Goal: Task Accomplishment & Management: Manage account settings

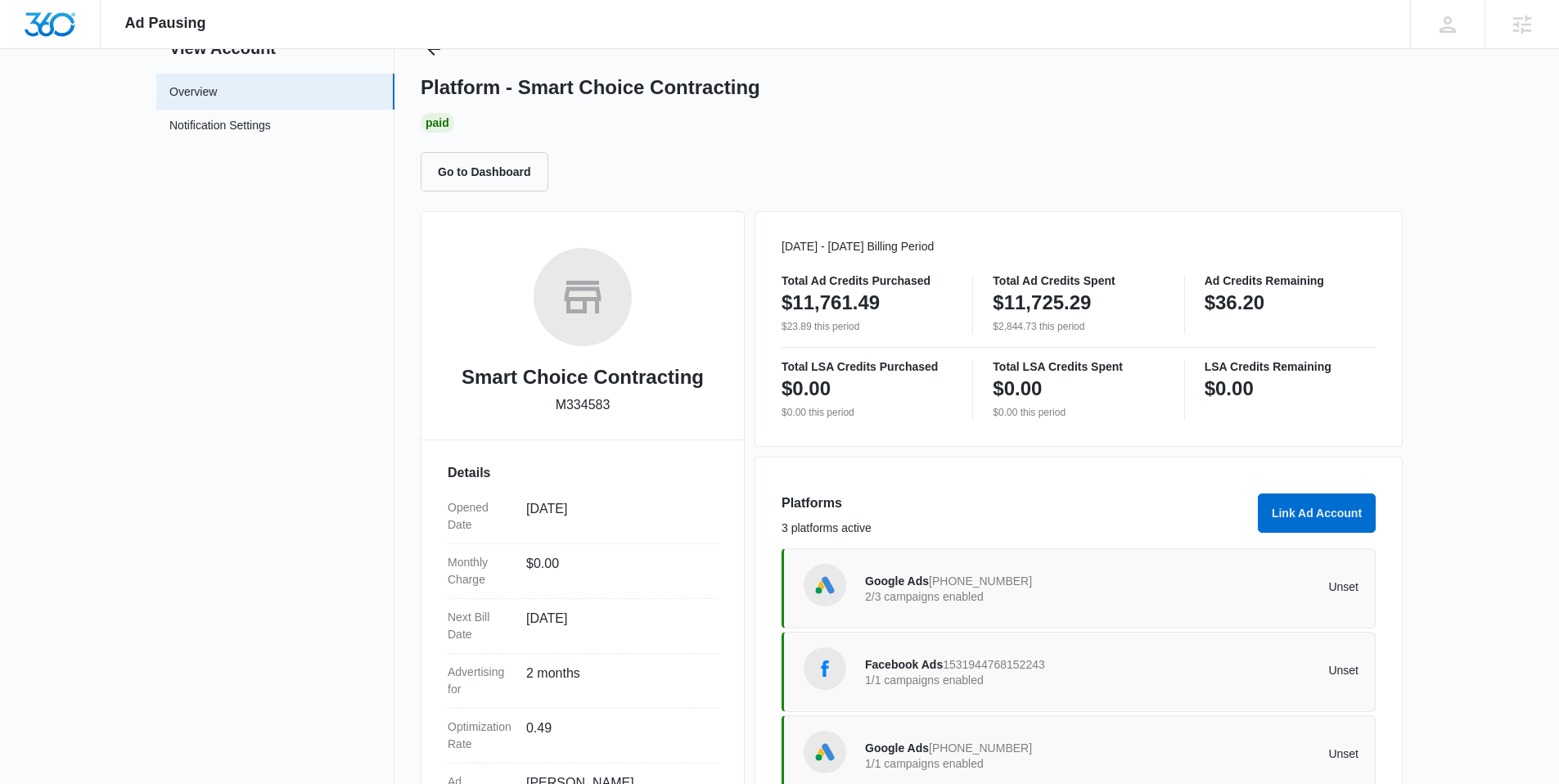
scroll to position [201, 0]
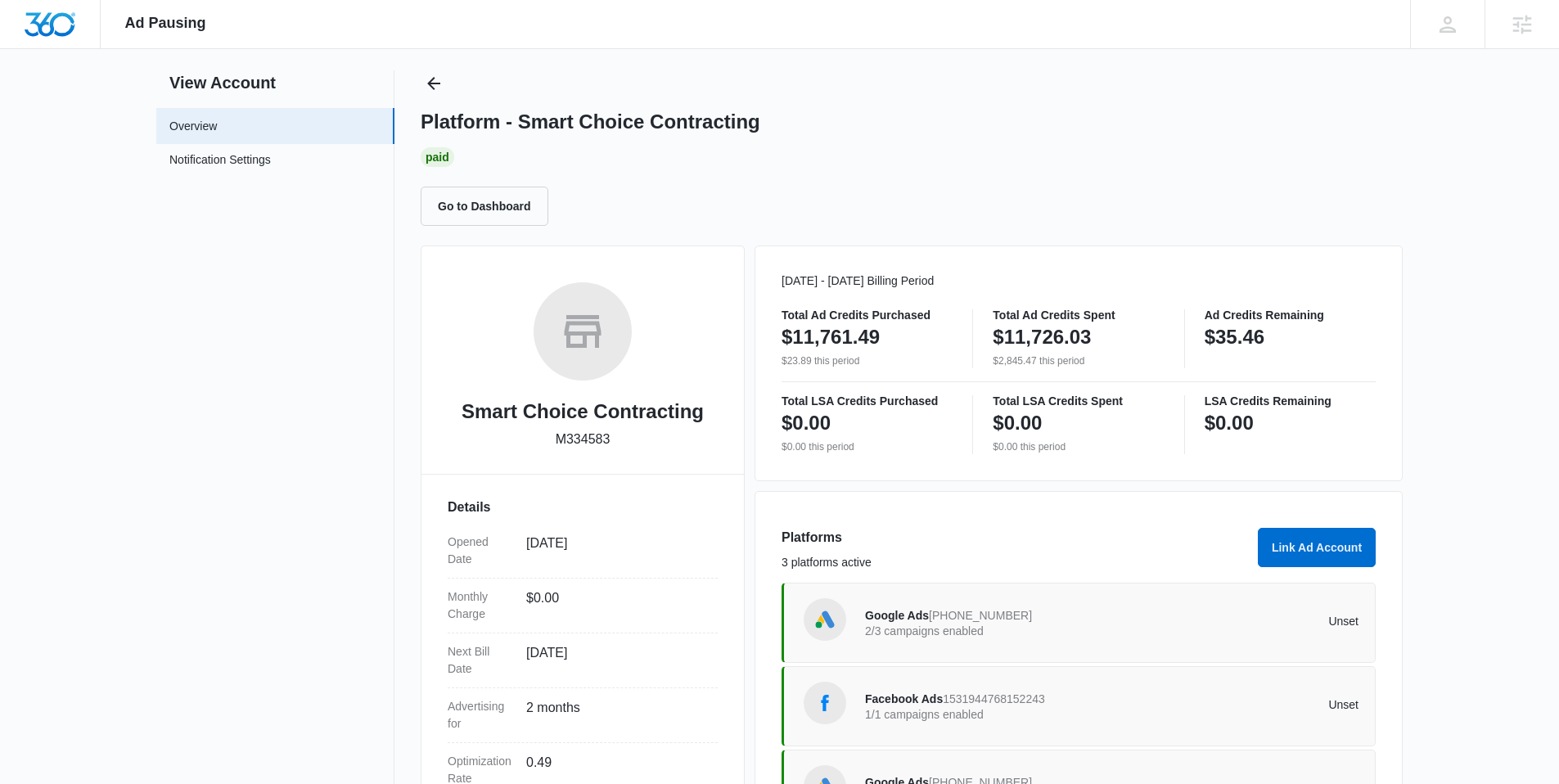
scroll to position [34, 0]
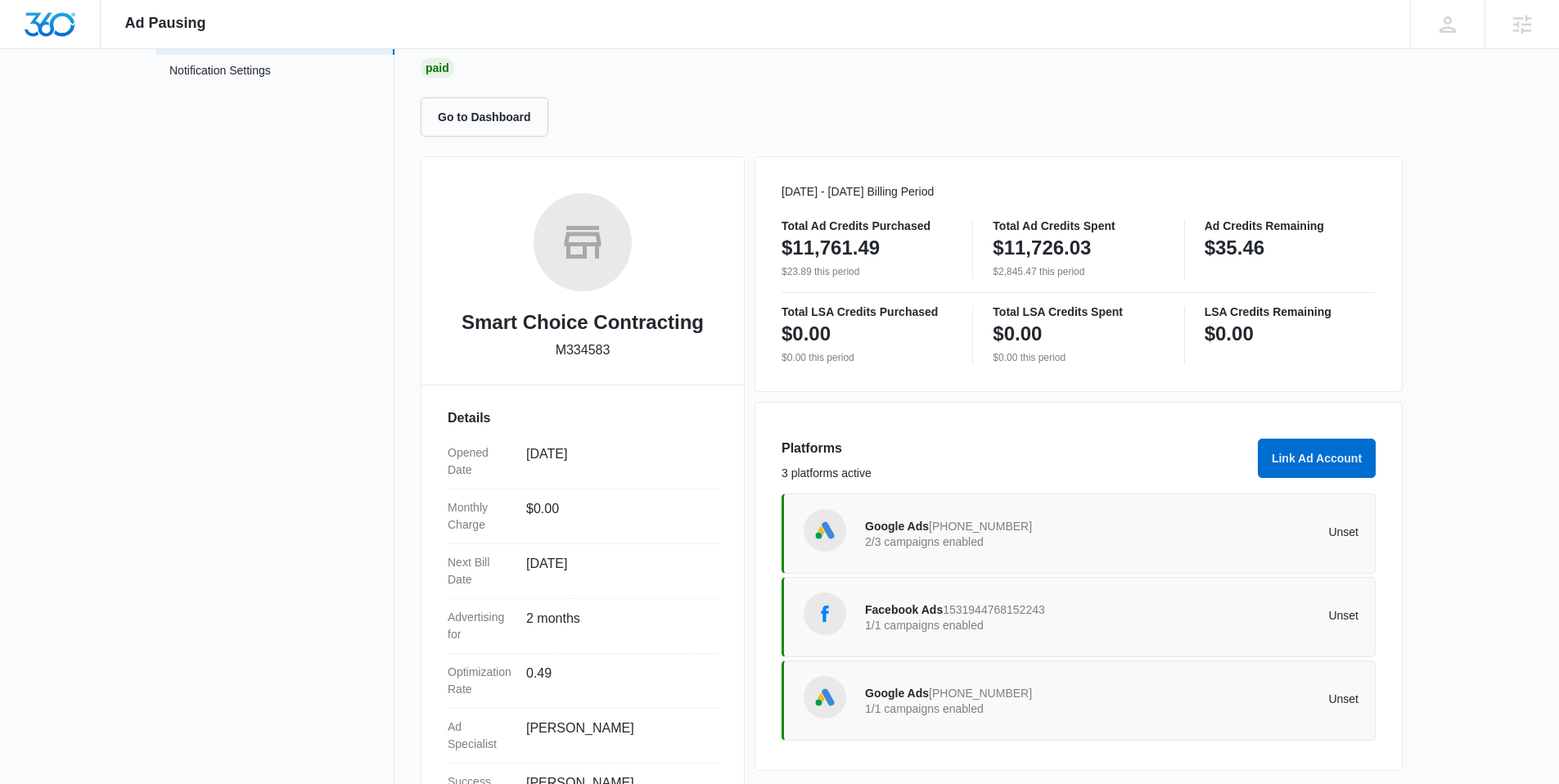
scroll to position [152, 0]
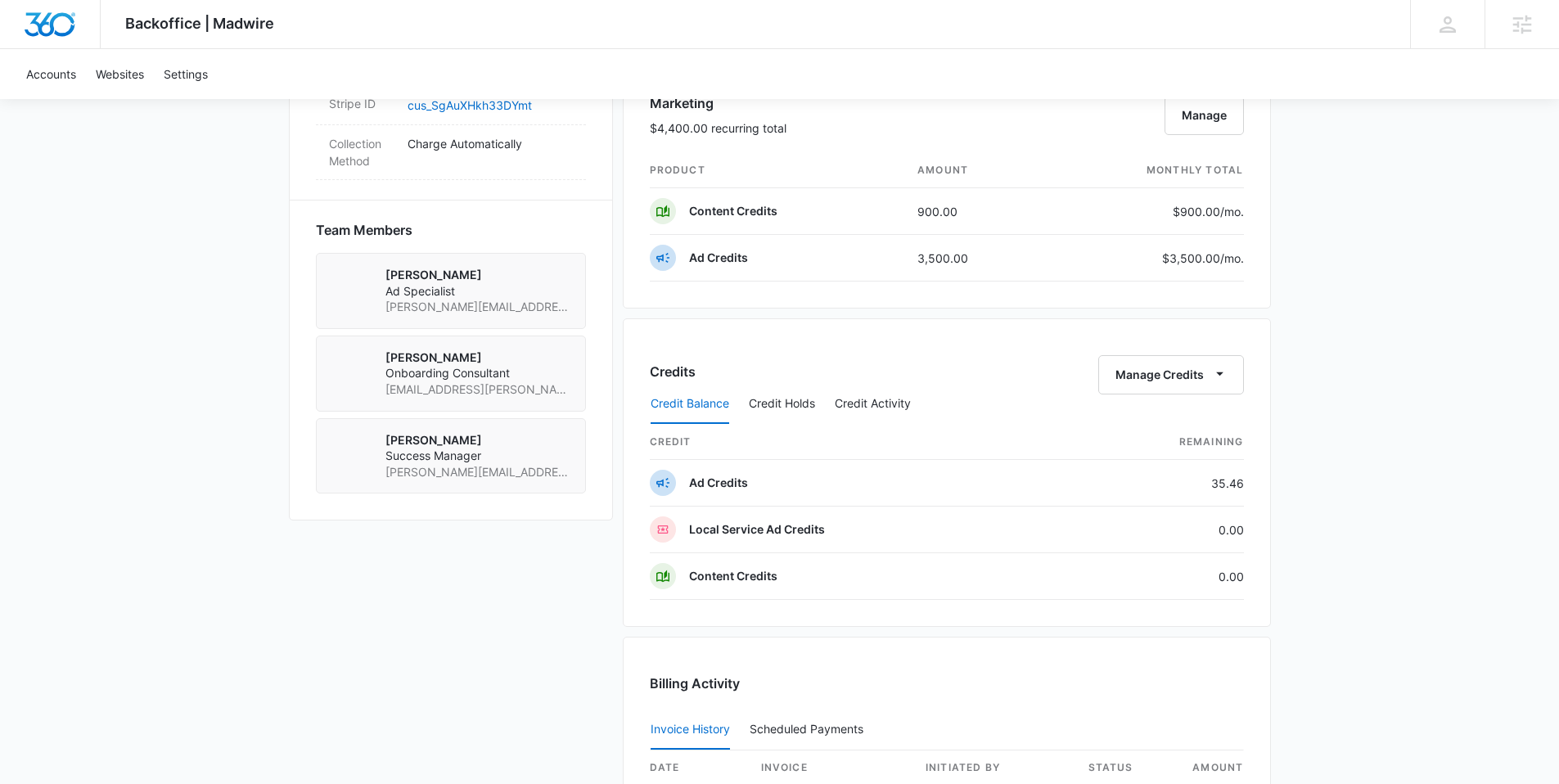
scroll to position [1505, 0]
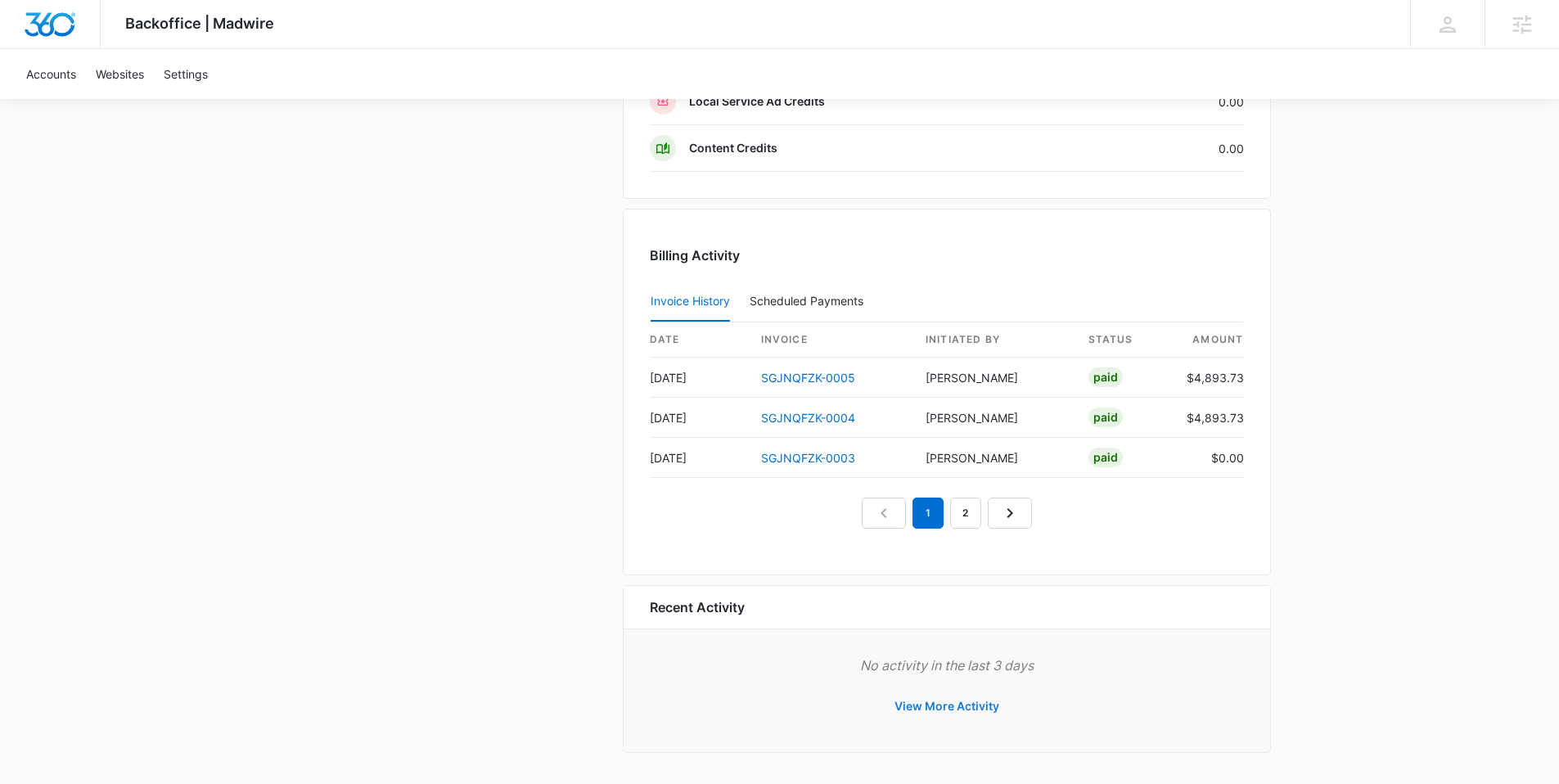
click at [960, 703] on button "View More Activity" at bounding box center [946, 706] width 137 height 39
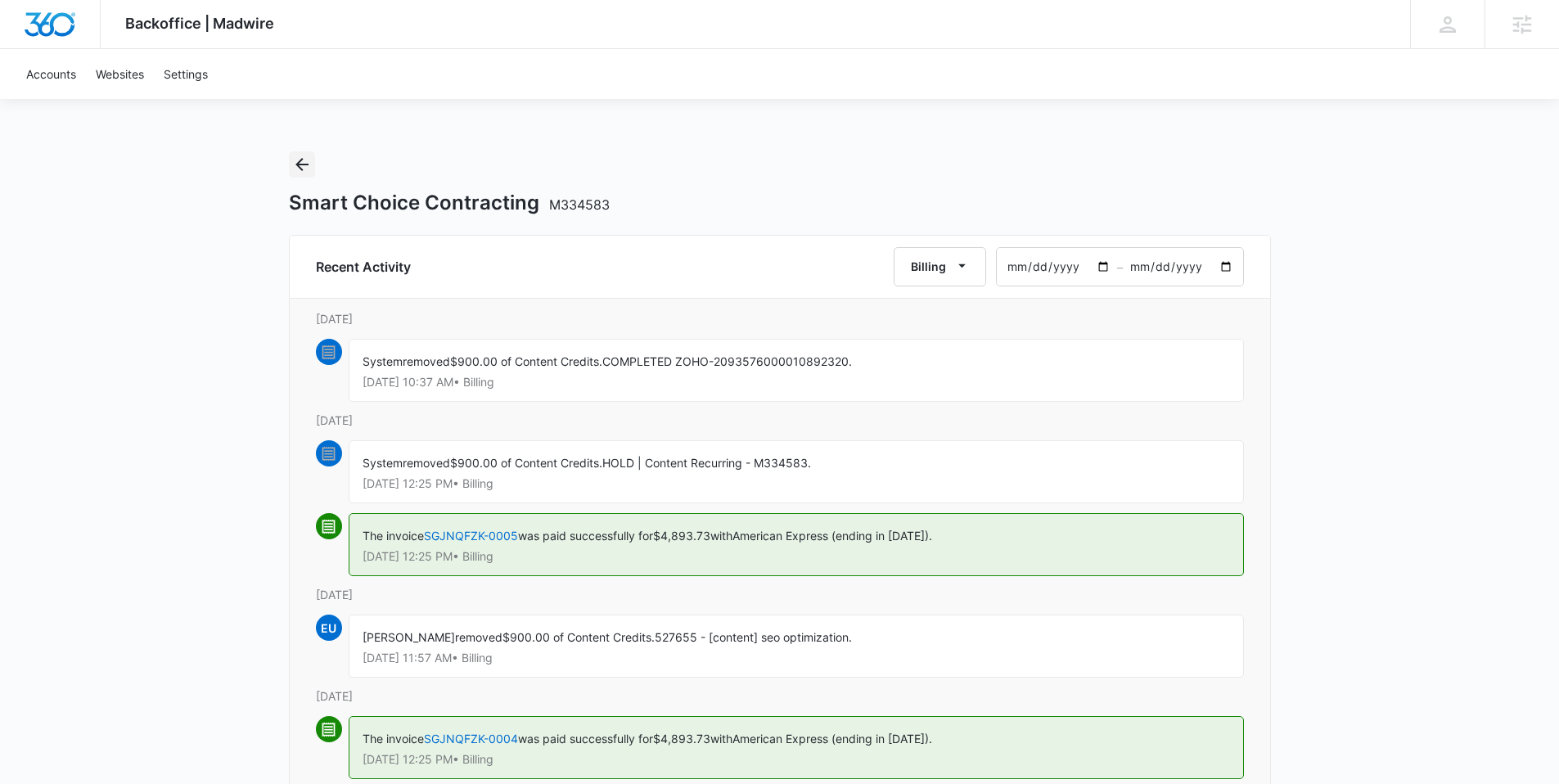
click at [303, 163] on icon "Back" at bounding box center [302, 164] width 20 height 20
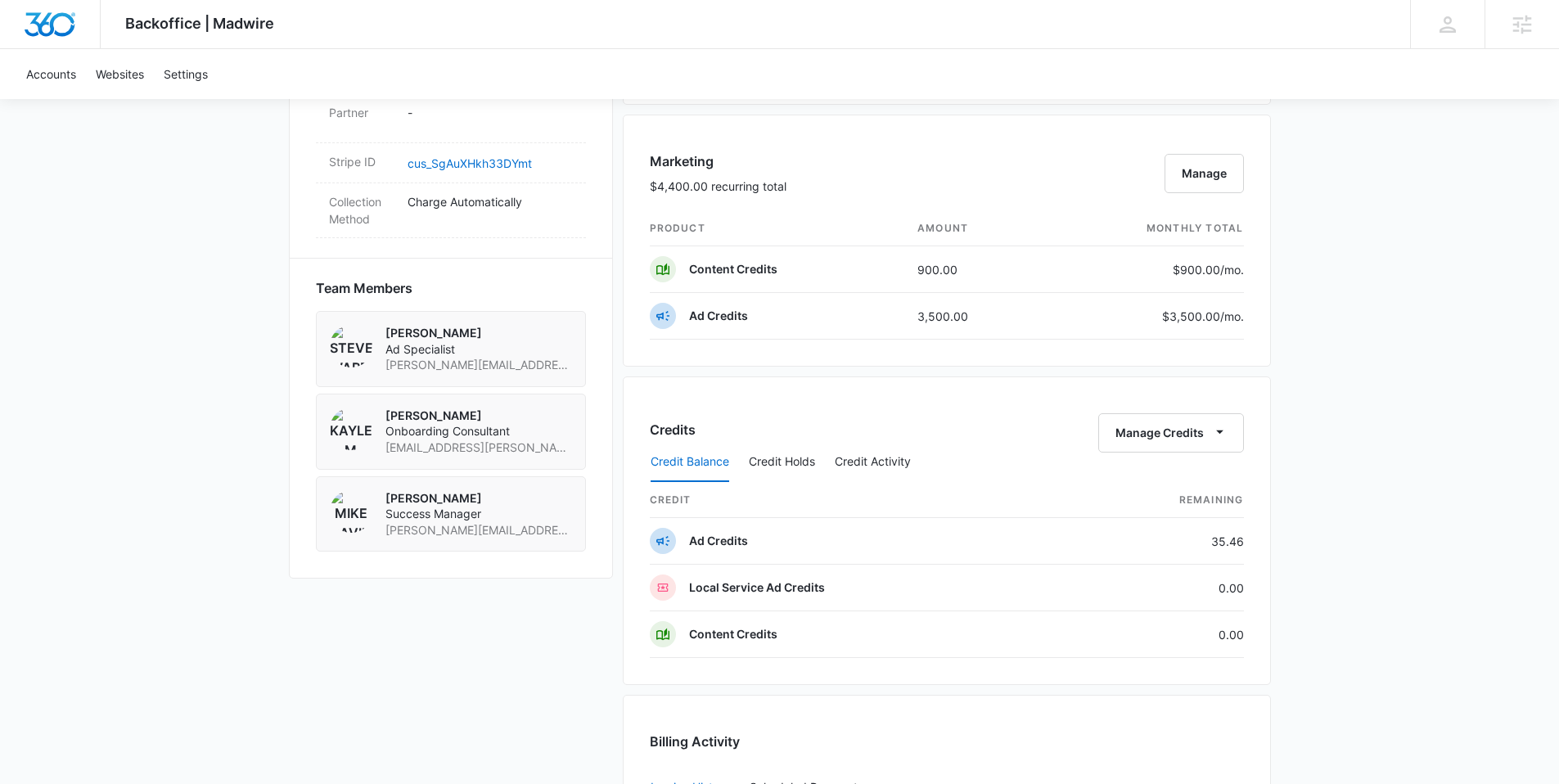
scroll to position [1102, 0]
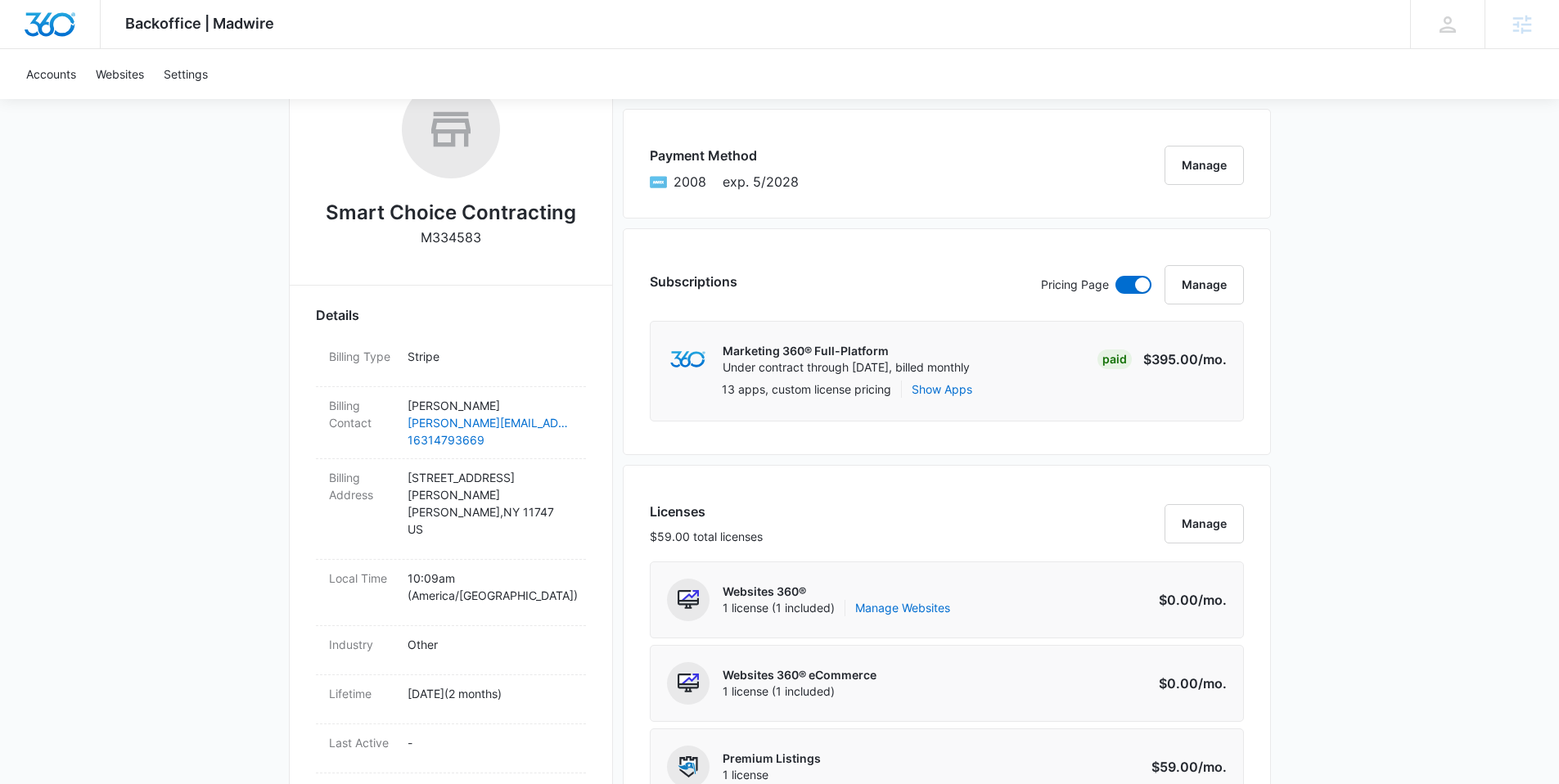
scroll to position [231, 0]
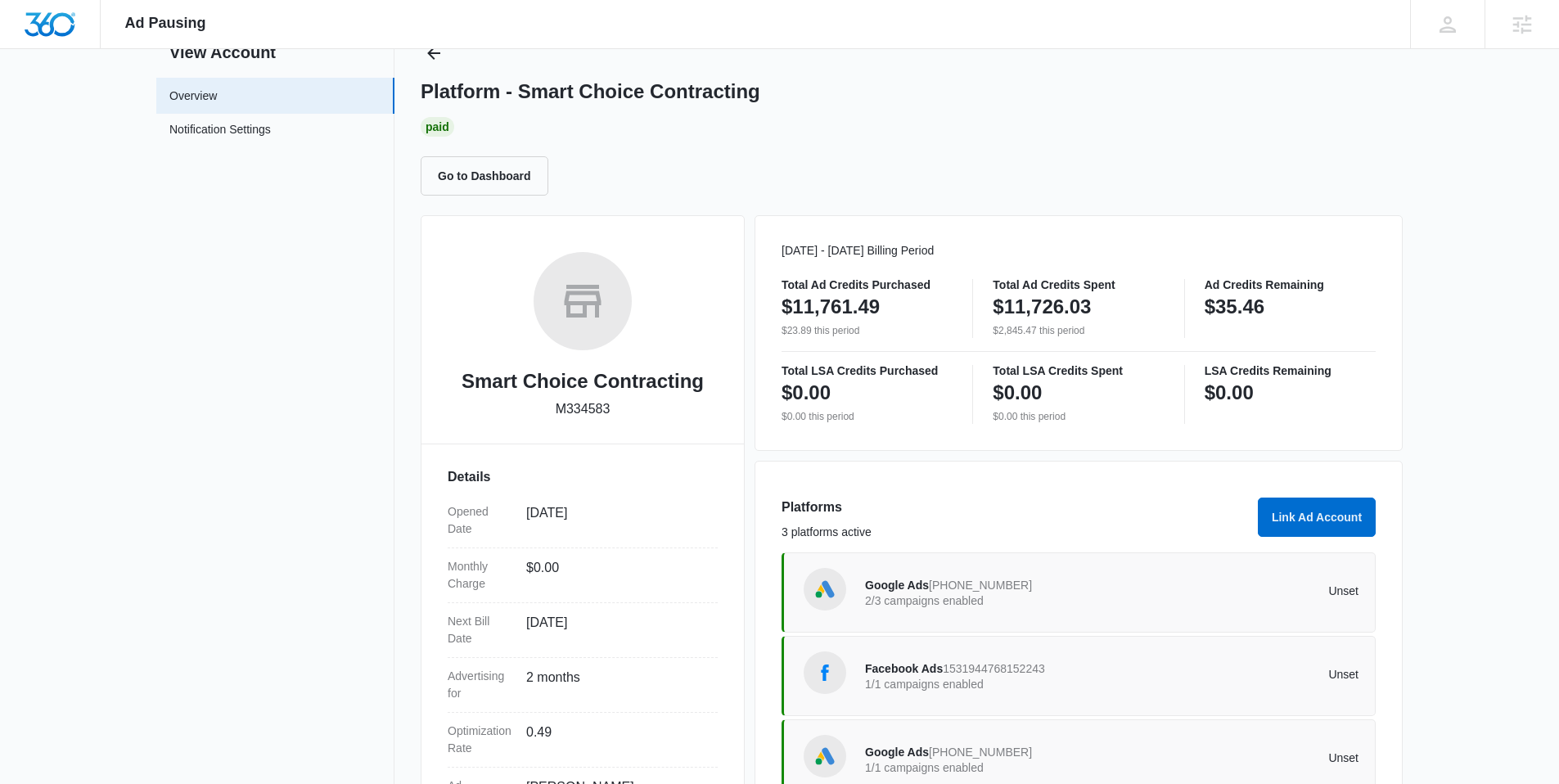
scroll to position [201, 0]
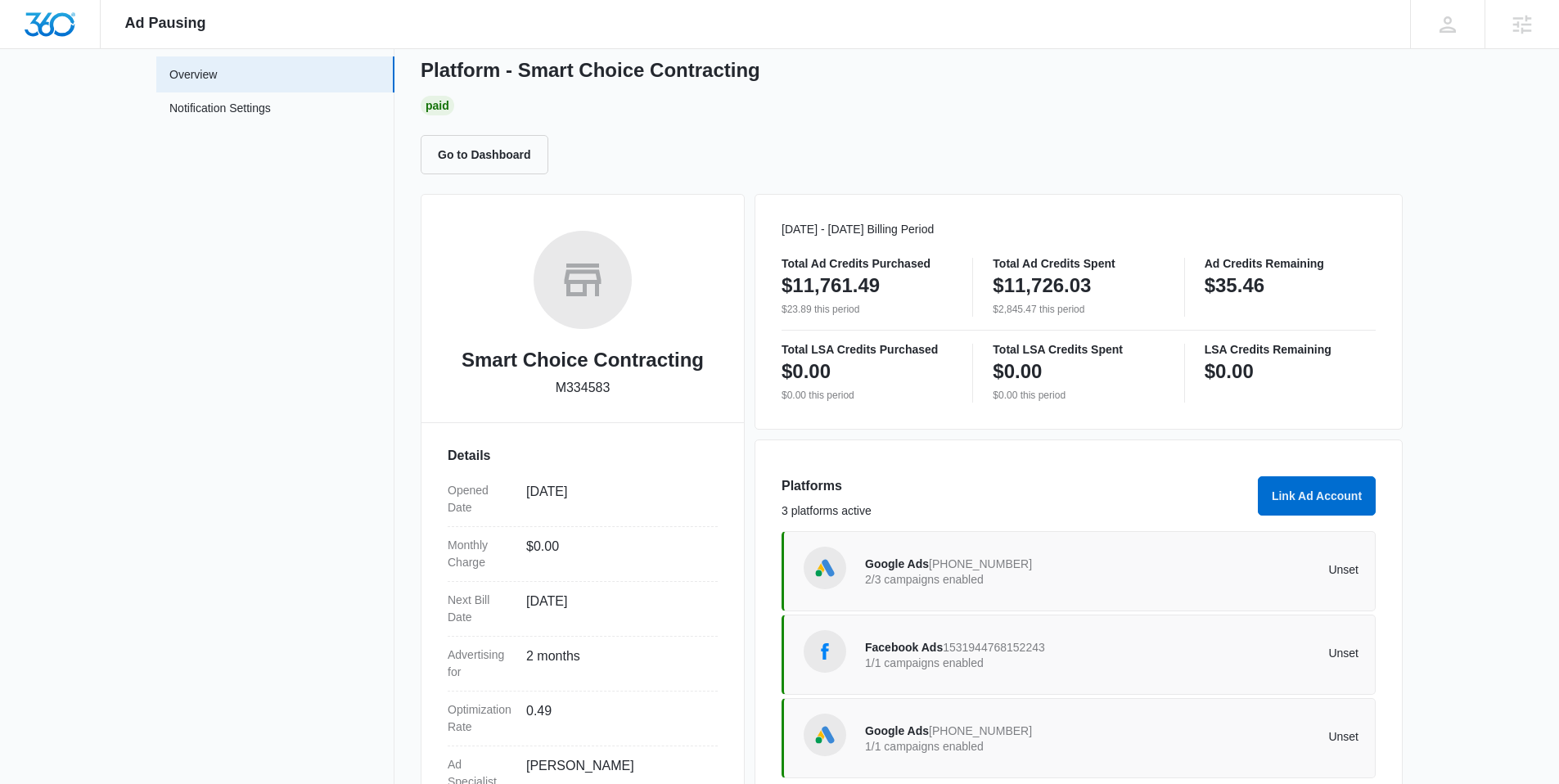
scroll to position [113, 0]
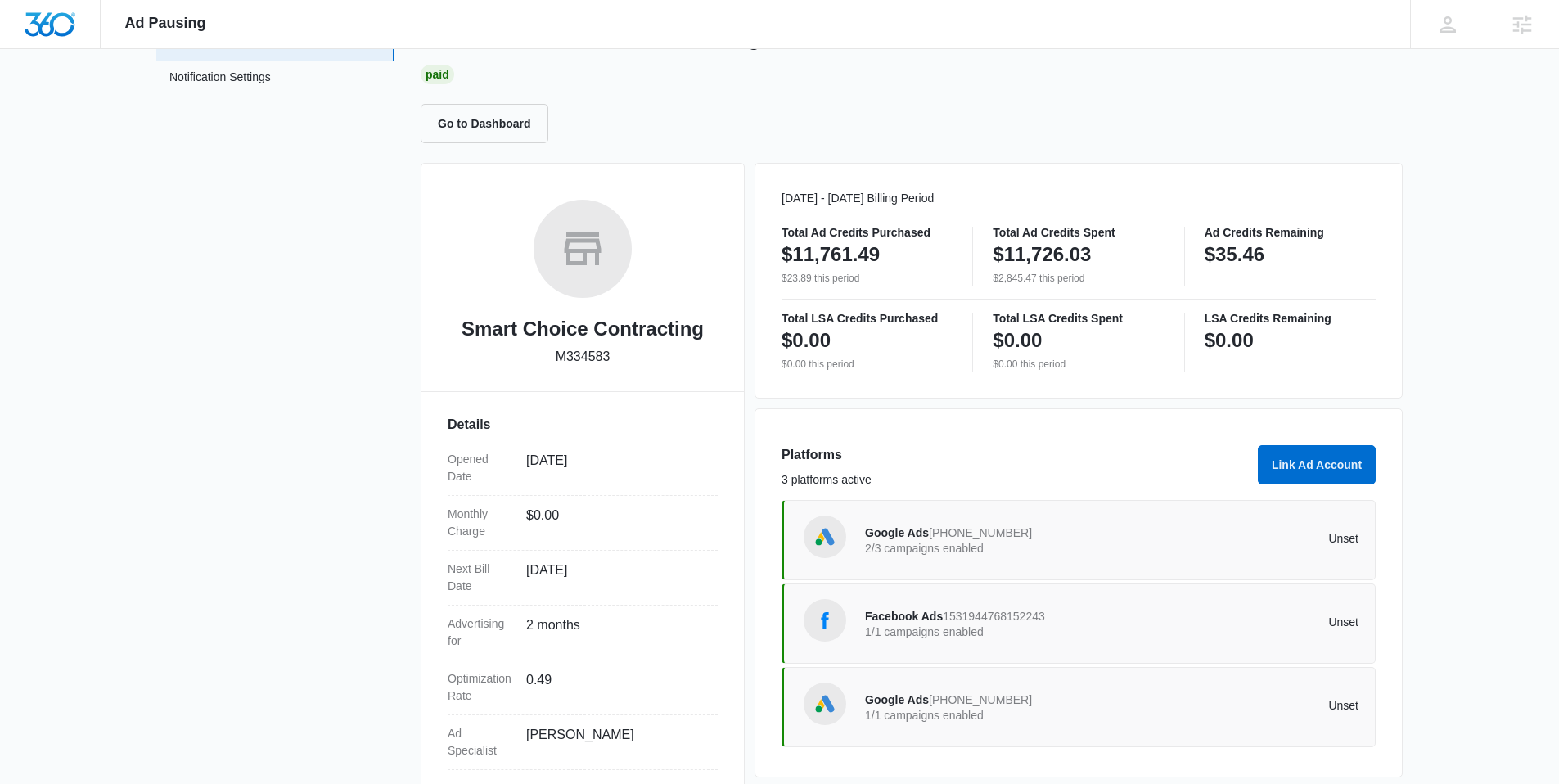
click at [1163, 689] on div "Google Ads [PHONE_NUMBER] 1/1 campaigns enabled Unset" at bounding box center [1112, 707] width 494 height 46
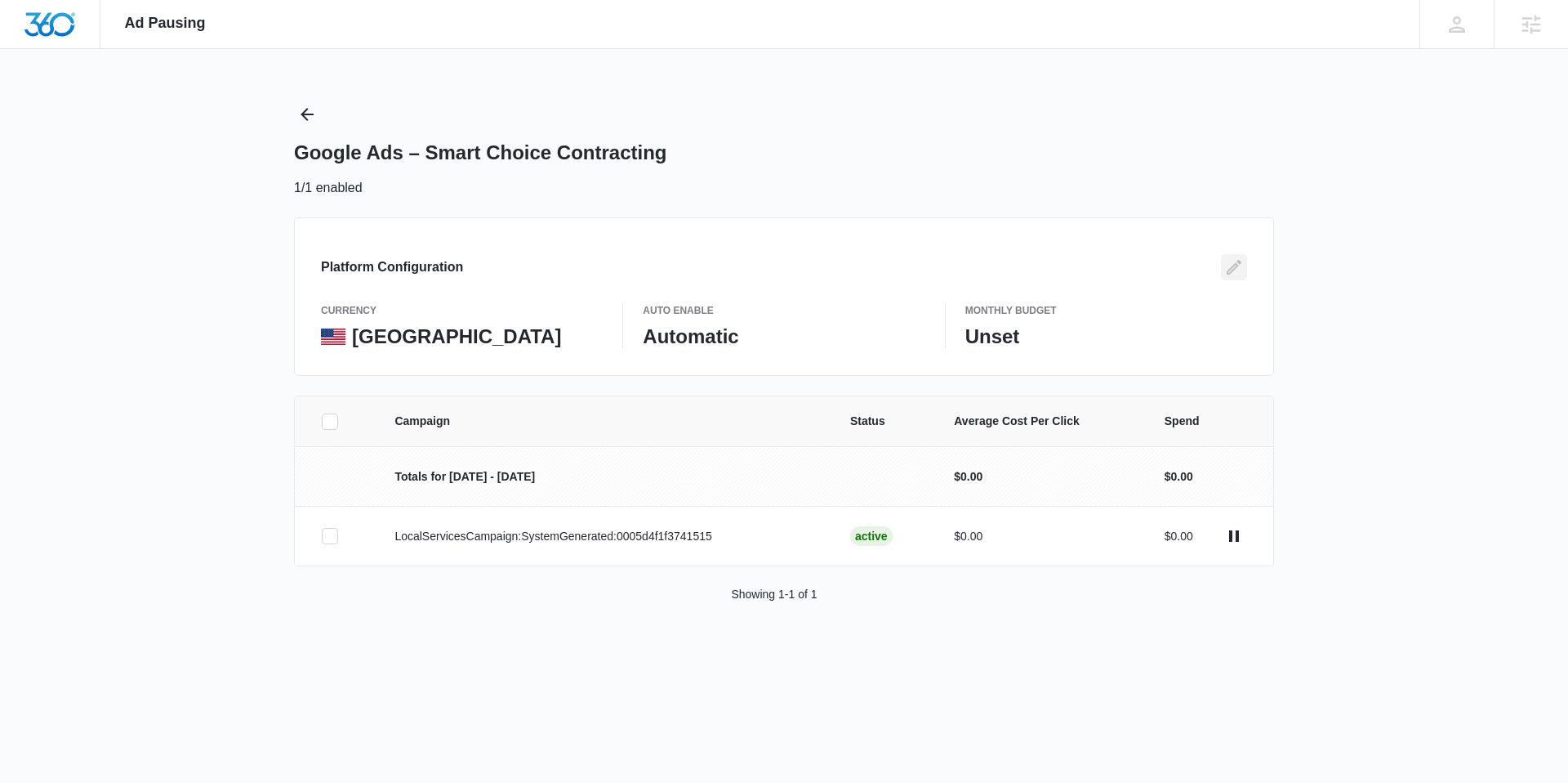
click at [1232, 272] on icon "Edit" at bounding box center [1234, 266] width 20 height 20
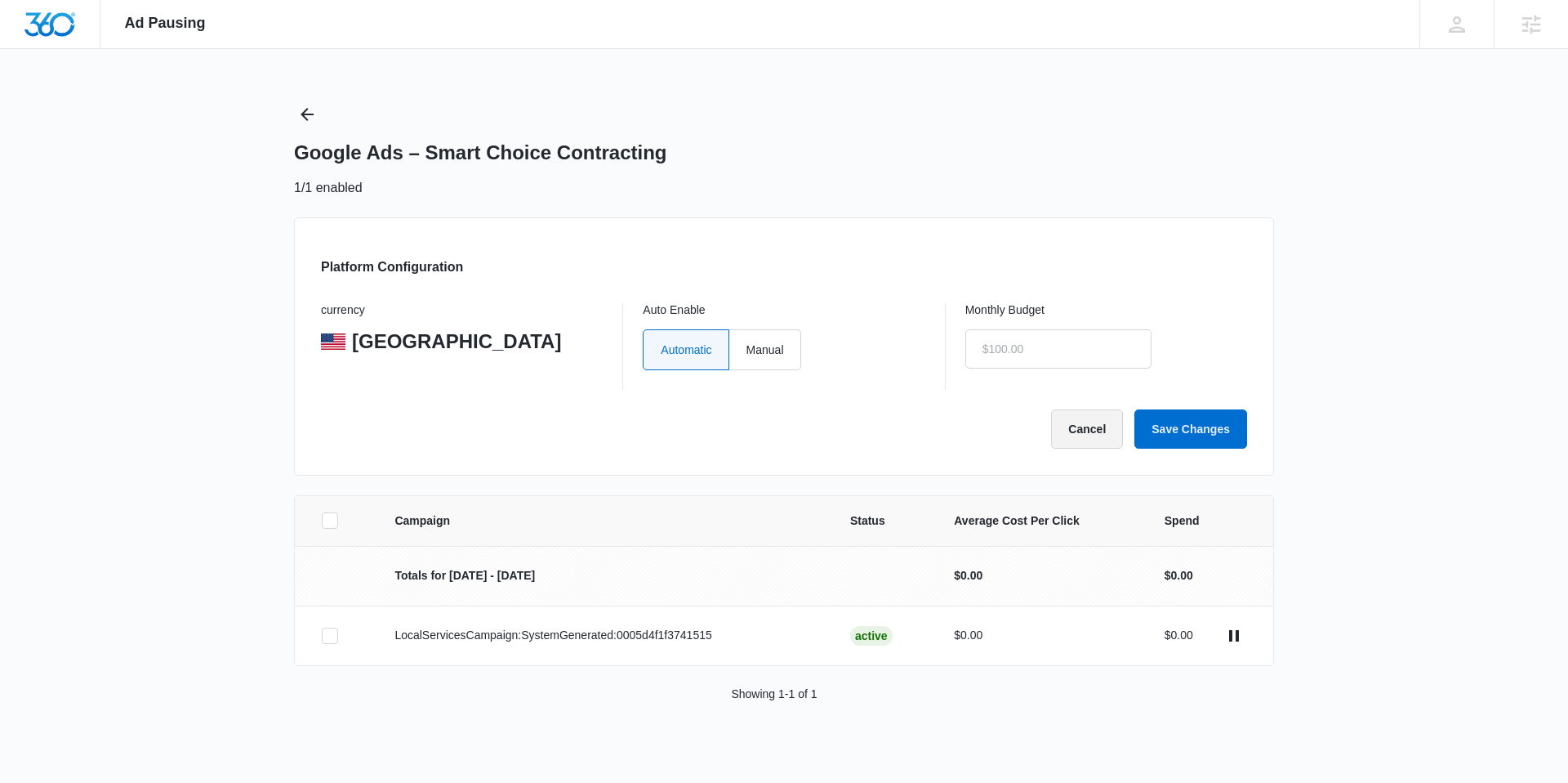
click at [1069, 420] on button "Cancel" at bounding box center [1087, 429] width 71 height 39
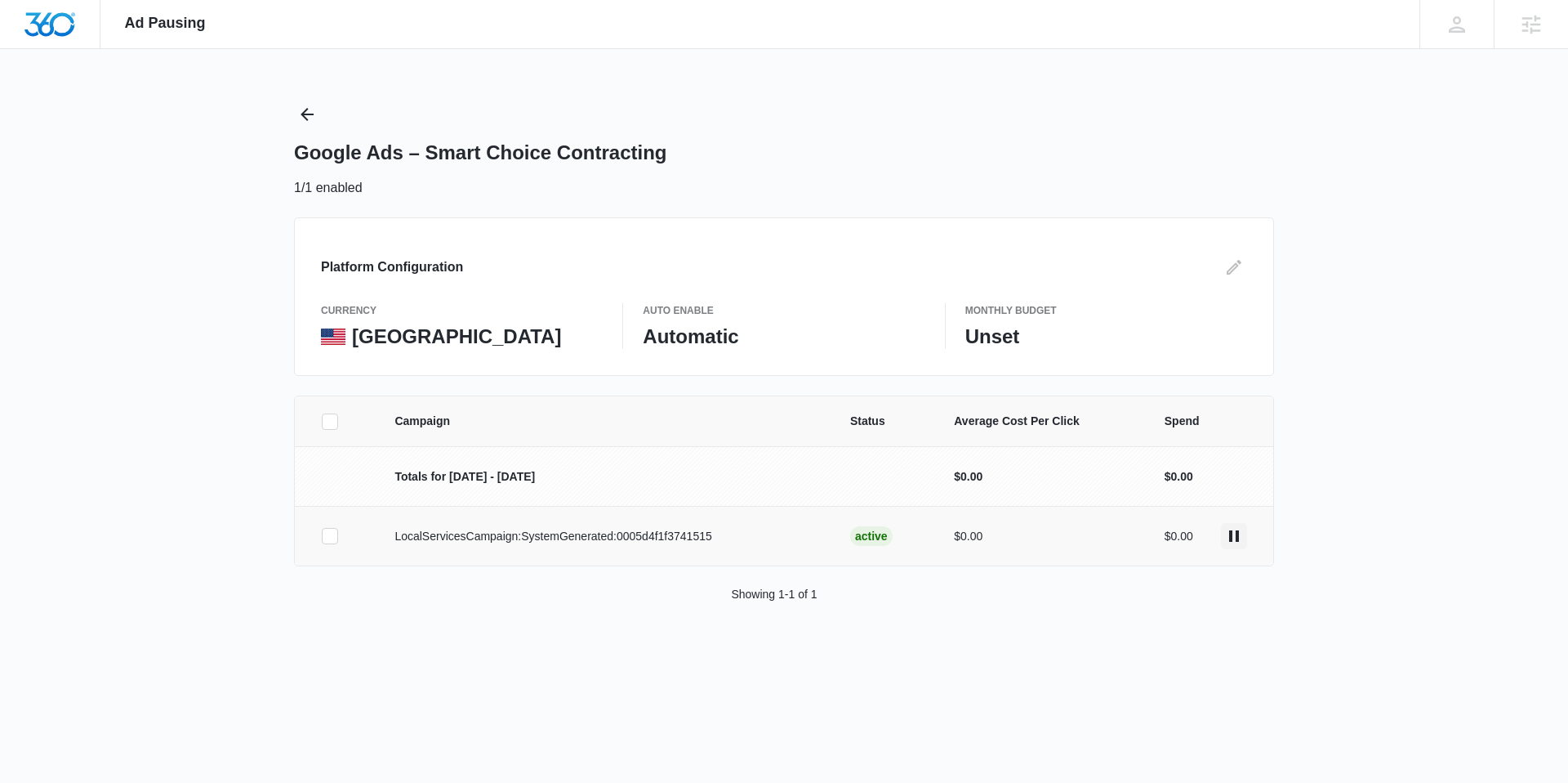
click at [1236, 542] on icon "actions.pause" at bounding box center [1234, 535] width 20 height 20
click at [298, 113] on icon "Back" at bounding box center [306, 114] width 20 height 20
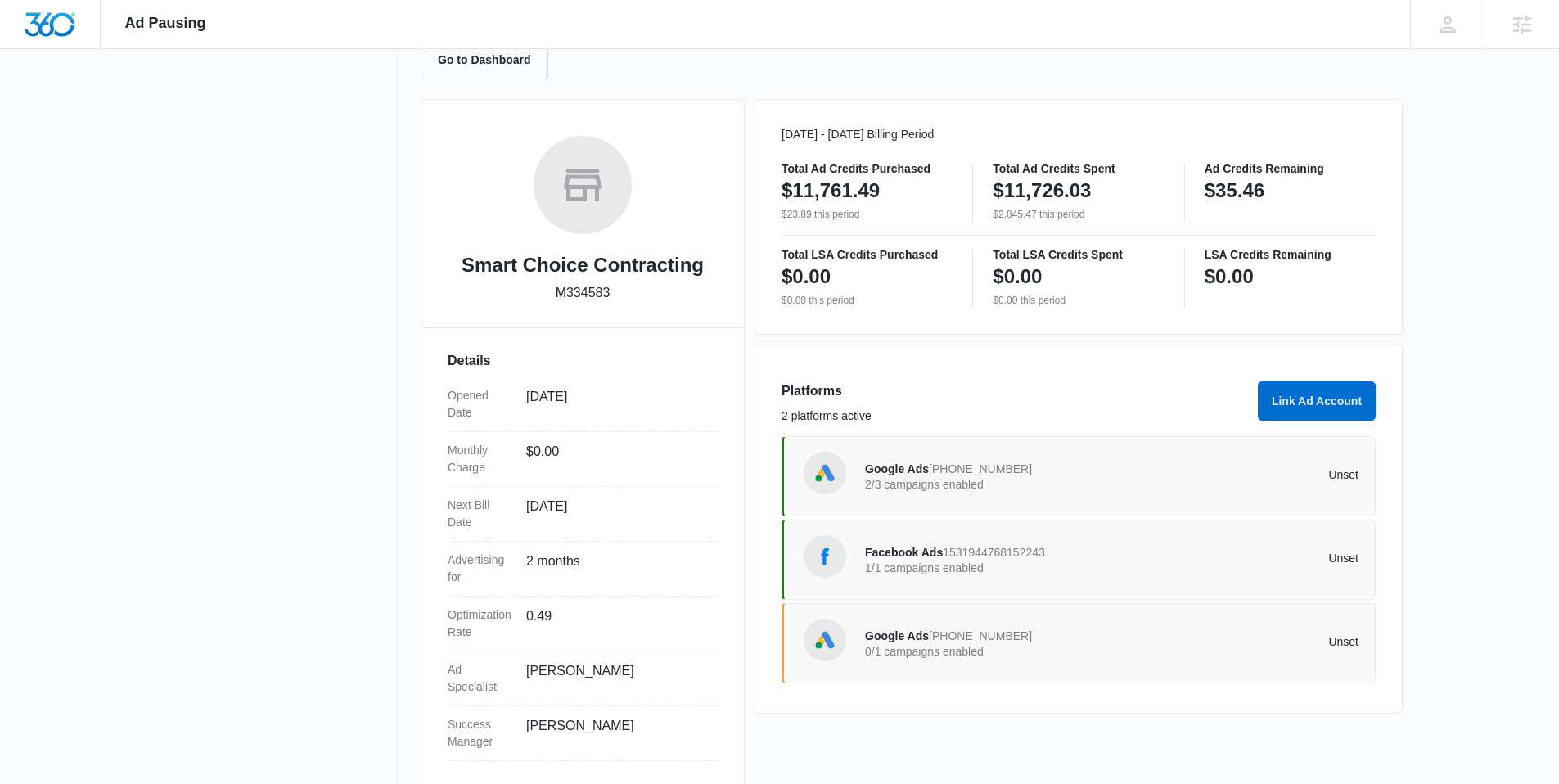
scroll to position [144, 0]
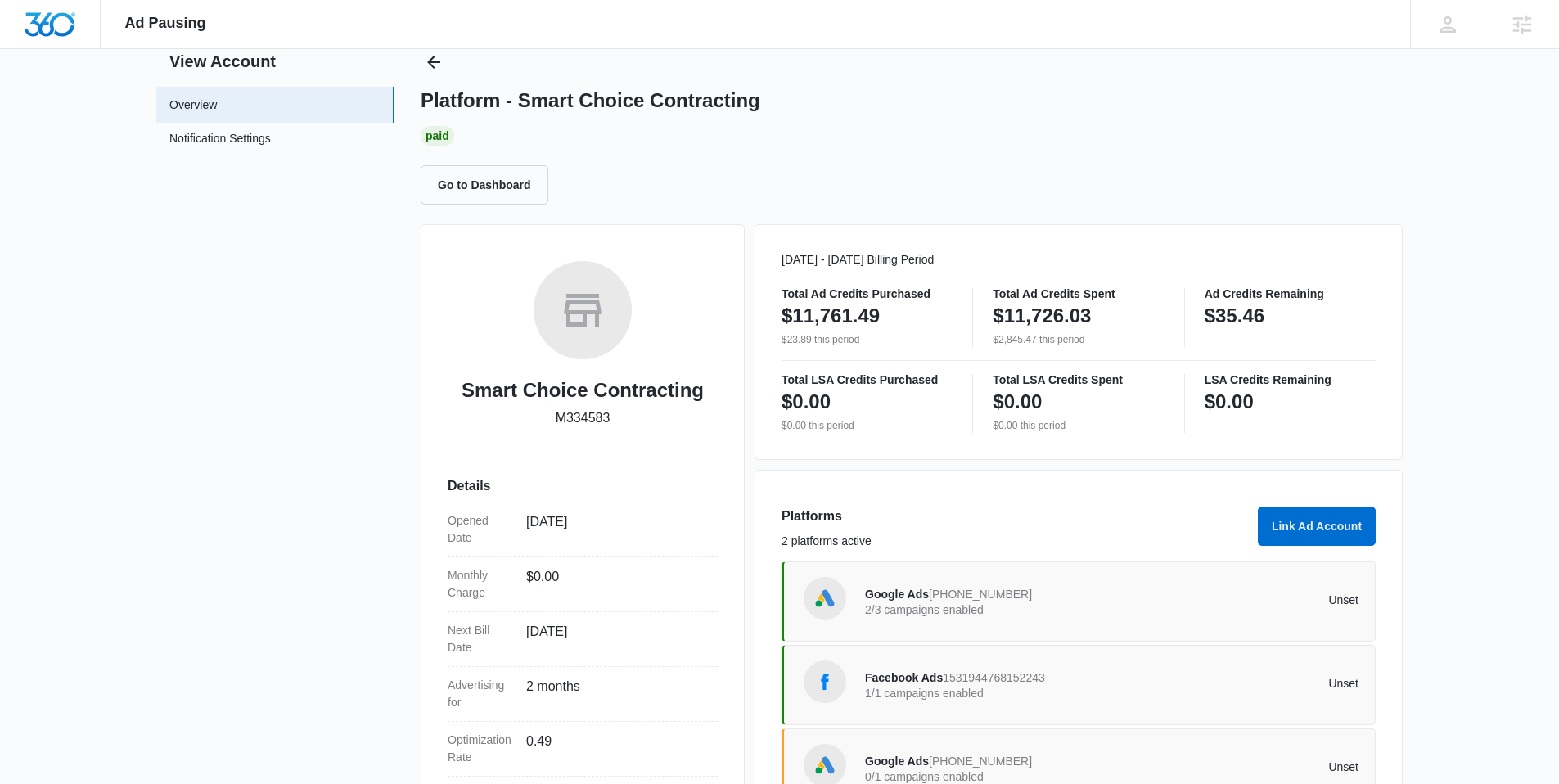
scroll to position [201, 0]
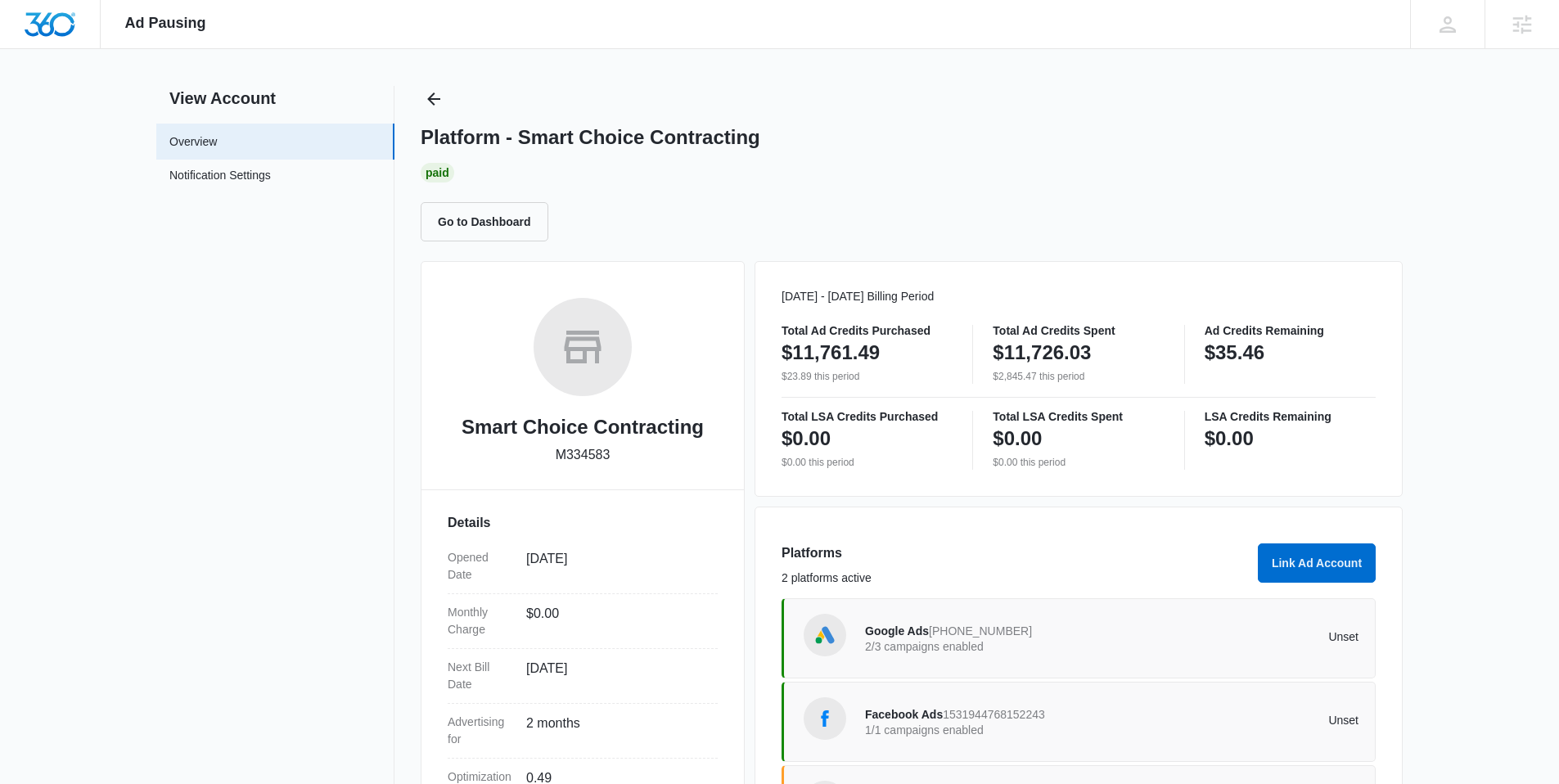
scroll to position [38, 0]
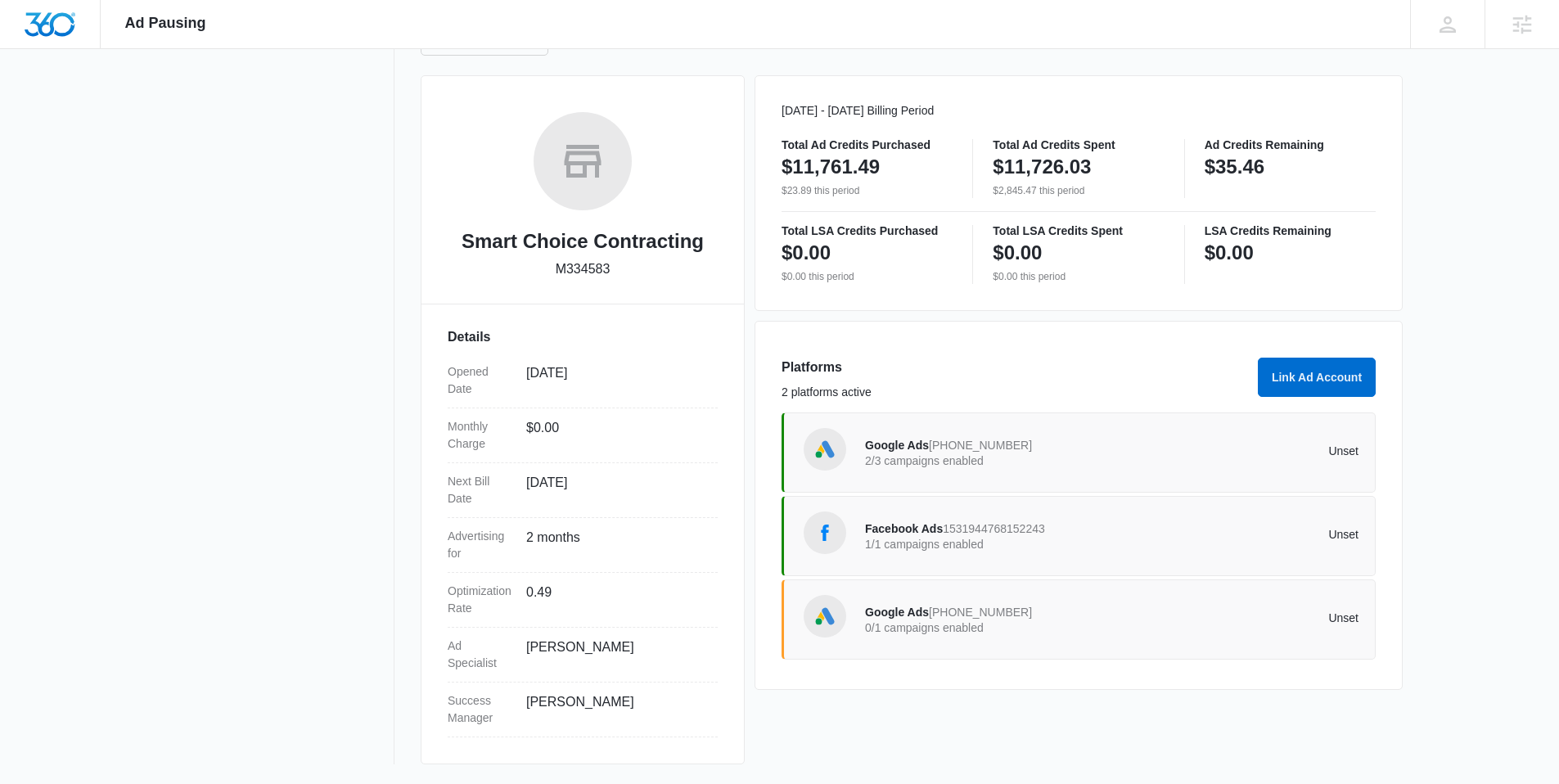
scroll to position [198, 0]
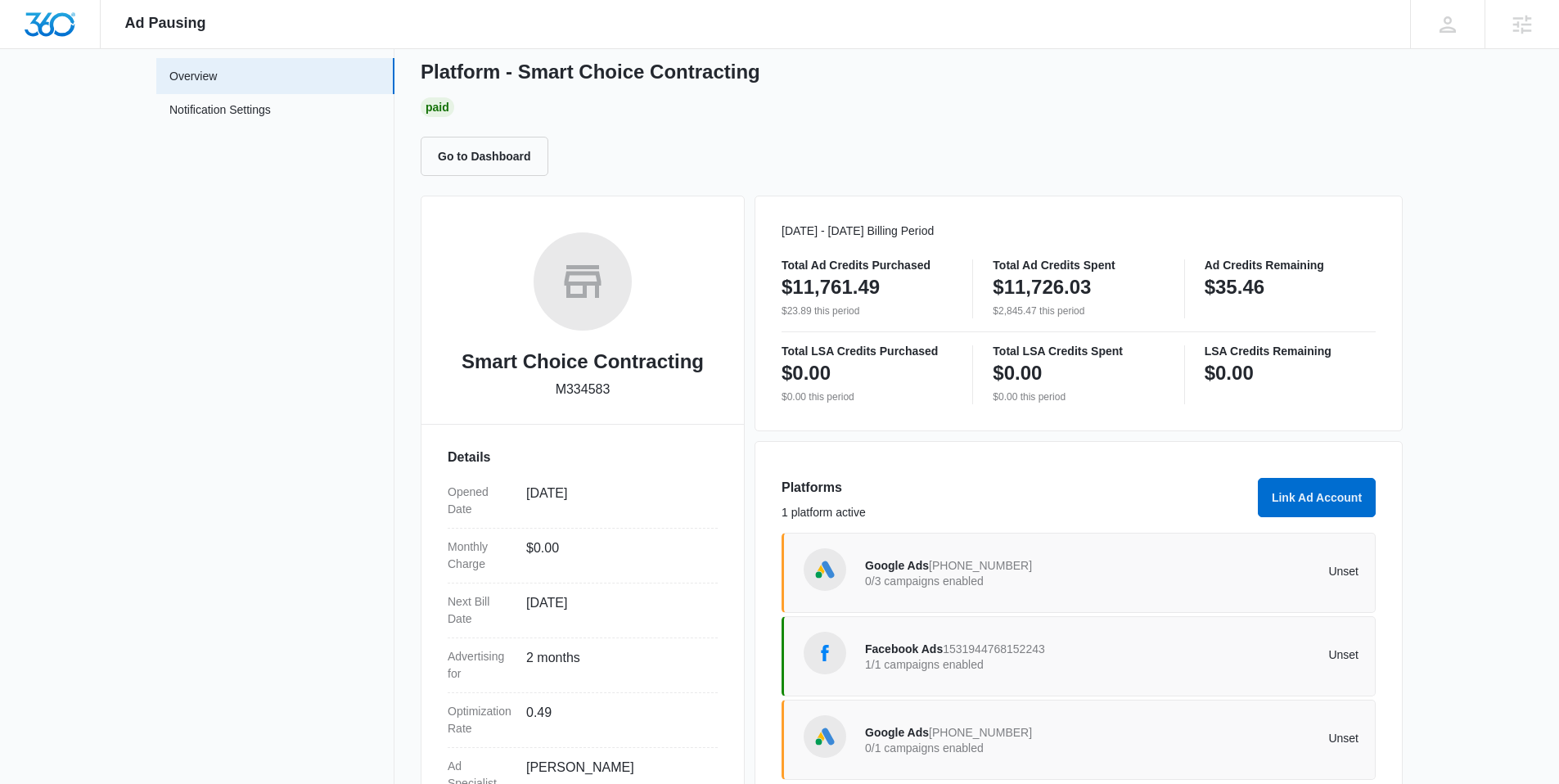
scroll to position [79, 0]
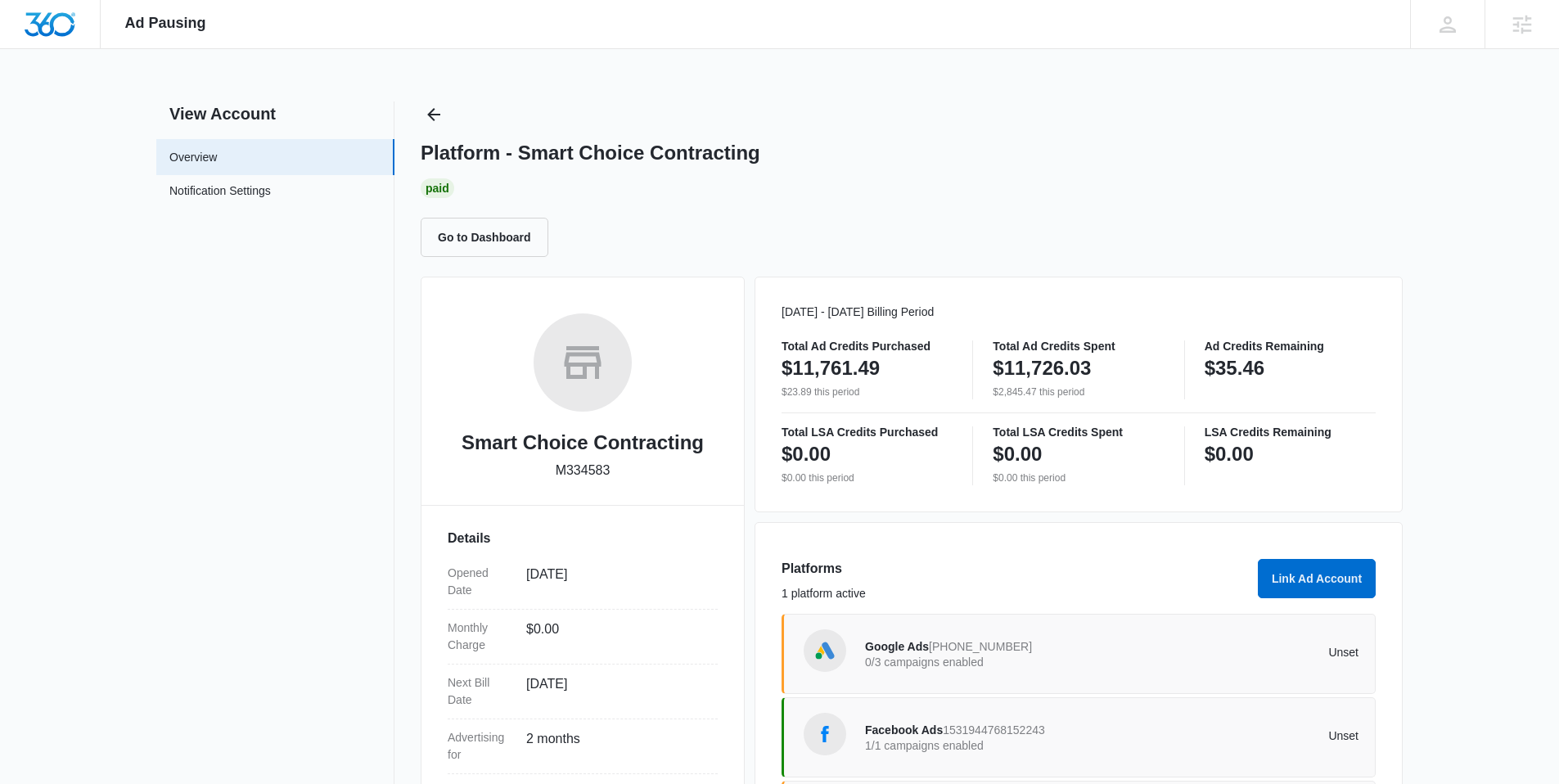
click at [599, 464] on p "M334583" at bounding box center [583, 470] width 55 height 20
click at [598, 464] on p "M334583" at bounding box center [583, 470] width 55 height 20
drag, startPoint x: 553, startPoint y: 470, endPoint x: 612, endPoint y: 473, distance: 59.1
click at [610, 473] on p "M334583" at bounding box center [583, 470] width 55 height 20
copy p "M334583"
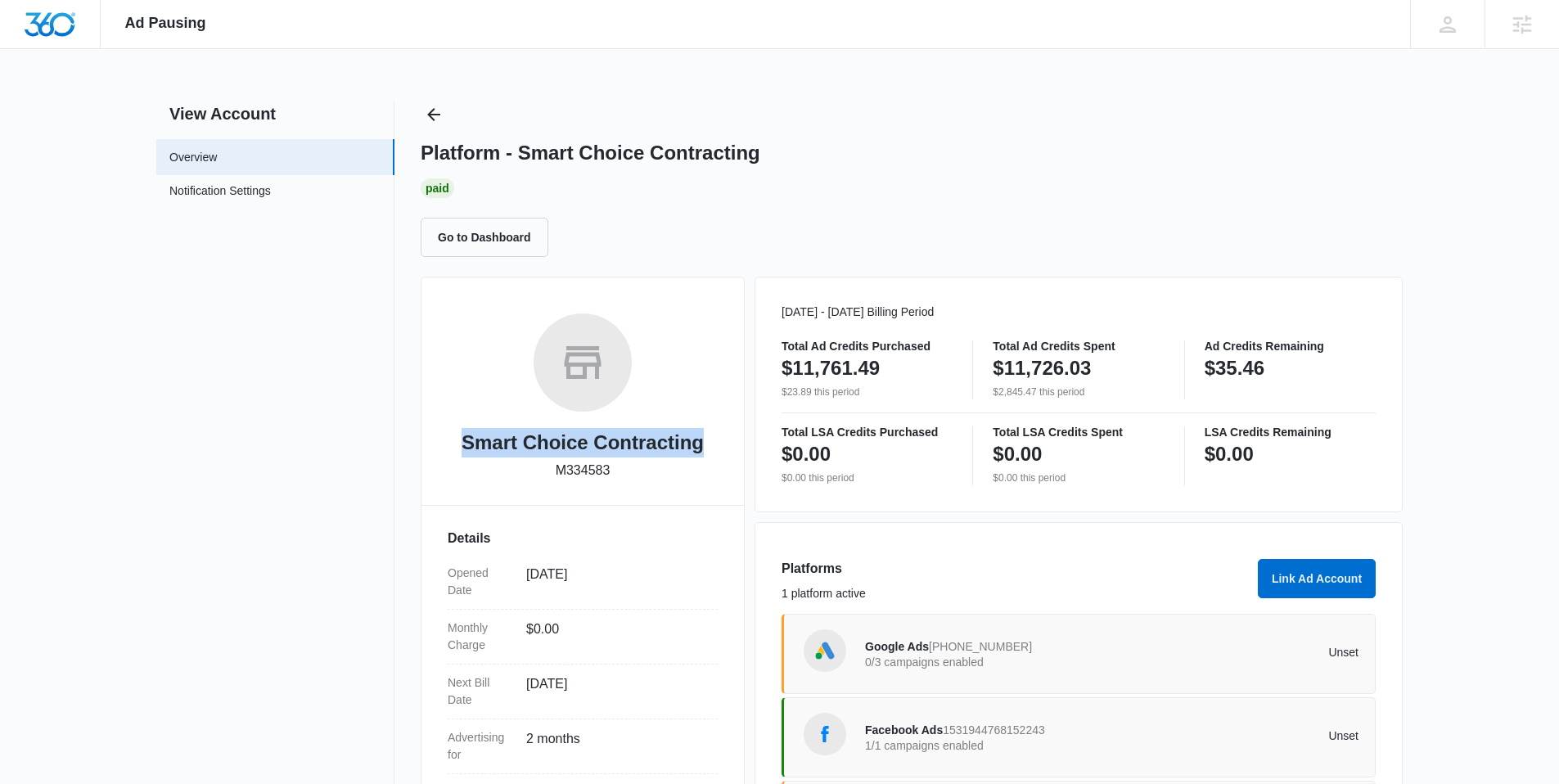
drag, startPoint x: 459, startPoint y: 438, endPoint x: 702, endPoint y: 447, distance: 243.2
click at [702, 447] on h2 "Smart Choice Contracting" at bounding box center [583, 442] width 242 height 30
copy h2 "Smart Choice Contracting"
drag, startPoint x: 1284, startPoint y: 367, endPoint x: 1233, endPoint y: 367, distance: 51.0
click at [1199, 357] on div "Total Ad Credits Purchased $11,761.49 $23.89 this period Total Ad Credits Spent…" at bounding box center [1078, 369] width 594 height 59
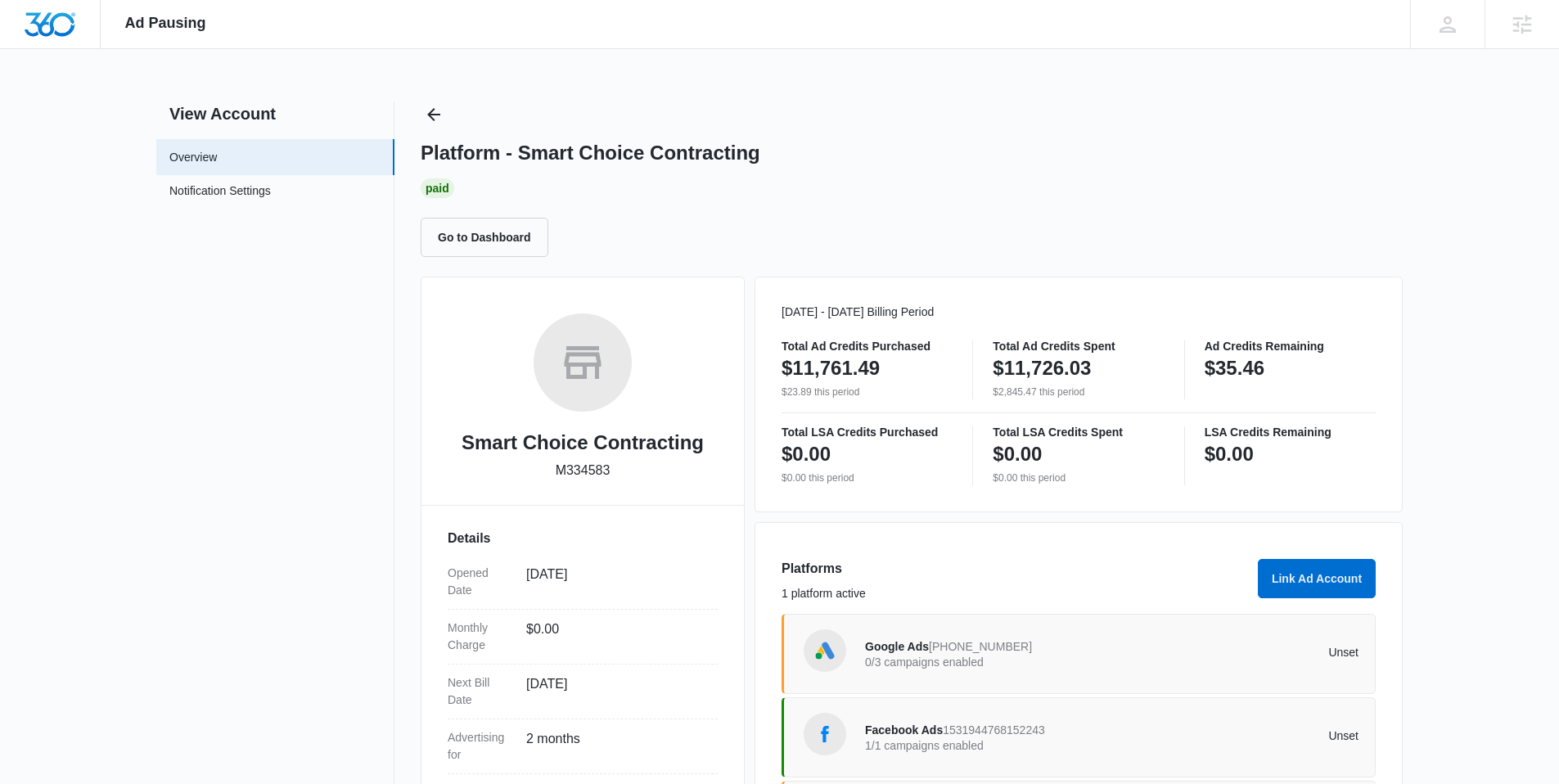
click at [1221, 367] on p "$35.46" at bounding box center [1234, 368] width 60 height 26
drag, startPoint x: 1218, startPoint y: 366, endPoint x: 1307, endPoint y: 373, distance: 89.3
click at [1308, 374] on div "$35.46" at bounding box center [1290, 368] width 171 height 32
copy p "35.46"
drag, startPoint x: 1216, startPoint y: 363, endPoint x: 1287, endPoint y: 373, distance: 71.7
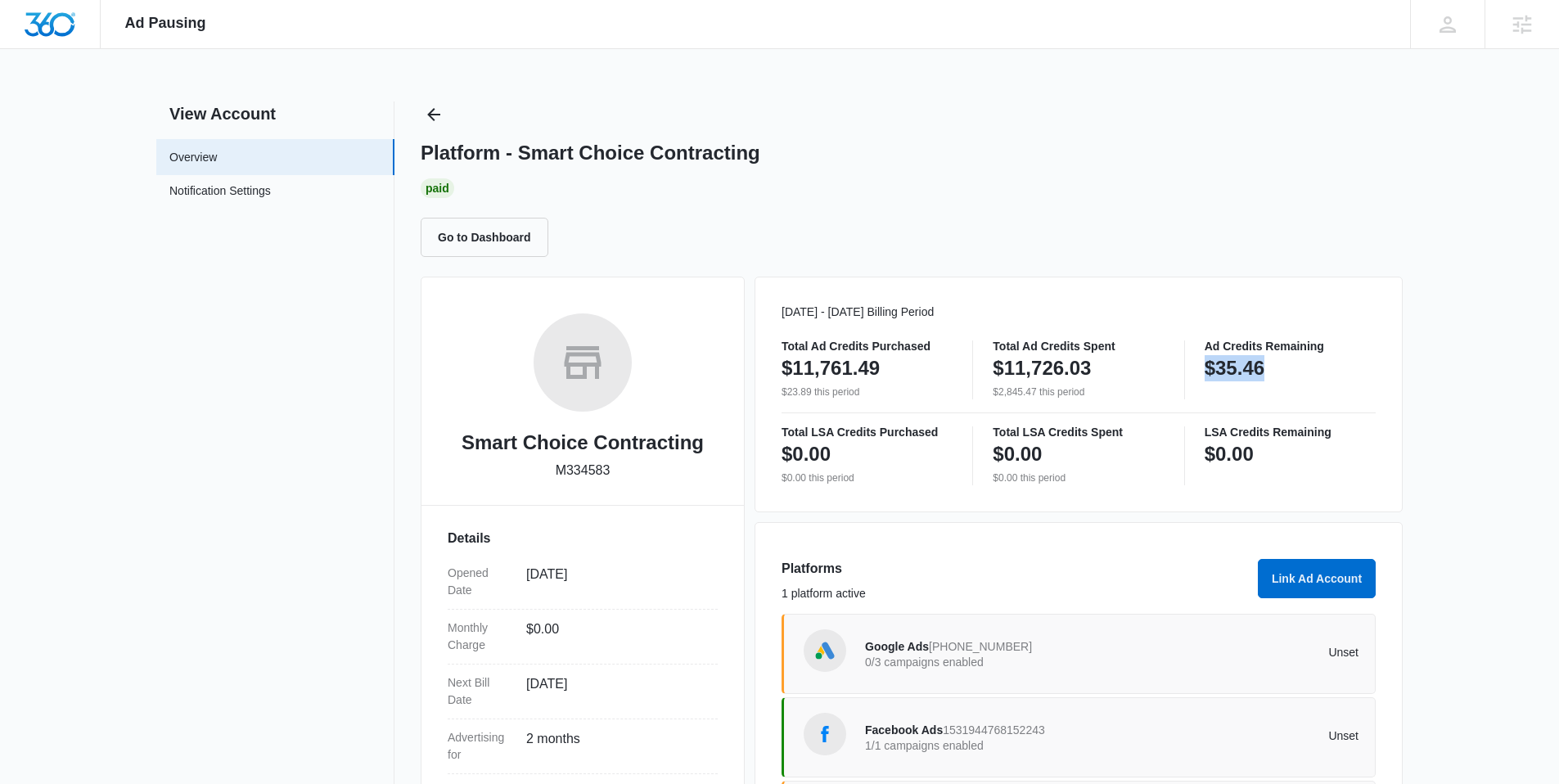
click at [1284, 374] on div "$35.46" at bounding box center [1290, 368] width 171 height 32
click at [1282, 367] on div "$35.46" at bounding box center [1290, 368] width 171 height 32
drag, startPoint x: 1210, startPoint y: 369, endPoint x: 1283, endPoint y: 366, distance: 73.1
click at [1278, 364] on div "$35.46" at bounding box center [1290, 368] width 171 height 32
click at [1285, 367] on div "$35.46" at bounding box center [1290, 368] width 171 height 32
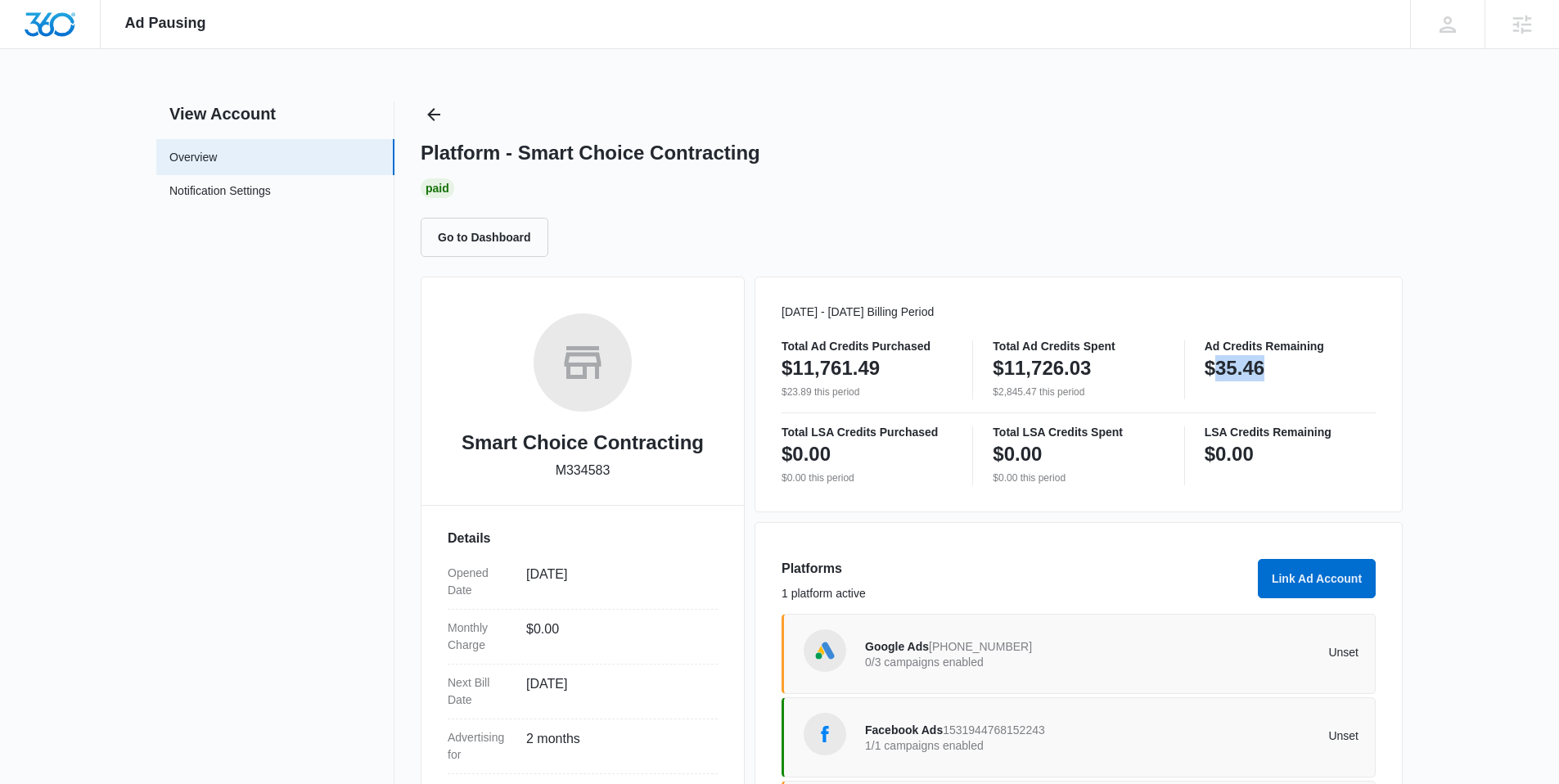
drag, startPoint x: 1218, startPoint y: 368, endPoint x: 1308, endPoint y: 372, distance: 90.1
click at [1308, 372] on div "$35.46" at bounding box center [1290, 368] width 171 height 32
click at [1307, 372] on div "$35.46" at bounding box center [1290, 368] width 171 height 32
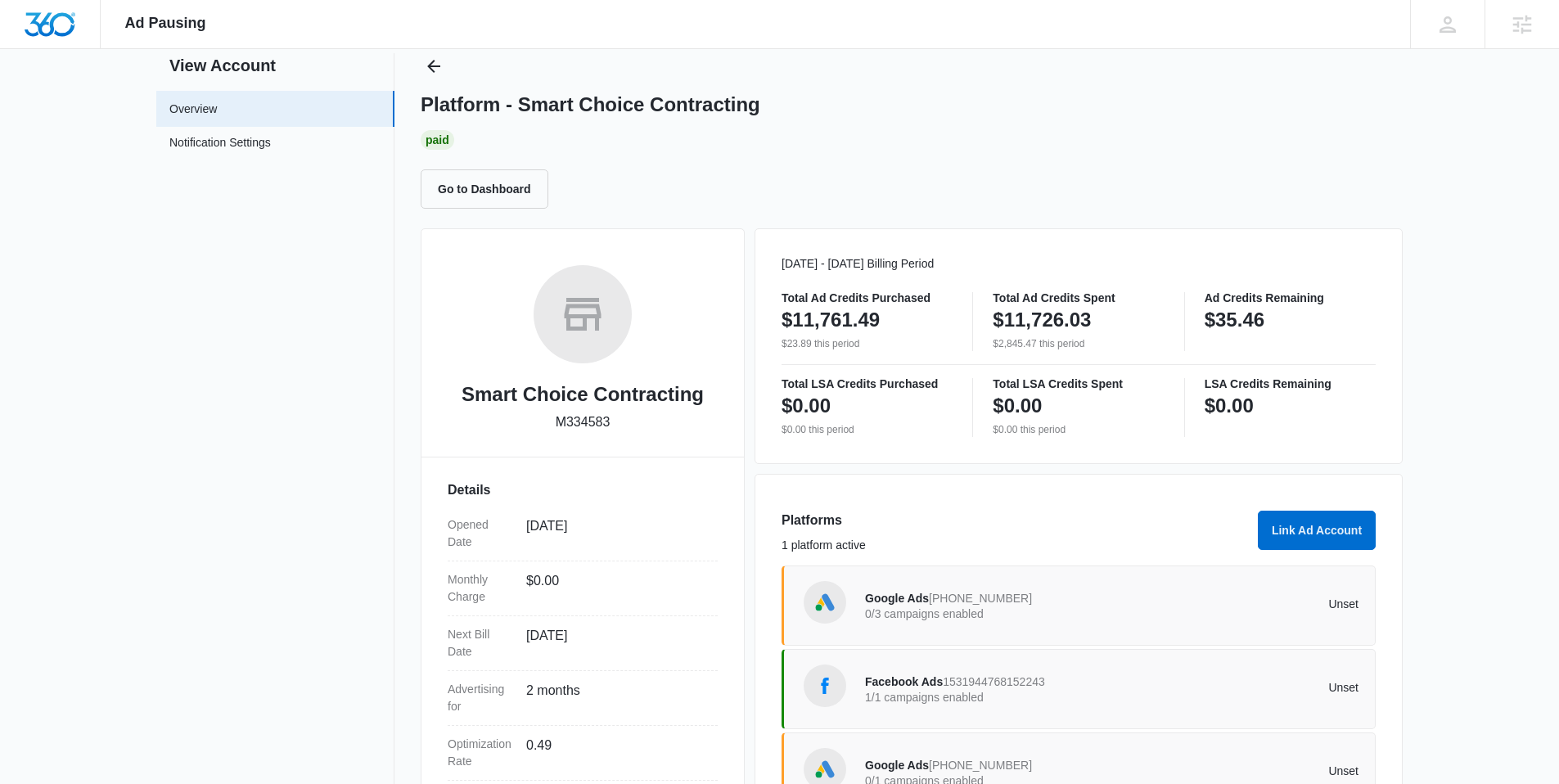
scroll to position [51, 0]
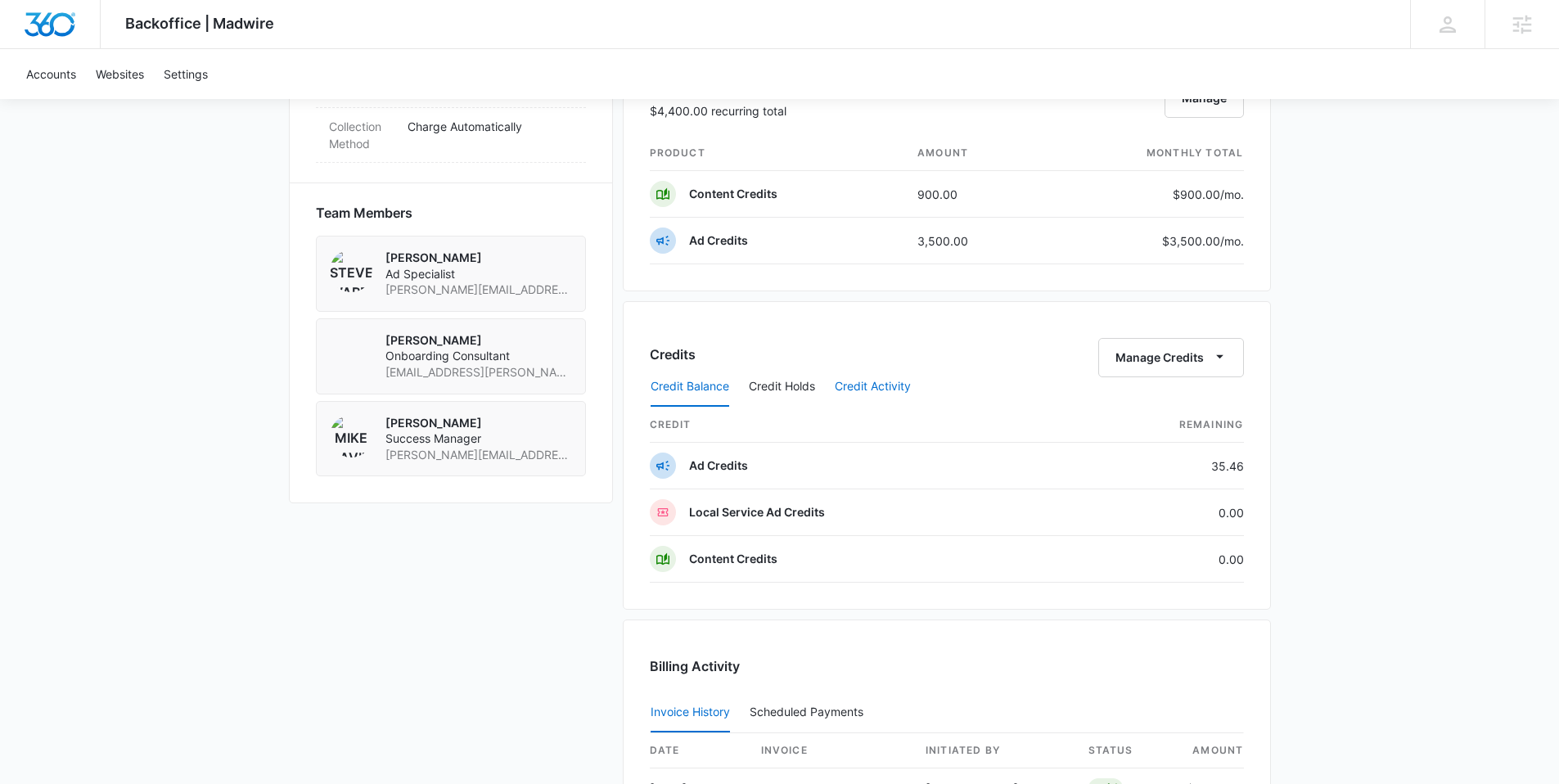
scroll to position [1091, 0]
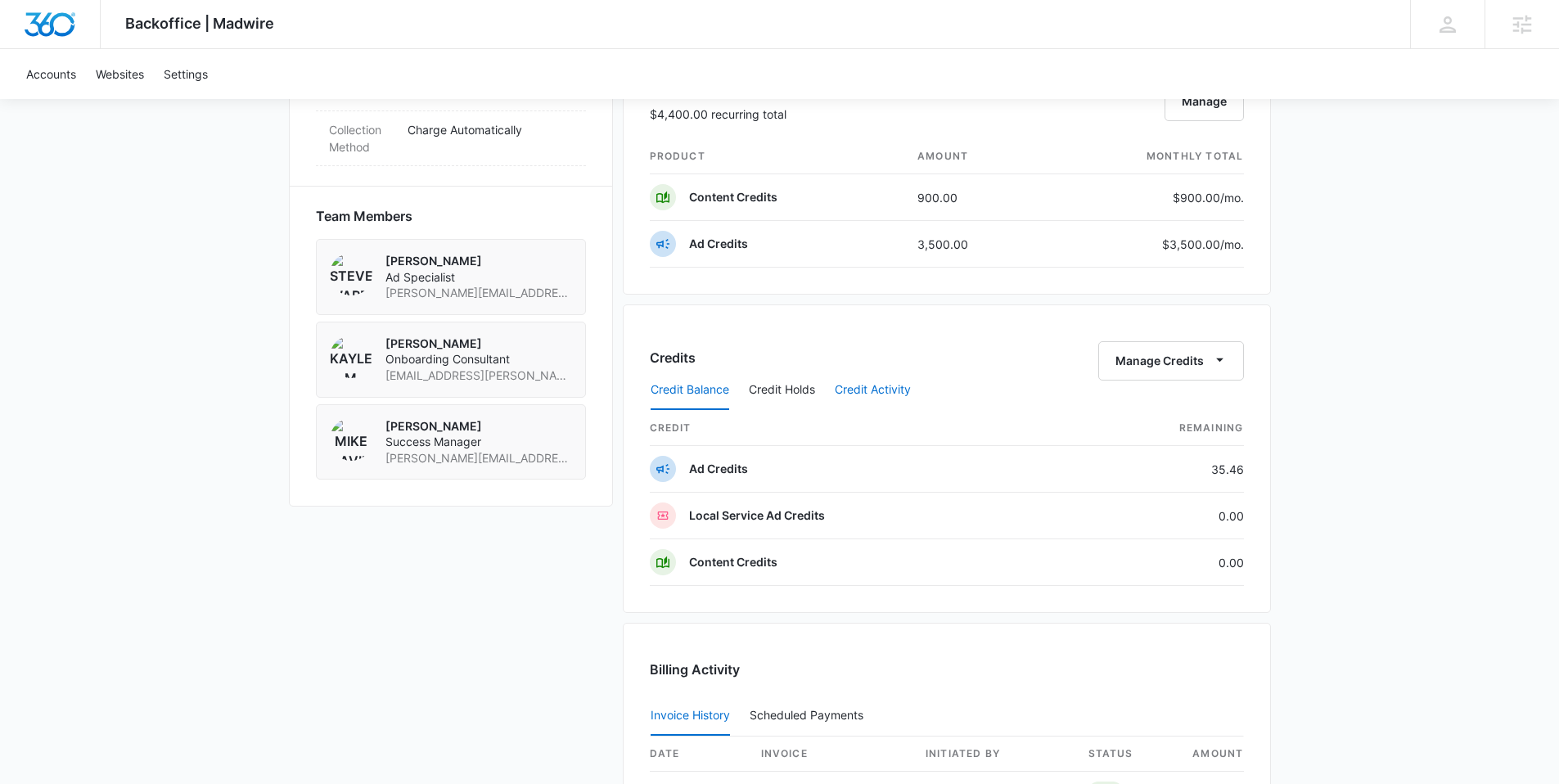
click at [873, 388] on button "Credit Activity" at bounding box center [872, 390] width 76 height 39
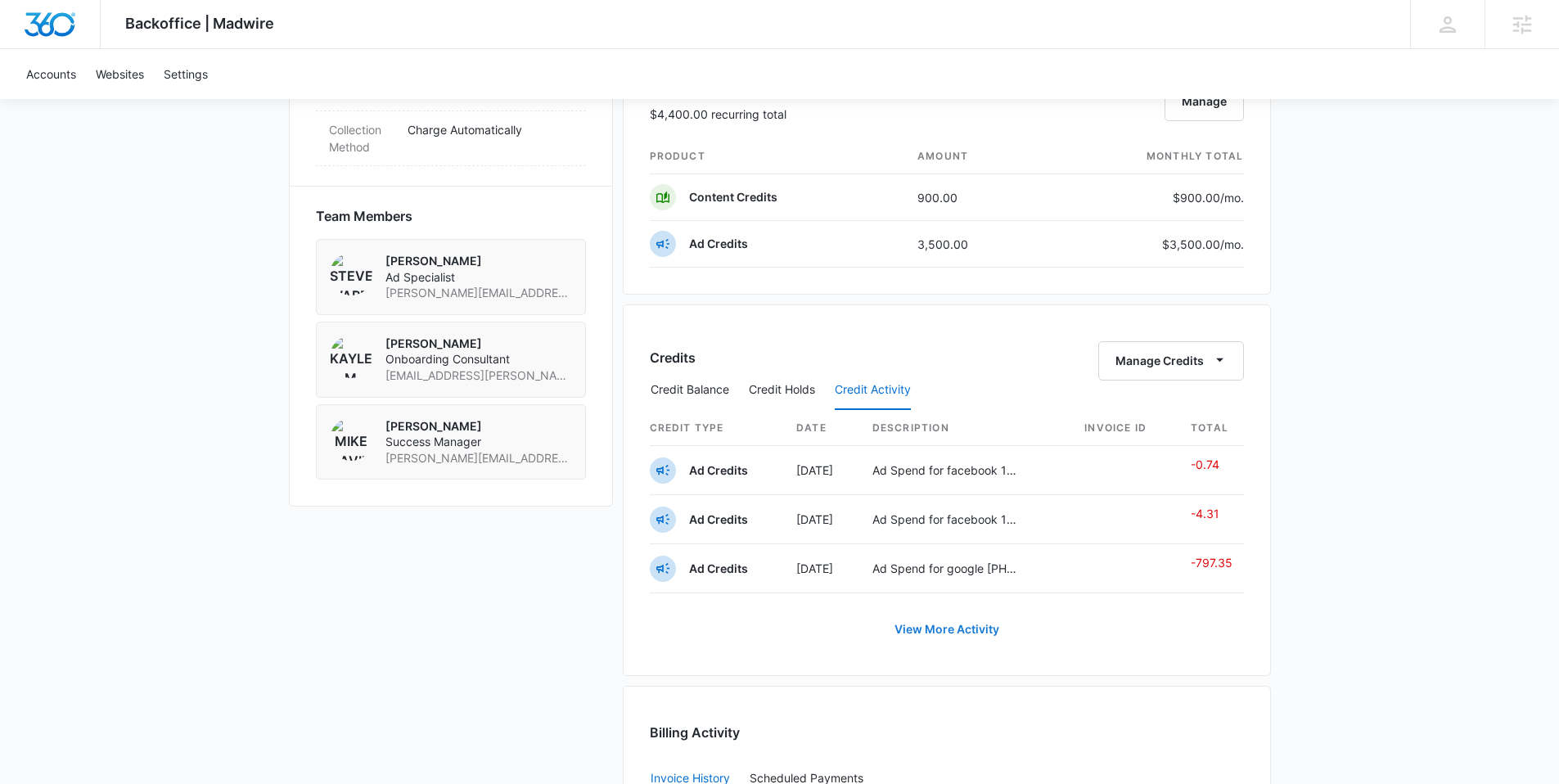
click at [962, 627] on link "View More Activity" at bounding box center [946, 629] width 137 height 39
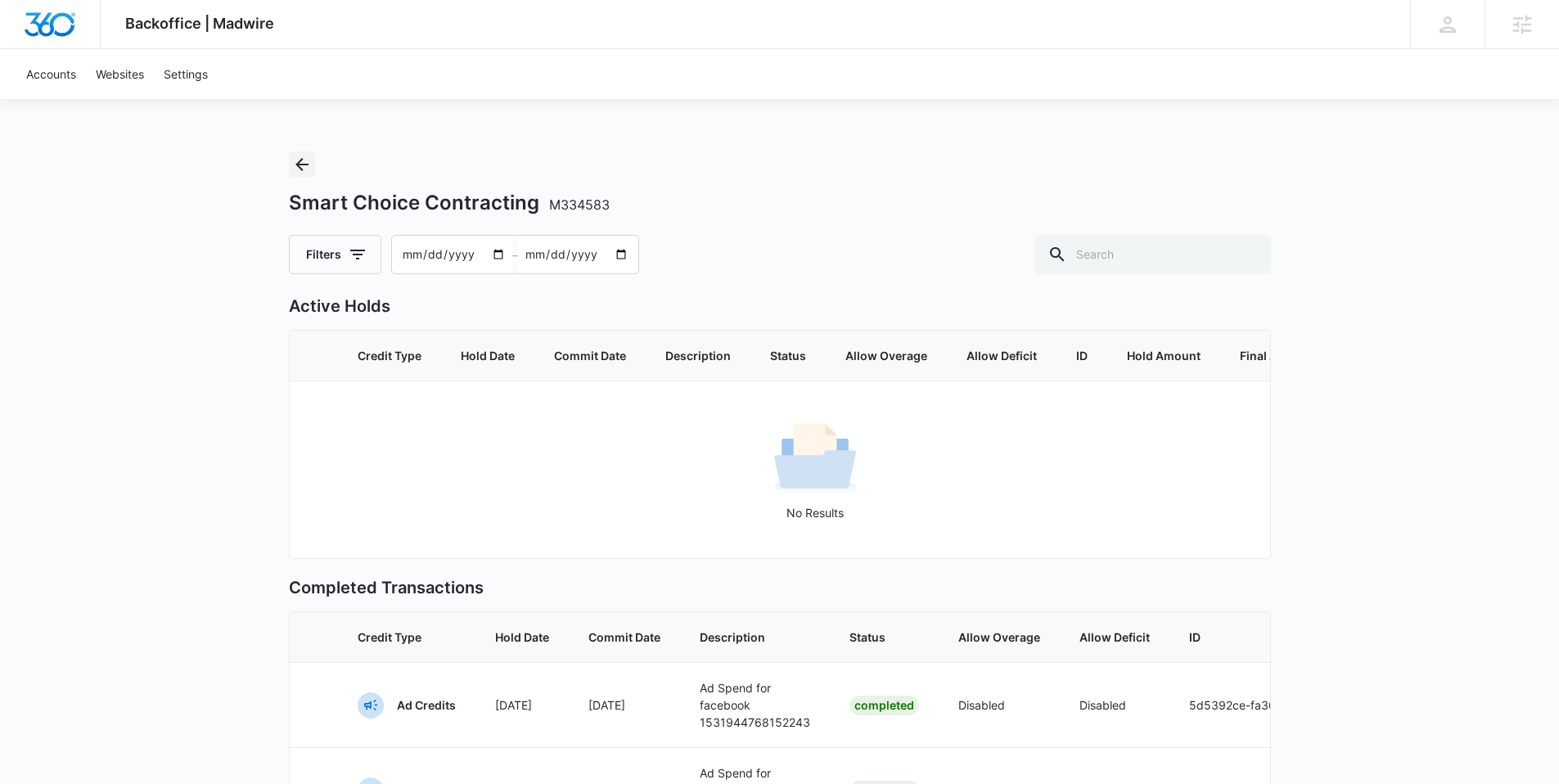
click at [304, 158] on icon "Back" at bounding box center [302, 164] width 20 height 20
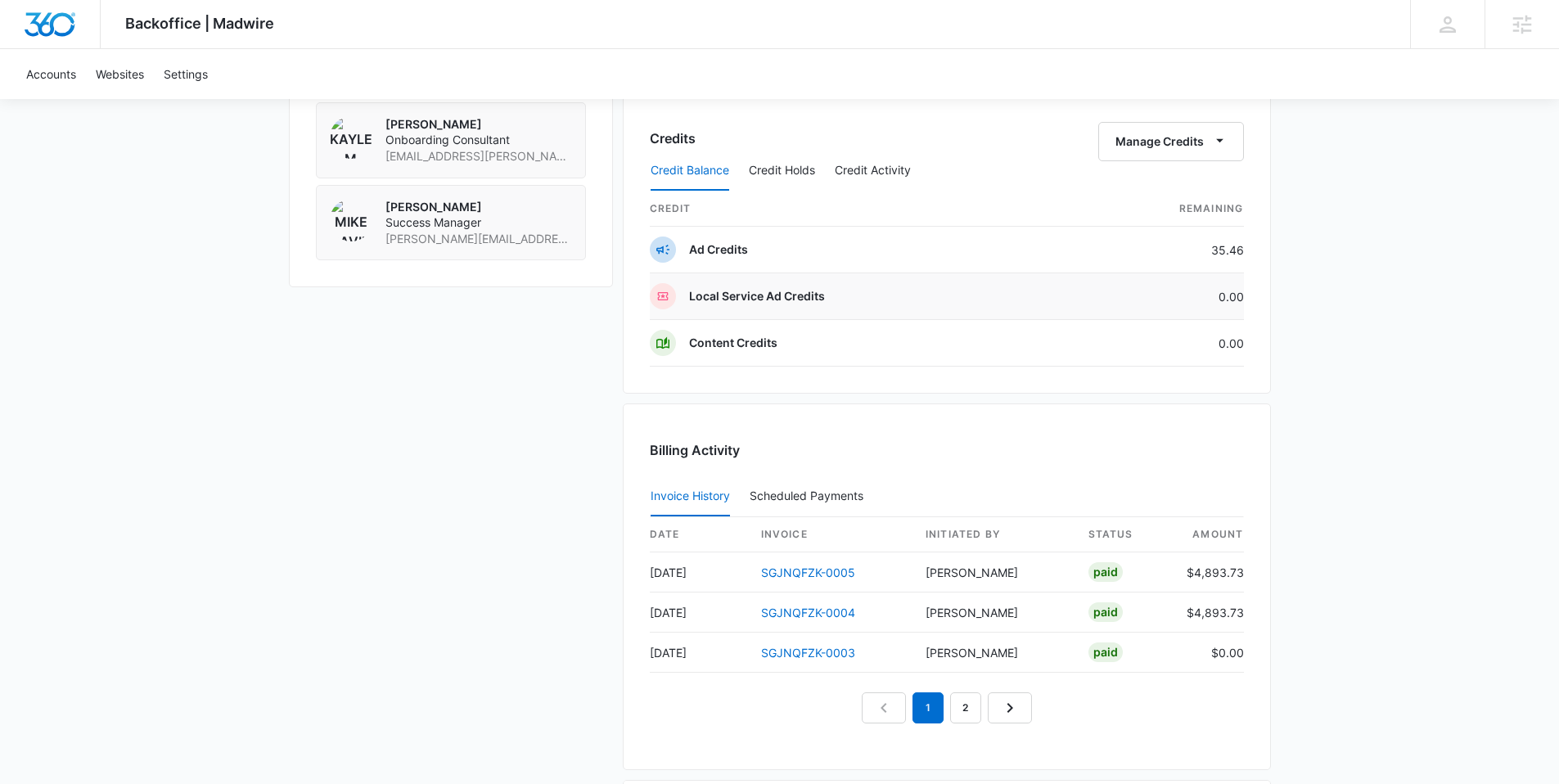
scroll to position [1309, 0]
click at [867, 177] on button "Credit Activity" at bounding box center [872, 172] width 76 height 39
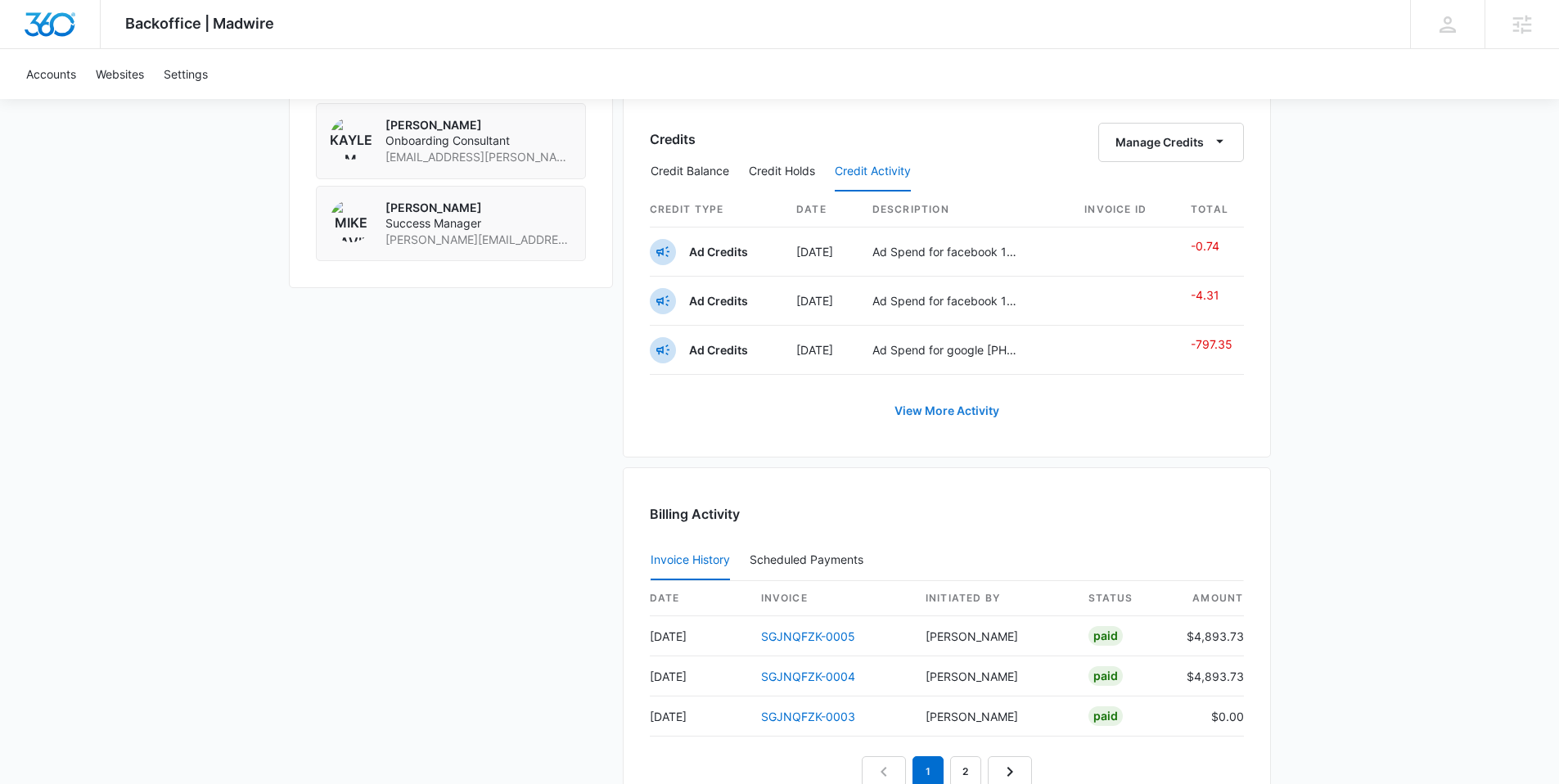
click at [965, 414] on link "View More Activity" at bounding box center [946, 411] width 137 height 39
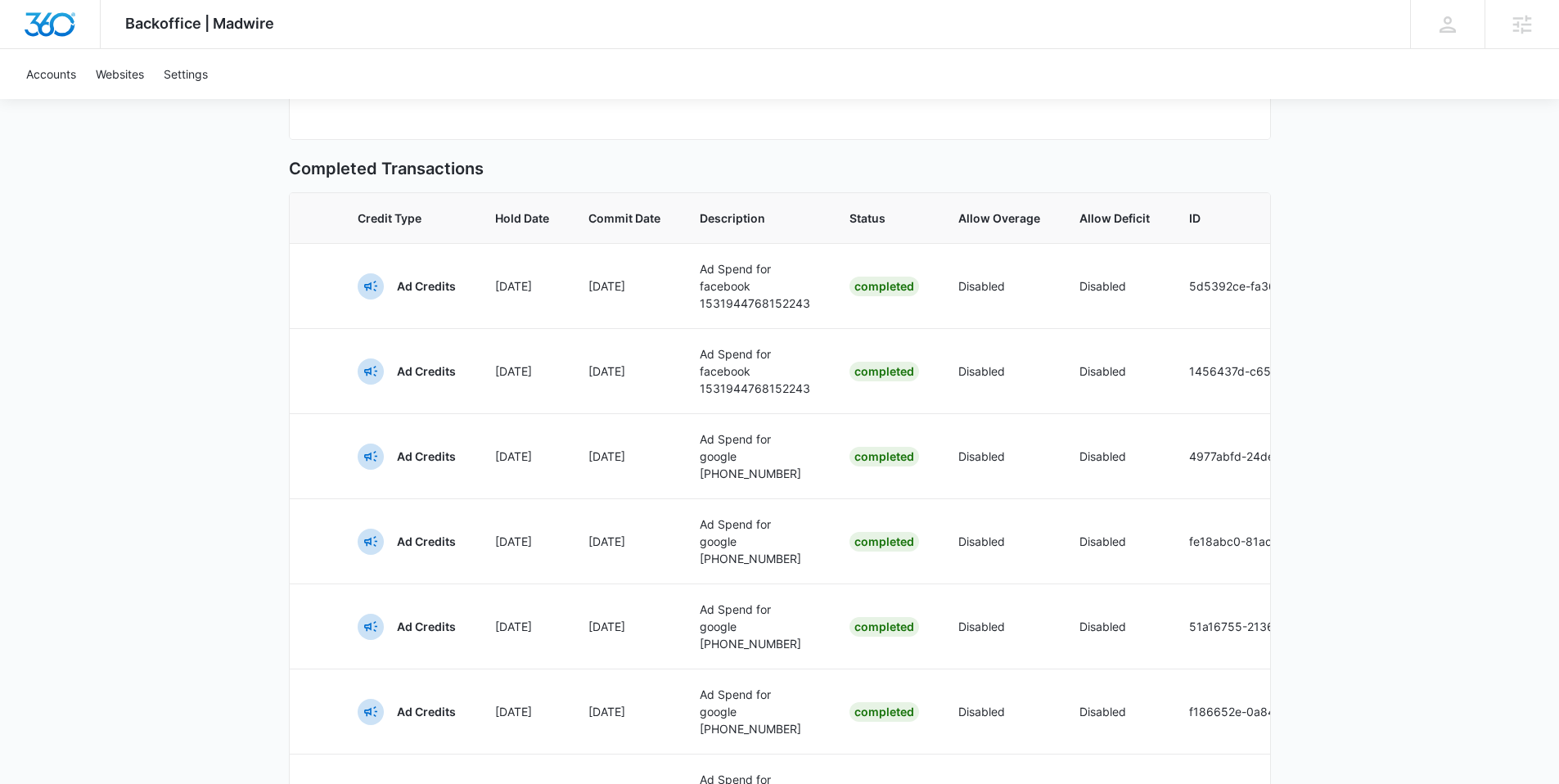
scroll to position [153, 0]
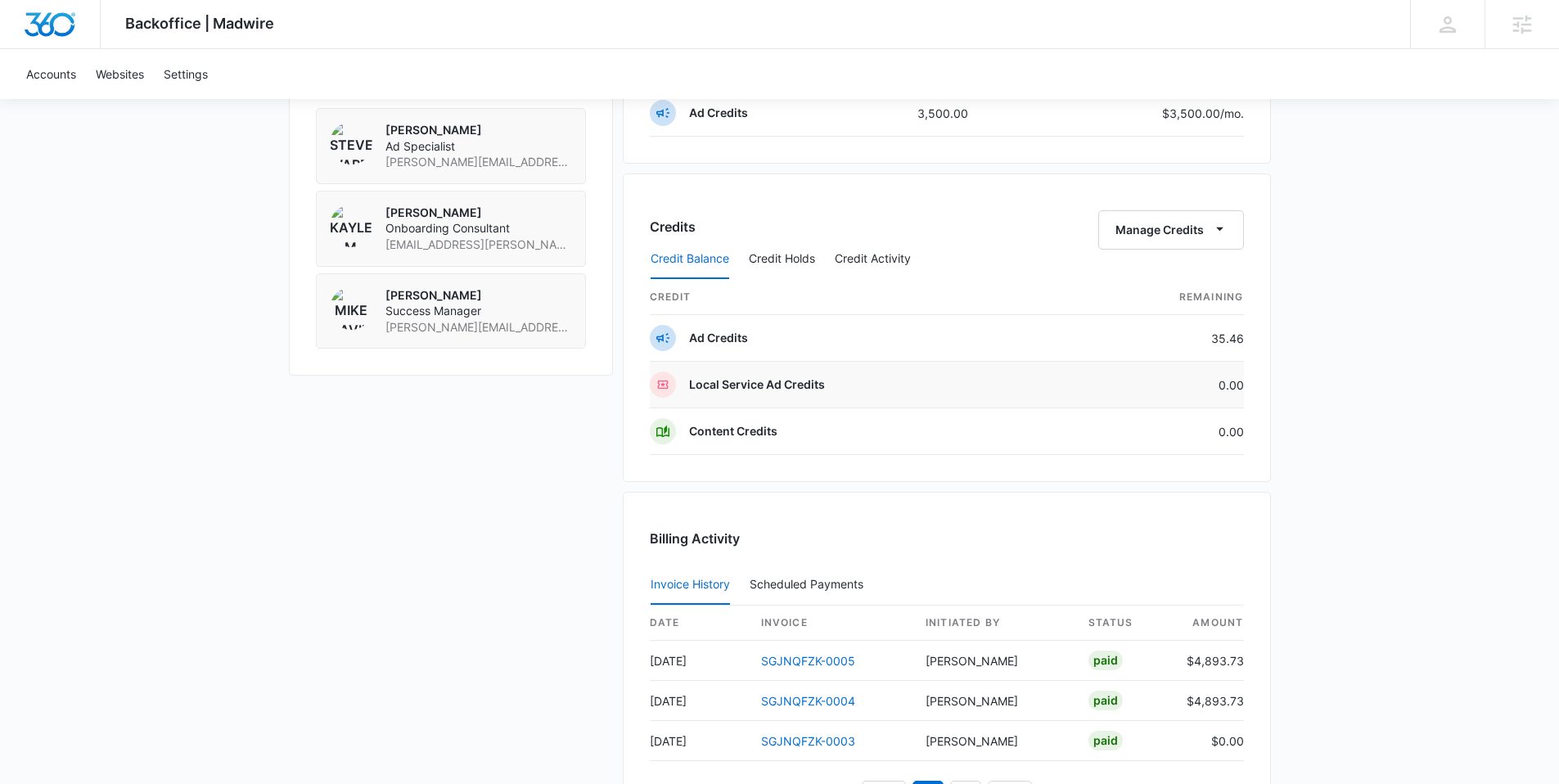
scroll to position [1288, 0]
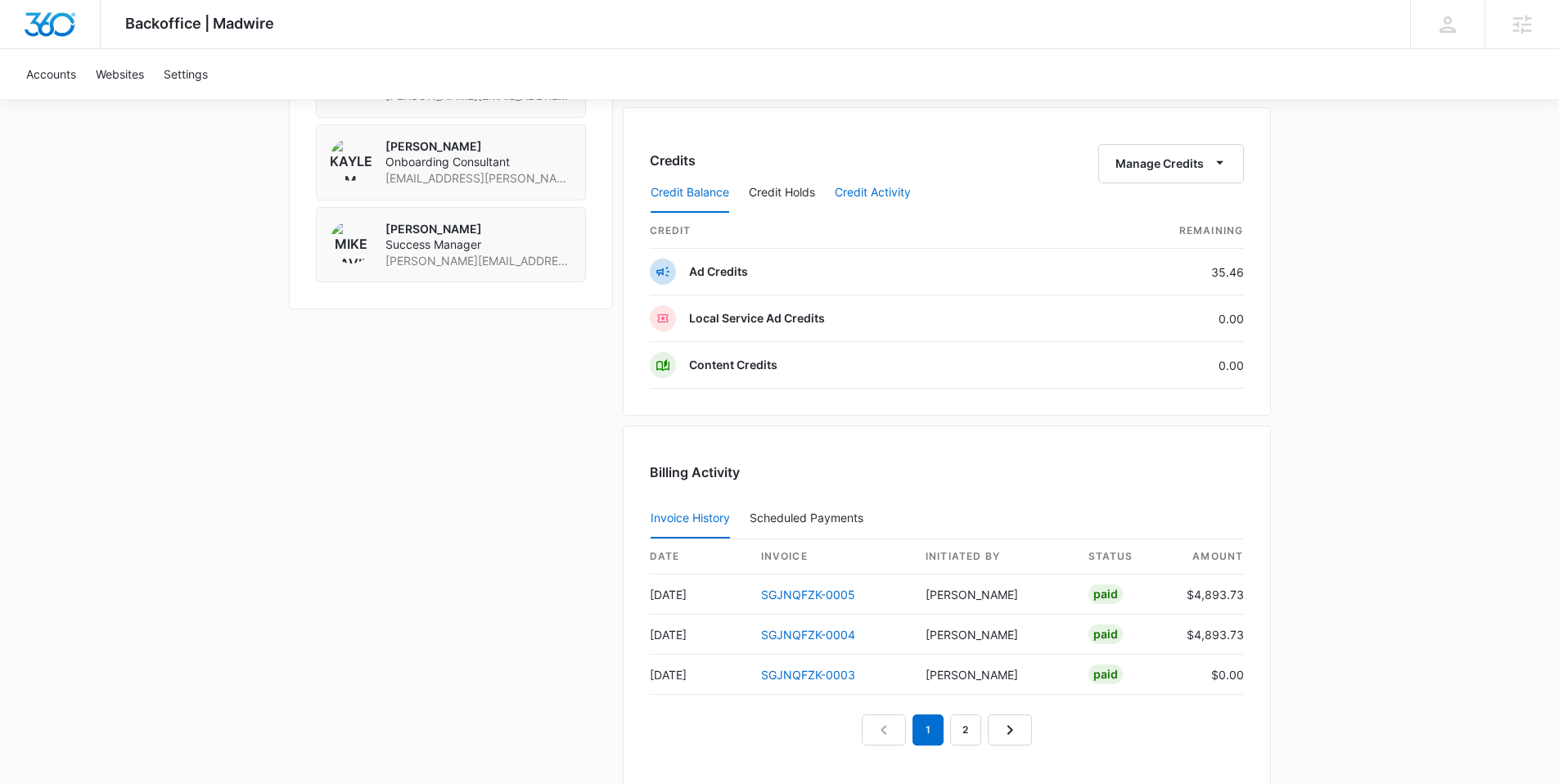
click at [873, 189] on button "Credit Activity" at bounding box center [872, 193] width 76 height 39
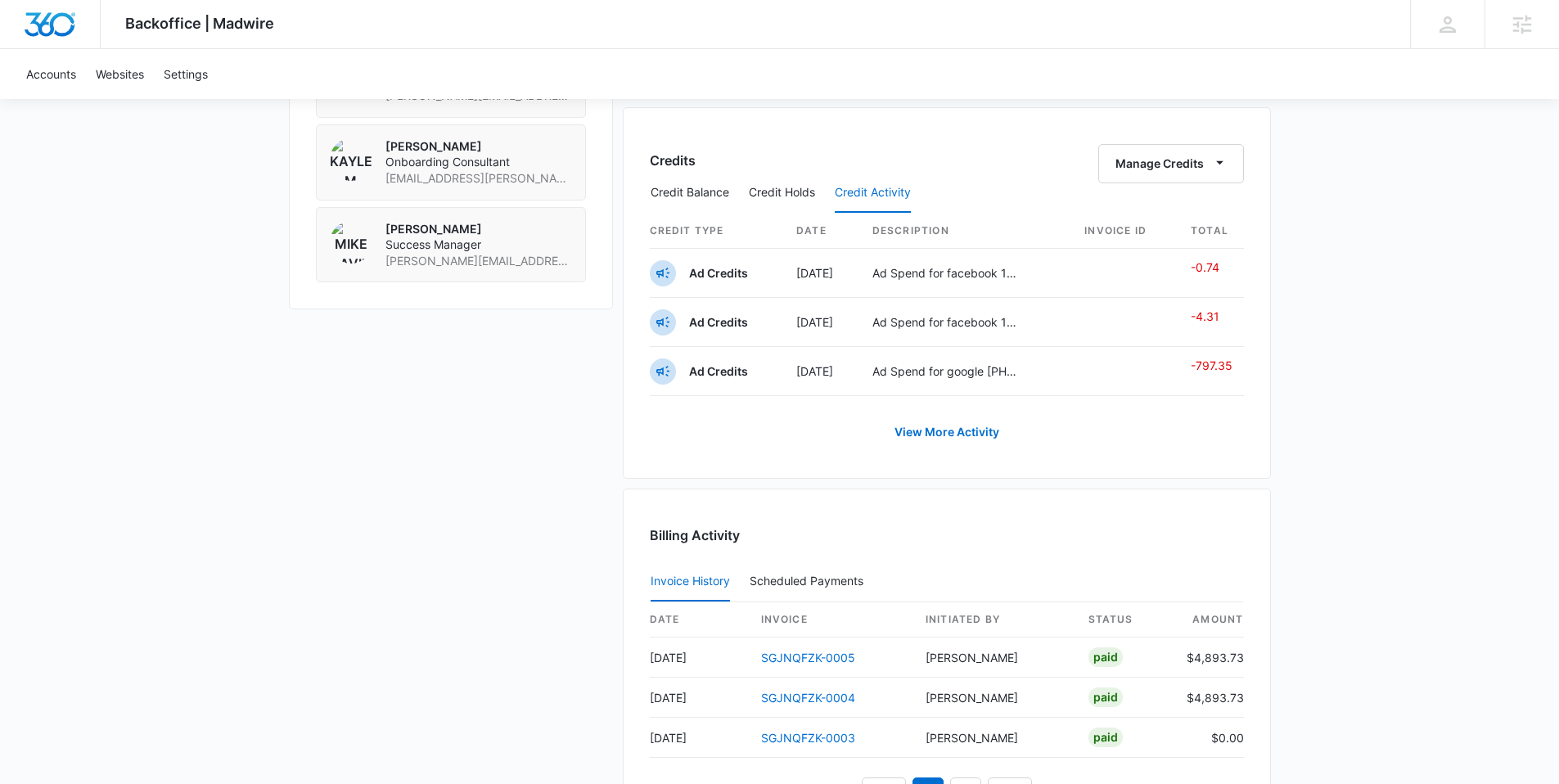
scroll to position [1284, 0]
drag, startPoint x: 795, startPoint y: 373, endPoint x: 979, endPoint y: 374, distance: 184.0
click at [951, 372] on tr "Ad Credits Oct 8 Ad Spend for google 447-586-2209 -797.35" at bounding box center [946, 375] width 594 height 49
click at [974, 381] on p "Ad Spend for google 447-586-2209" at bounding box center [947, 374] width 151 height 17
click at [975, 376] on p "Ad Spend for google 447-586-2209" at bounding box center [947, 374] width 151 height 17
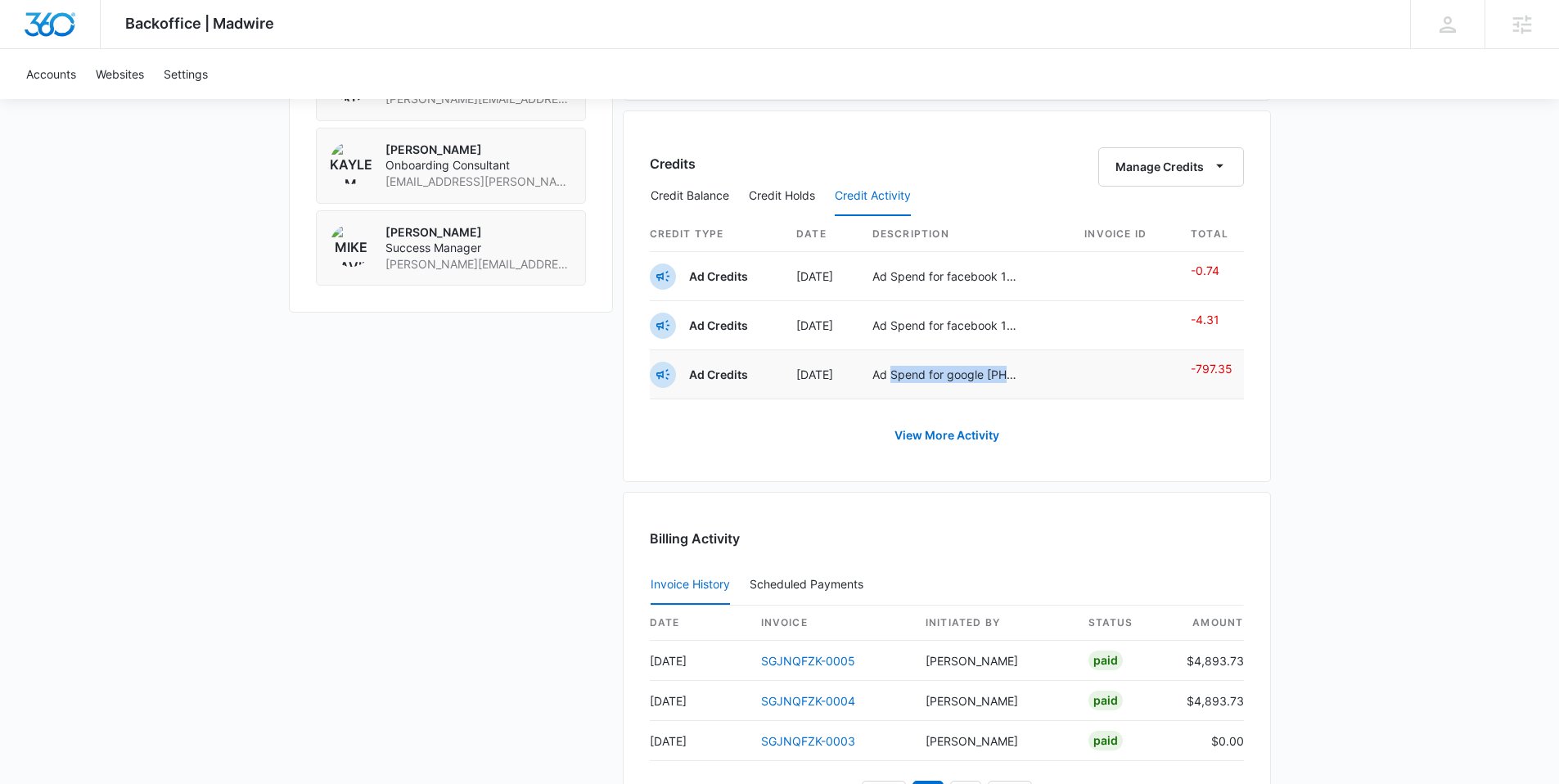
drag, startPoint x: 948, startPoint y: 372, endPoint x: 1036, endPoint y: 375, distance: 88.1
click at [1036, 375] on td "Ad Spend for google 447-586-2209" at bounding box center [966, 375] width 213 height 49
drag, startPoint x: 1024, startPoint y: 375, endPoint x: 995, endPoint y: 379, distance: 29.3
click at [1020, 374] on td "Ad Spend for google 447-586-2209" at bounding box center [966, 375] width 213 height 49
click at [944, 439] on link "View More Activity" at bounding box center [946, 435] width 137 height 39
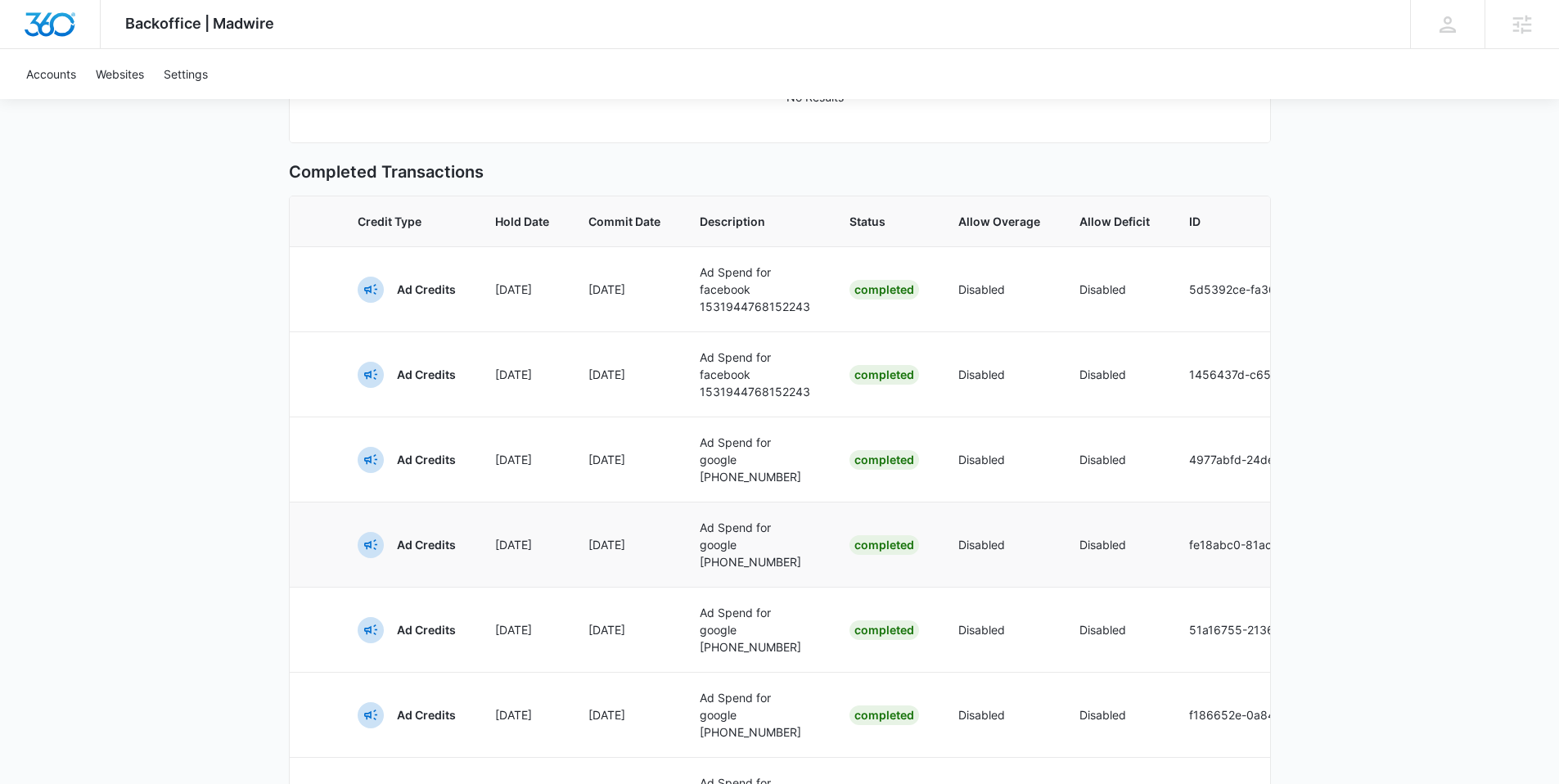
scroll to position [417, 0]
drag, startPoint x: 707, startPoint y: 551, endPoint x: 817, endPoint y: 558, distance: 110.2
click at [807, 569] on p "Ad Spend for google 447-586-2209" at bounding box center [755, 544] width 111 height 51
click at [819, 554] on td "Ad Spend for google 447-586-2209" at bounding box center [755, 544] width 150 height 85
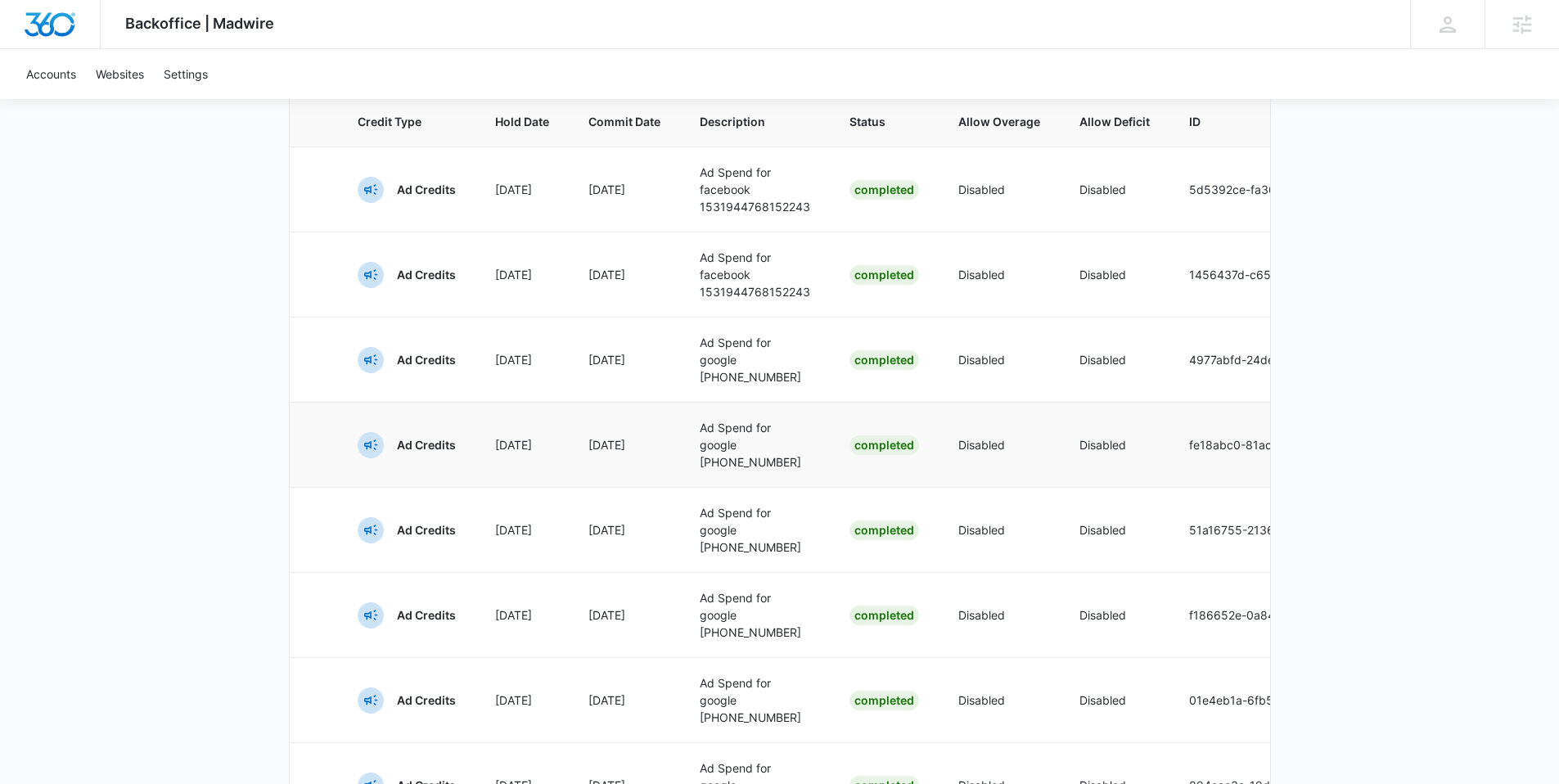
scroll to position [516, 0]
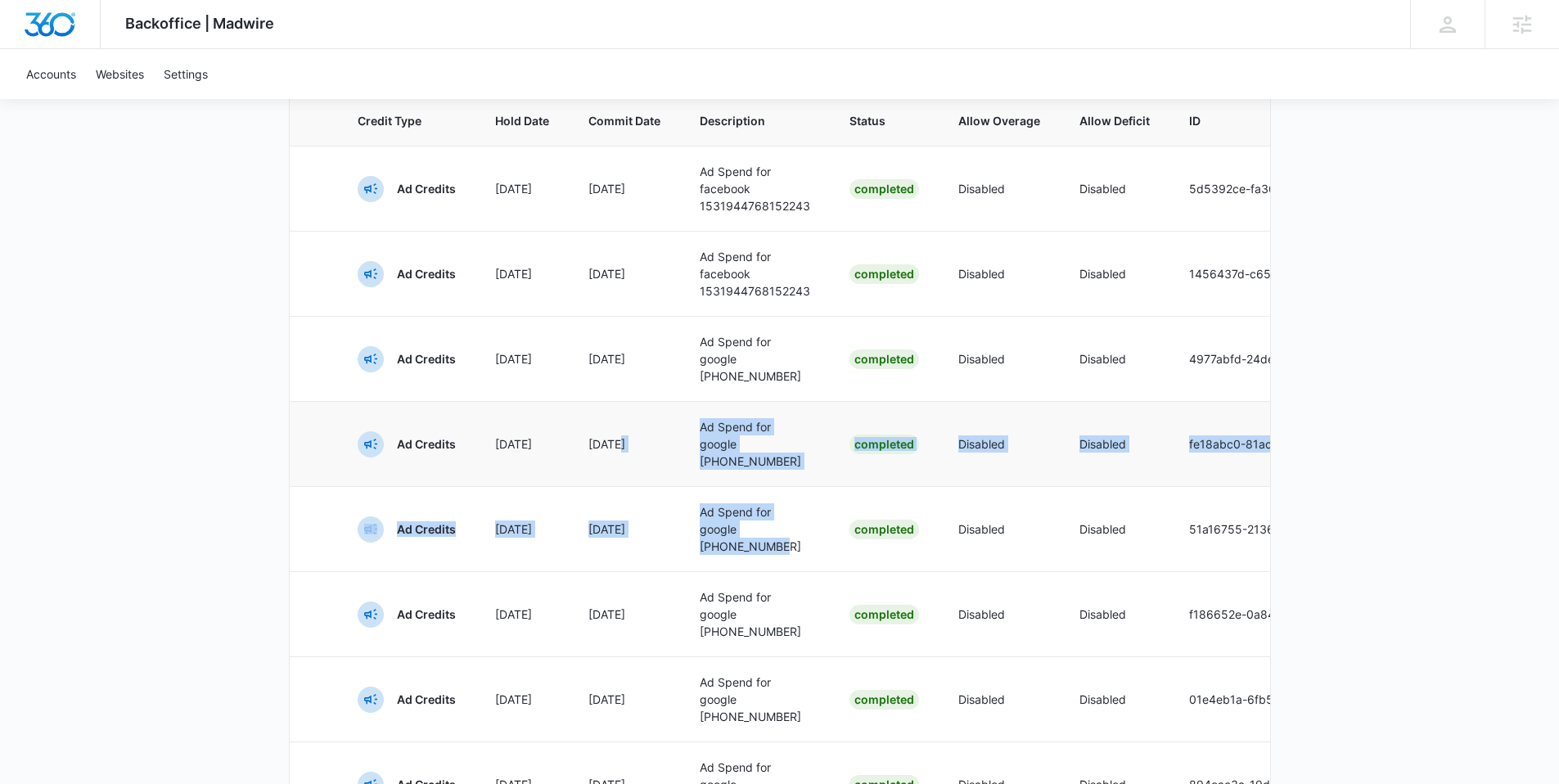
drag, startPoint x: 751, startPoint y: 558, endPoint x: 661, endPoint y: 479, distance: 119.8
click at [650, 463] on tbody "Ad Credits Oct 9 Oct 9 Ad Spend for facebook 1531944768152243 Completed Disable…" at bounding box center [989, 571] width 1398 height 851
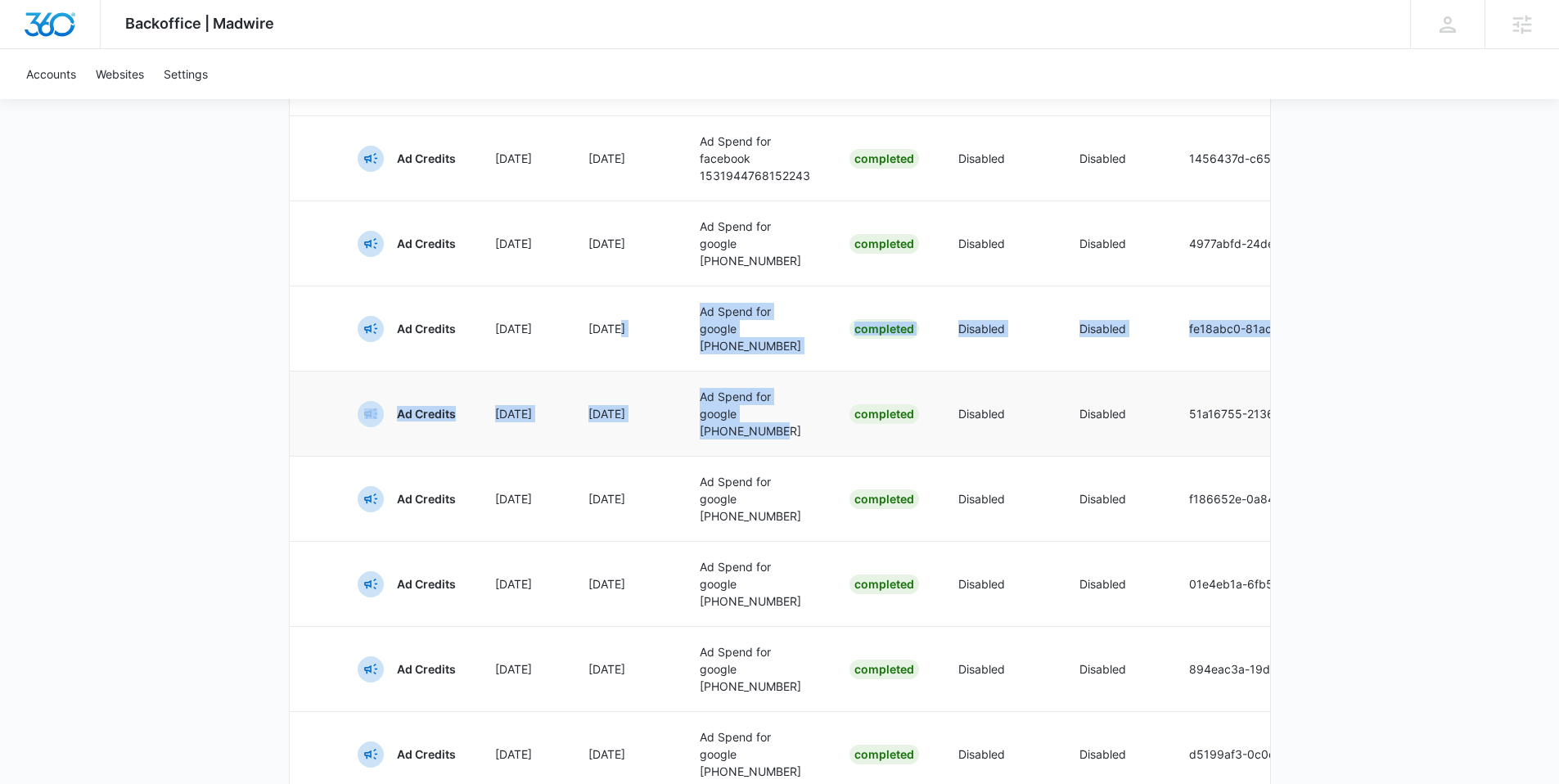
scroll to position [611, 0]
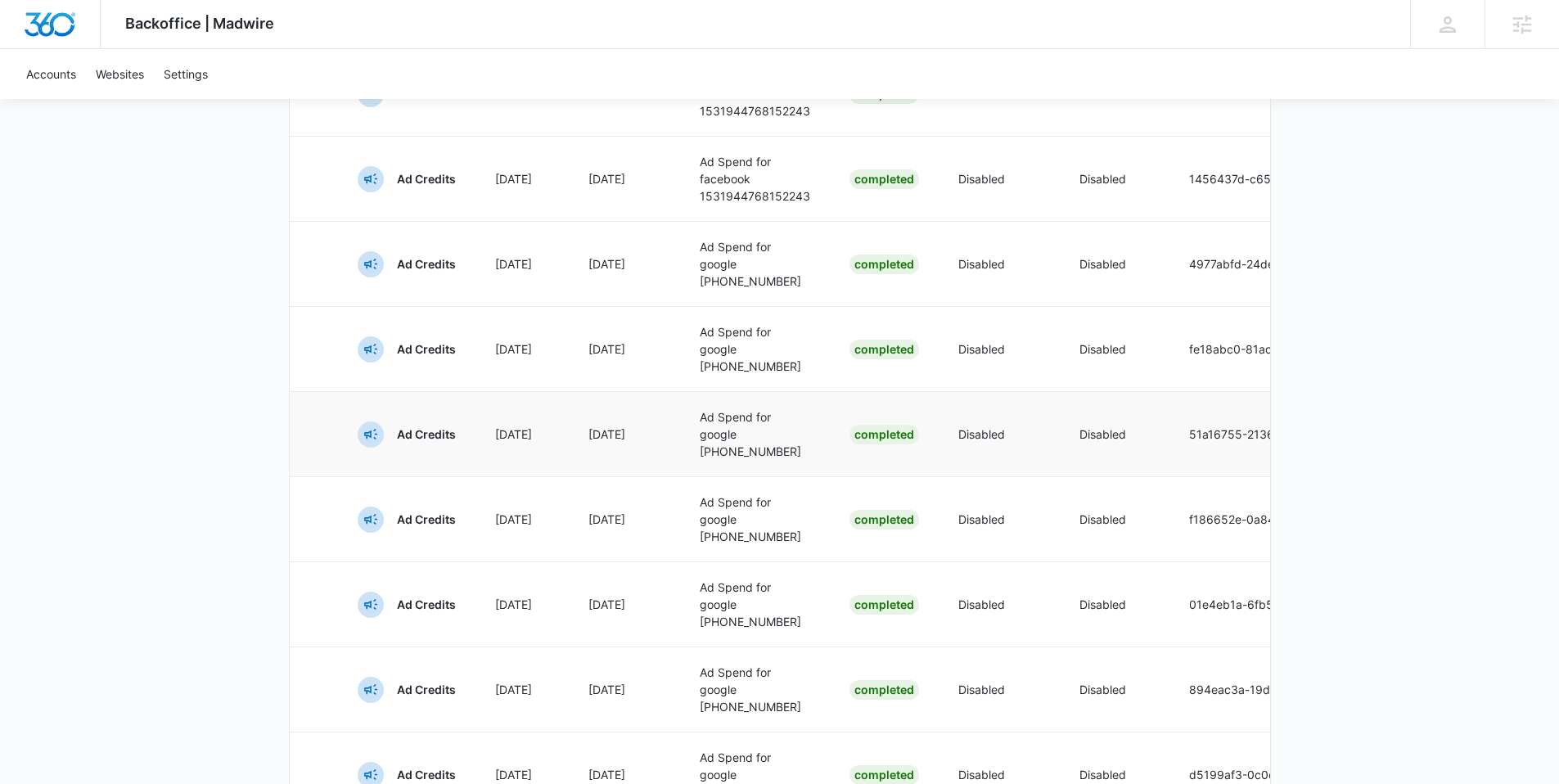
click at [720, 451] on p "Ad Spend for google 447-586-2209" at bounding box center [755, 434] width 111 height 51
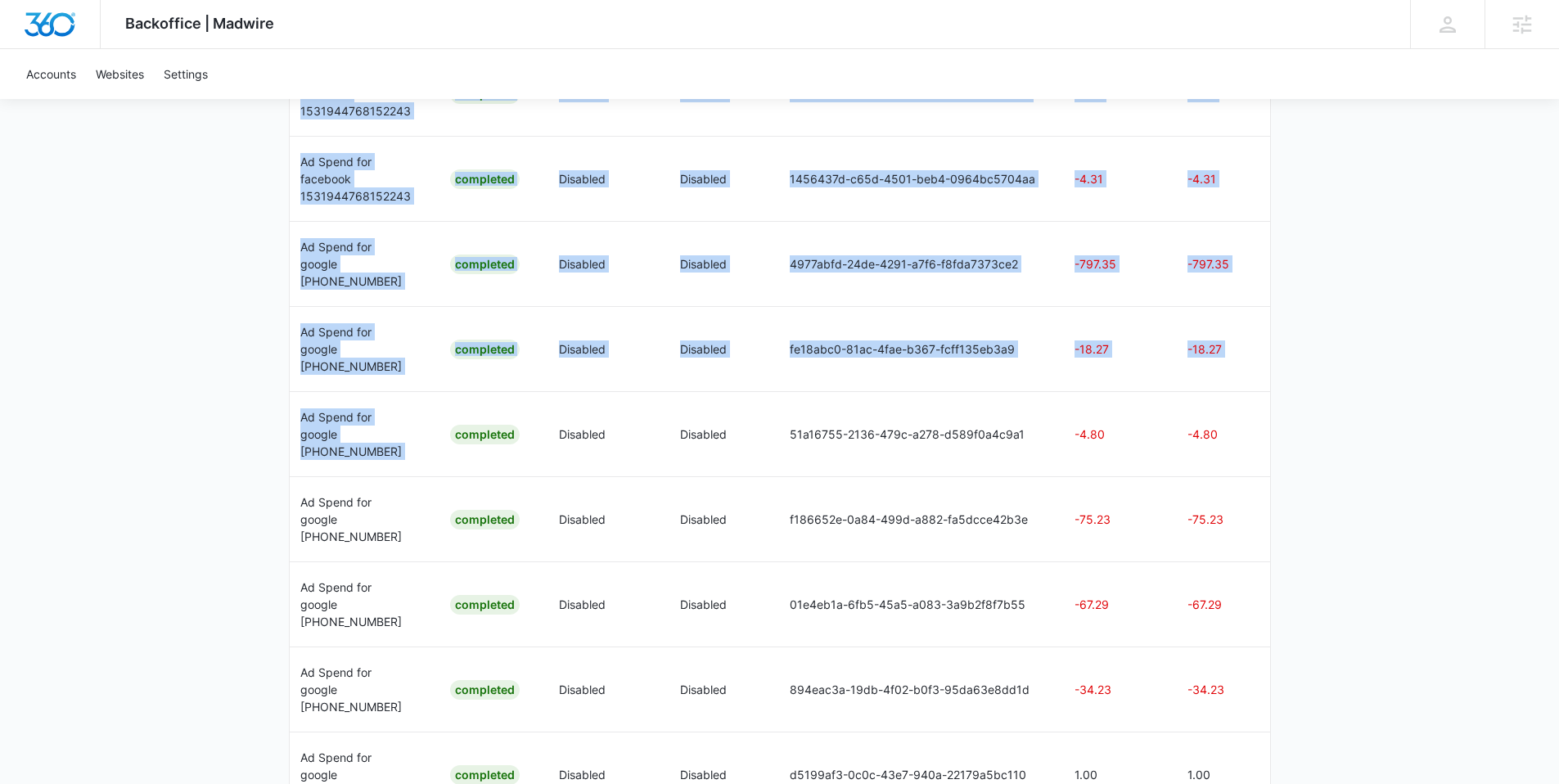
scroll to position [0, 406]
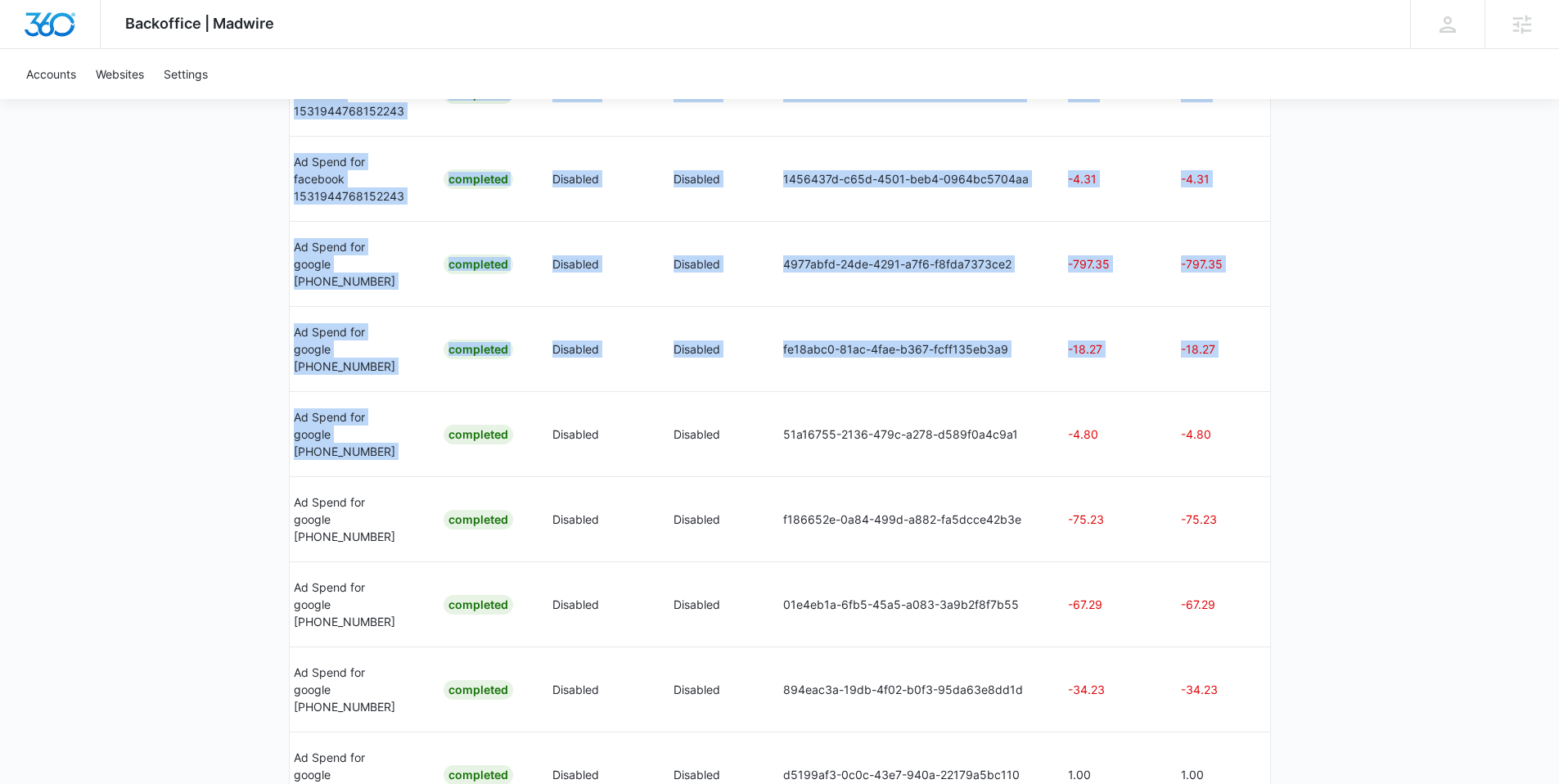
drag, startPoint x: 875, startPoint y: 434, endPoint x: 1276, endPoint y: 437, distance: 401.0
click at [1275, 437] on div "Backoffice | Madwire Apps Settings SW Steven Warren steven.warren@madwire.com M…" at bounding box center [779, 191] width 1559 height 1604
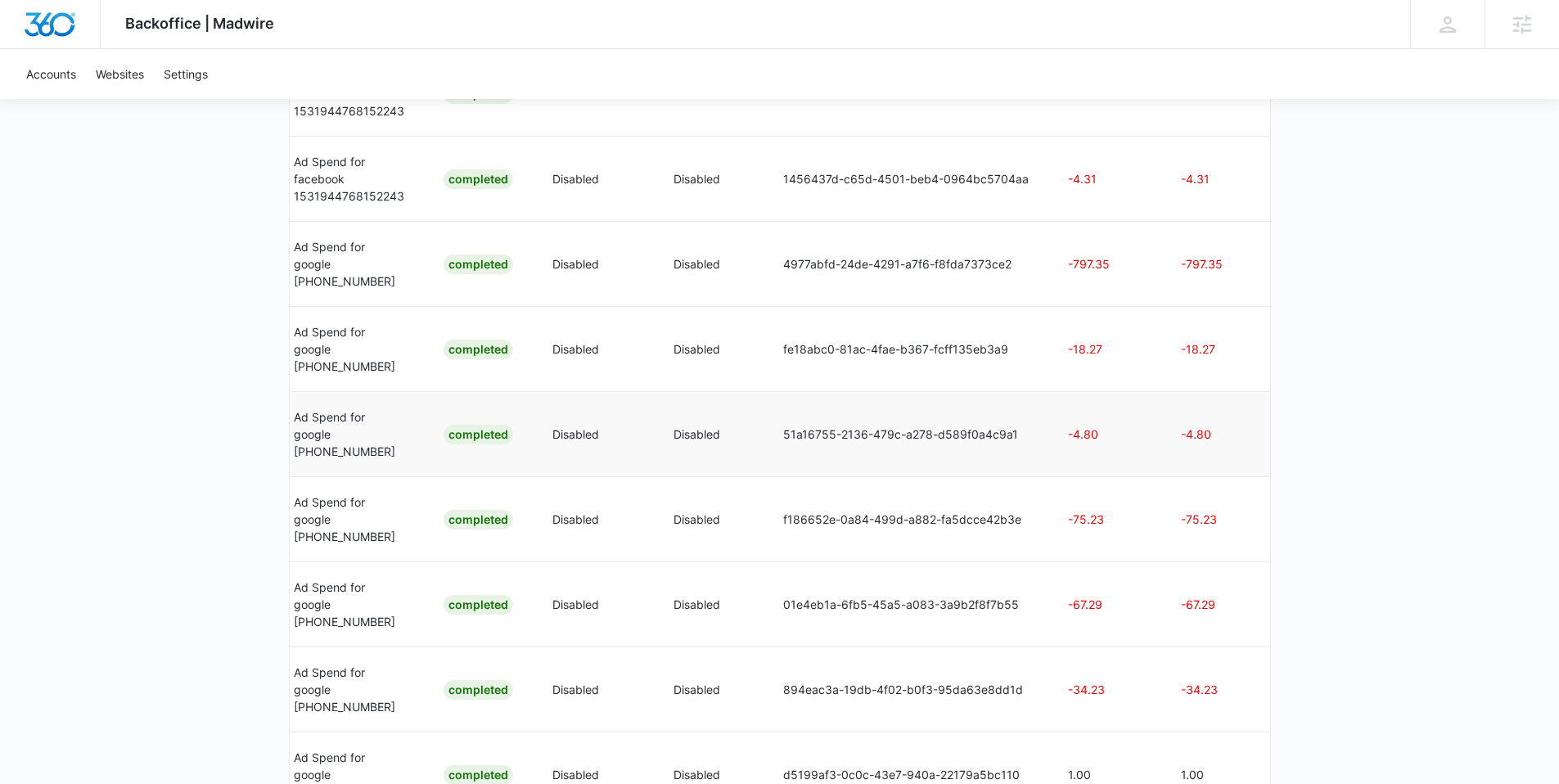
drag, startPoint x: 1176, startPoint y: 463, endPoint x: 1260, endPoint y: 458, distance: 84.1
click at [1176, 463] on td "-4.80" at bounding box center [1221, 434] width 120 height 85
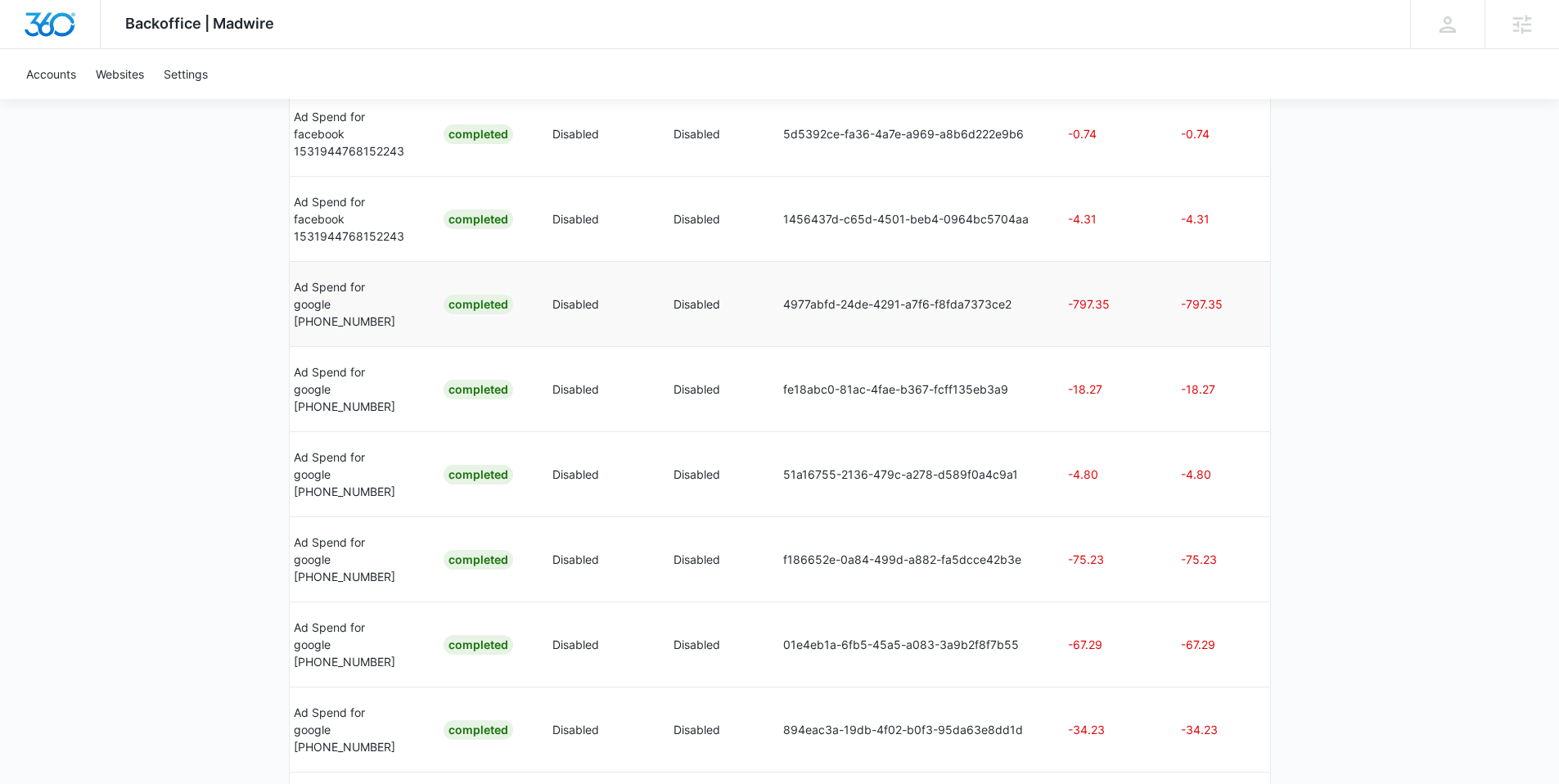
scroll to position [551, 0]
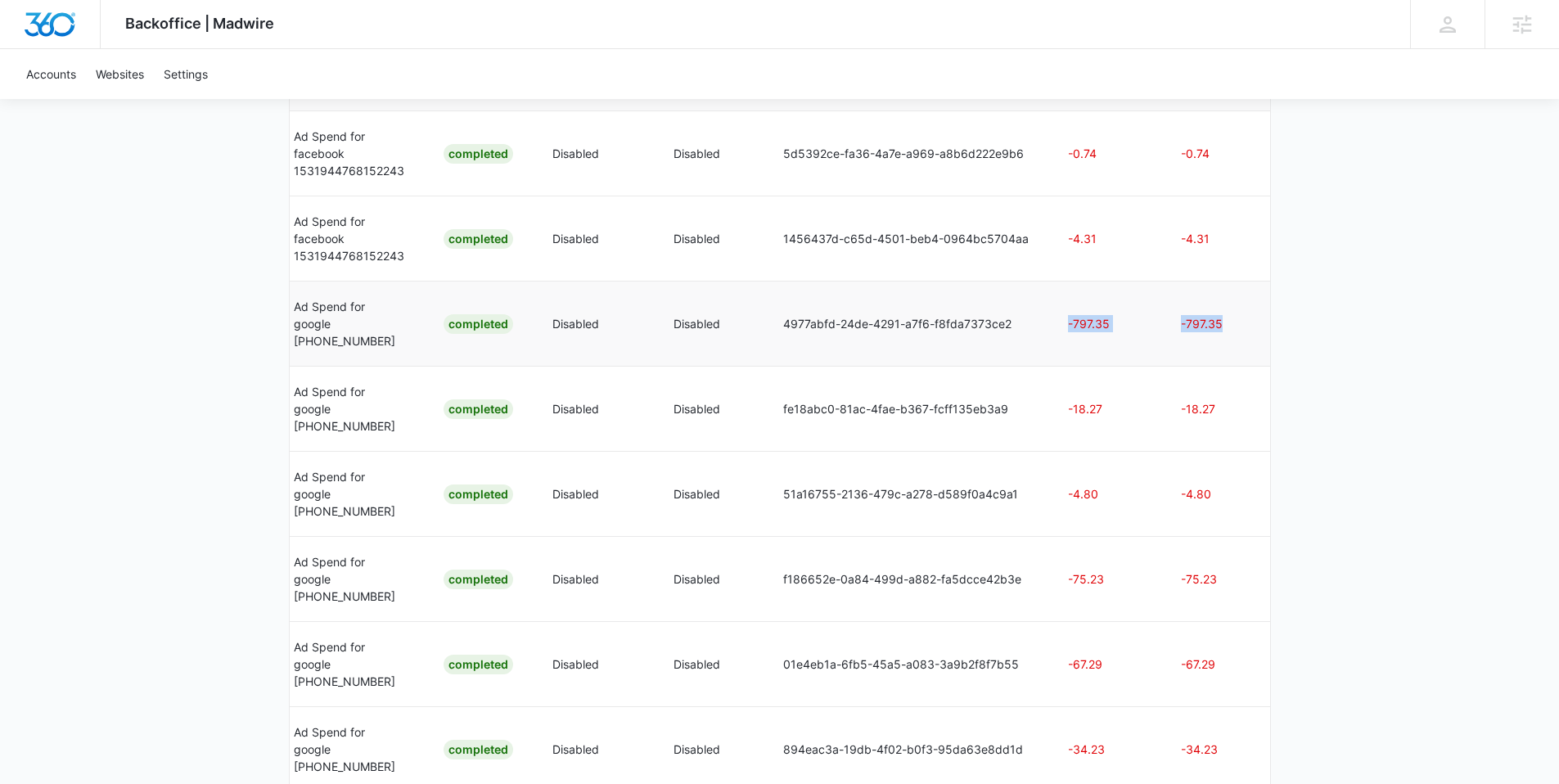
drag, startPoint x: 1227, startPoint y: 346, endPoint x: 963, endPoint y: 363, distance: 264.5
click at [963, 363] on tr "Ad Credits Oct 8 Oct 8 Ad Spend for google 447-586-2209 Completed Disabled Disa…" at bounding box center [583, 323] width 1398 height 85
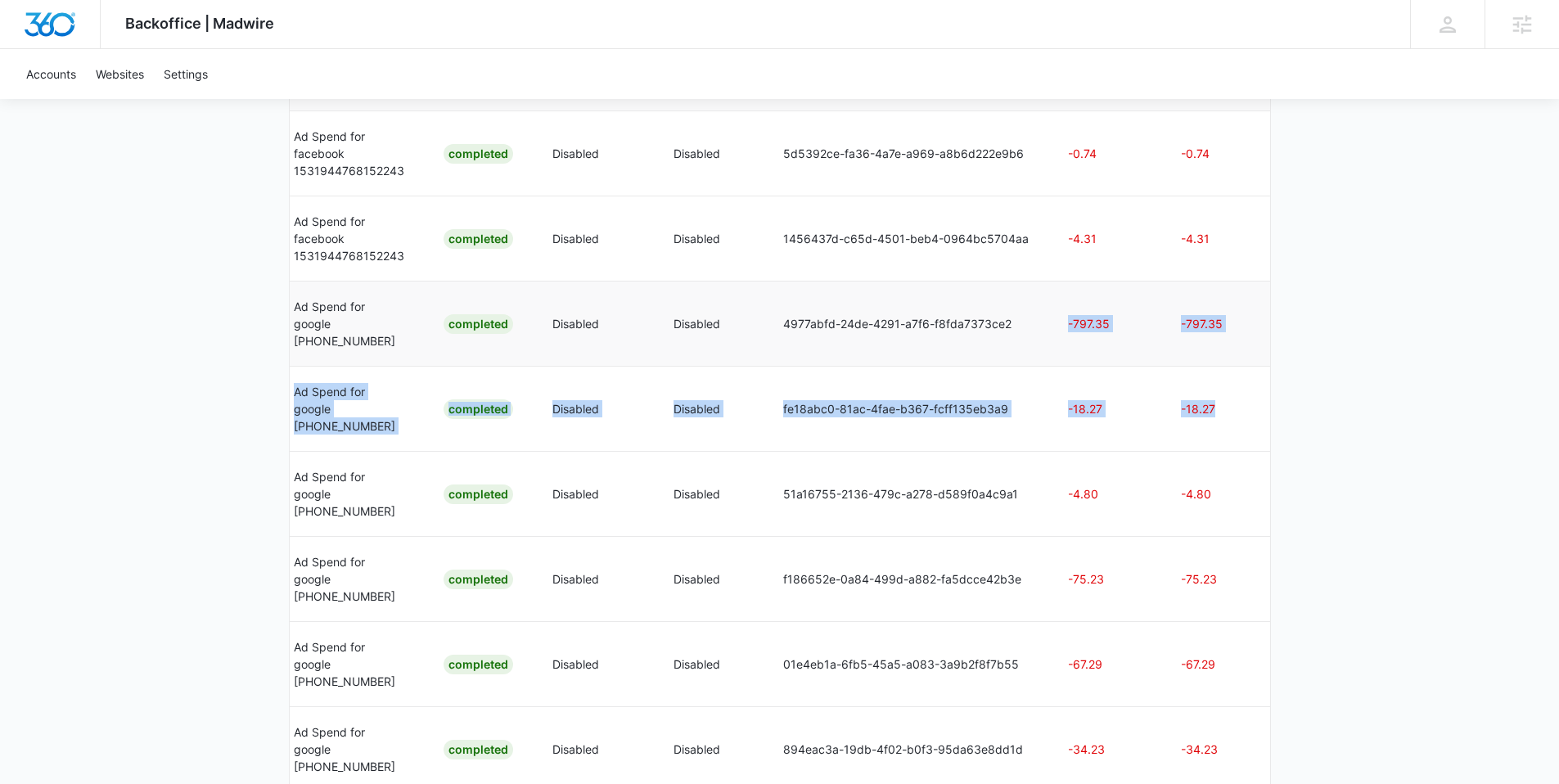
drag, startPoint x: 1244, startPoint y: 416, endPoint x: 1104, endPoint y: 355, distance: 152.7
click at [1061, 318] on tbody "Ad Credits Oct 9 Oct 9 Ad Spend for facebook 1531944768152243 Completed Disable…" at bounding box center [583, 536] width 1398 height 851
click at [1083, 366] on td "-797.35" at bounding box center [1105, 323] width 113 height 85
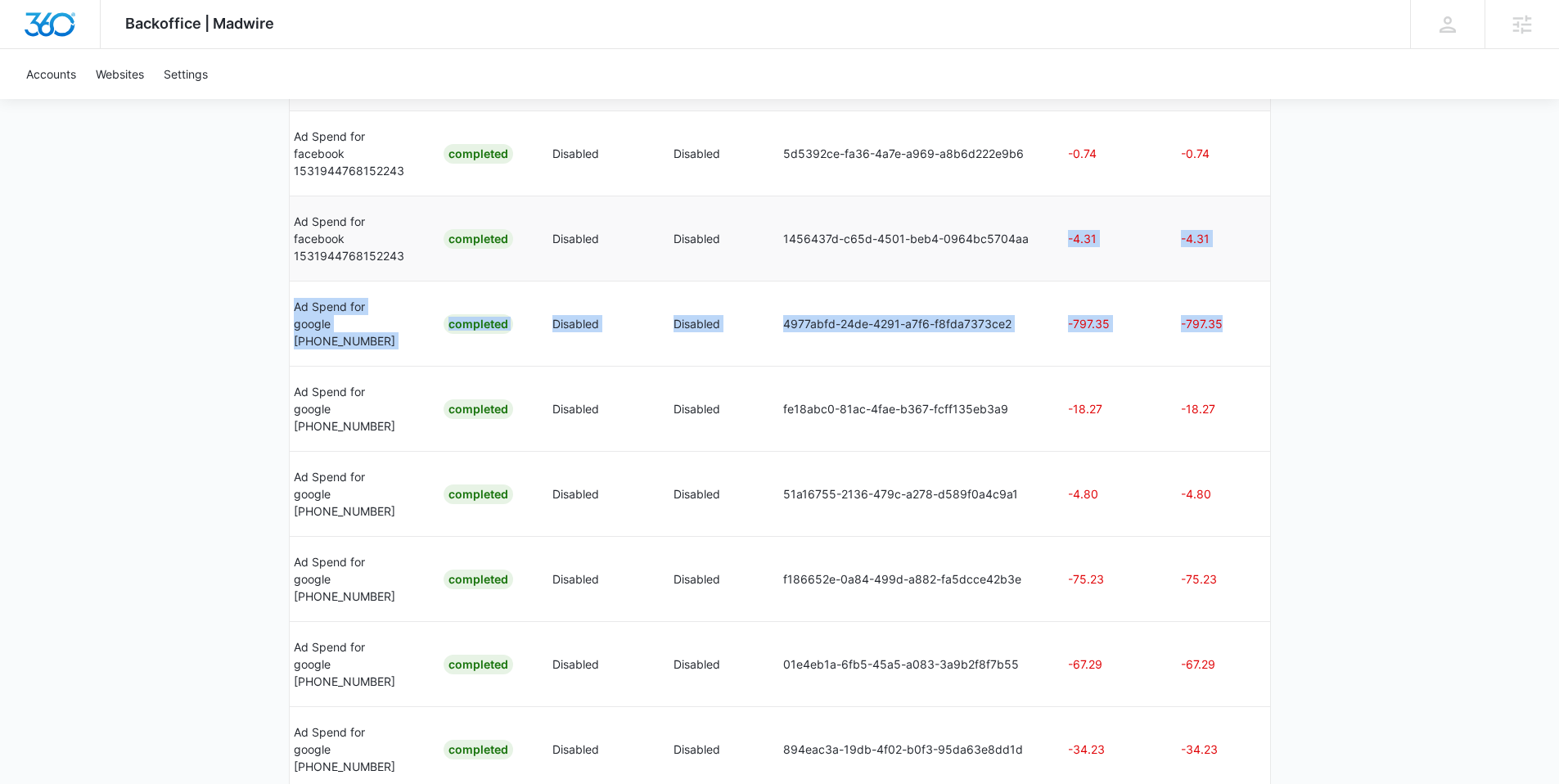
drag, startPoint x: 1215, startPoint y: 340, endPoint x: 1061, endPoint y: 259, distance: 174.0
click at [1051, 249] on tbody "Ad Credits Oct 9 Oct 9 Ad Spend for facebook 1531944768152243 Completed Disable…" at bounding box center [583, 536] width 1398 height 851
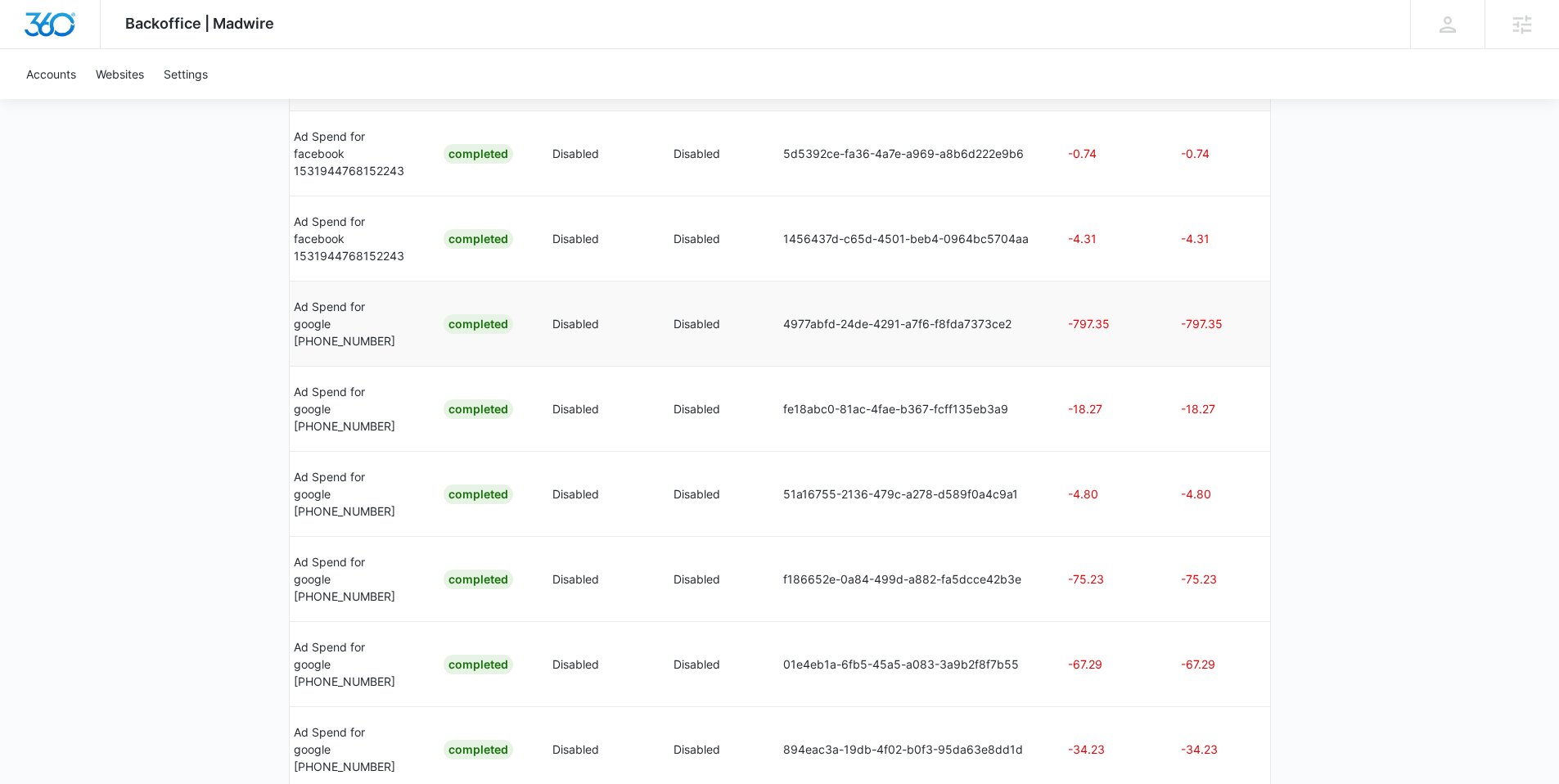
click at [1072, 293] on td "-797.35" at bounding box center [1105, 323] width 113 height 85
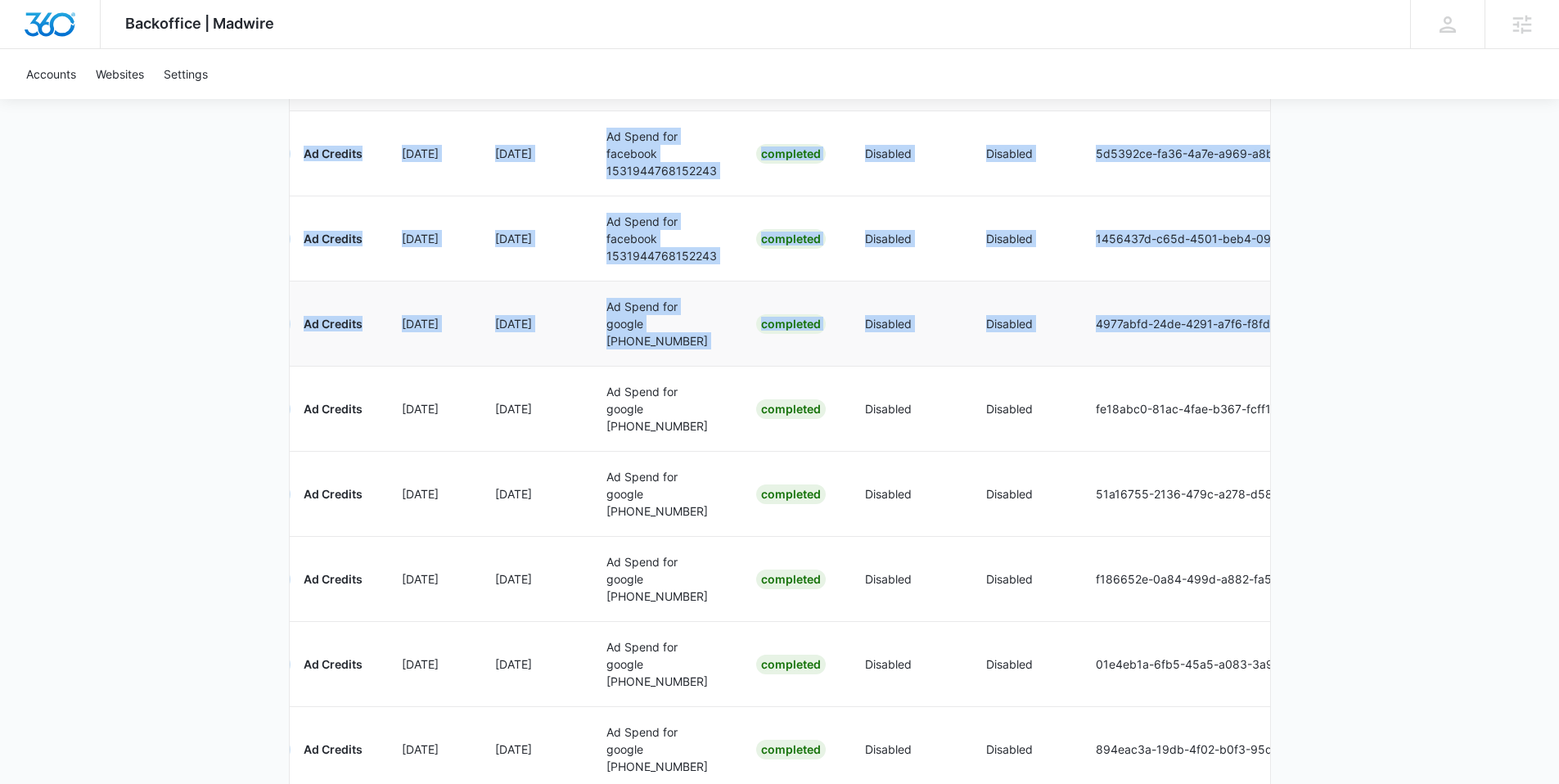
scroll to position [0, 0]
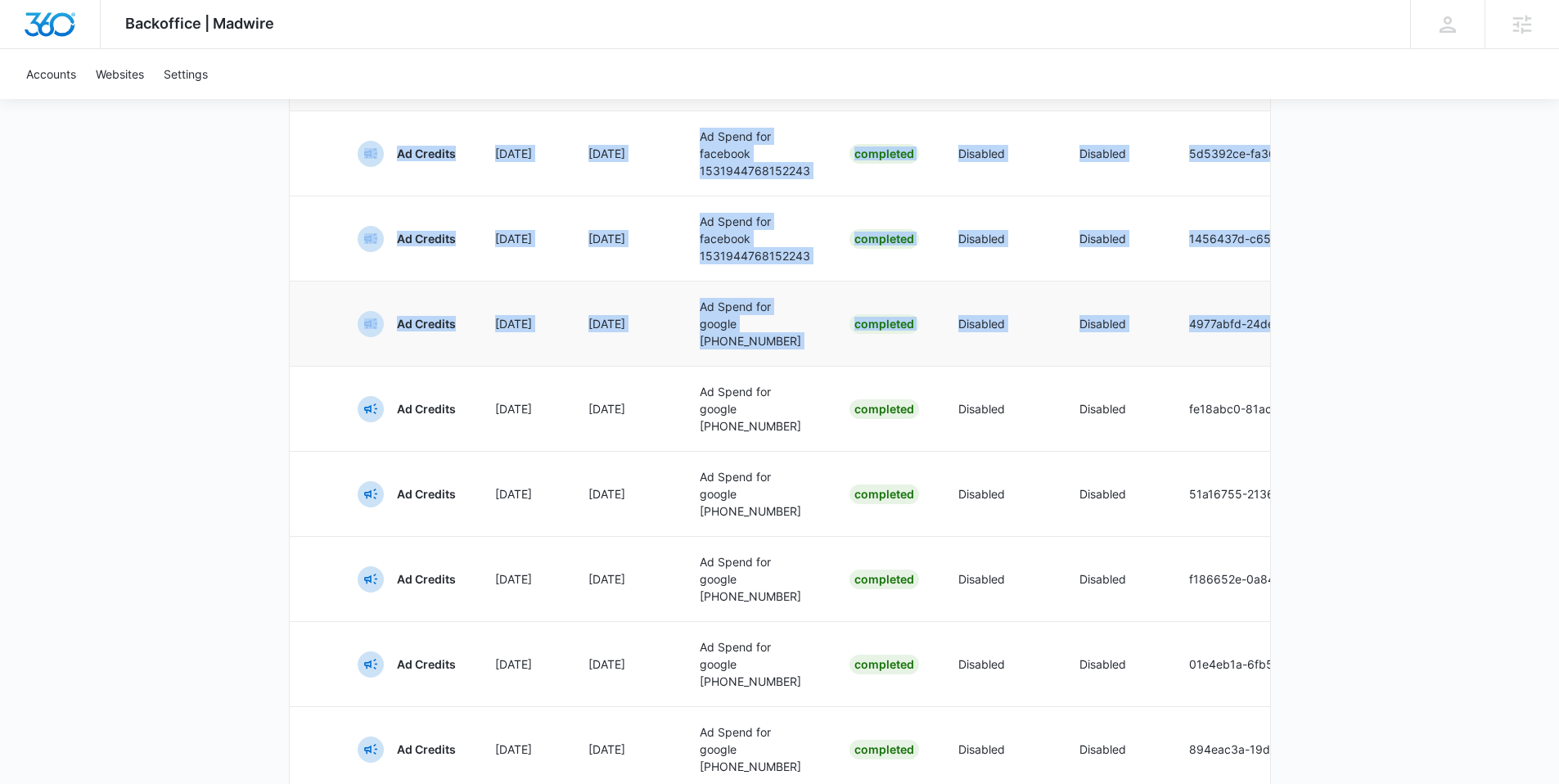
drag, startPoint x: 1049, startPoint y: 333, endPoint x: 365, endPoint y: 320, distance: 684.1
click at [258, 327] on div "Backoffice | Madwire Apps Settings SW Steven Warren steven.warren@madwire.com M…" at bounding box center [779, 251] width 1559 height 1604
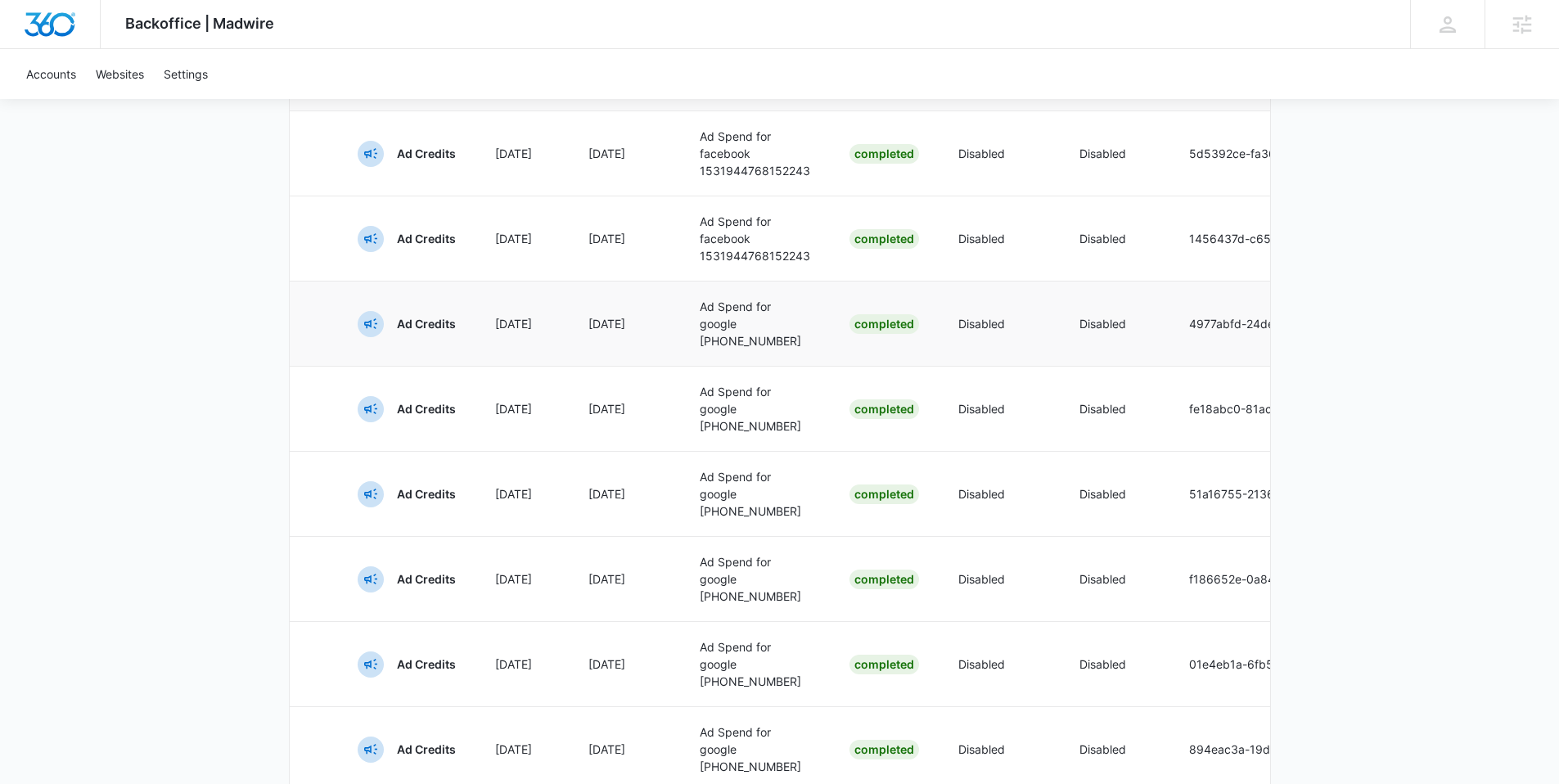
click at [482, 335] on td "Oct 8" at bounding box center [522, 323] width 93 height 85
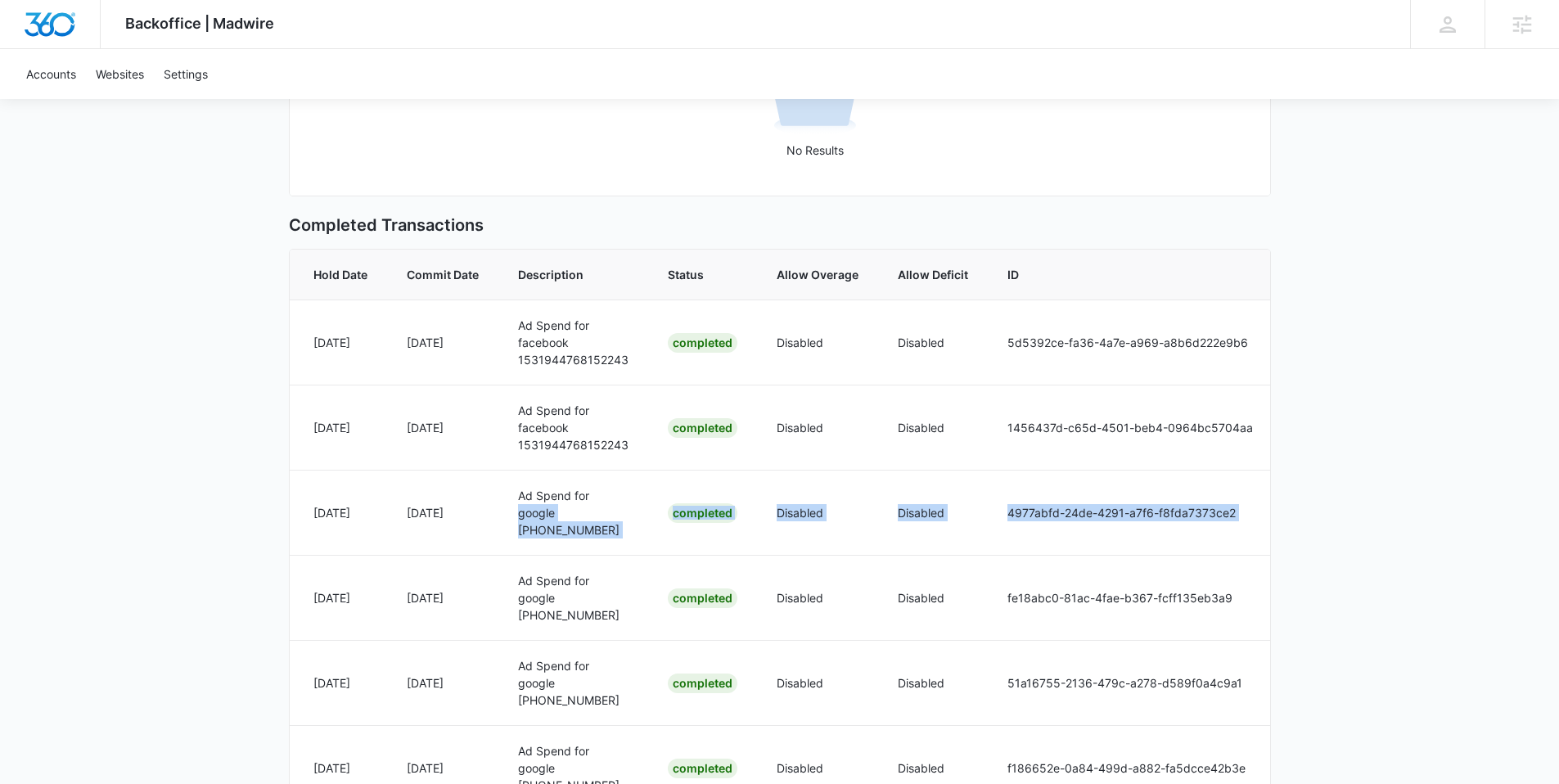
scroll to position [0, 406]
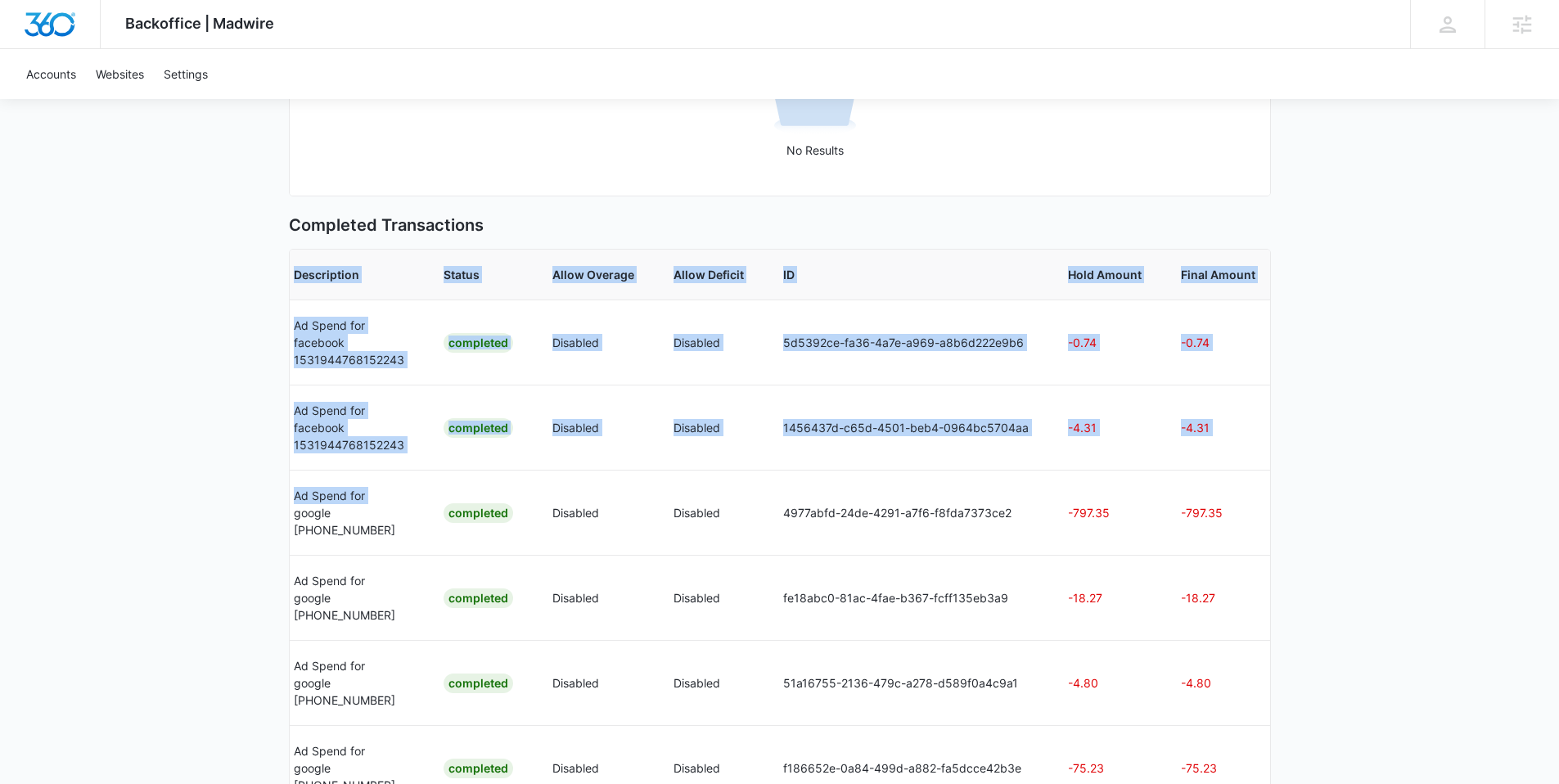
drag, startPoint x: 694, startPoint y: 521, endPoint x: 1291, endPoint y: 519, distance: 597.0
click at [1291, 519] on div "Backoffice | Madwire Apps Settings SW Steven Warren steven.warren@madwire.com M…" at bounding box center [779, 440] width 1559 height 1604
click at [1169, 545] on td "-797.35" at bounding box center [1221, 512] width 120 height 85
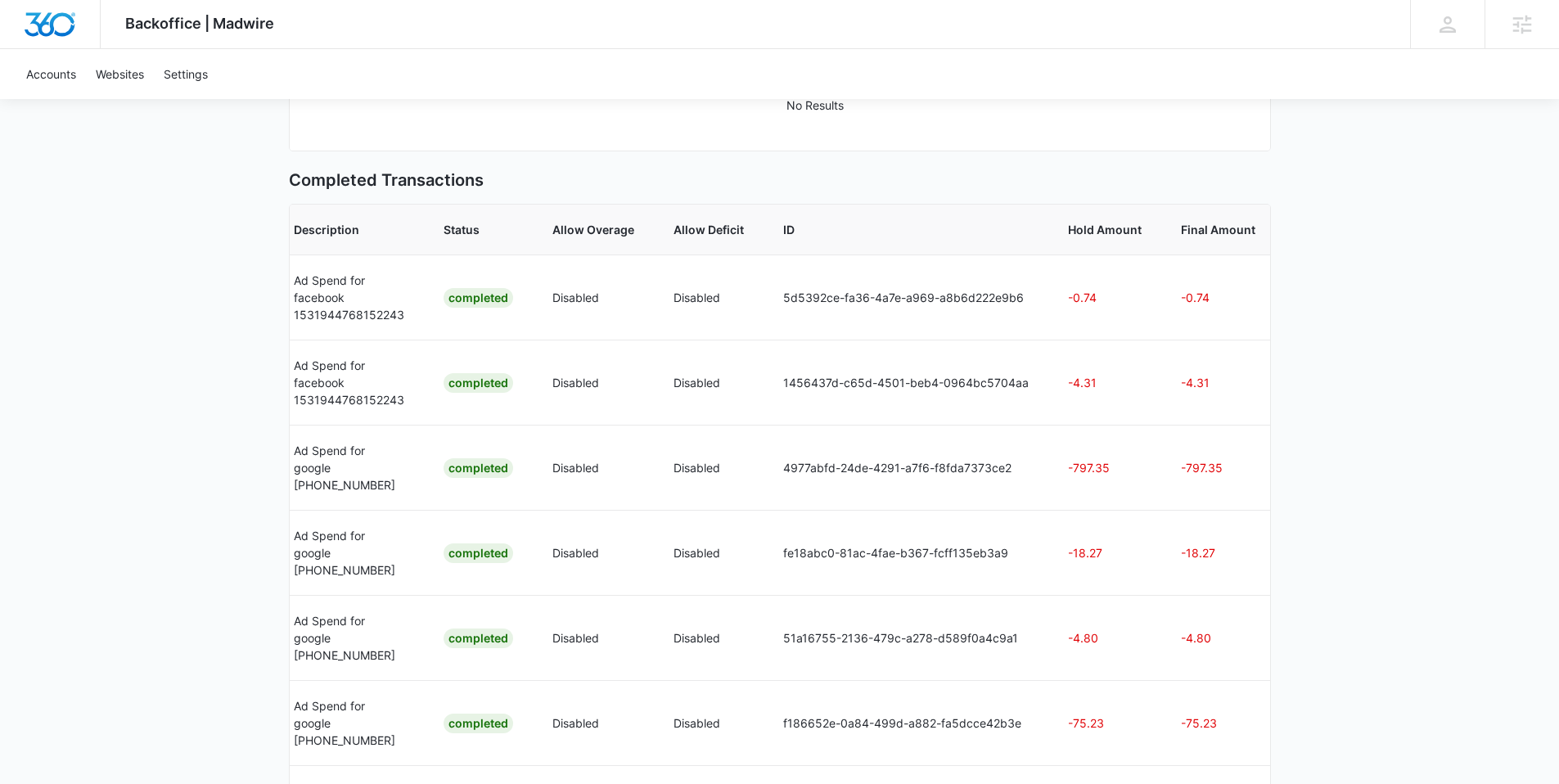
scroll to position [425, 0]
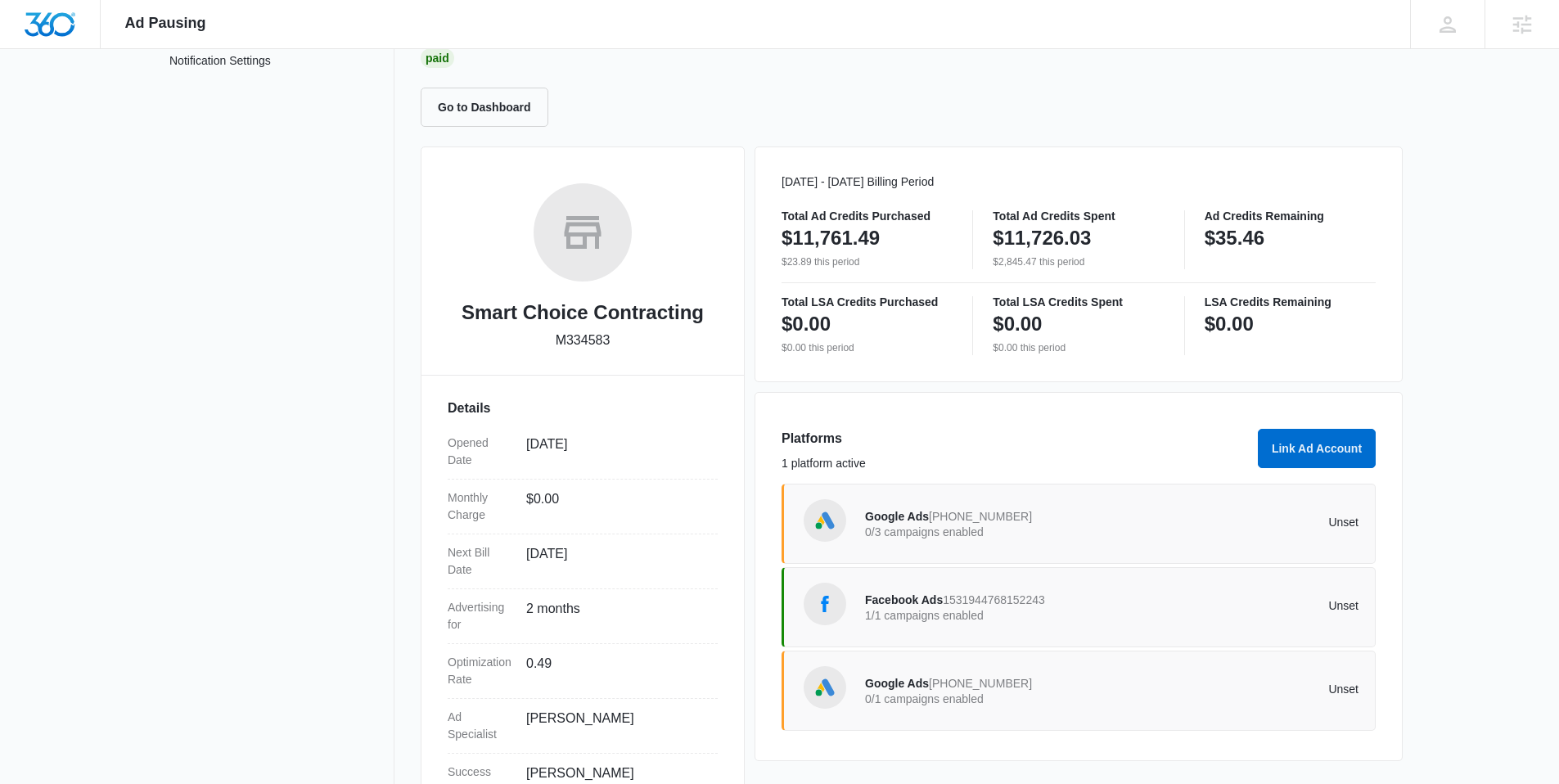
scroll to position [201, 0]
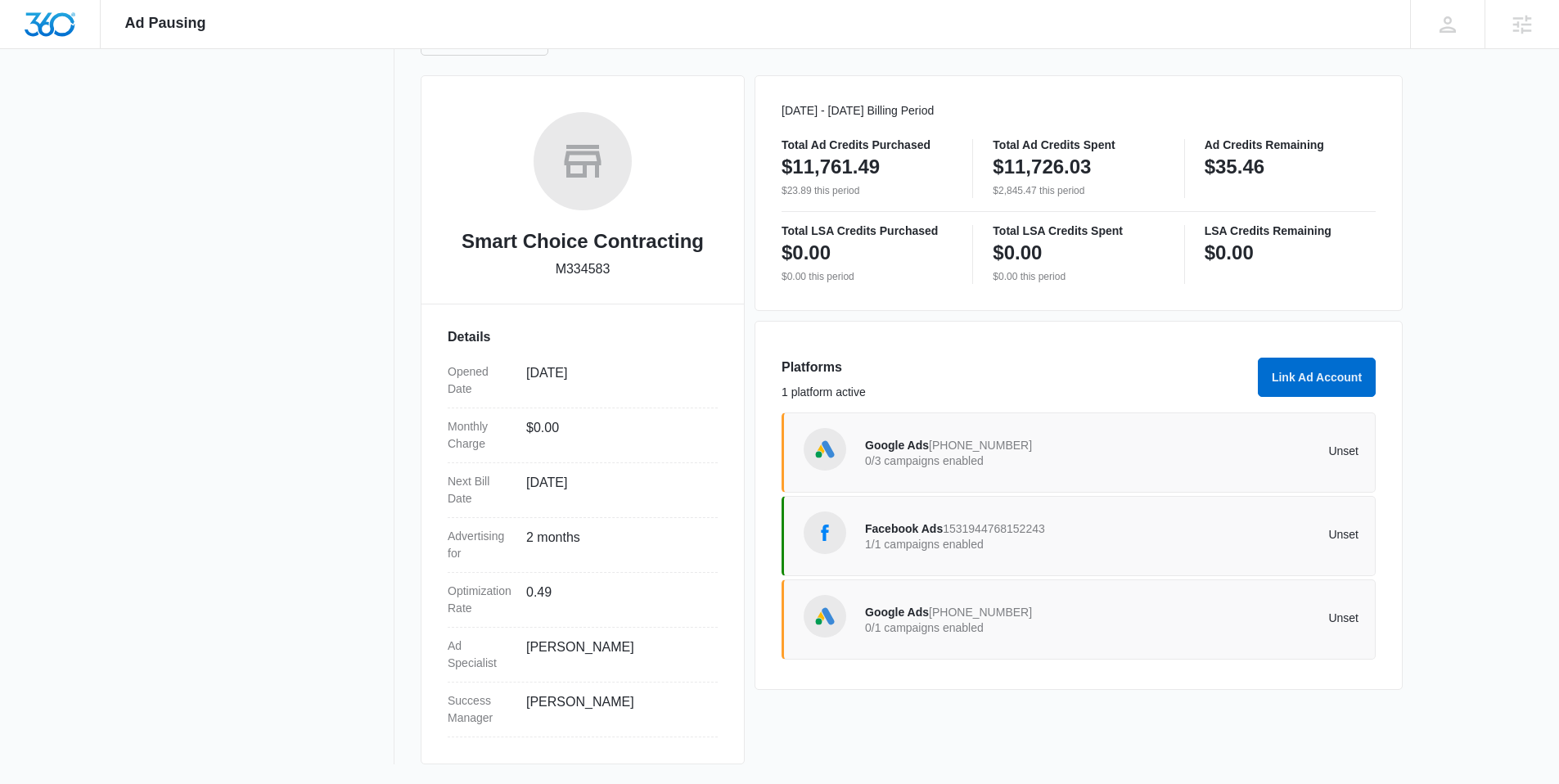
click at [1091, 543] on p "1/1 campaigns enabled" at bounding box center [989, 544] width 247 height 11
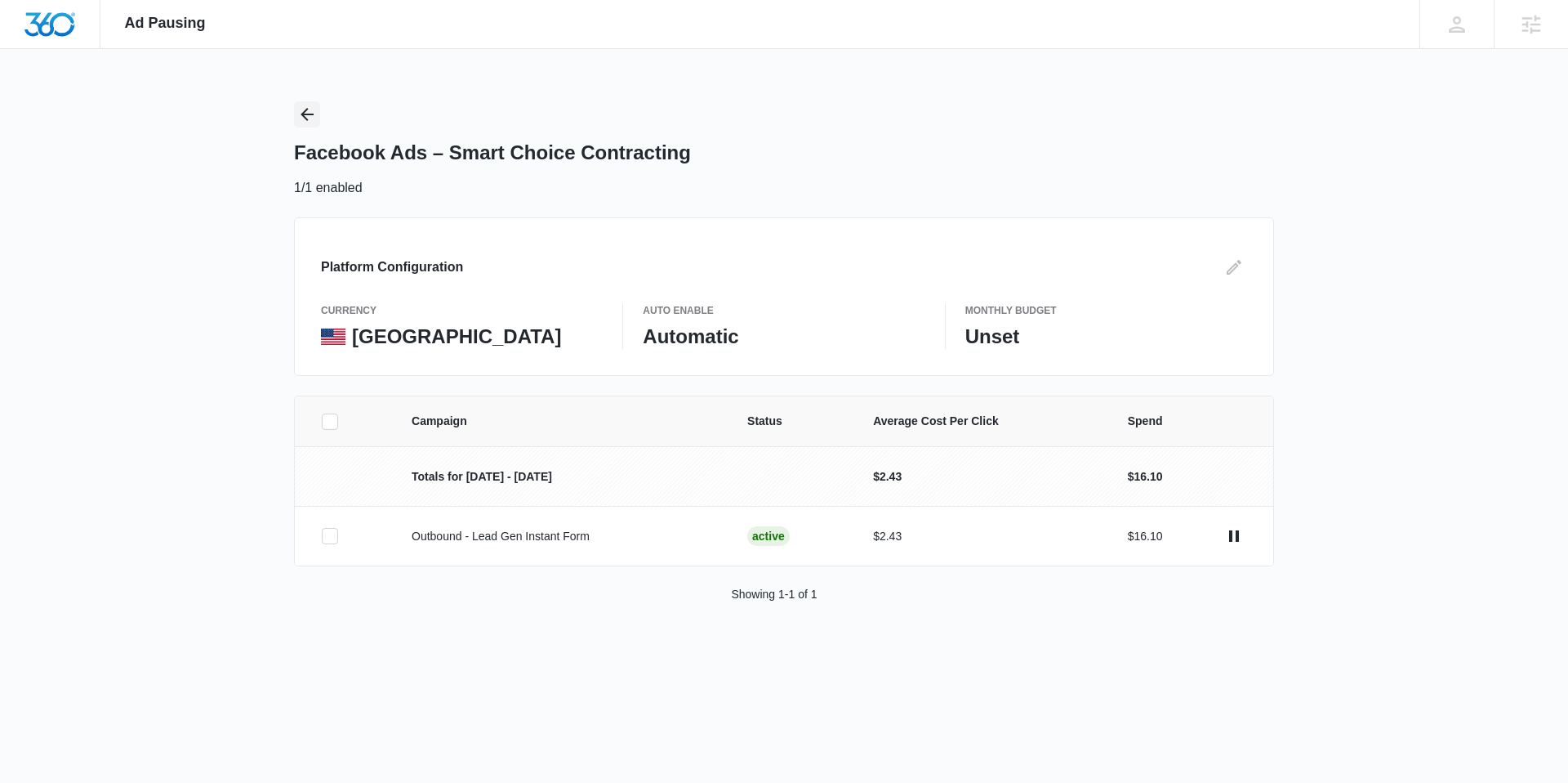
click at [299, 110] on icon "Back" at bounding box center [306, 114] width 20 height 20
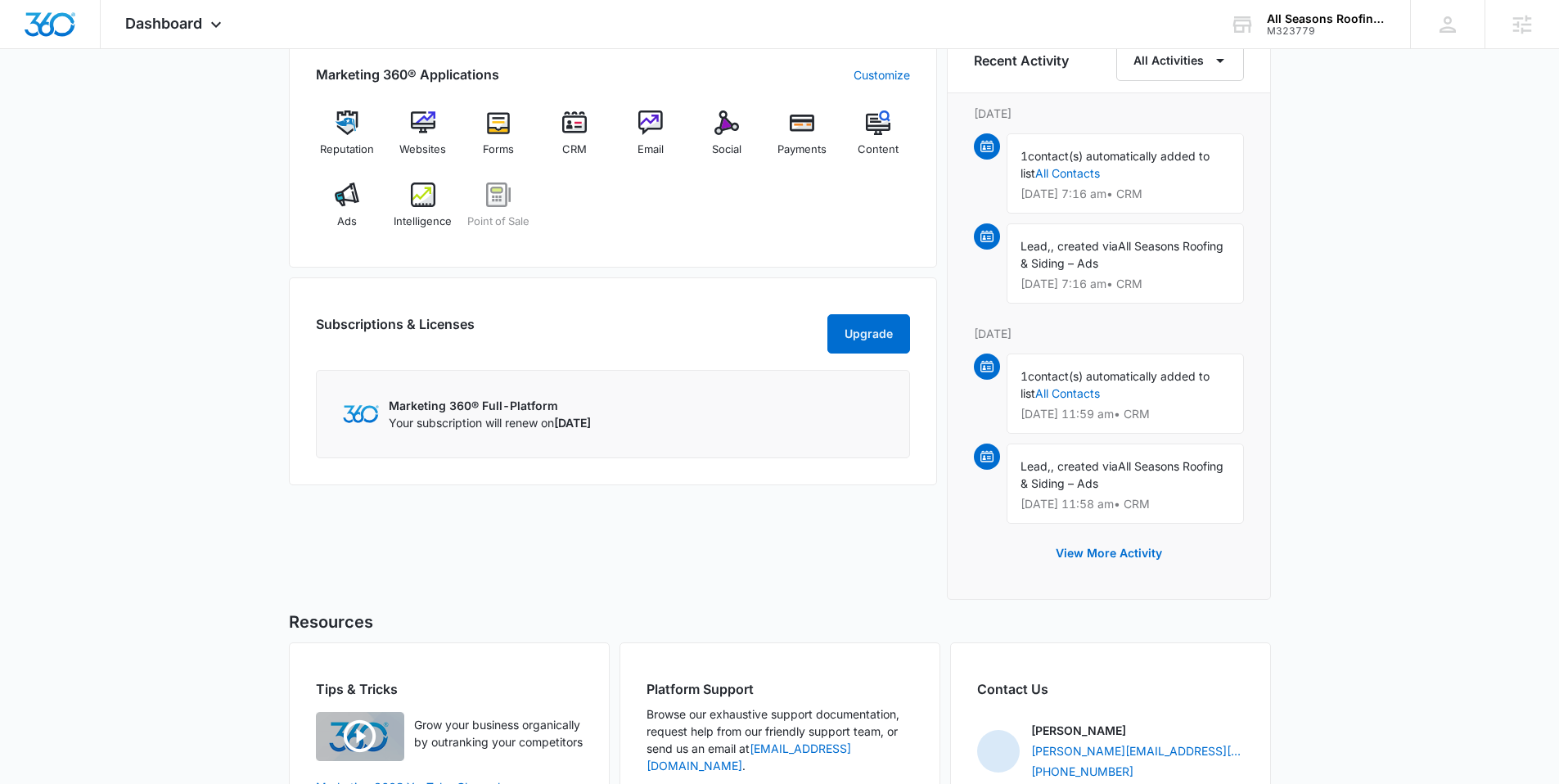
scroll to position [1167, 0]
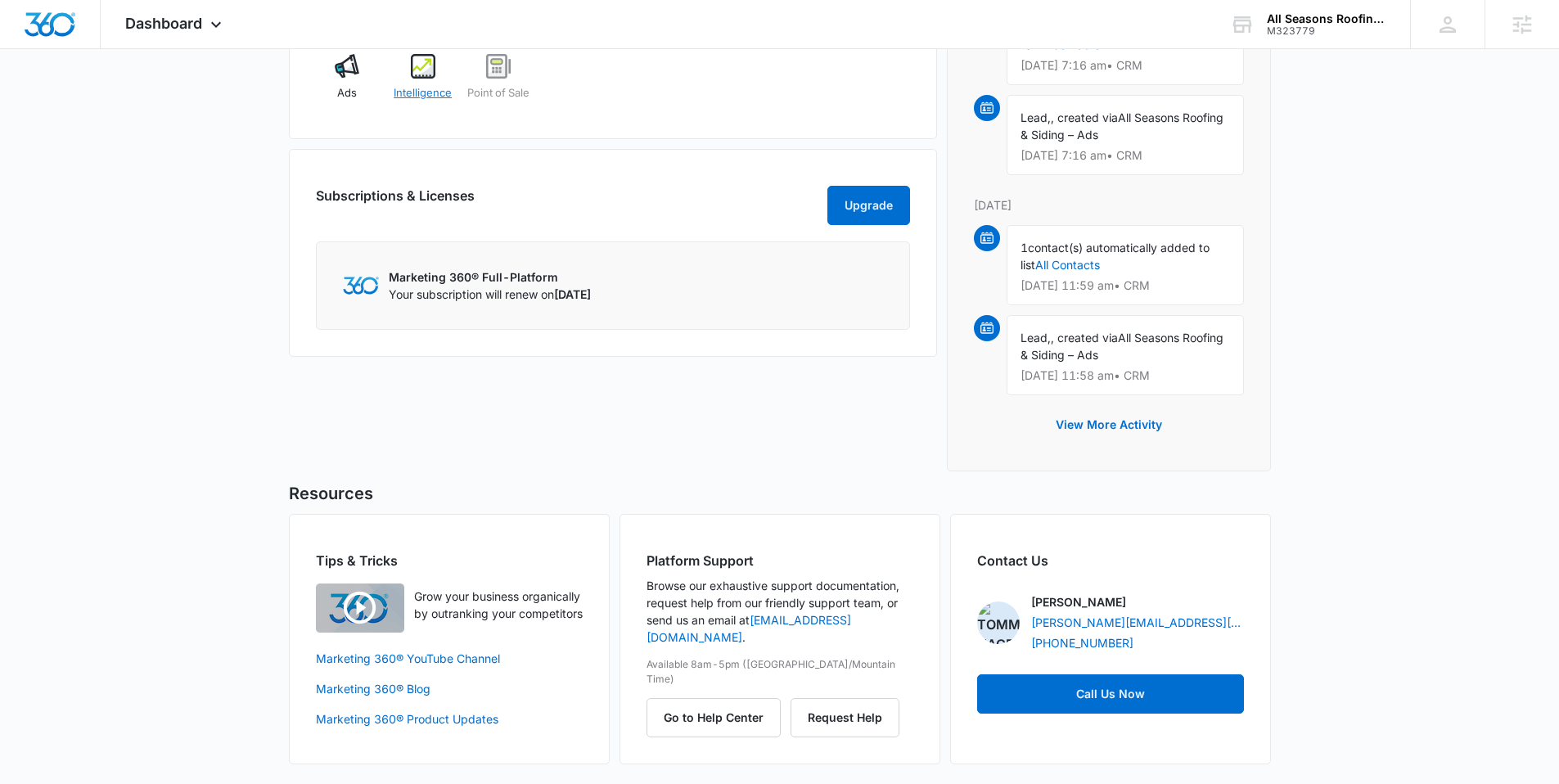
click at [430, 92] on span "Intelligence" at bounding box center [423, 93] width 58 height 16
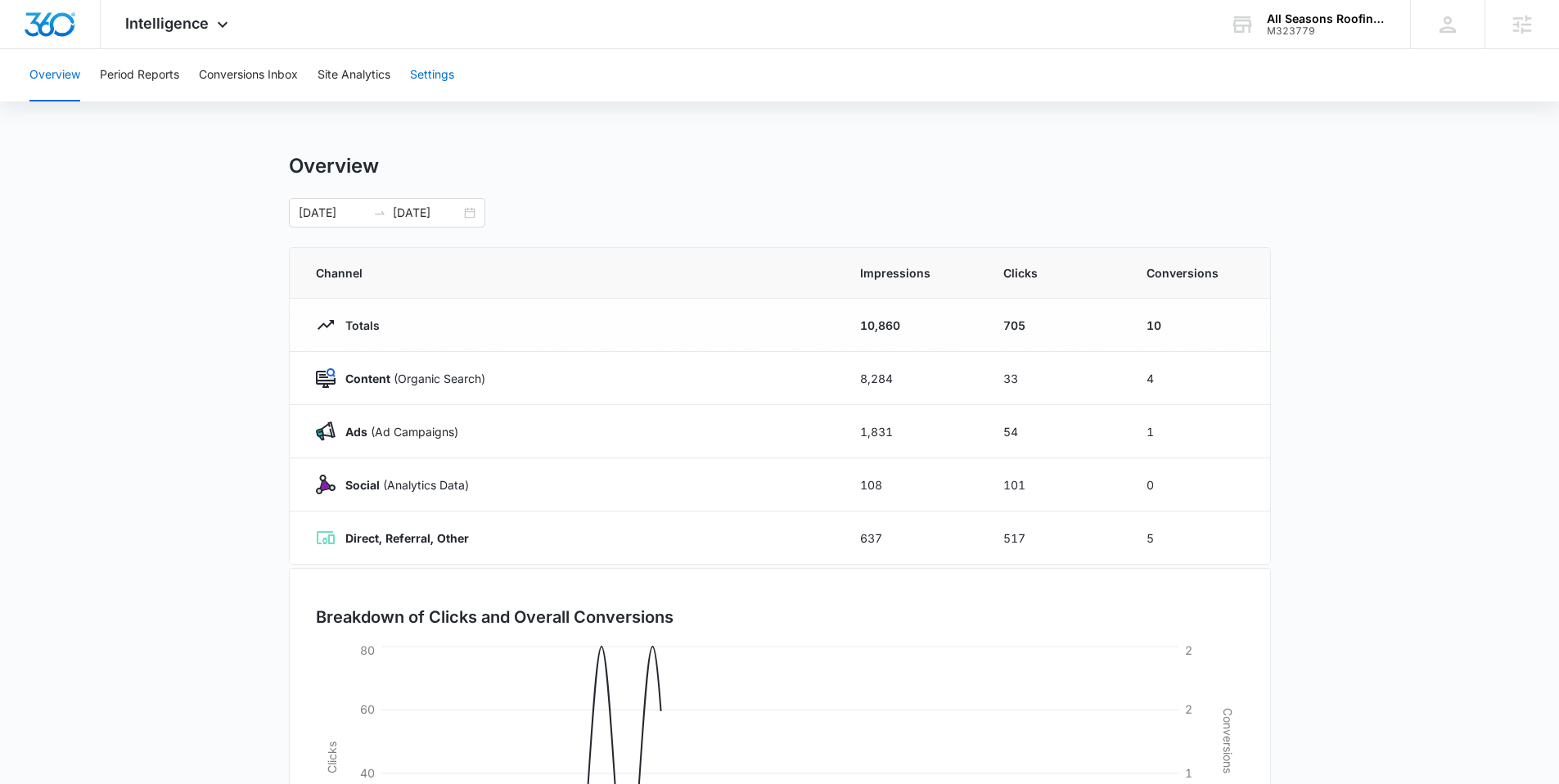
click at [439, 78] on button "Settings" at bounding box center [432, 75] width 44 height 52
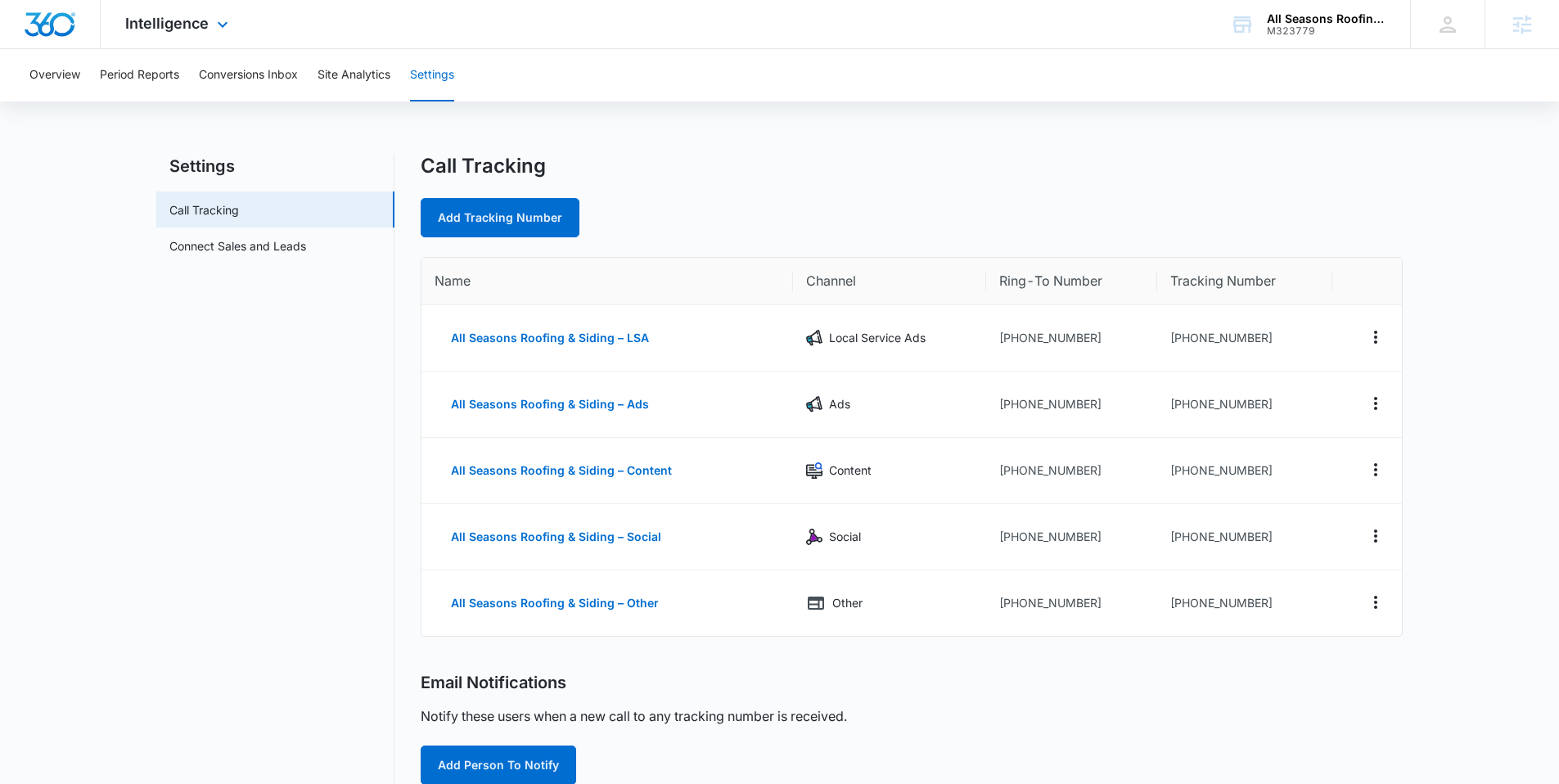
click at [232, 32] on div "Intelligence Apps Reputation Websites Forms CRM Email Social Payments POS Conte…" at bounding box center [178, 24] width 156 height 49
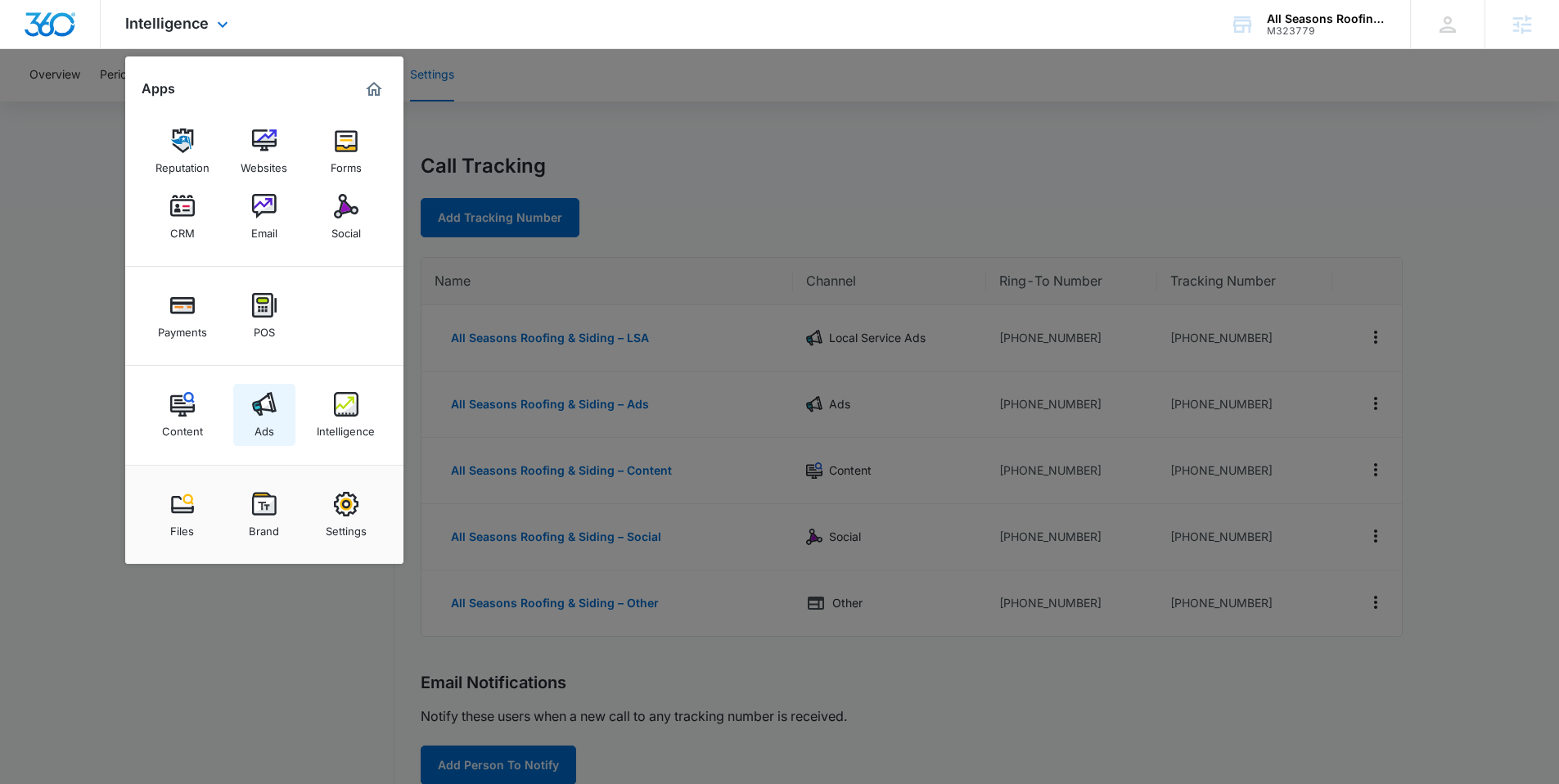
click at [264, 429] on div "Ads" at bounding box center [264, 427] width 20 height 21
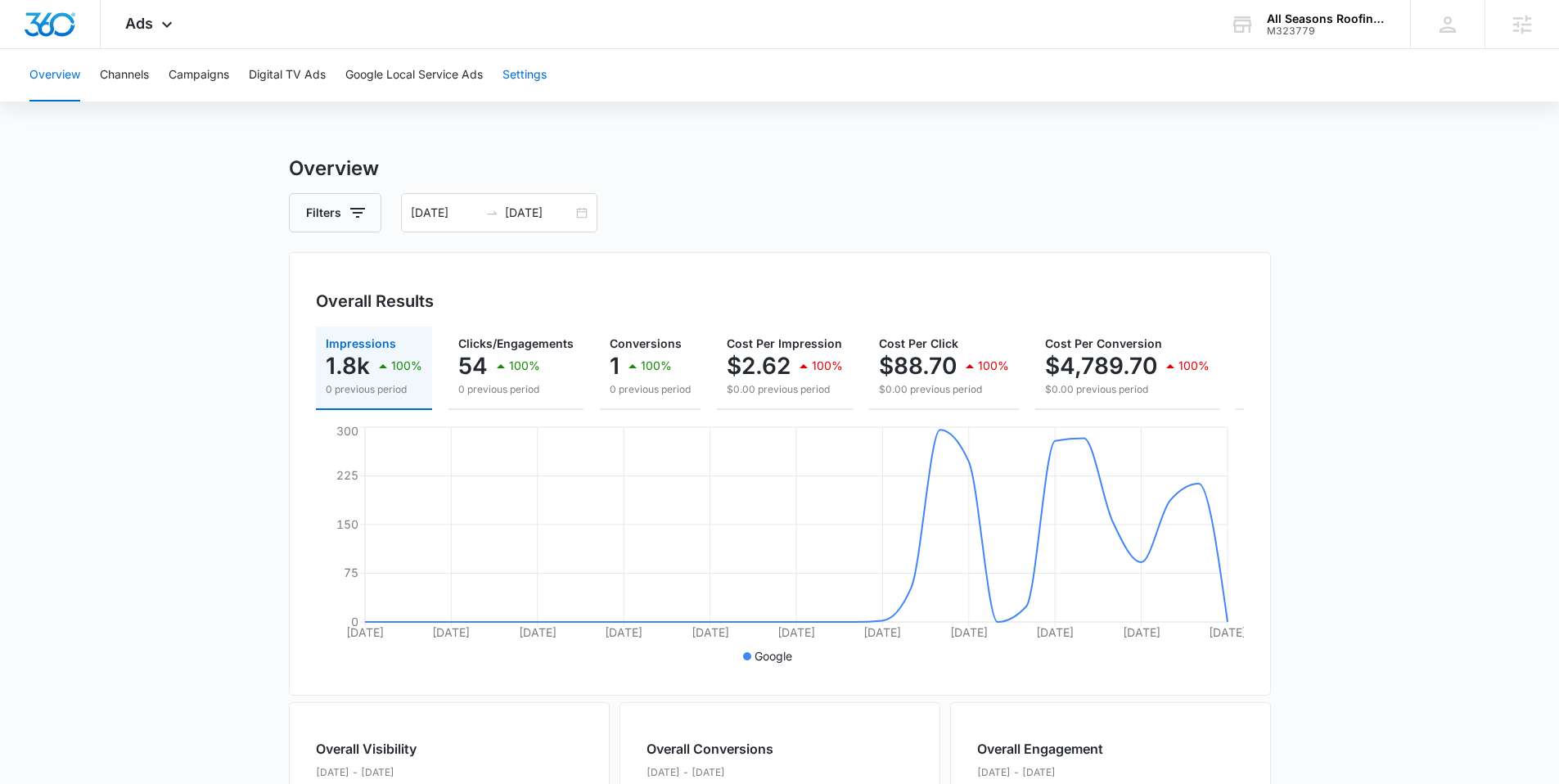
click at [530, 75] on button "Settings" at bounding box center [525, 75] width 44 height 52
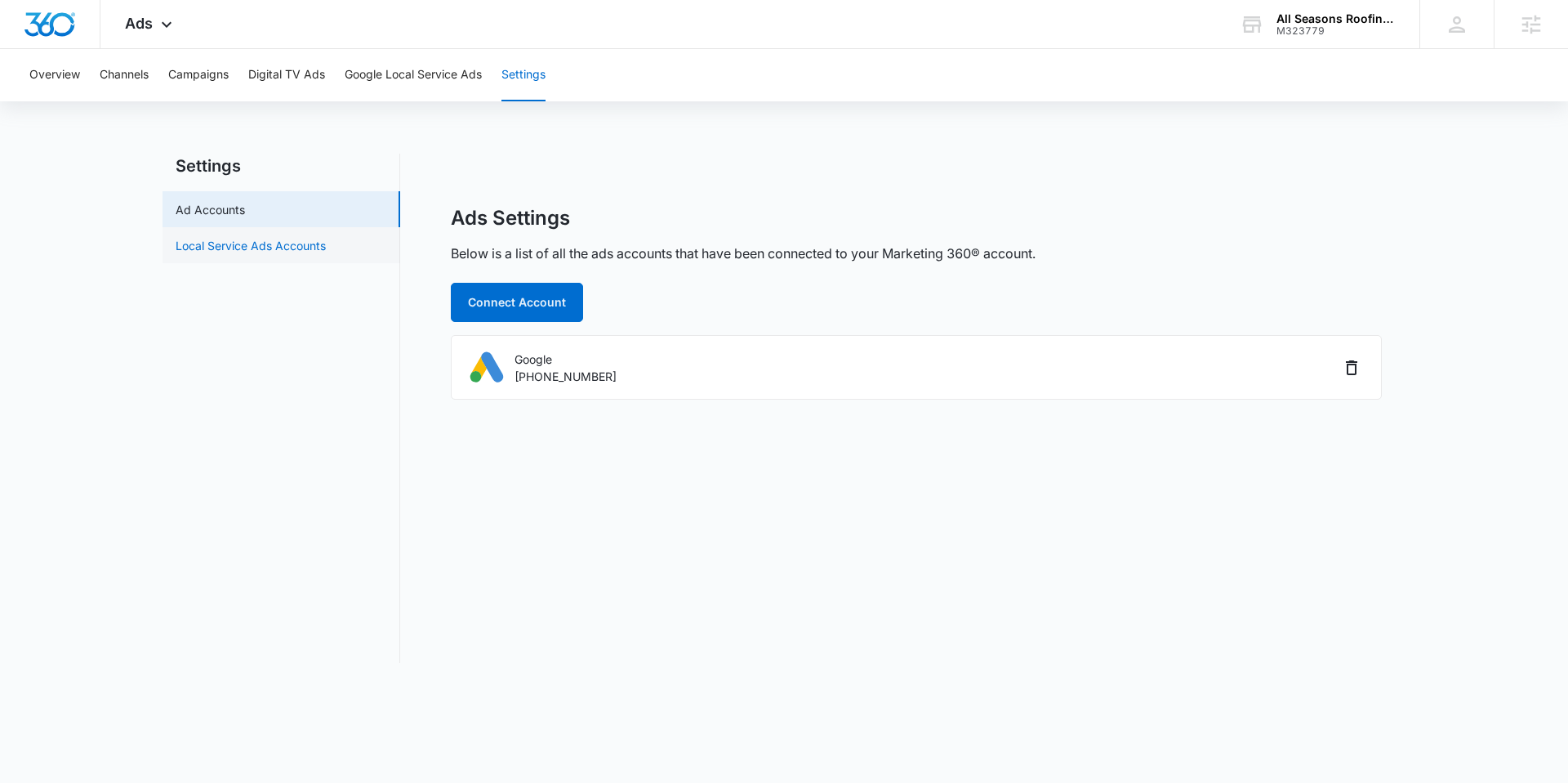
click at [285, 237] on link "Local Service Ads Accounts" at bounding box center [250, 245] width 151 height 17
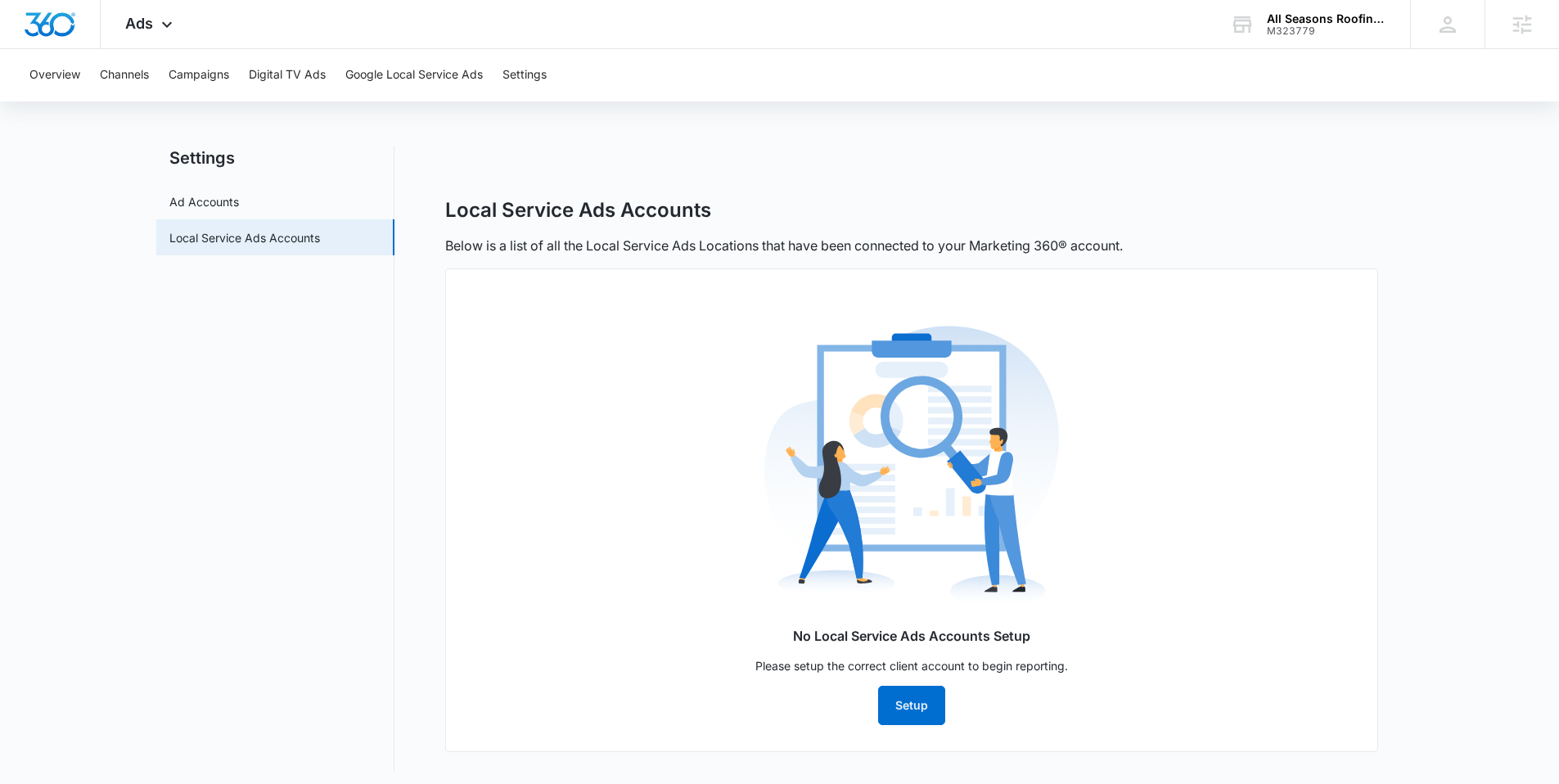
scroll to position [15, 0]
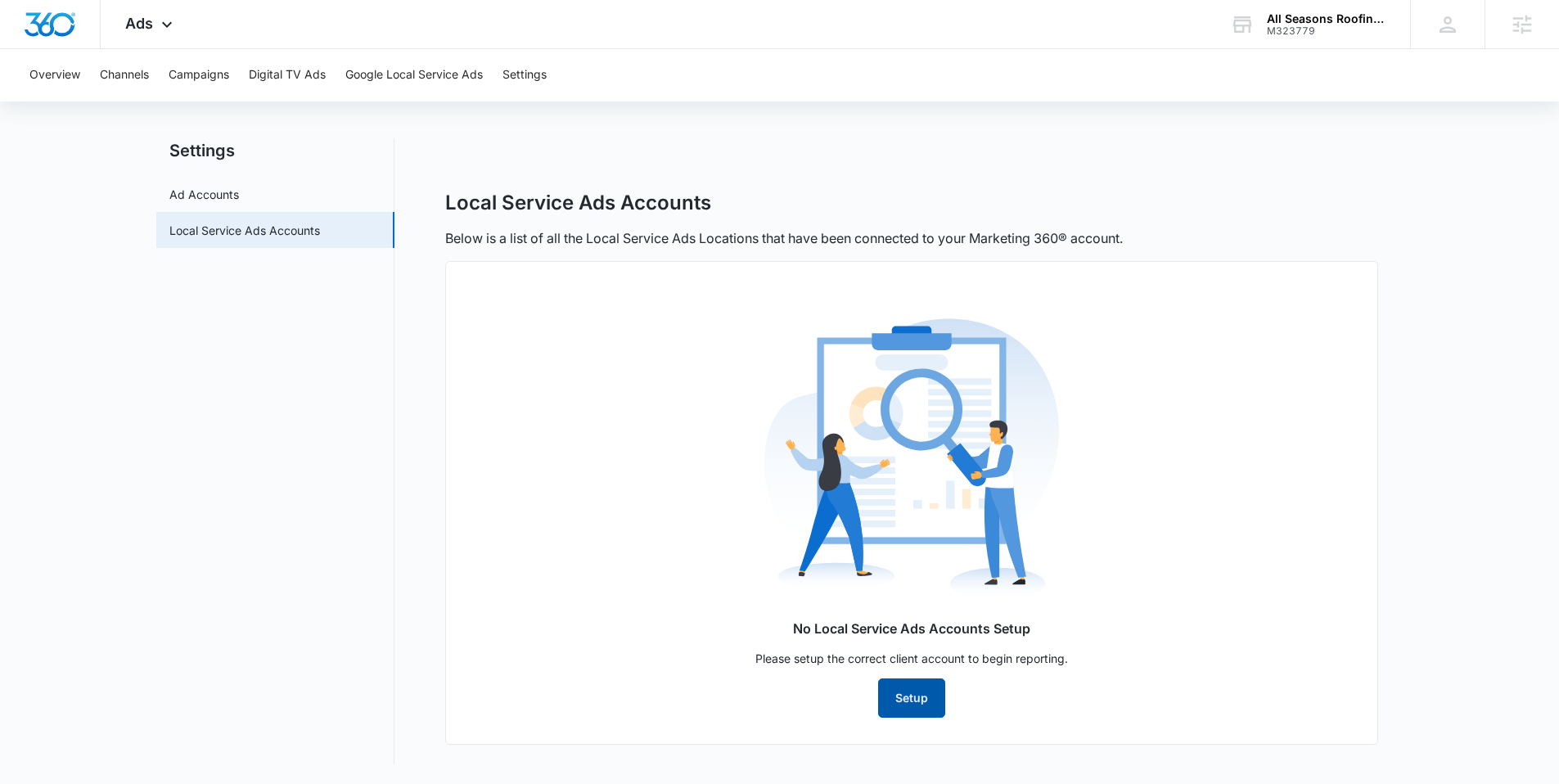
click at [924, 708] on button "Setup" at bounding box center [911, 698] width 67 height 39
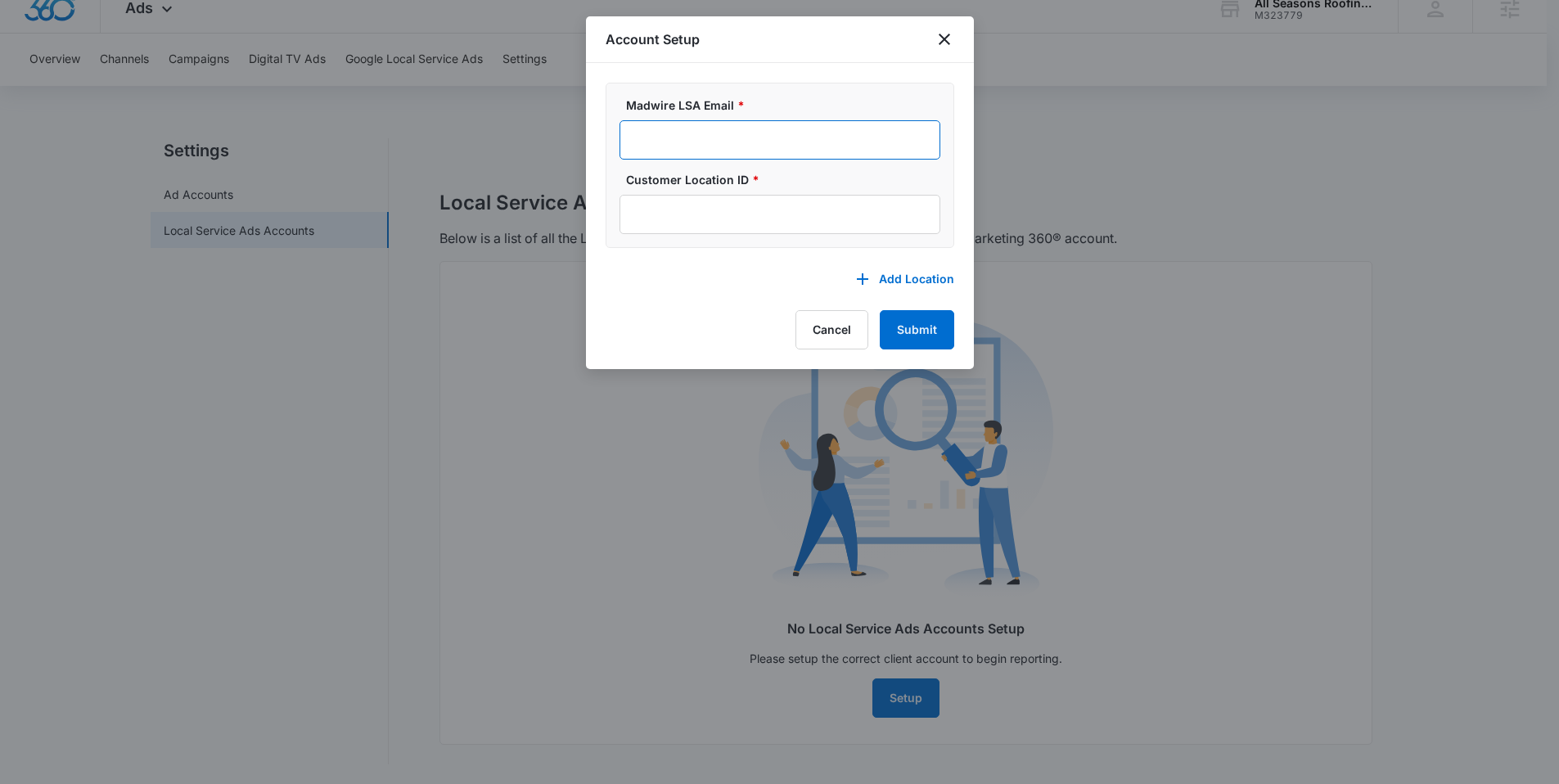
click at [745, 154] on input "Madwire LSA Email *" at bounding box center [780, 140] width 320 height 39
type input "l"
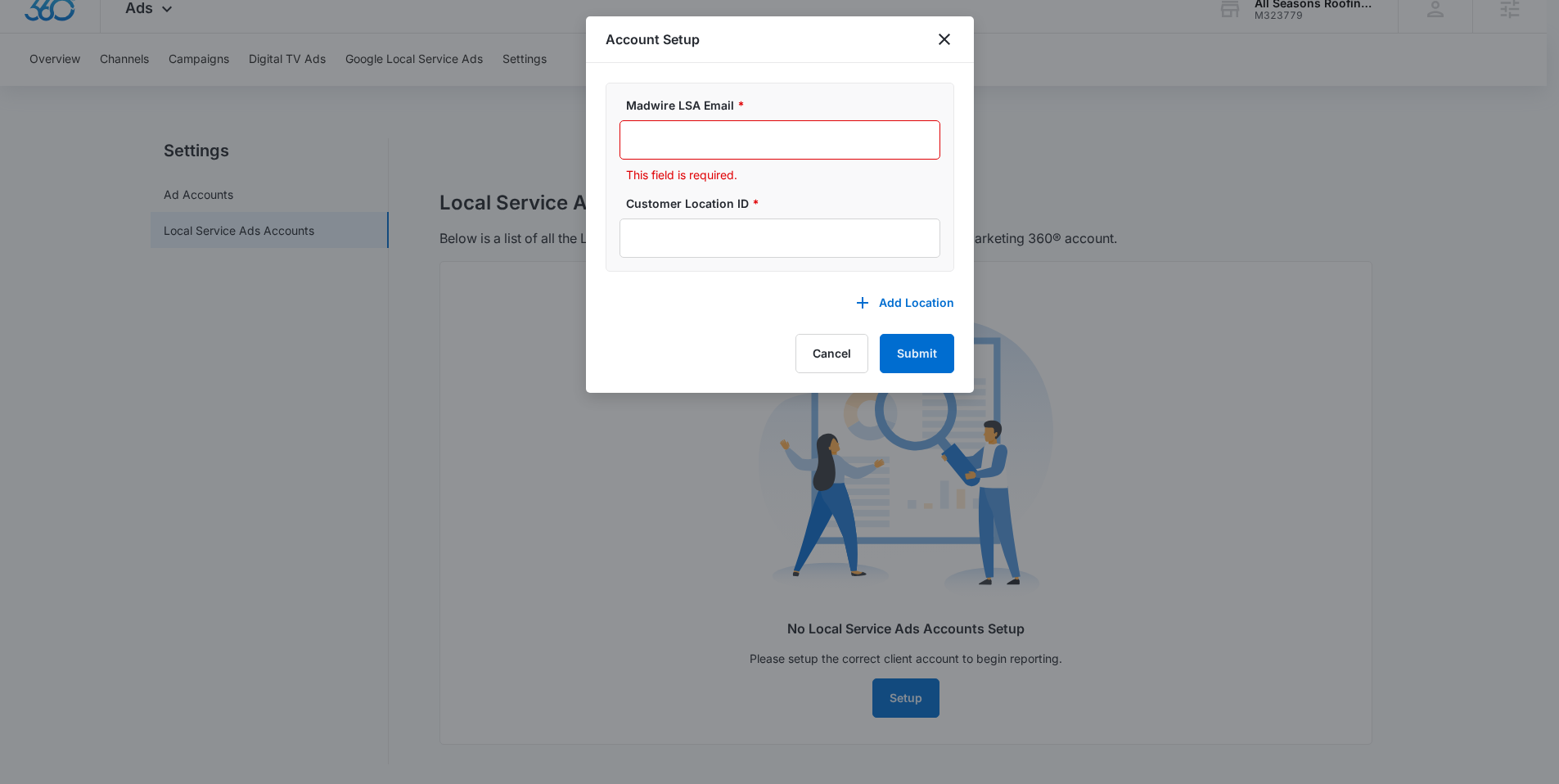
type input "a"
type input "b"
type input "c"
type input "d"
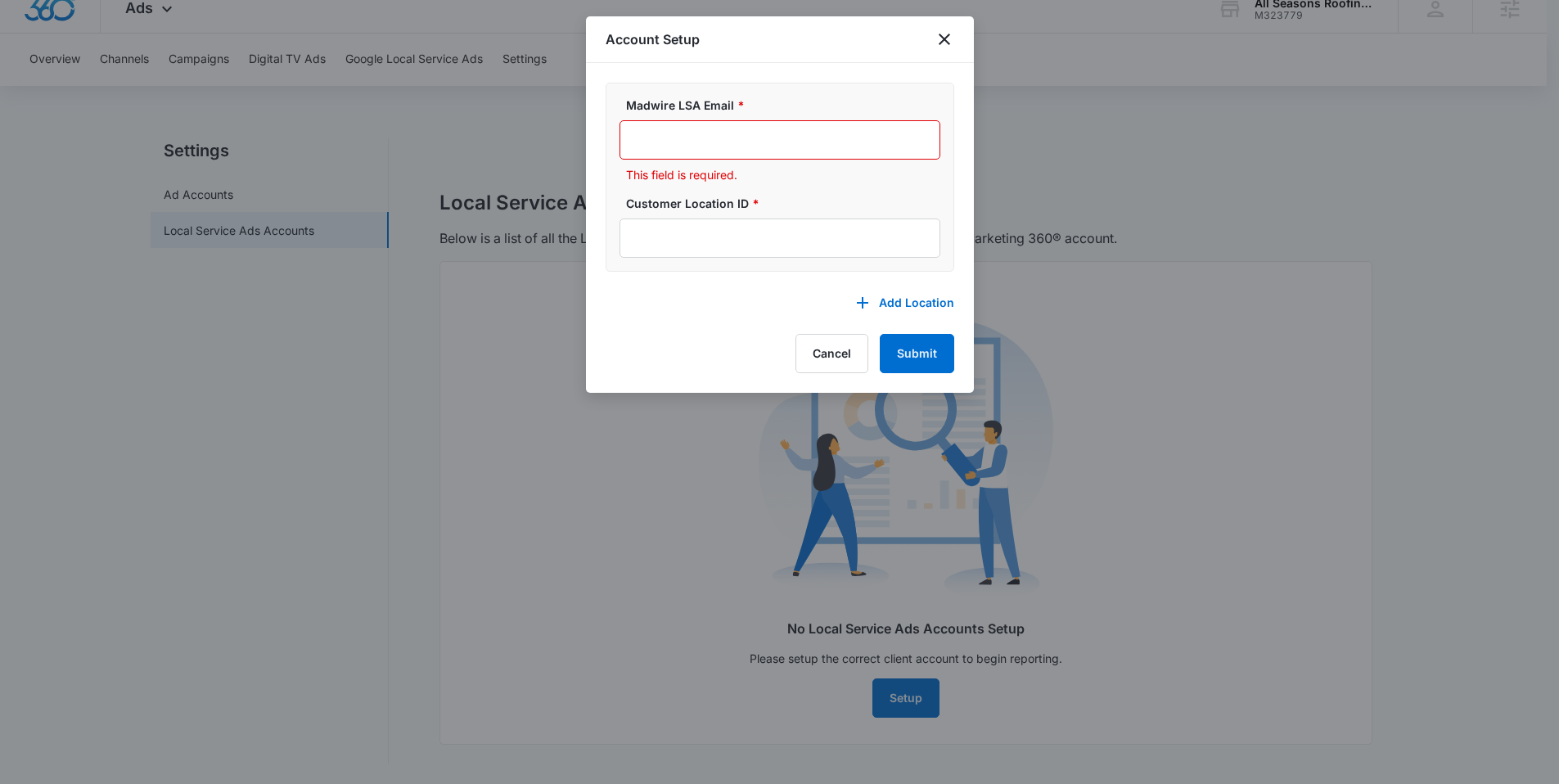
type input "e"
type input "f"
type input "g"
type input "h"
type input "i"
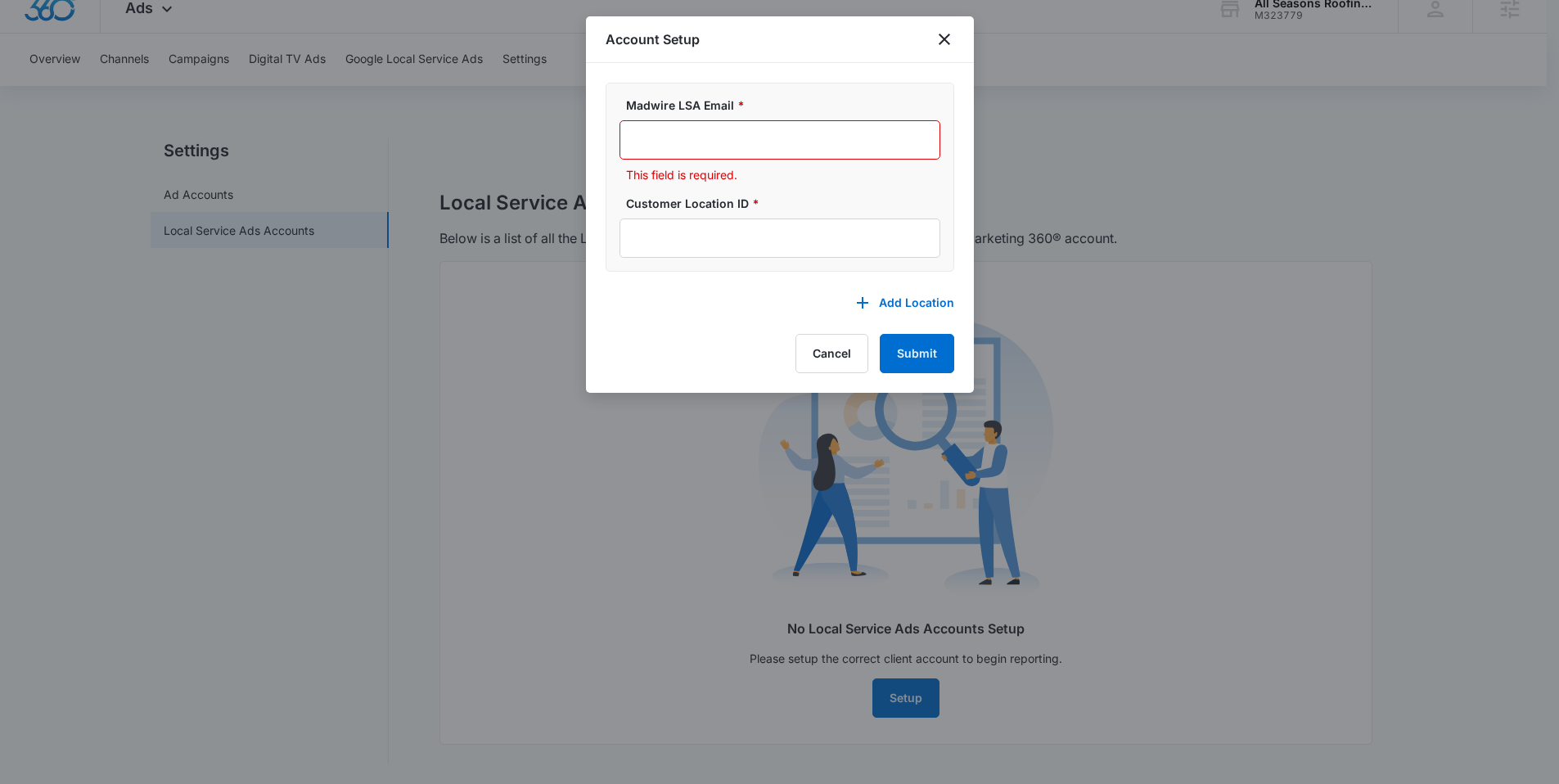
type input "j"
type input "k"
type input "l"
type input "m"
type input "n"
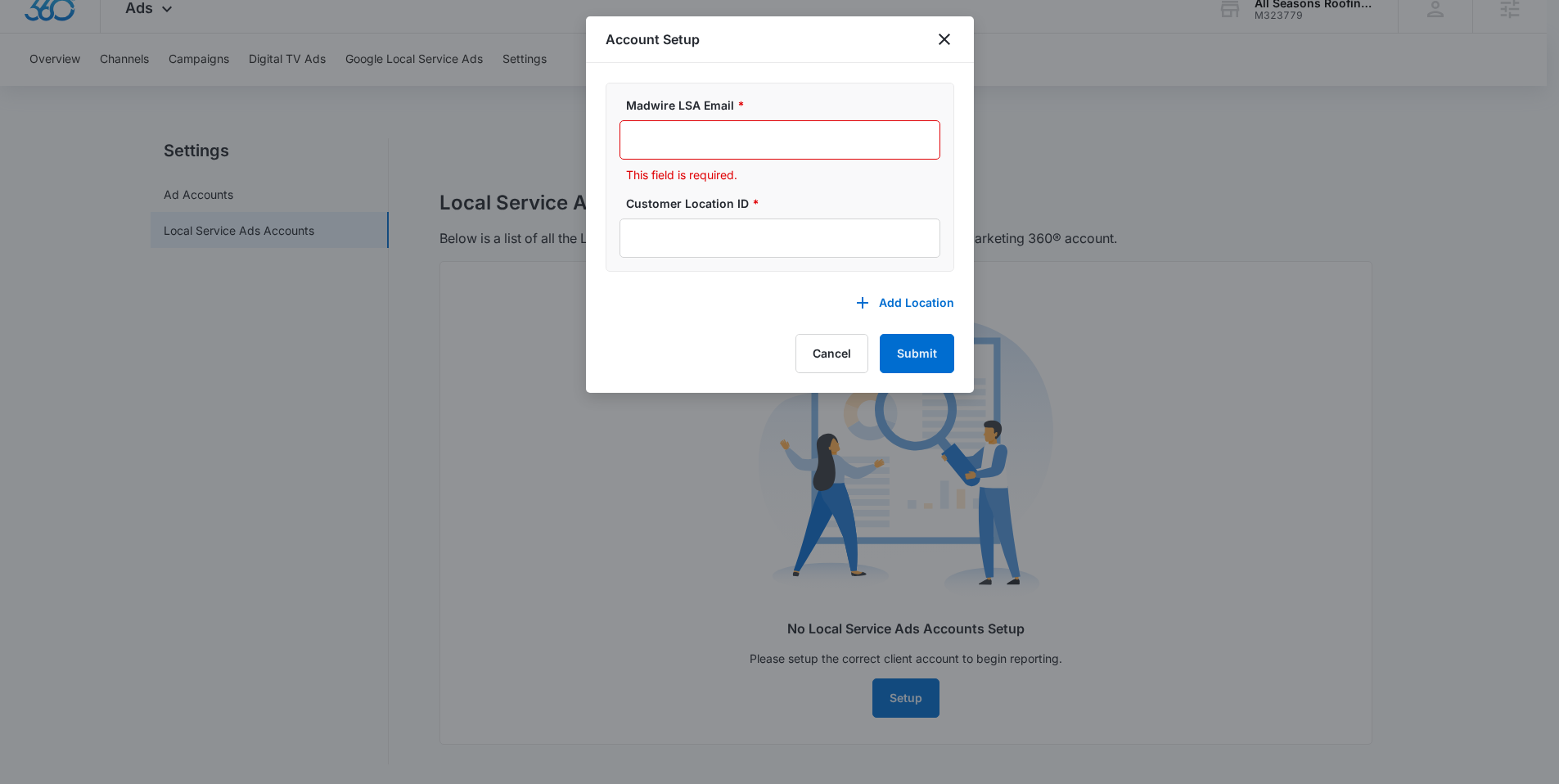
type input "o"
type input "p"
type input "q"
type input "r"
type input "s"
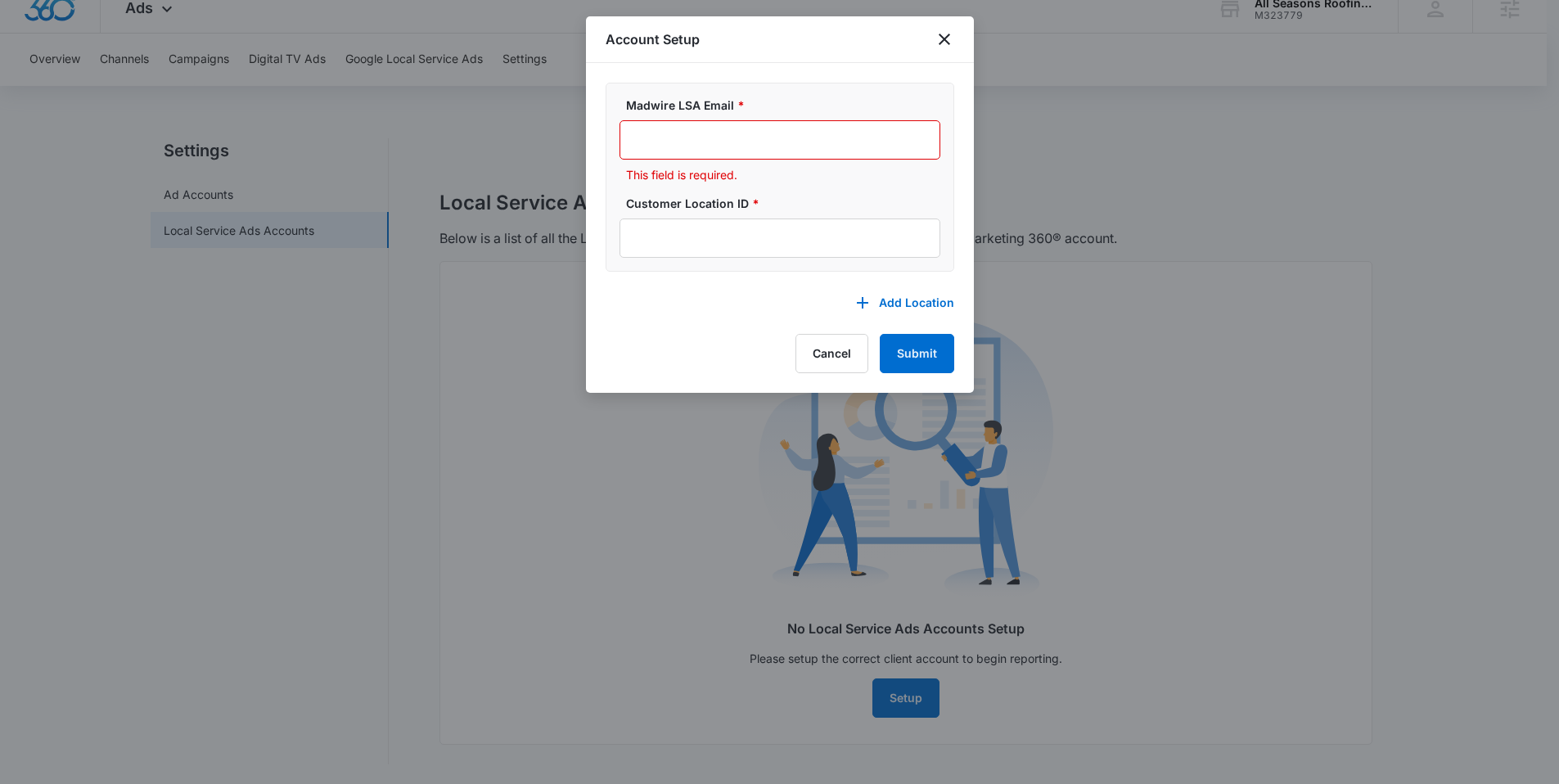
type input "t"
type input "u"
type input "v"
type input "w"
type input "x"
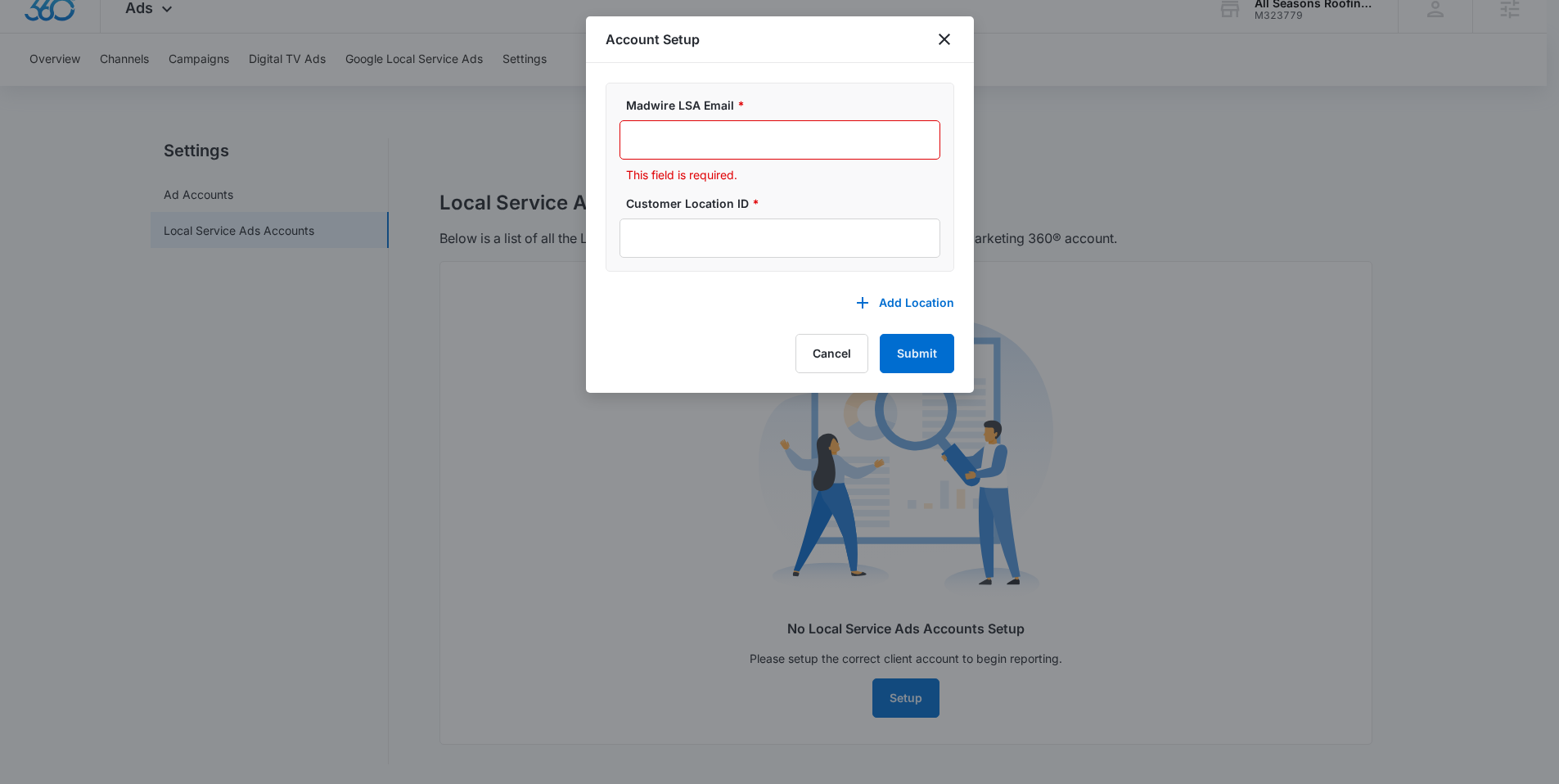
type input "y"
type input "z"
click at [699, 330] on div "Add Location Cancel Submit" at bounding box center [779, 328] width 349 height 90
click at [817, 352] on button "Cancel" at bounding box center [831, 354] width 72 height 39
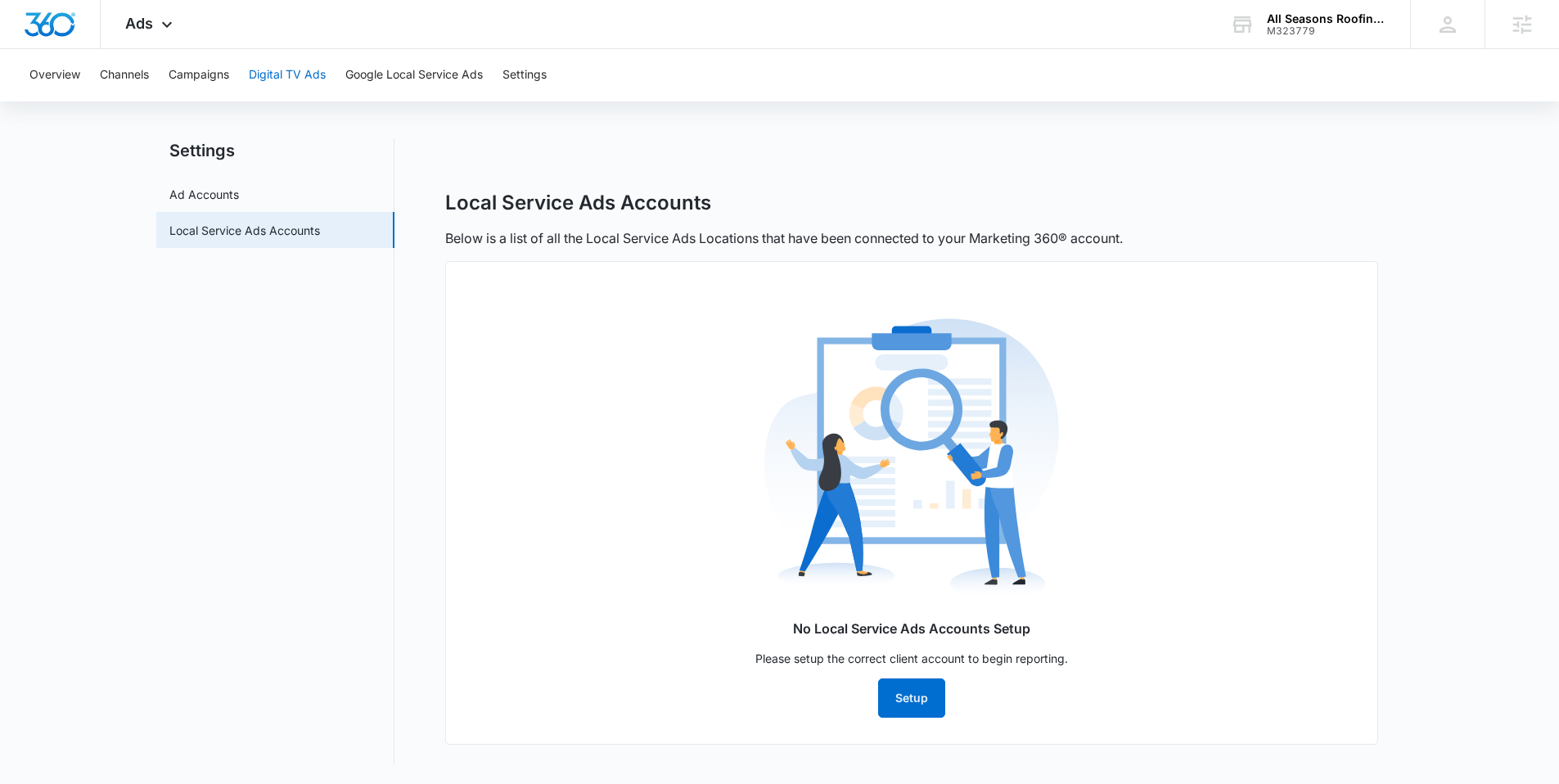
click at [286, 73] on button "Digital TV Ads" at bounding box center [287, 75] width 77 height 52
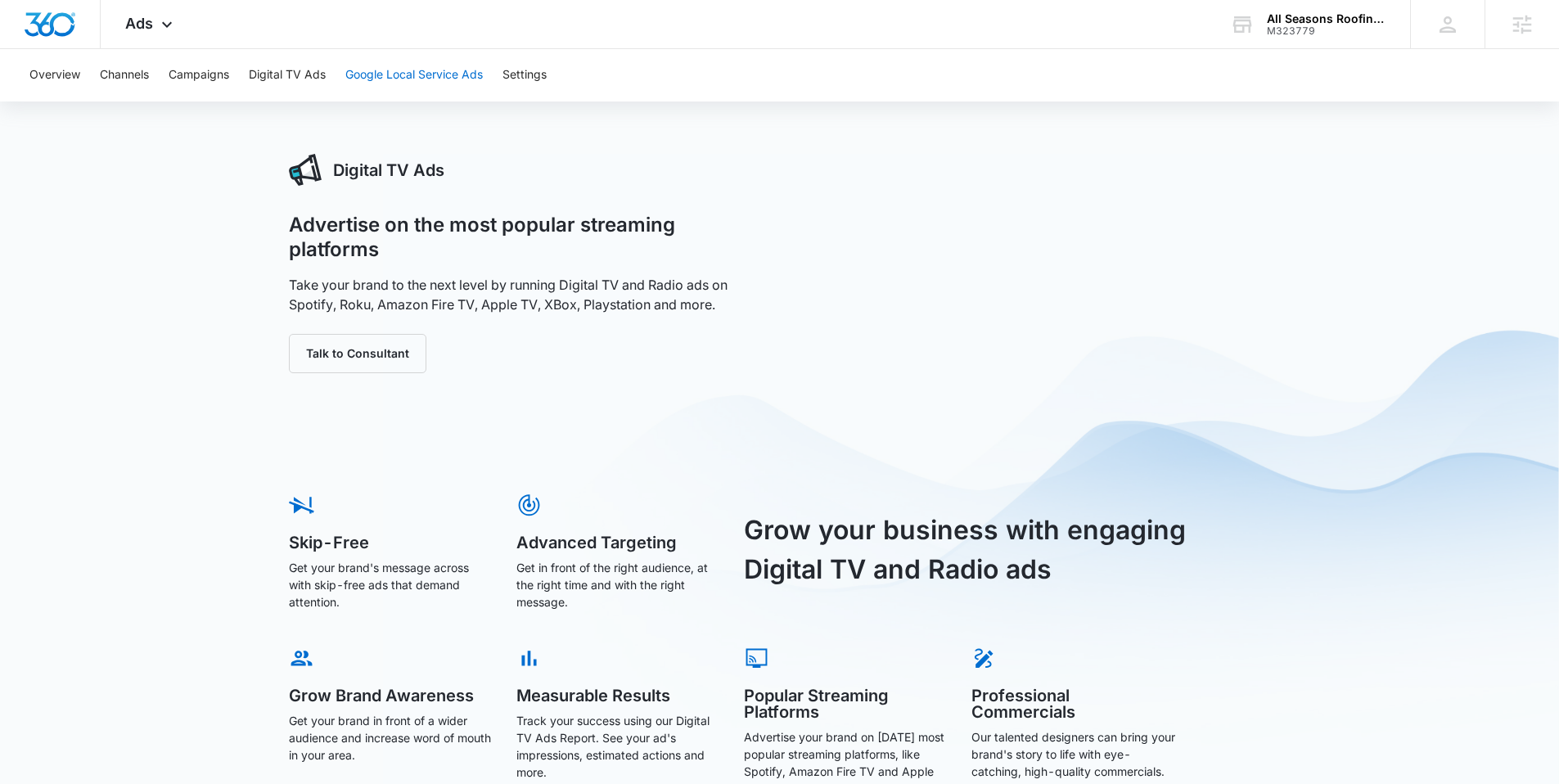
click at [371, 82] on button "Google Local Service Ads" at bounding box center [413, 75] width 137 height 52
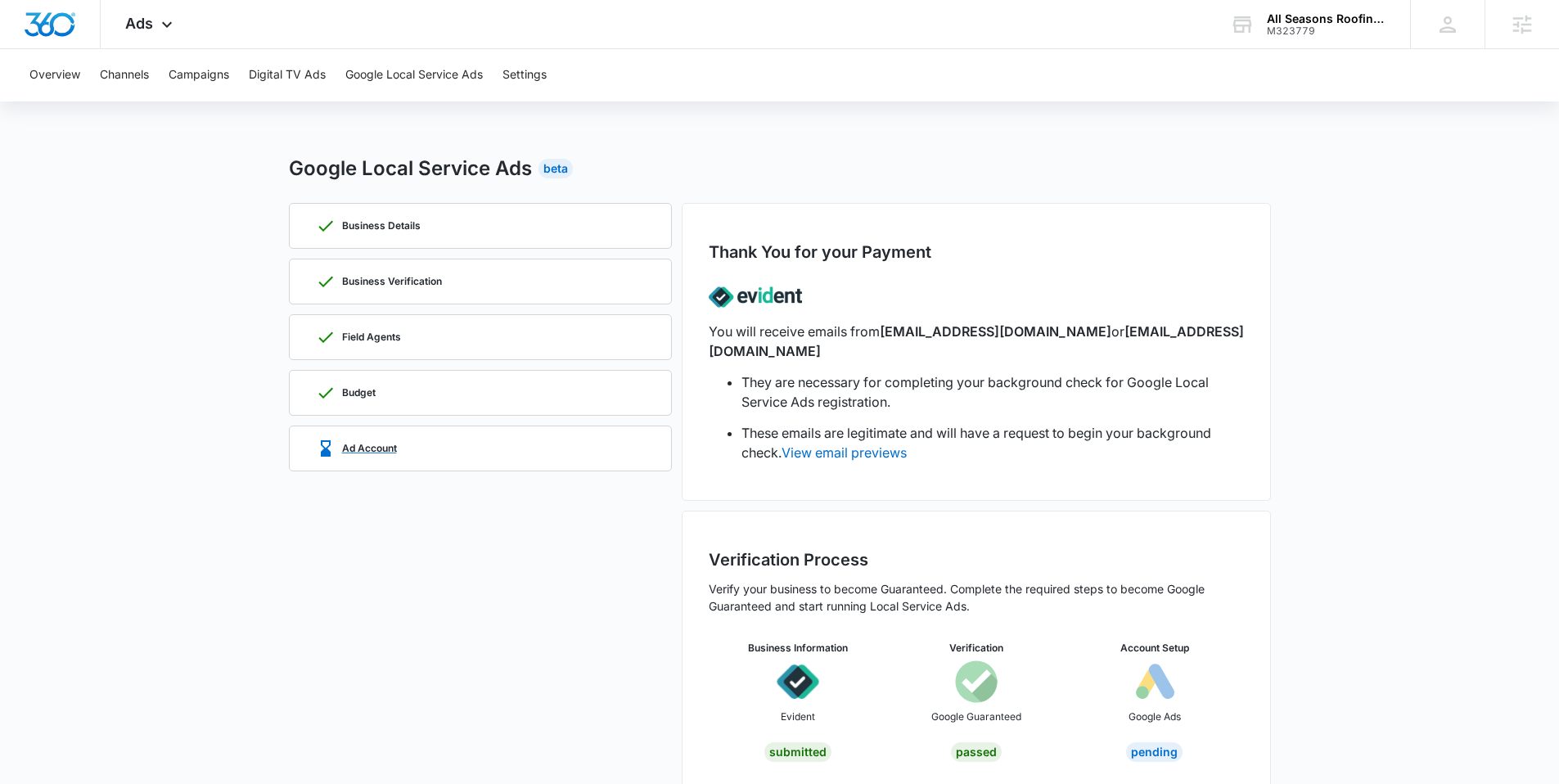
click at [441, 452] on div "Ad Account" at bounding box center [481, 448] width 329 height 44
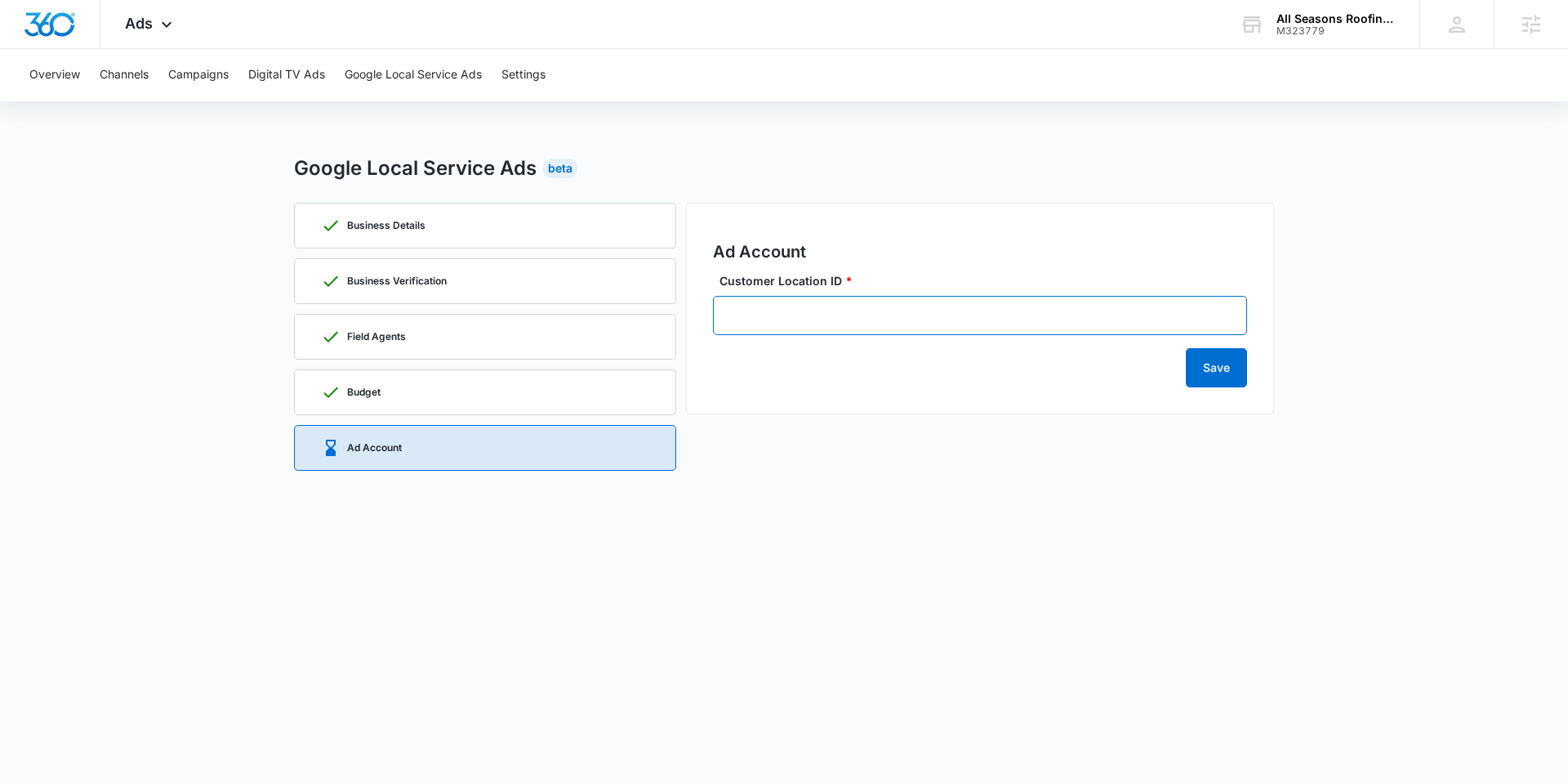
click at [824, 322] on input "Customer Location ID *" at bounding box center [980, 316] width 534 height 39
paste input "[PHONE_NUMBER]"
type input "[PHONE_NUMBER]"
click at [1243, 362] on button "Save" at bounding box center [1217, 368] width 61 height 39
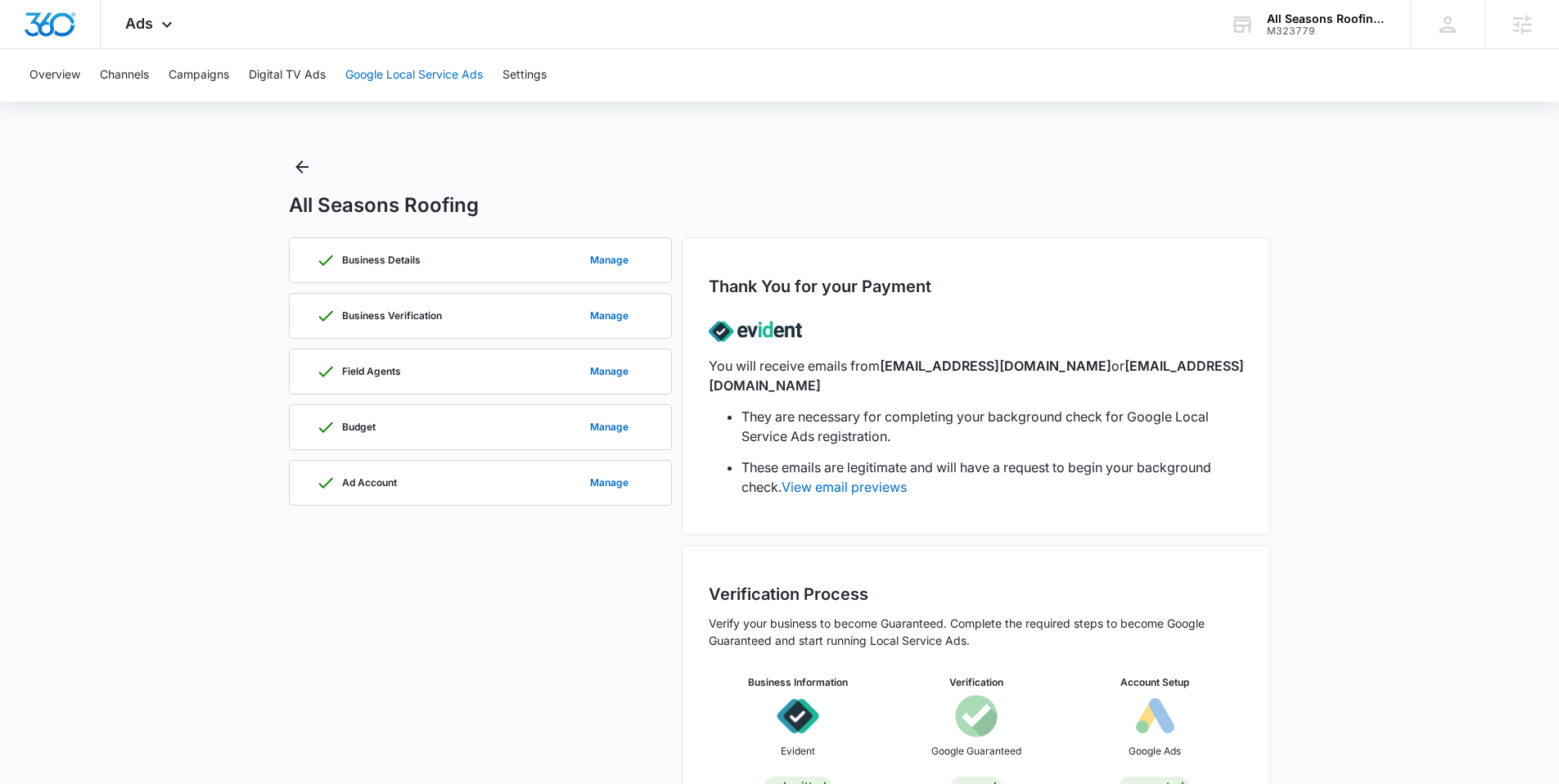
click at [480, 79] on button "Google Local Service Ads" at bounding box center [413, 75] width 137 height 52
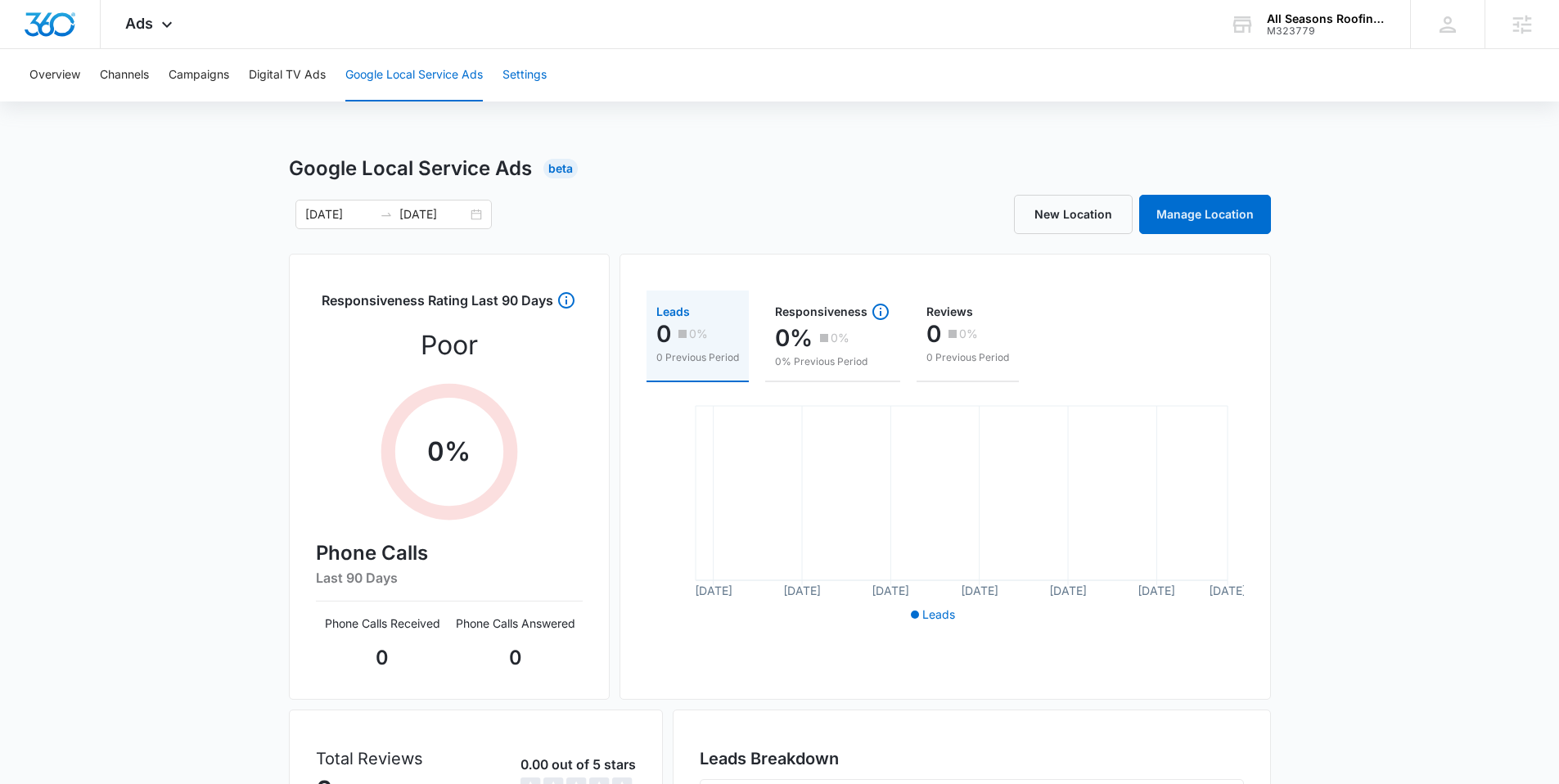
click at [532, 82] on button "Settings" at bounding box center [525, 75] width 44 height 52
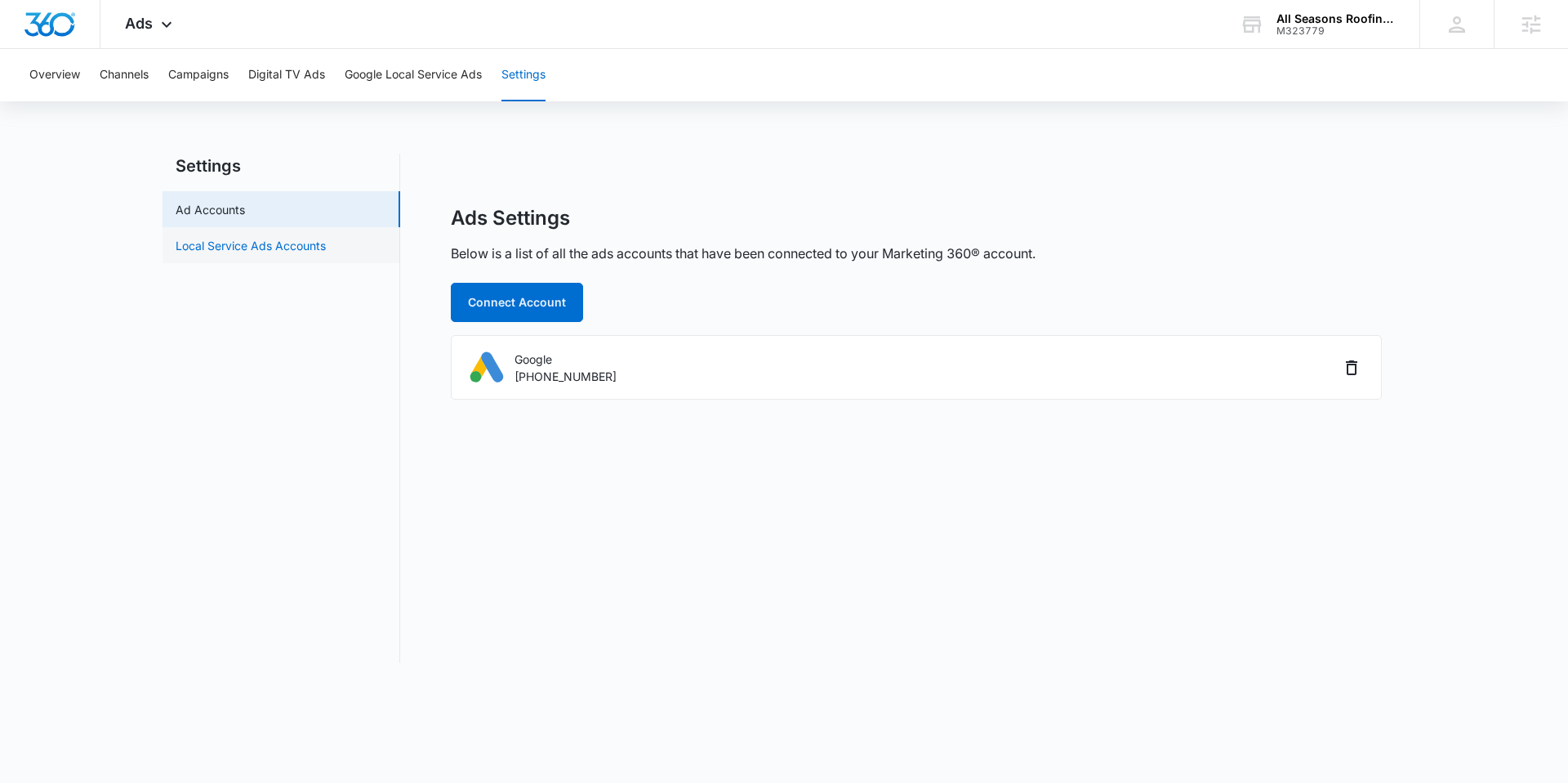
click at [254, 237] on link "Local Service Ads Accounts" at bounding box center [250, 245] width 151 height 17
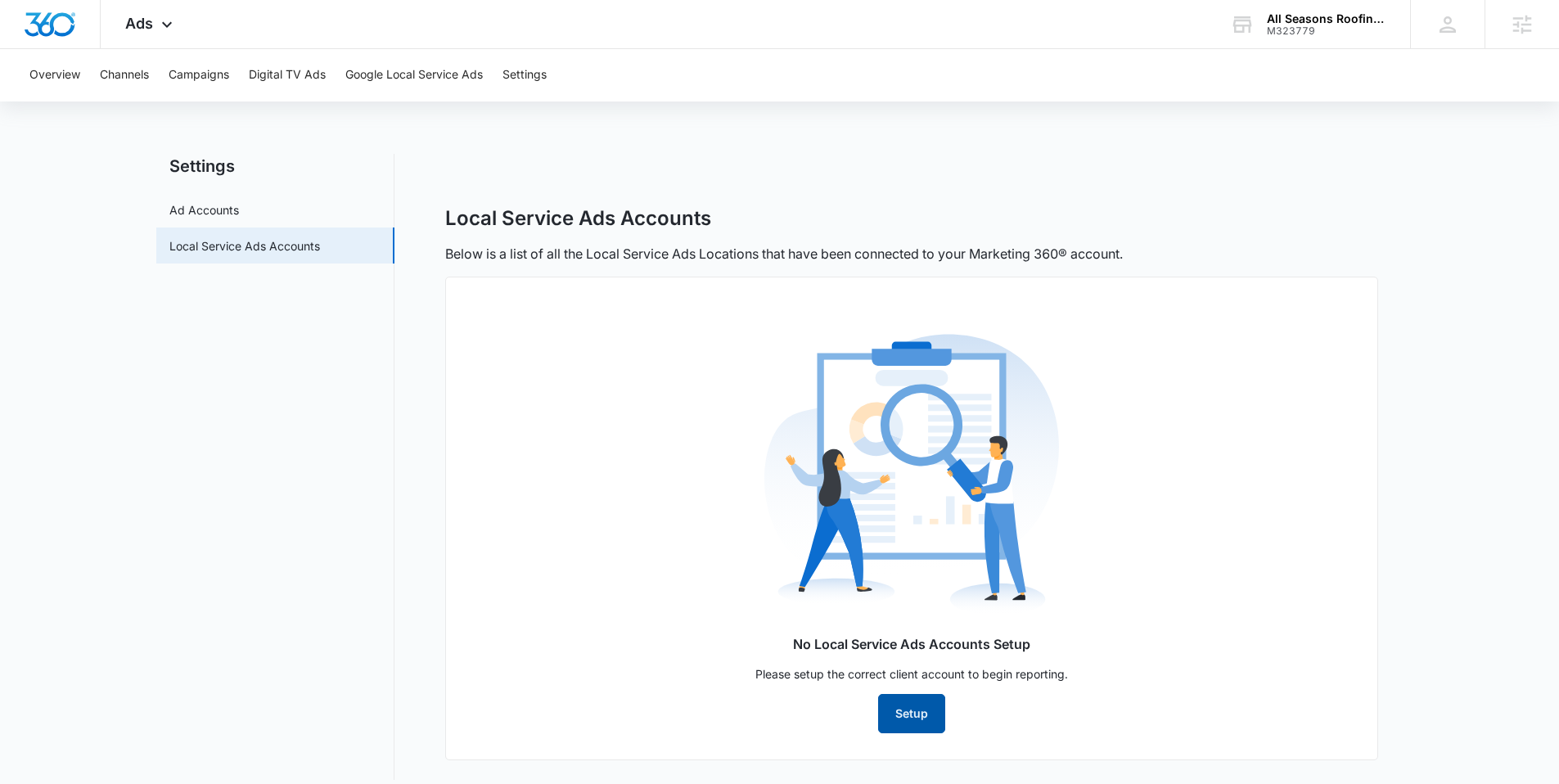
click at [906, 712] on button "Setup" at bounding box center [911, 713] width 67 height 39
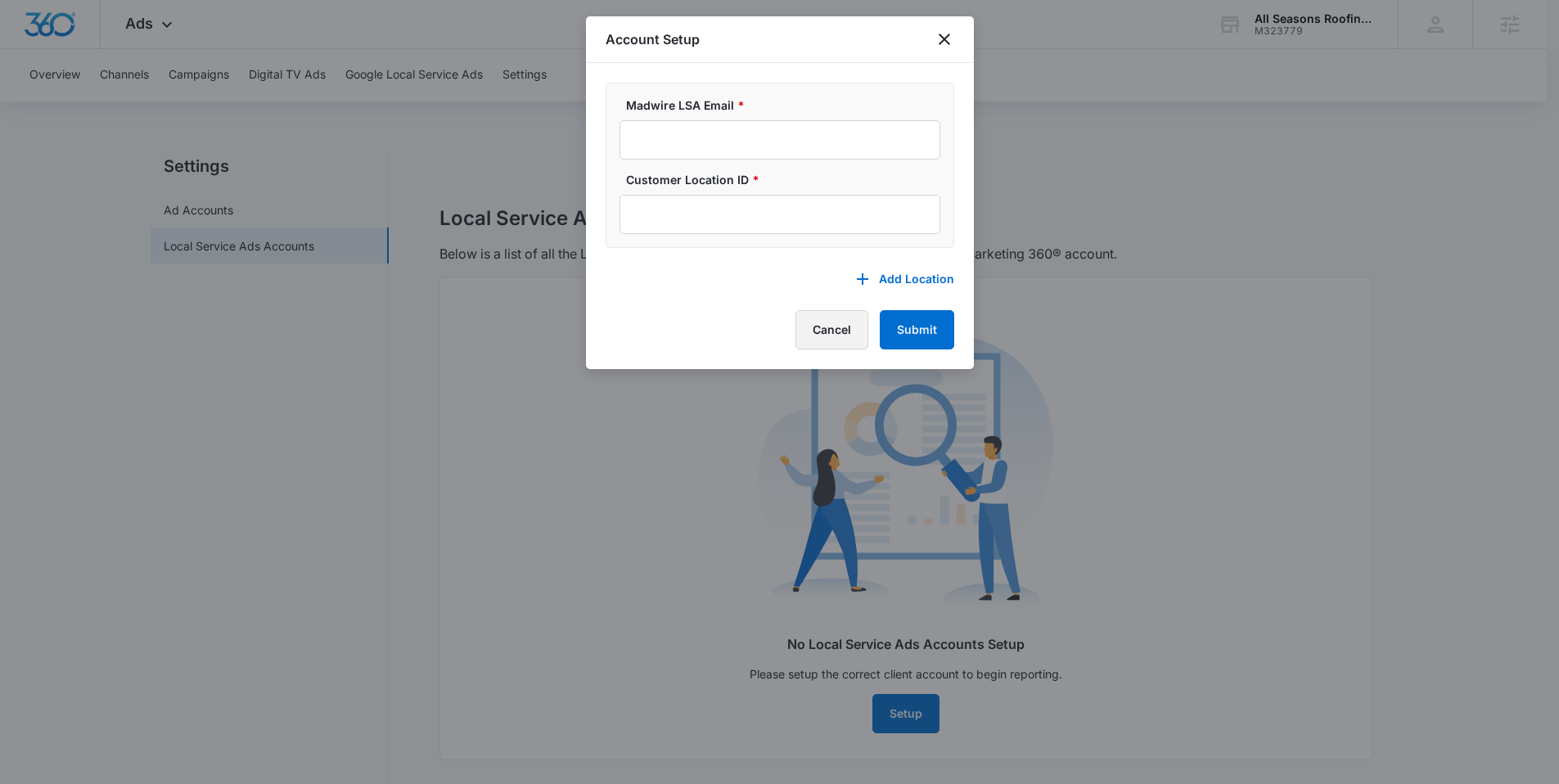
click at [811, 334] on button "Cancel" at bounding box center [831, 330] width 72 height 39
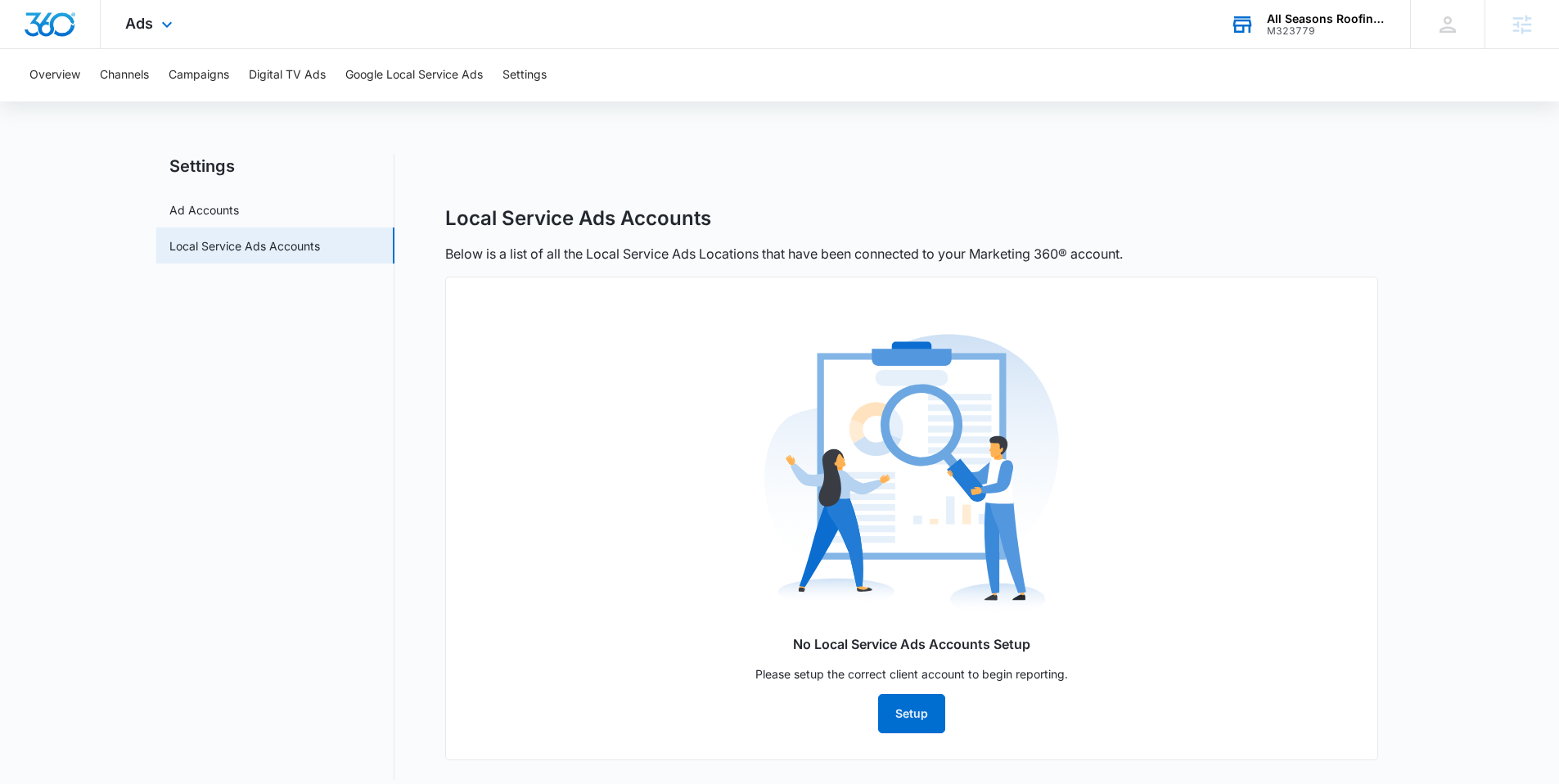
click at [1360, 13] on div "All Seasons Roofing & Siding" at bounding box center [1326, 18] width 119 height 13
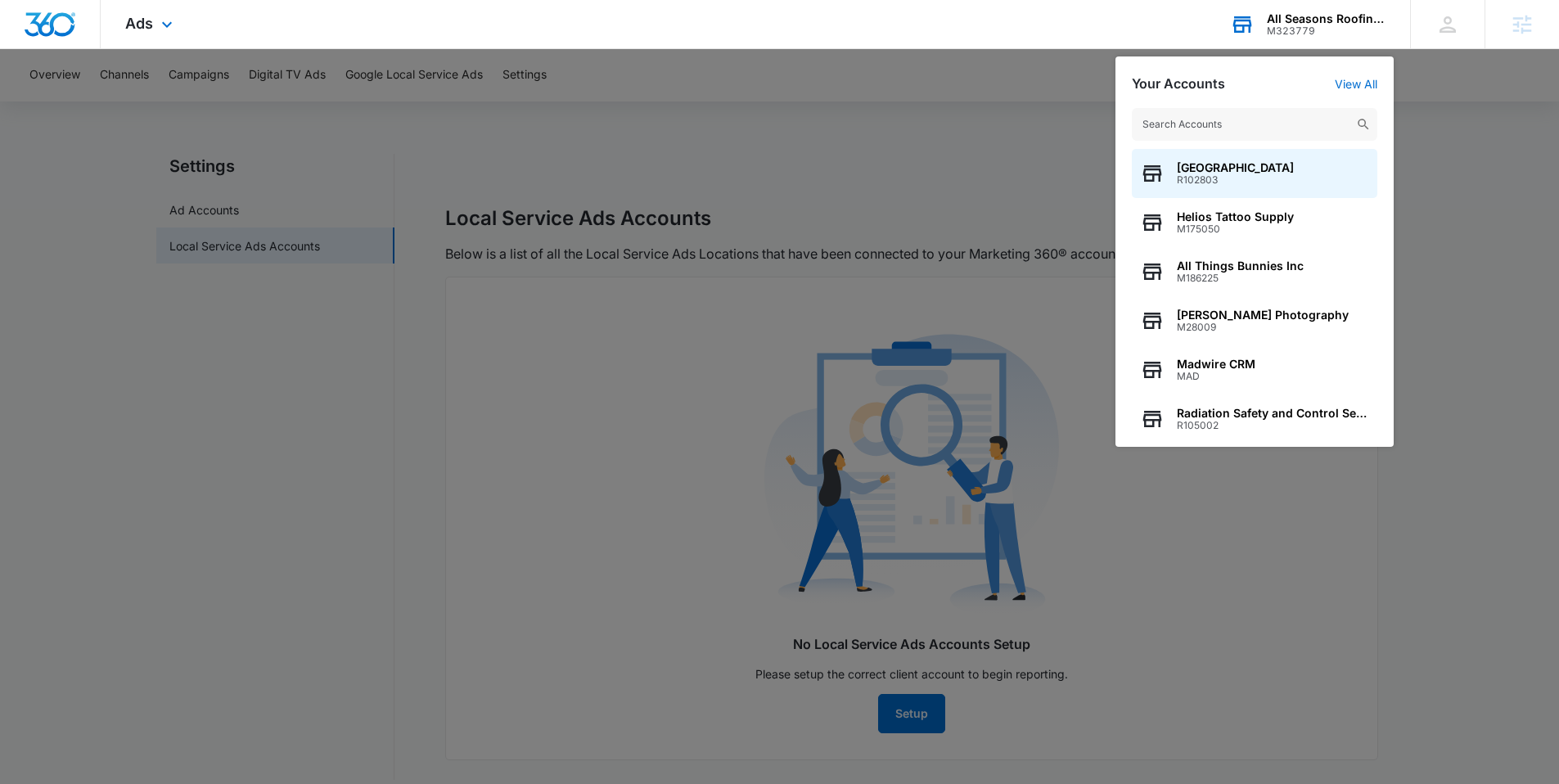
click at [1219, 114] on input "text" at bounding box center [1255, 124] width 245 height 32
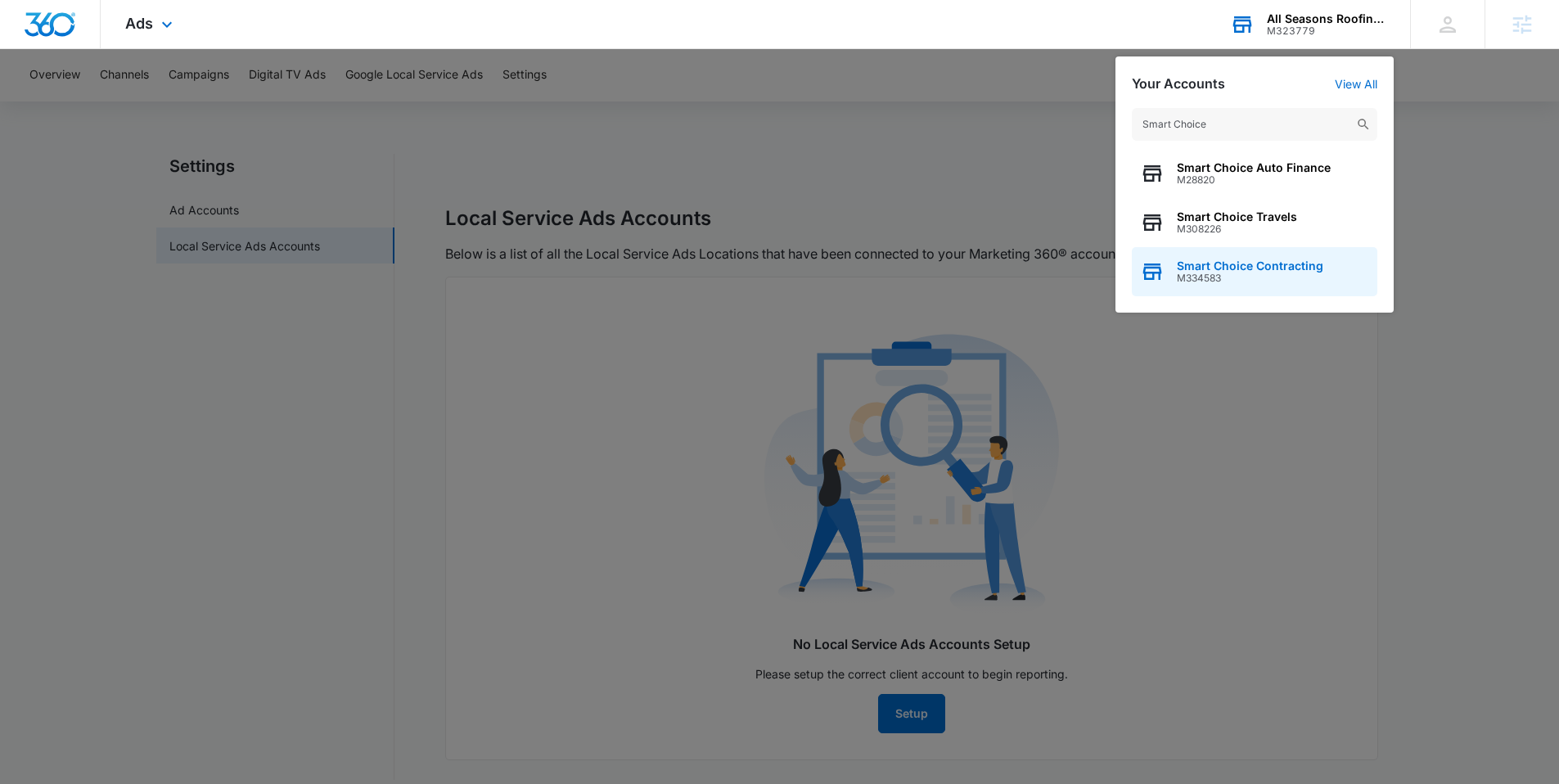
type input "Smart Choice"
click at [1272, 269] on span "Smart Choice Contracting" at bounding box center [1250, 265] width 147 height 13
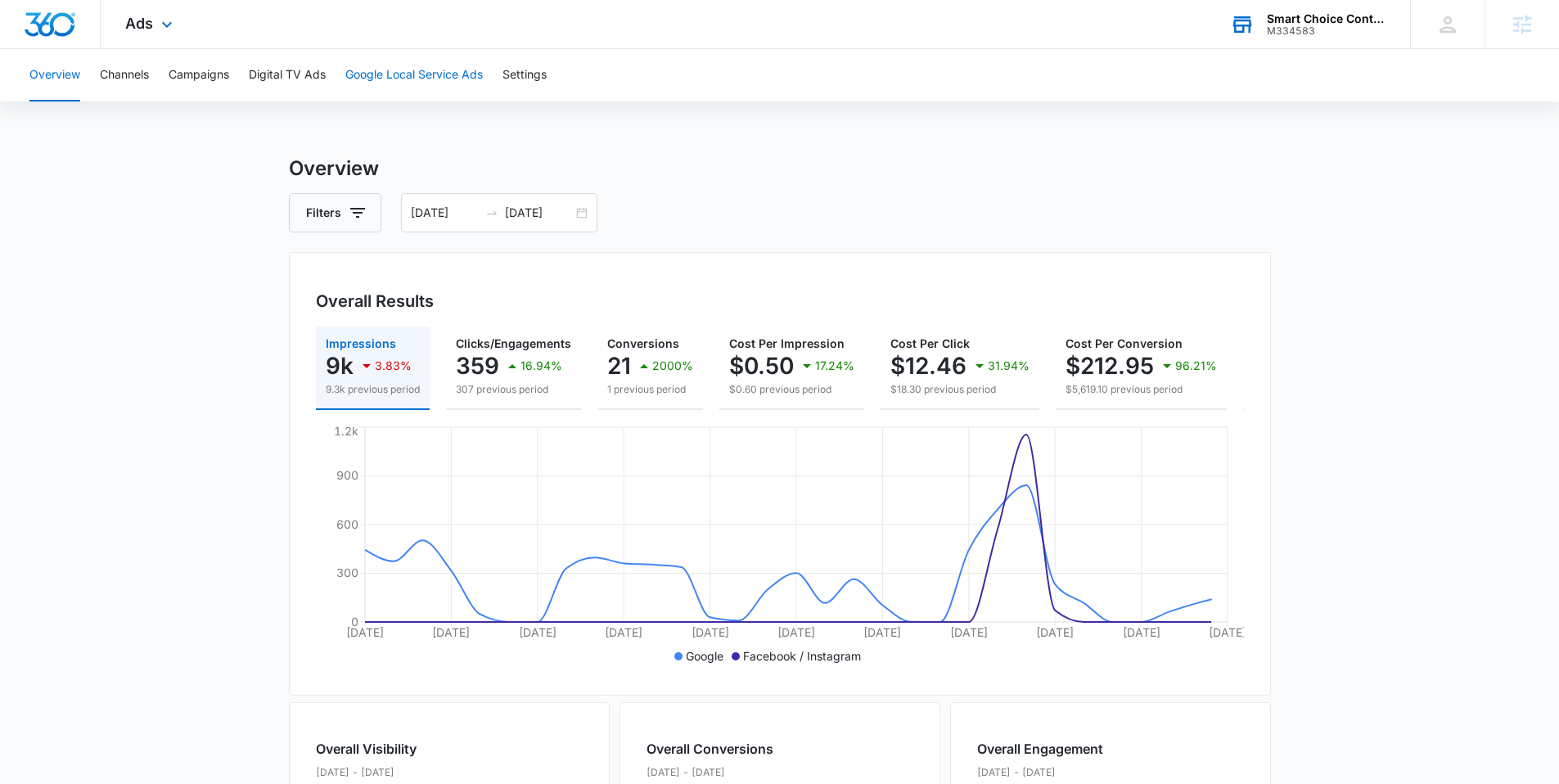
click at [436, 83] on button "Google Local Service Ads" at bounding box center [413, 75] width 137 height 52
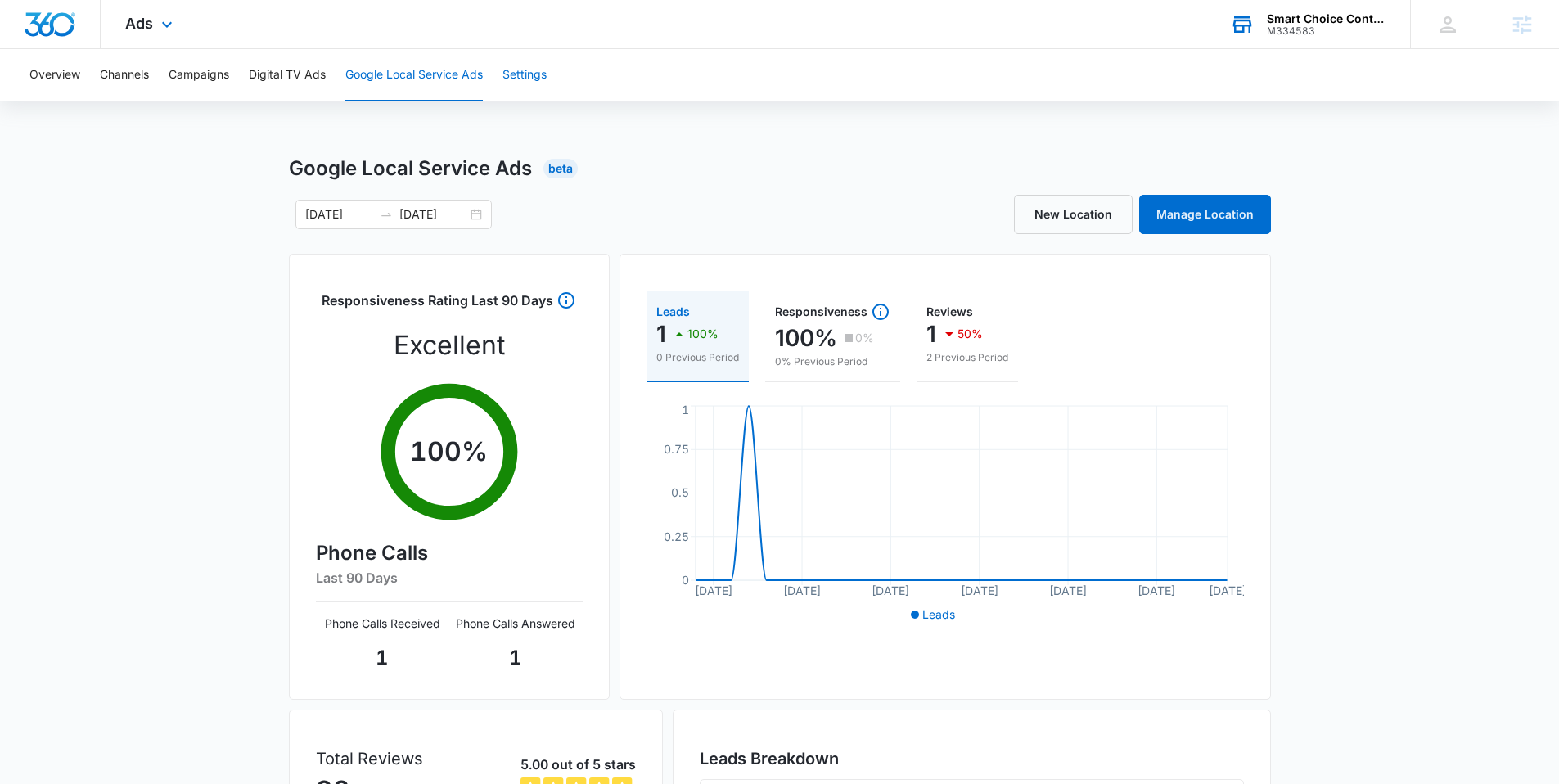
click at [524, 74] on button "Settings" at bounding box center [525, 75] width 44 height 52
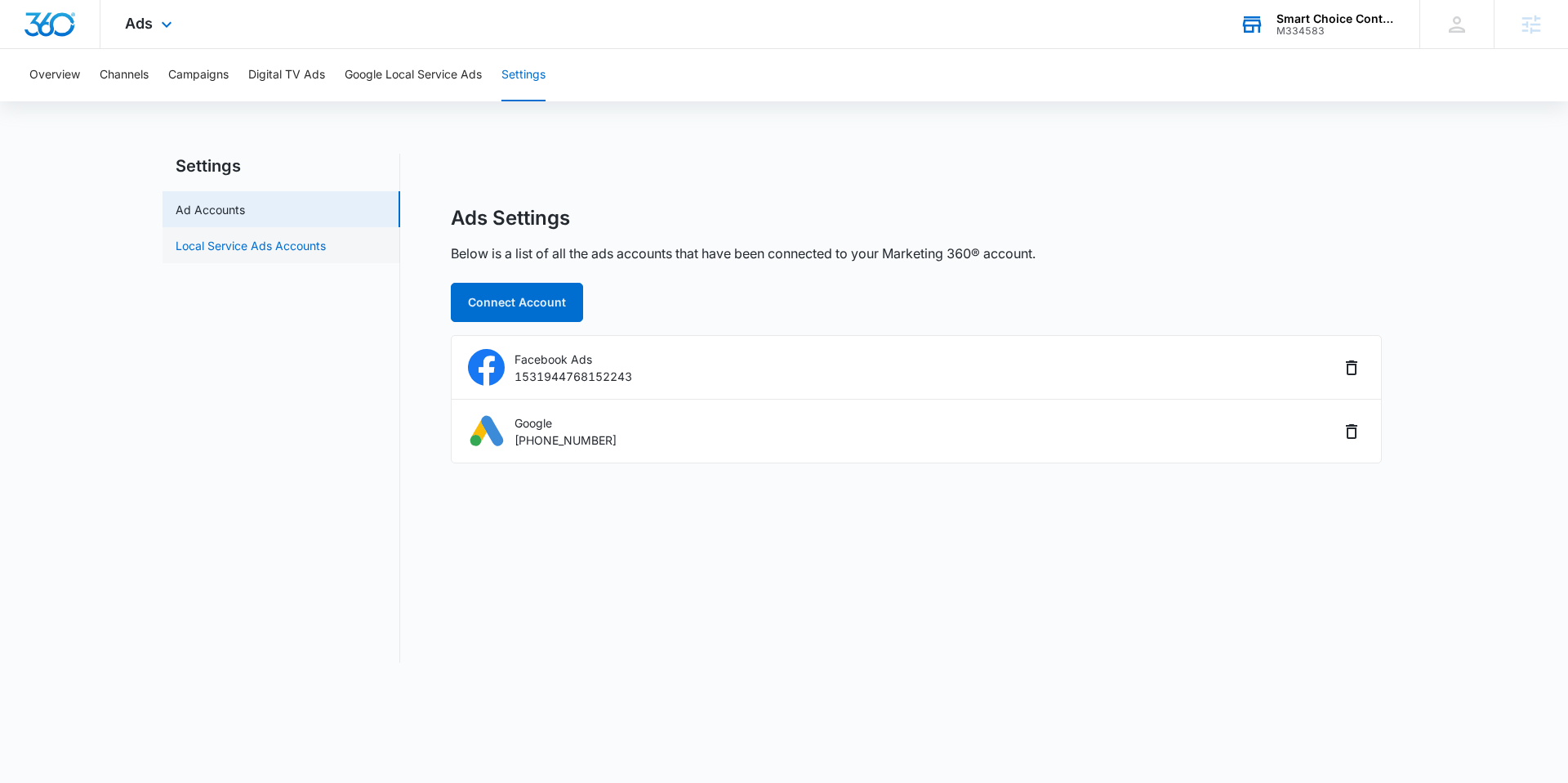
click at [312, 251] on link "Local Service Ads Accounts" at bounding box center [250, 245] width 151 height 17
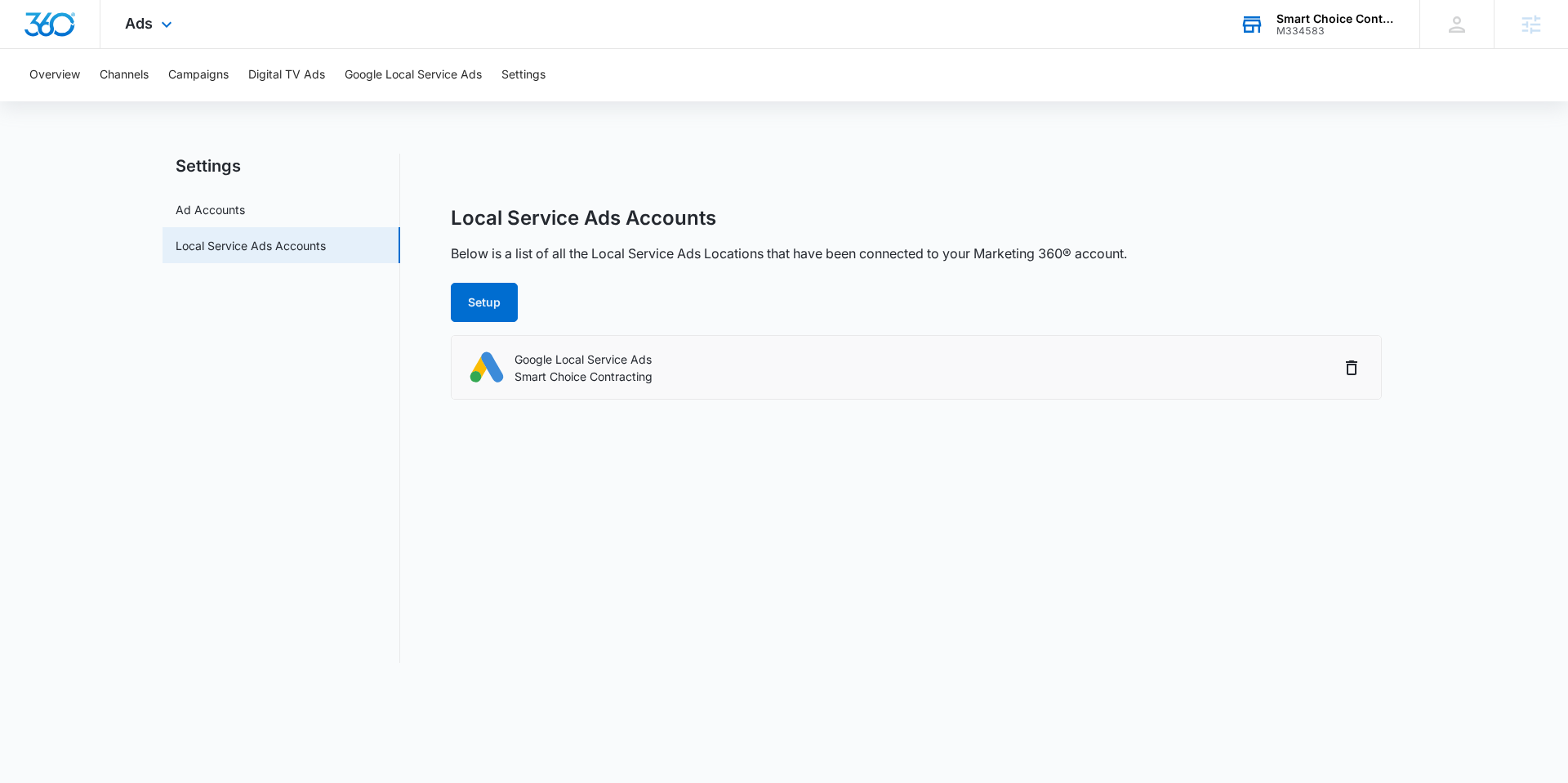
click at [581, 371] on p "Smart Choice Contracting" at bounding box center [584, 376] width 138 height 17
click at [489, 309] on button "Setup" at bounding box center [484, 302] width 67 height 39
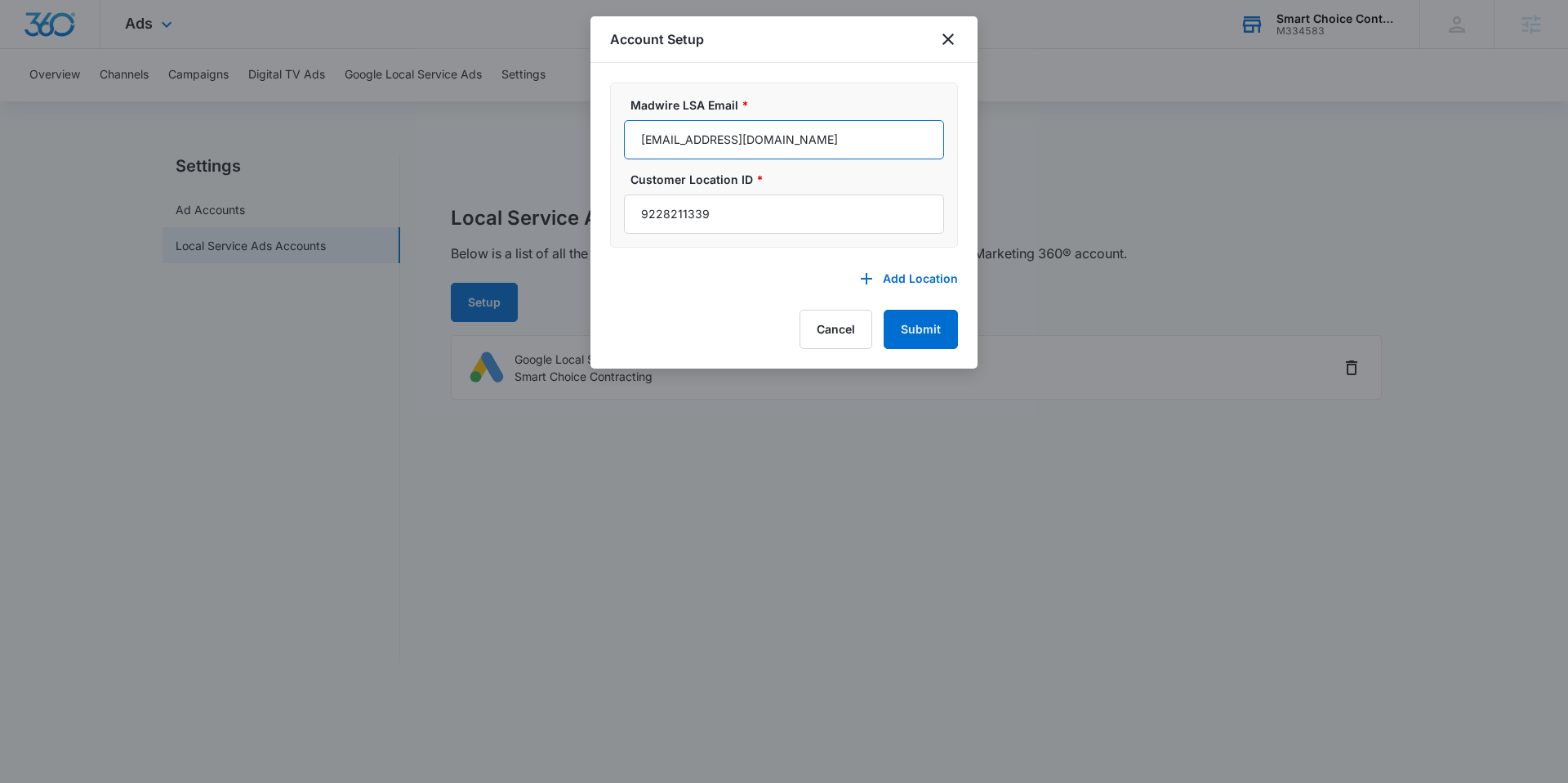
drag, startPoint x: 860, startPoint y: 139, endPoint x: 678, endPoint y: 148, distance: 182.2
click at [607, 140] on div "Madwire LSA Email * m360-localservices@madwire.com Customer Location ID * 92282…" at bounding box center [784, 215] width 387 height 306
click at [845, 335] on button "Cancel" at bounding box center [835, 329] width 72 height 39
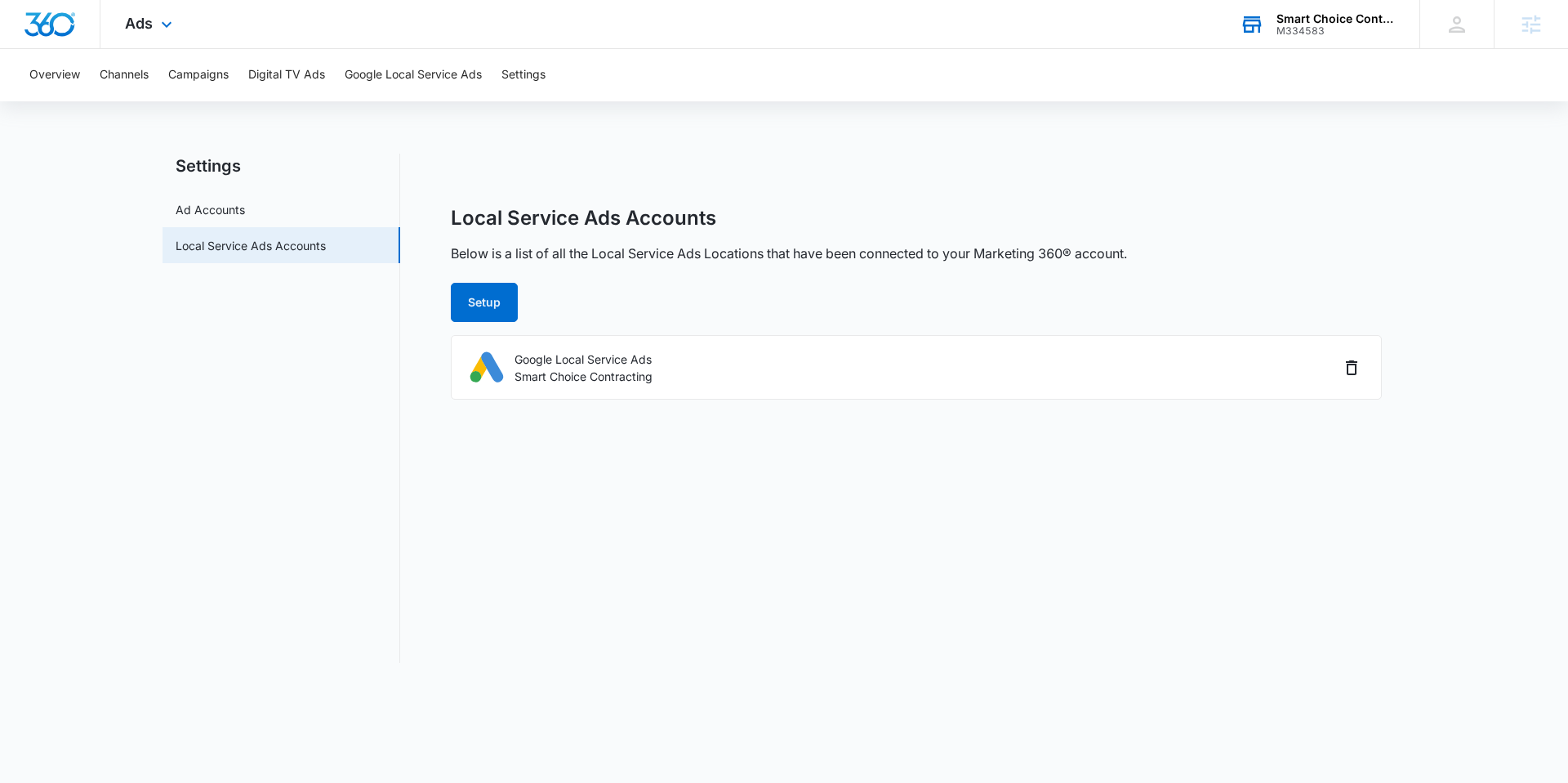
click at [1340, 14] on div "Smart Choice Contracting" at bounding box center [1337, 18] width 119 height 13
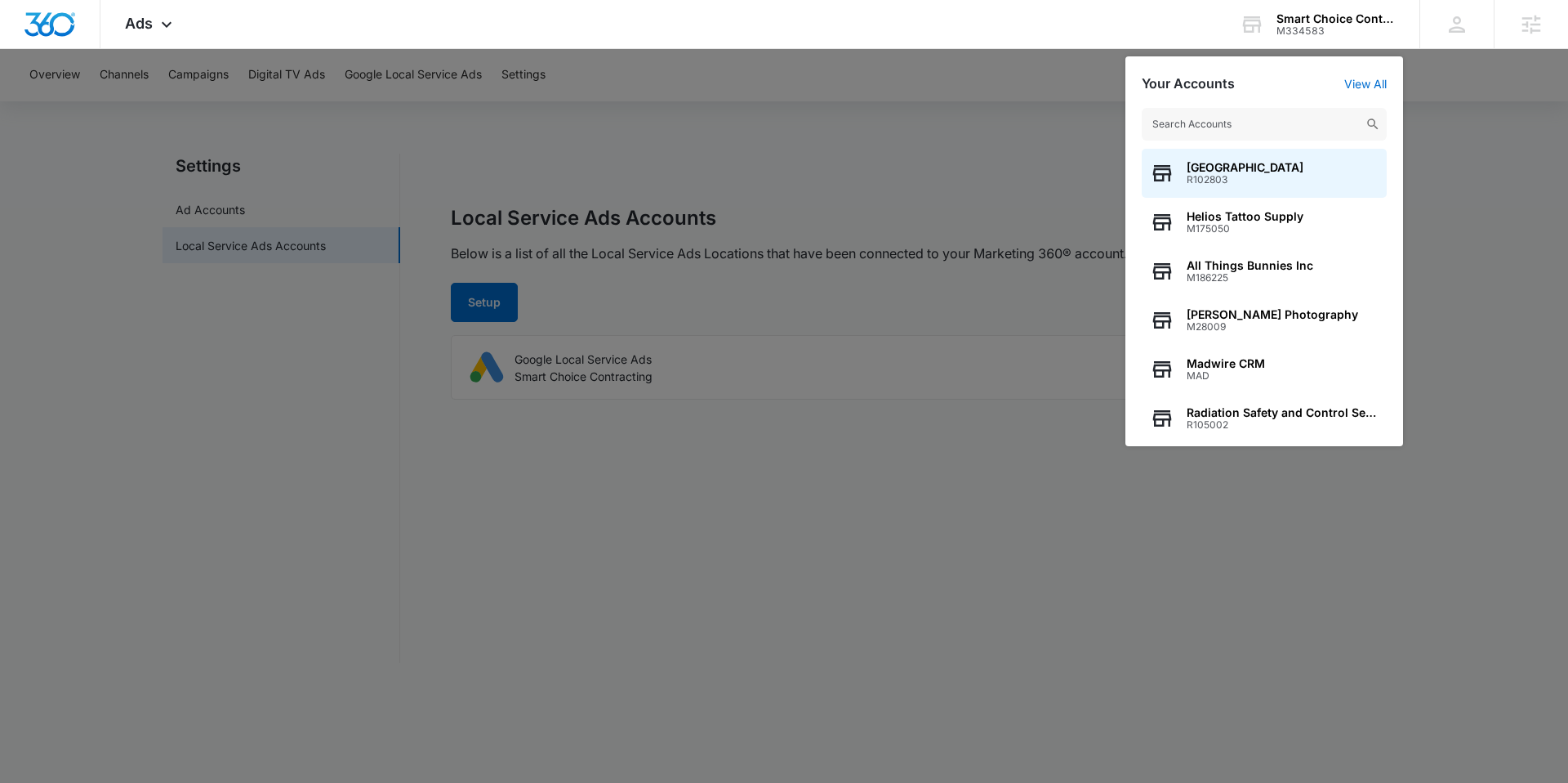
click at [1212, 128] on input "text" at bounding box center [1264, 124] width 245 height 32
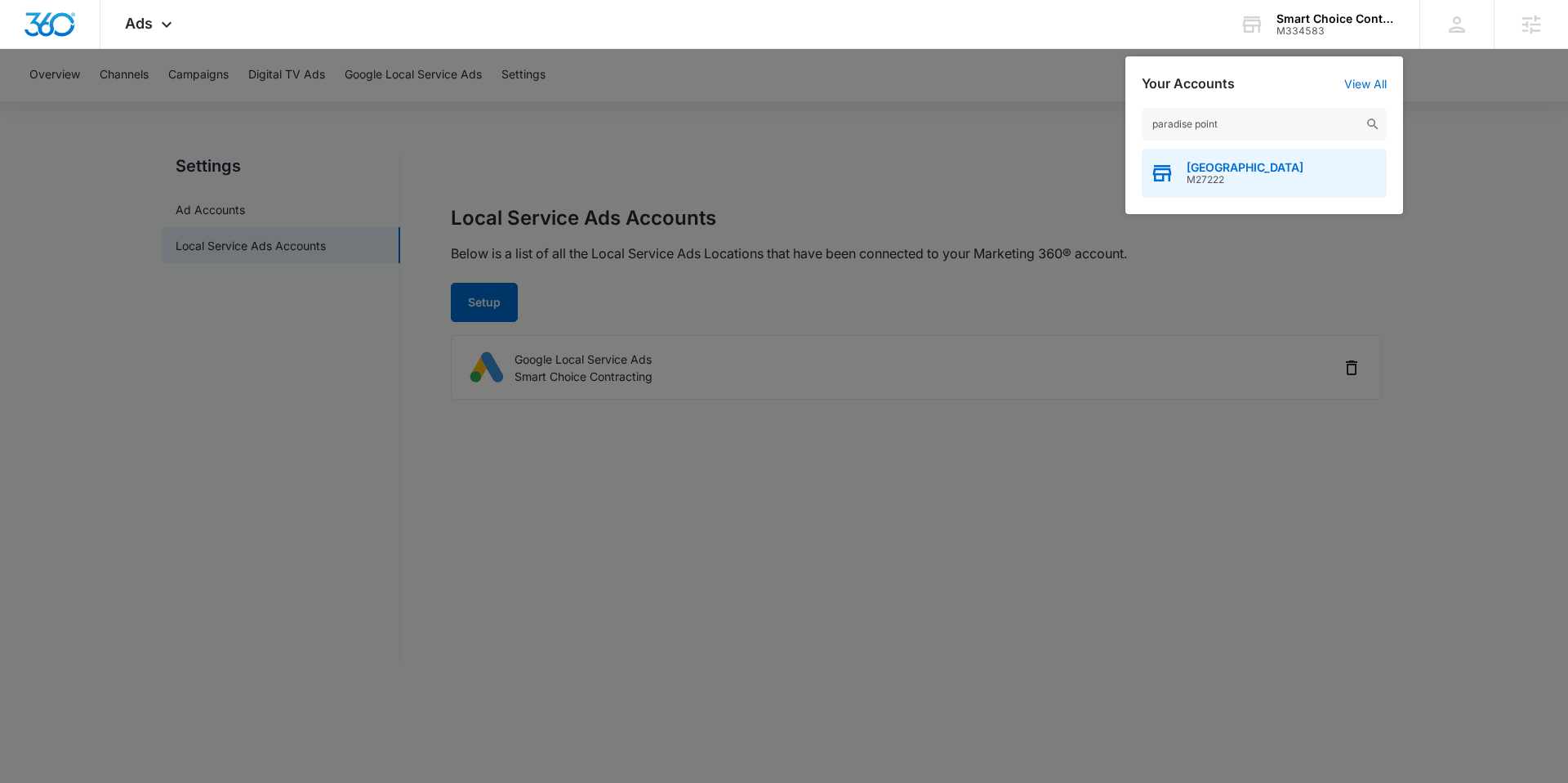
type input "paradise point"
click at [1221, 170] on span "Paradise Point Animal Hospital" at bounding box center [1245, 167] width 117 height 13
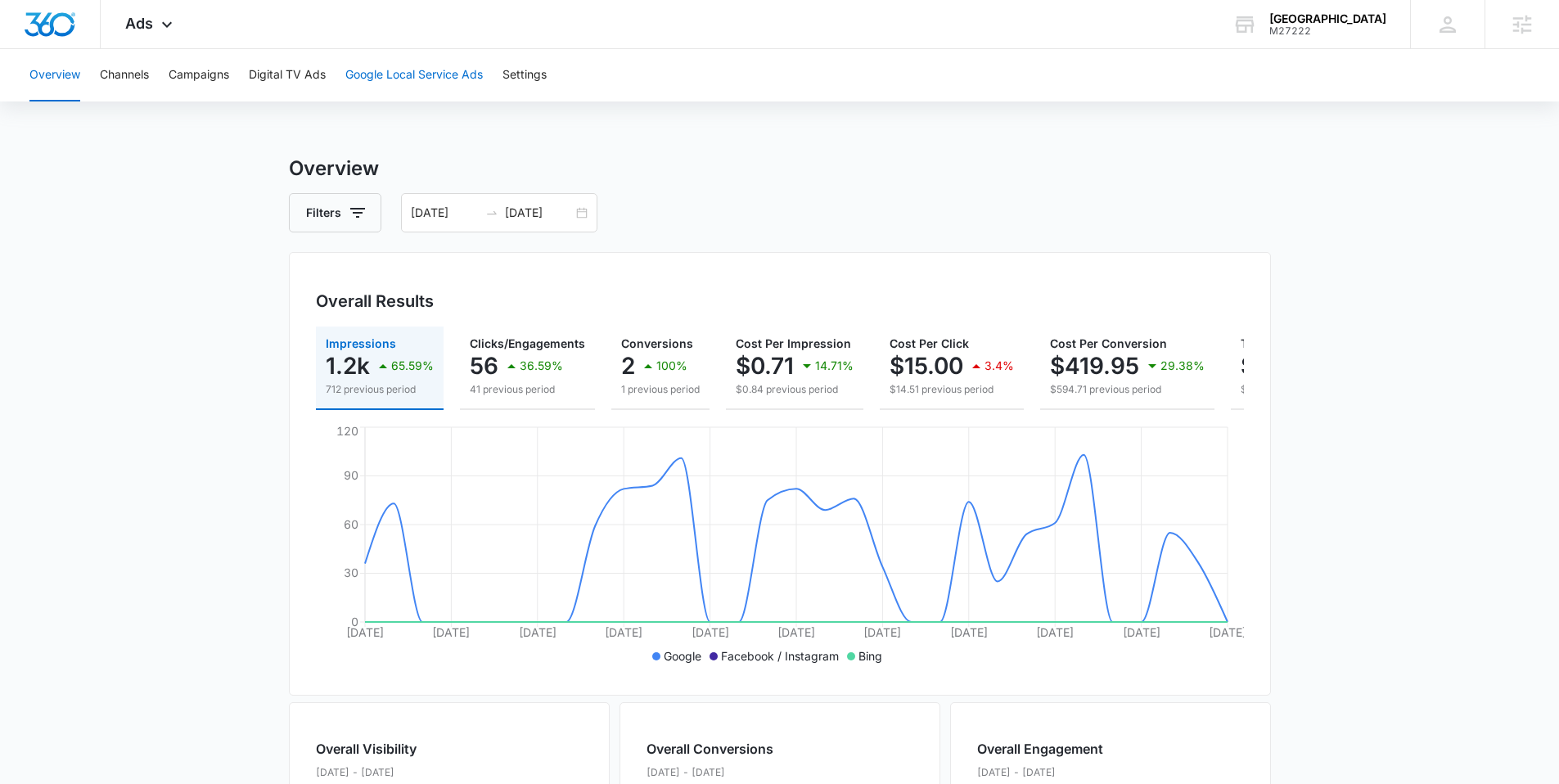
click at [386, 69] on button "Google Local Service Ads" at bounding box center [413, 75] width 137 height 52
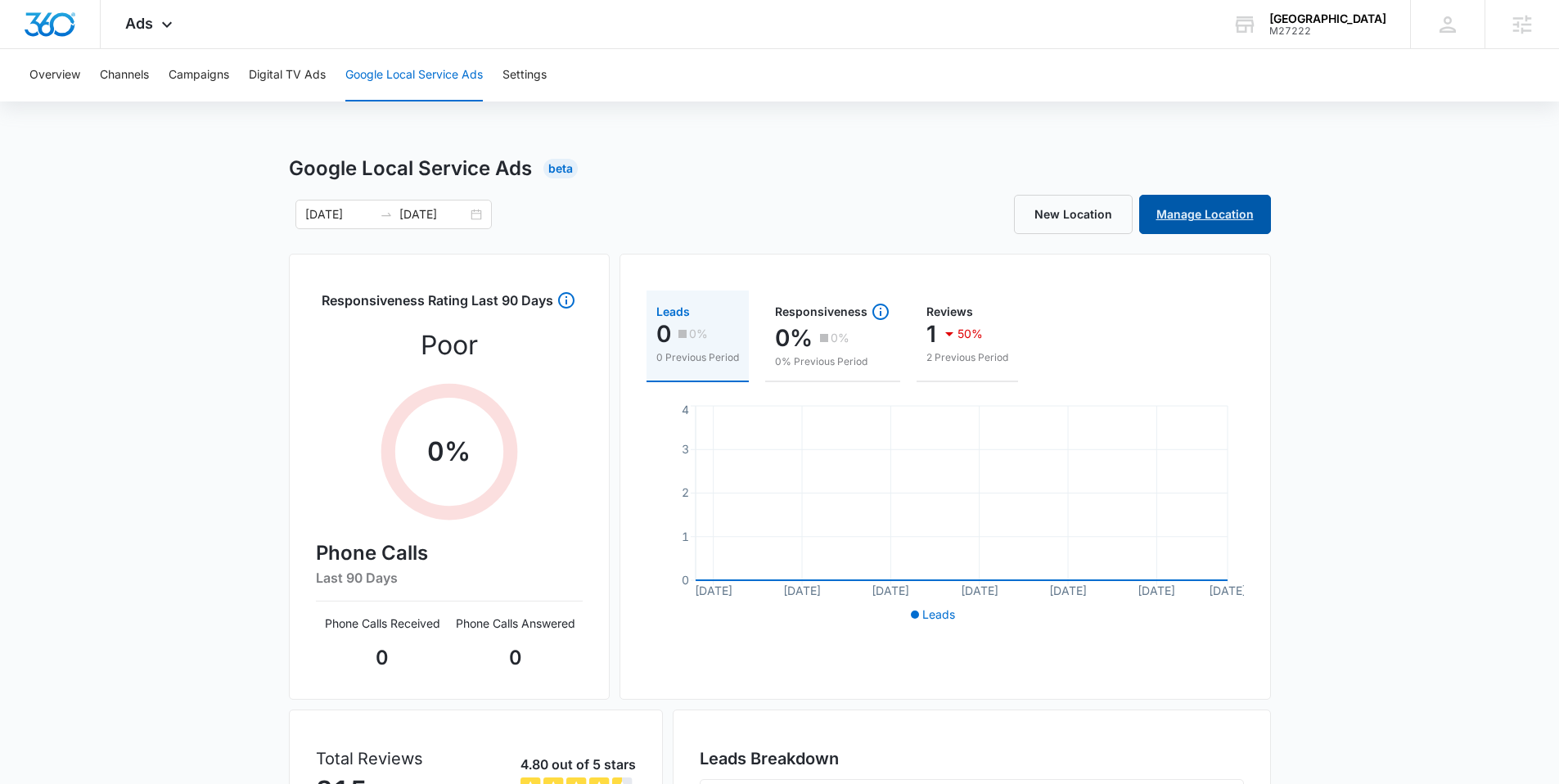
click at [1214, 211] on link "Manage Location" at bounding box center [1204, 215] width 132 height 39
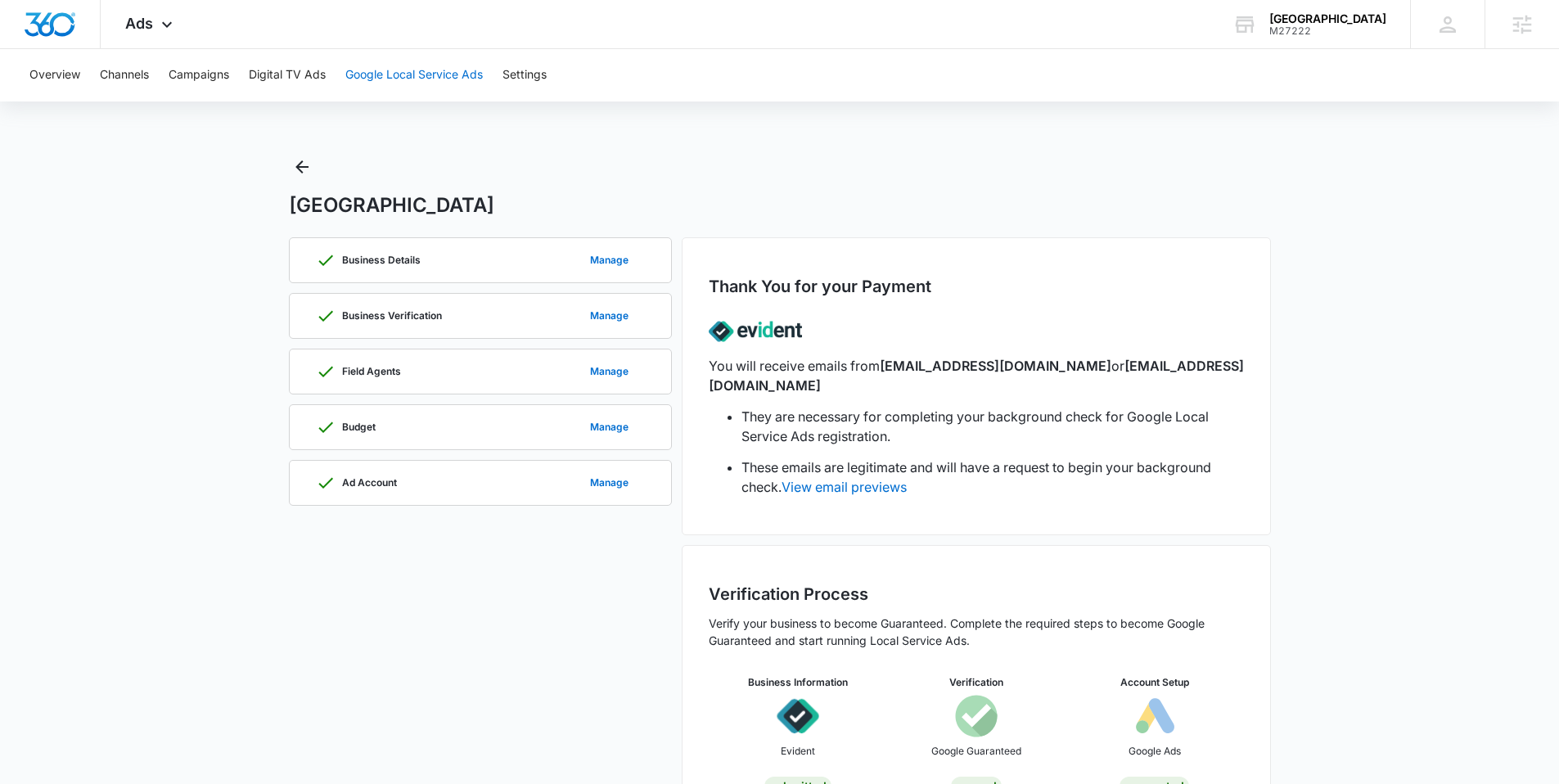
click at [453, 75] on button "Google Local Service Ads" at bounding box center [413, 75] width 137 height 52
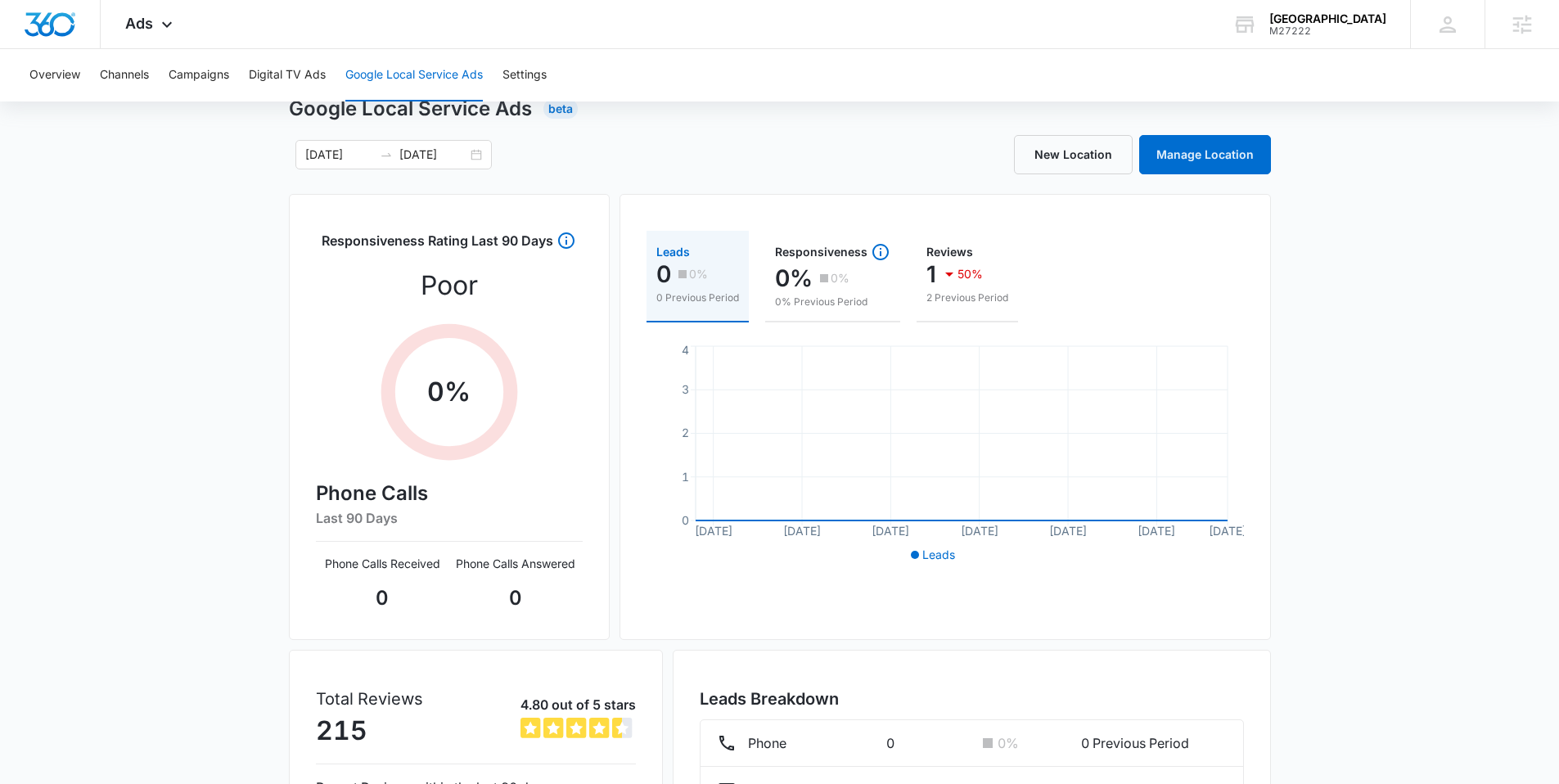
scroll to position [222, 0]
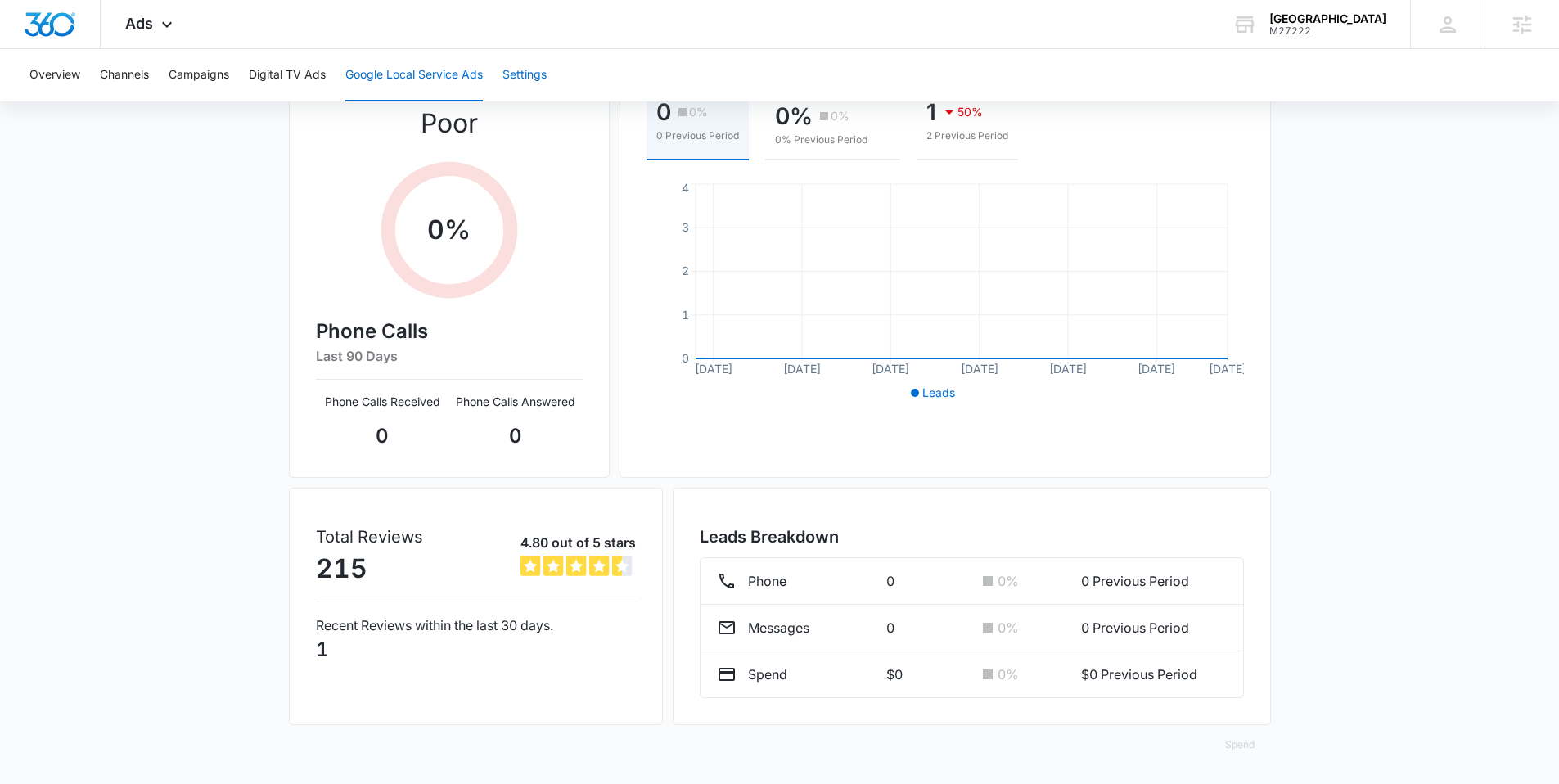
click at [524, 72] on button "Settings" at bounding box center [525, 75] width 44 height 52
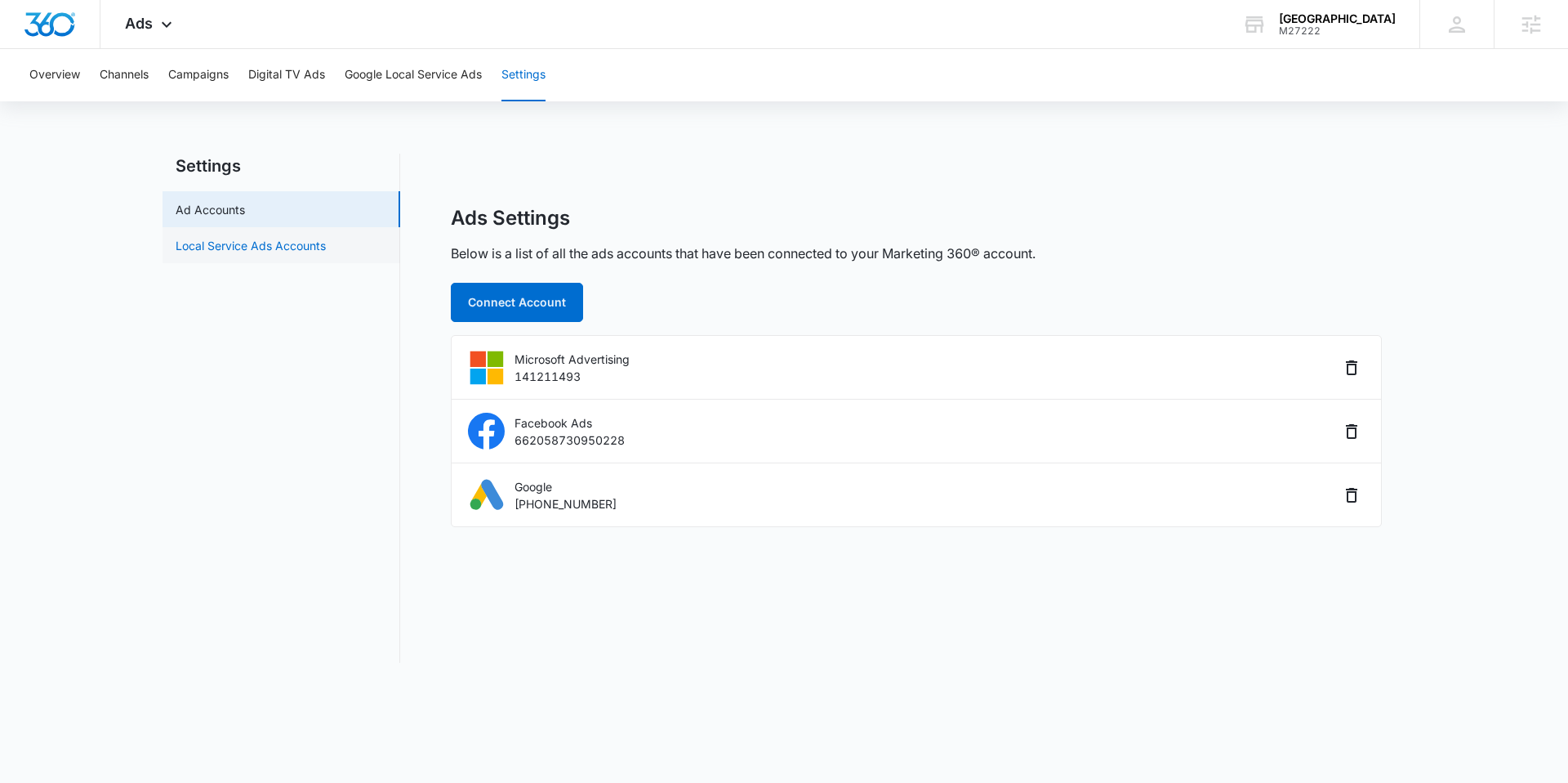
click at [311, 253] on link "Local Service Ads Accounts" at bounding box center [250, 245] width 151 height 17
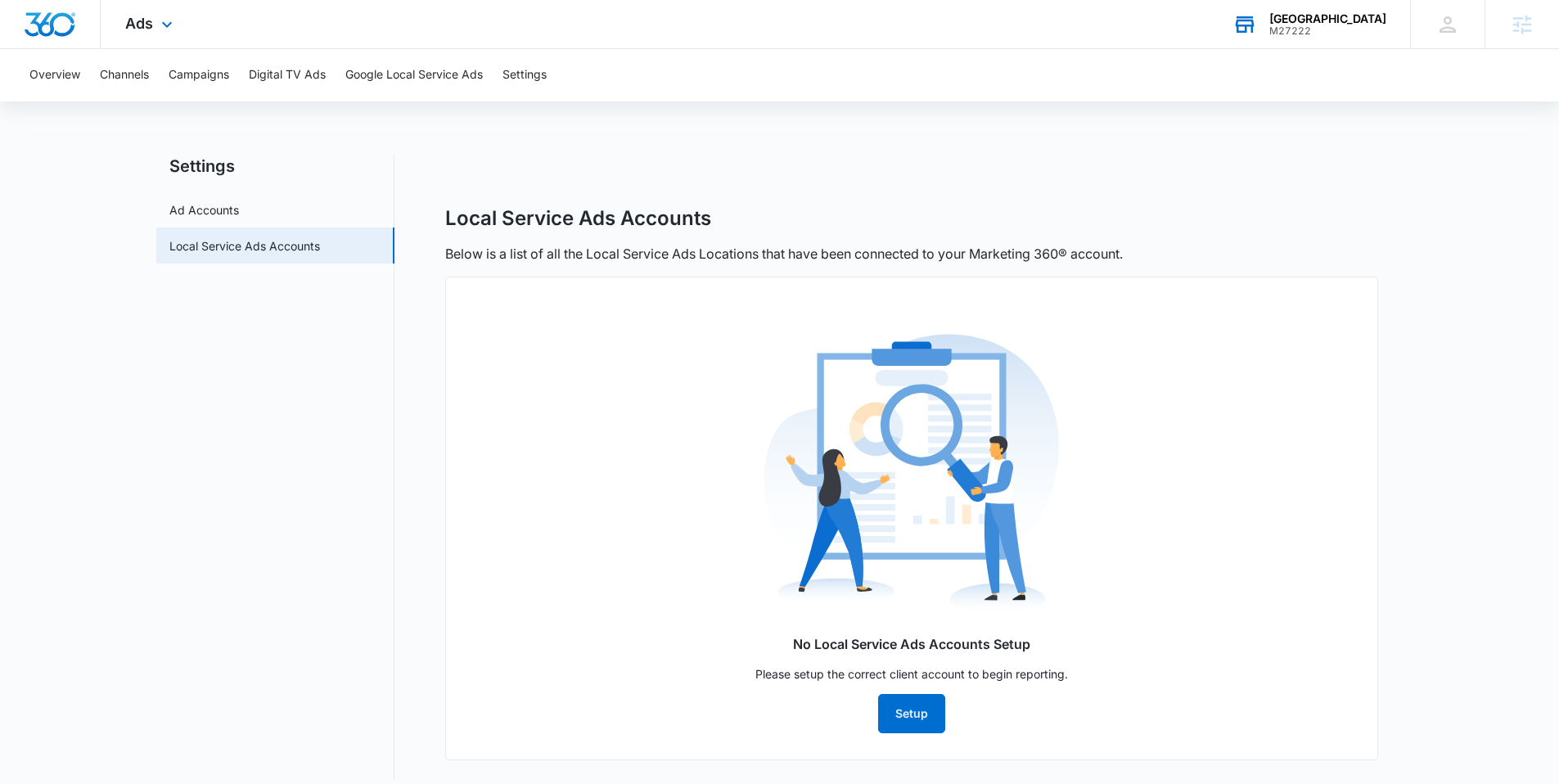
click at [1336, 27] on div "M27222" at bounding box center [1327, 31] width 117 height 11
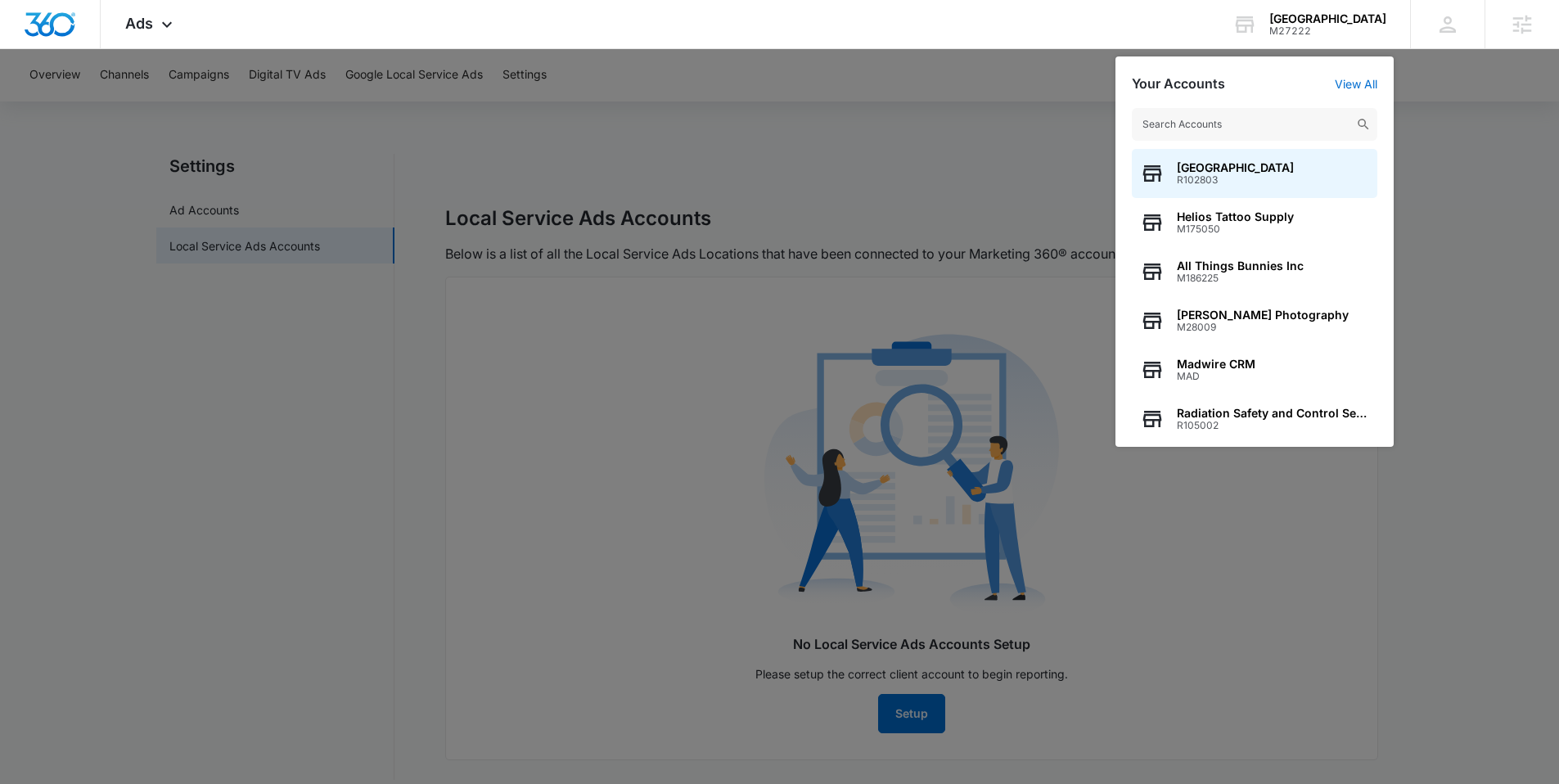
click at [1195, 127] on input "text" at bounding box center [1255, 124] width 245 height 32
click at [1202, 114] on input "text" at bounding box center [1255, 124] width 245 height 32
click at [1231, 121] on input "text" at bounding box center [1255, 124] width 245 height 32
type input "all seasons"
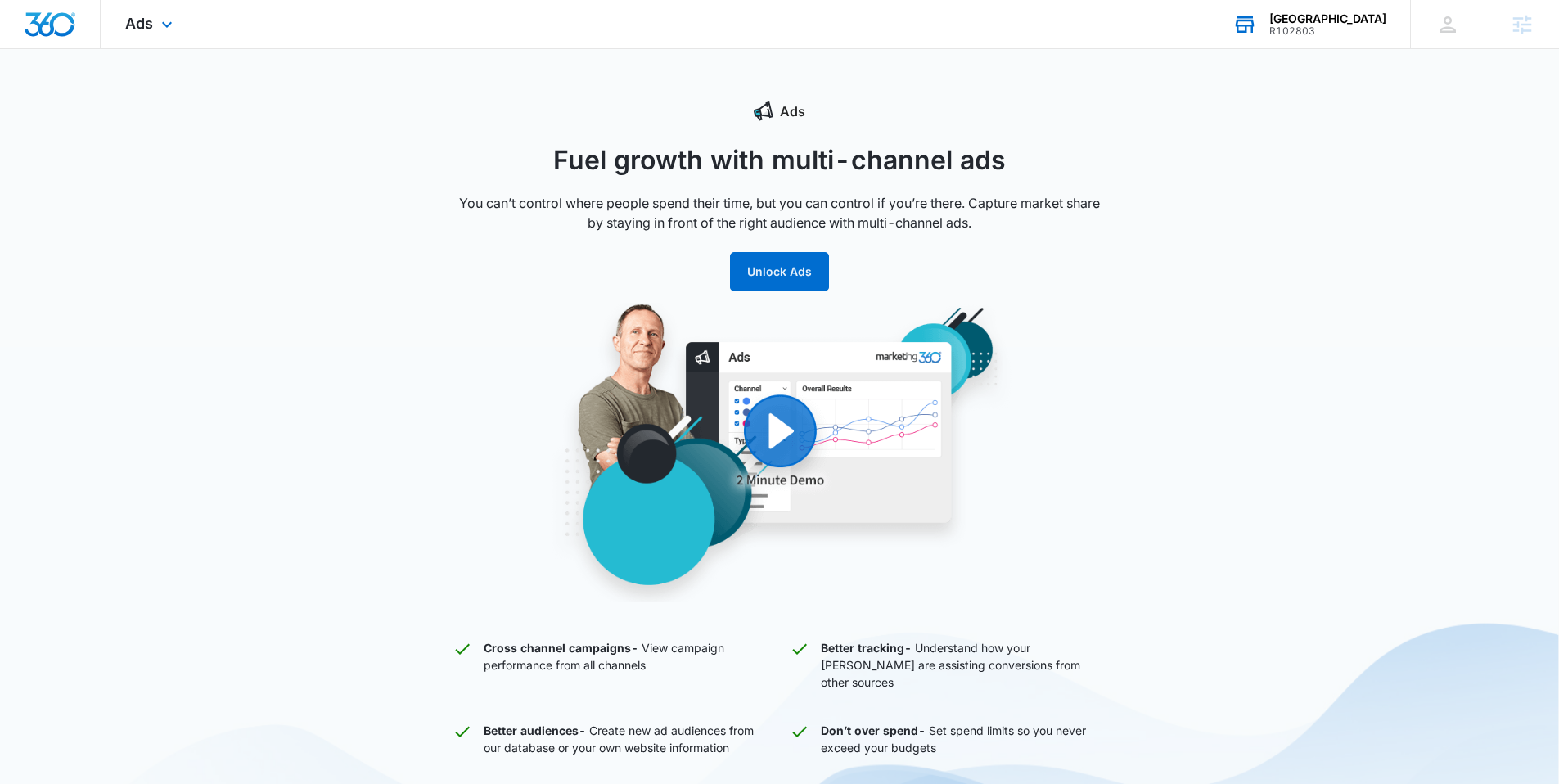
click at [1333, 26] on div "R102803" at bounding box center [1327, 31] width 117 height 11
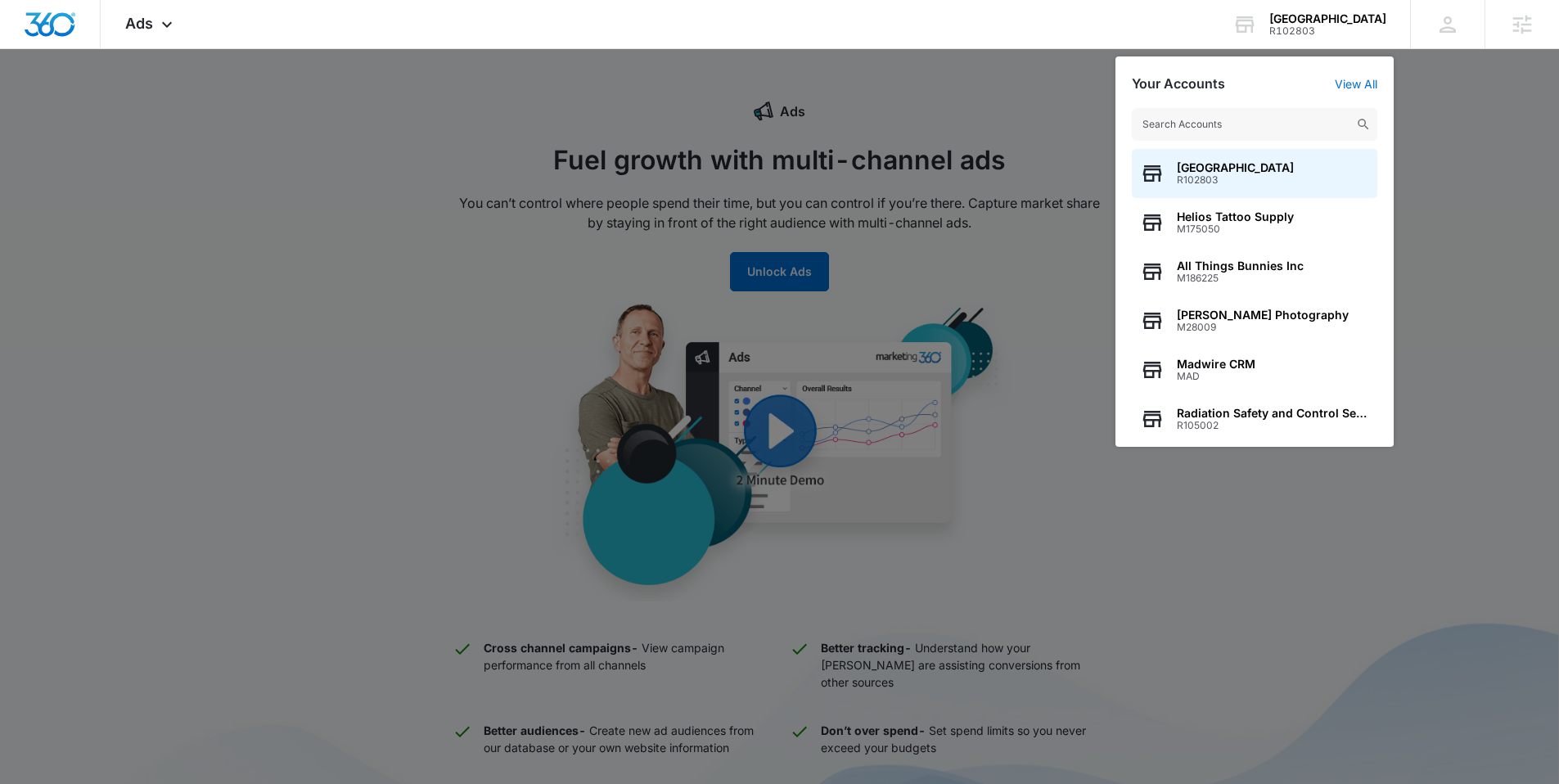
click at [1211, 130] on input "text" at bounding box center [1255, 124] width 245 height 32
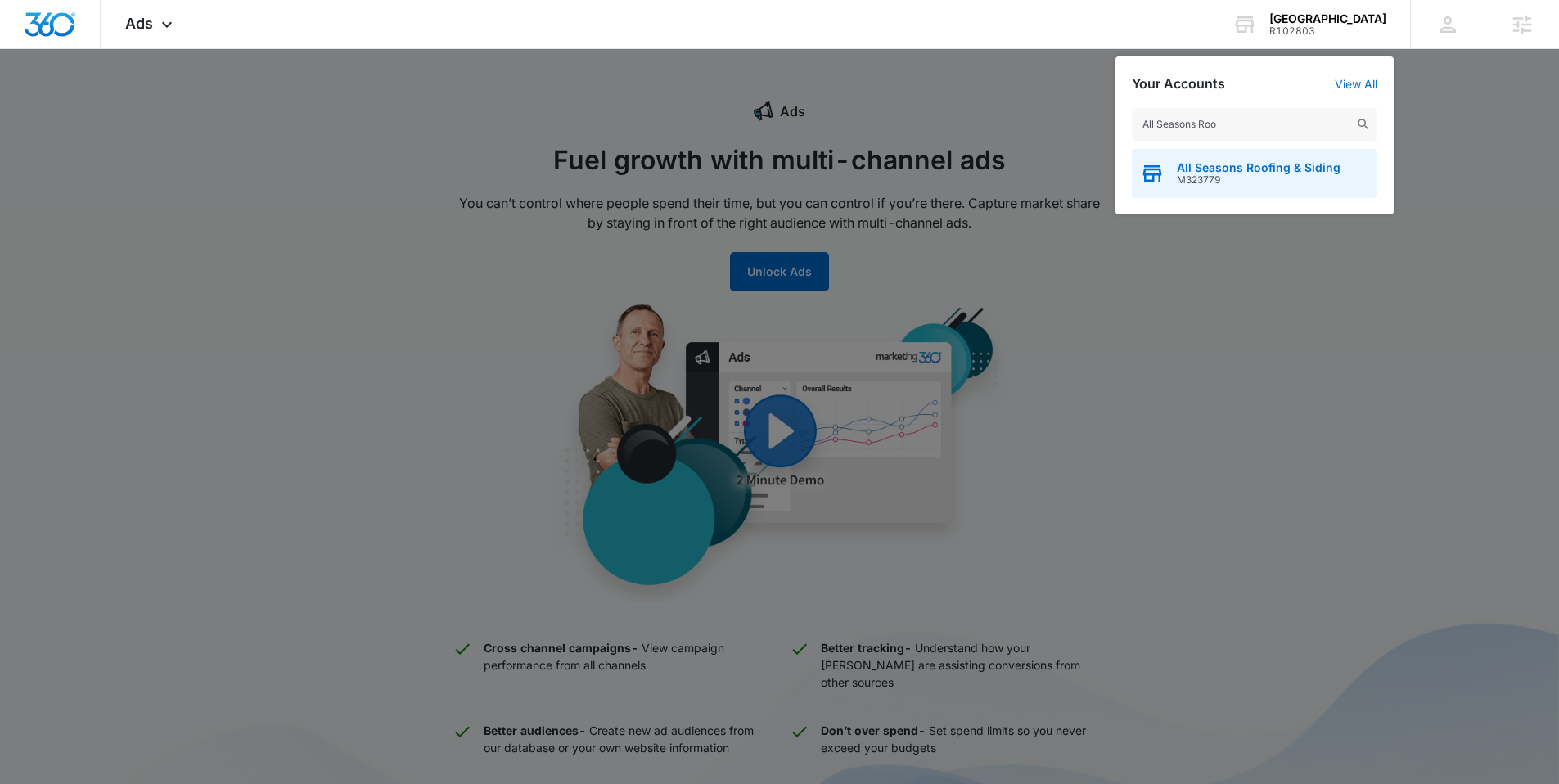
type input "All Seasons Roo"
click at [1204, 166] on span "All Seasons Roofing & Siding" at bounding box center [1259, 167] width 164 height 13
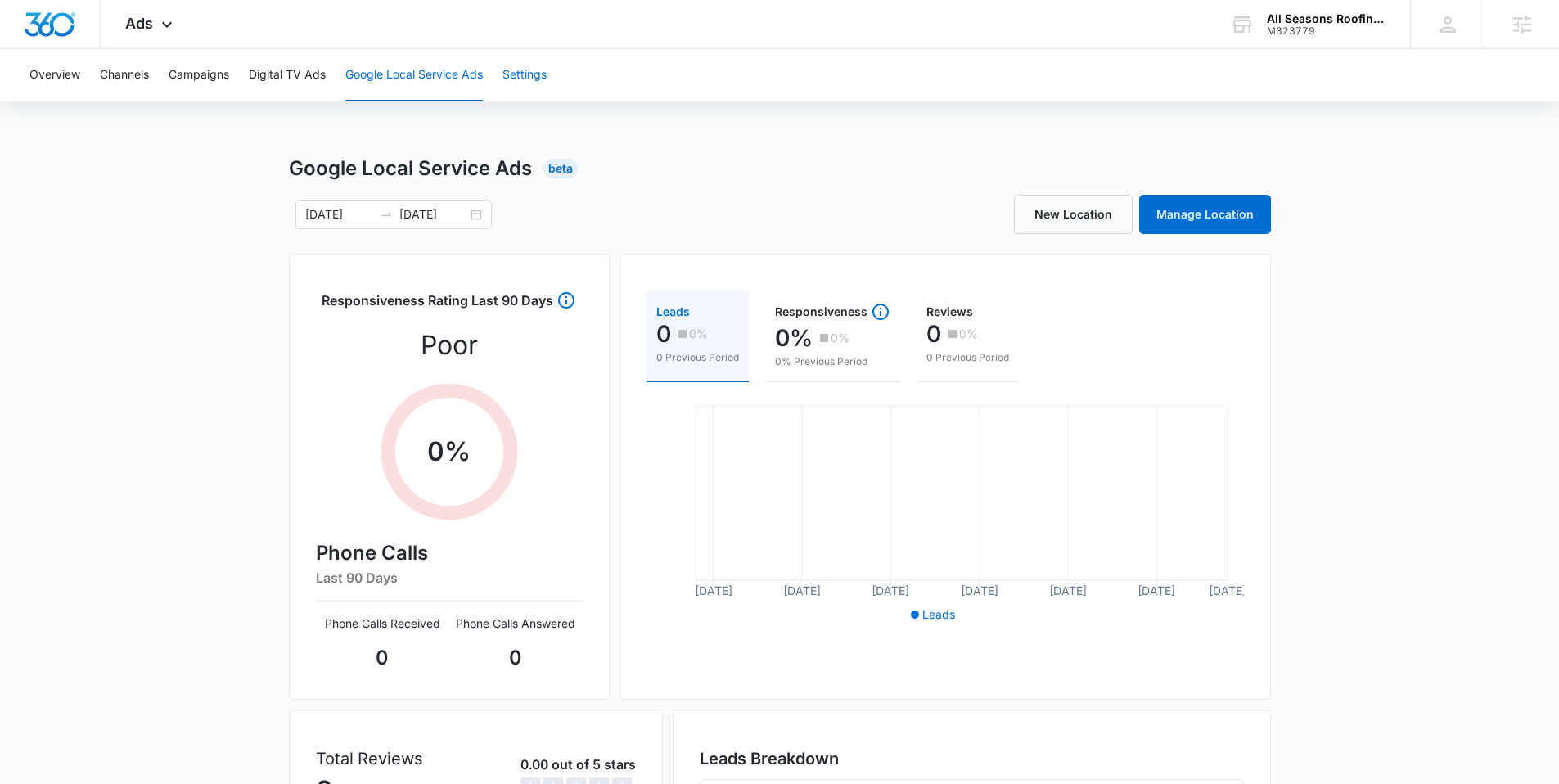
click at [545, 80] on button "Settings" at bounding box center [525, 75] width 44 height 52
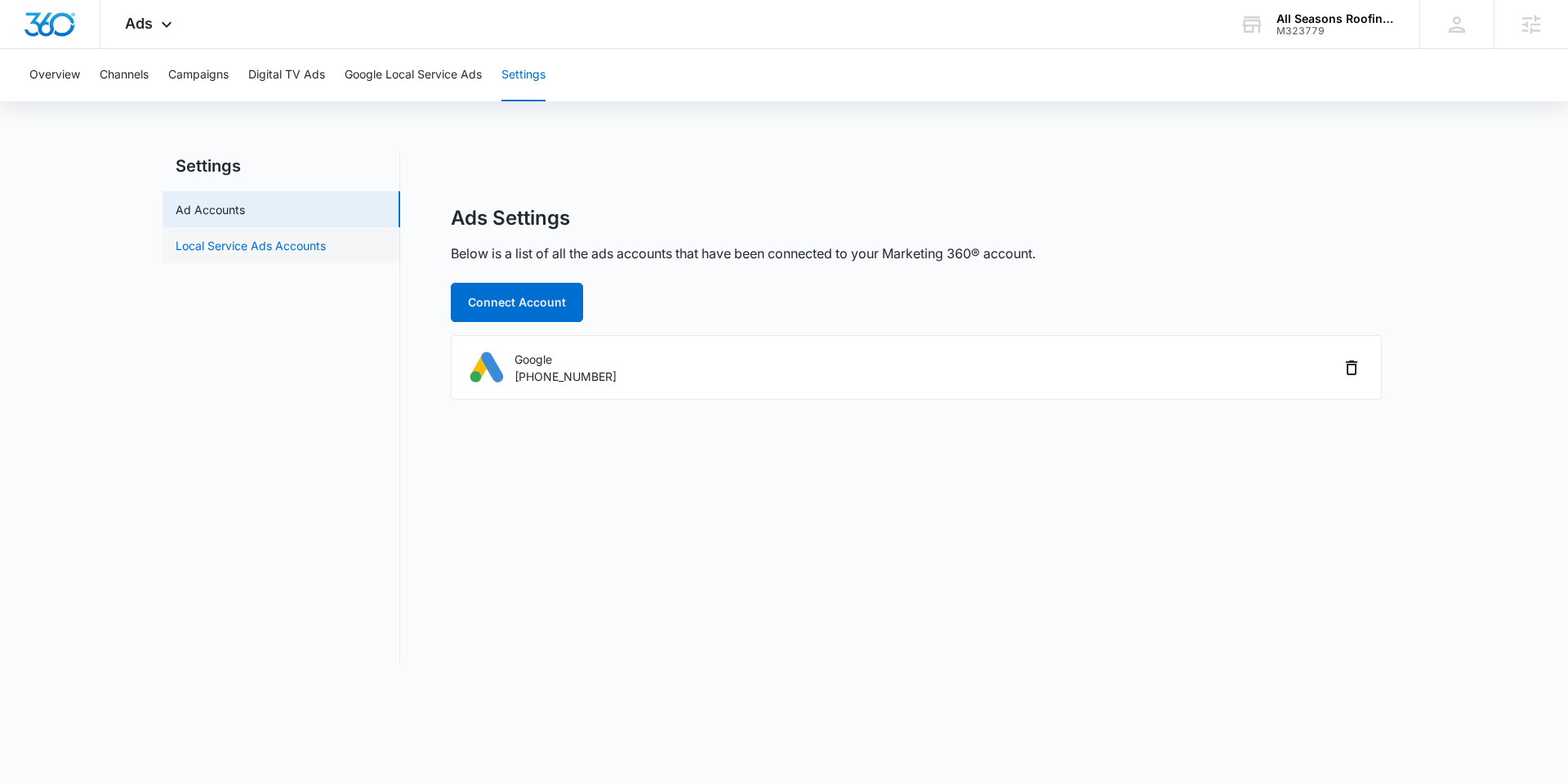
click at [317, 249] on link "Local Service Ads Accounts" at bounding box center [250, 245] width 151 height 17
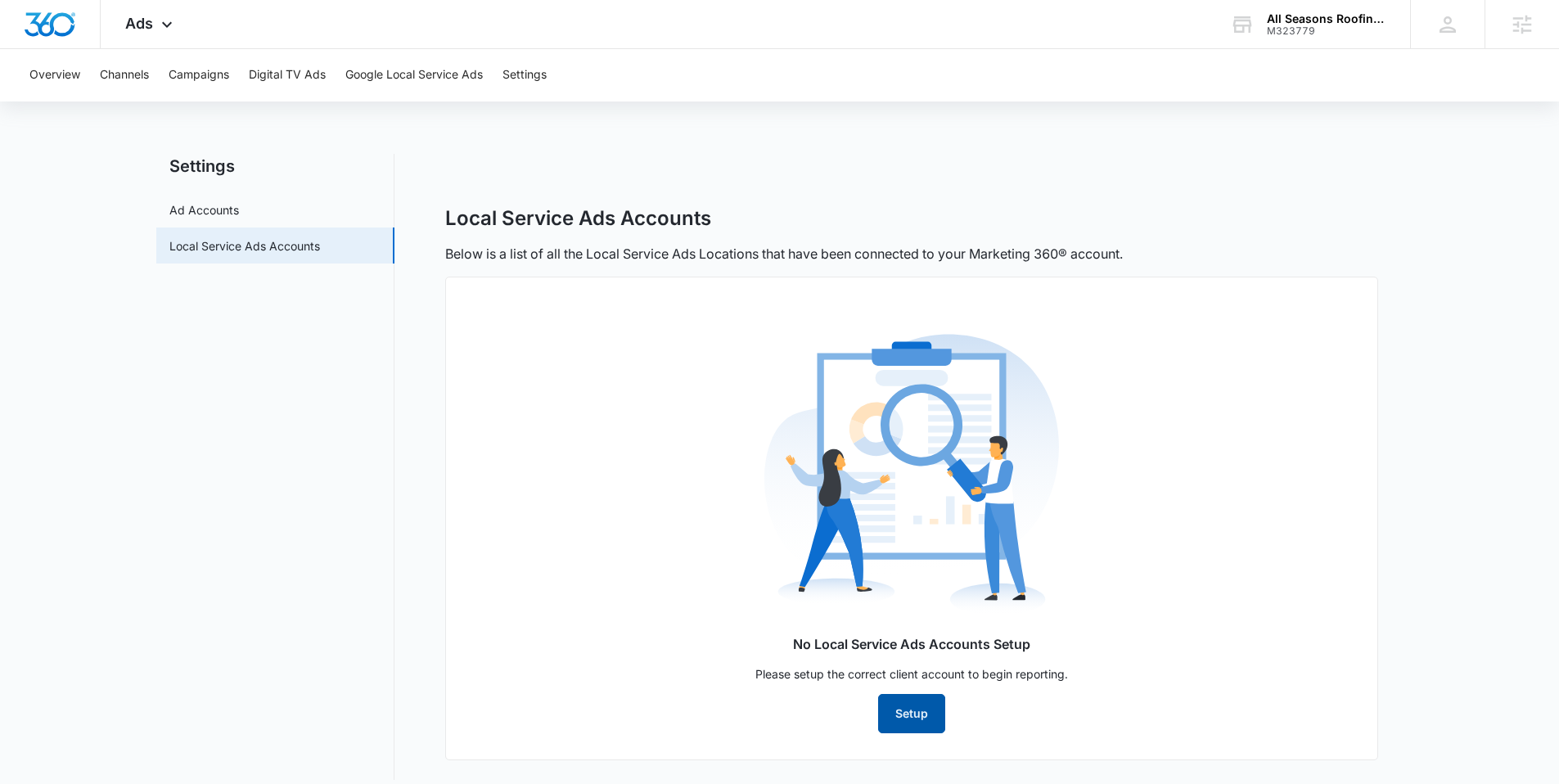
click at [910, 726] on button "Setup" at bounding box center [911, 713] width 67 height 39
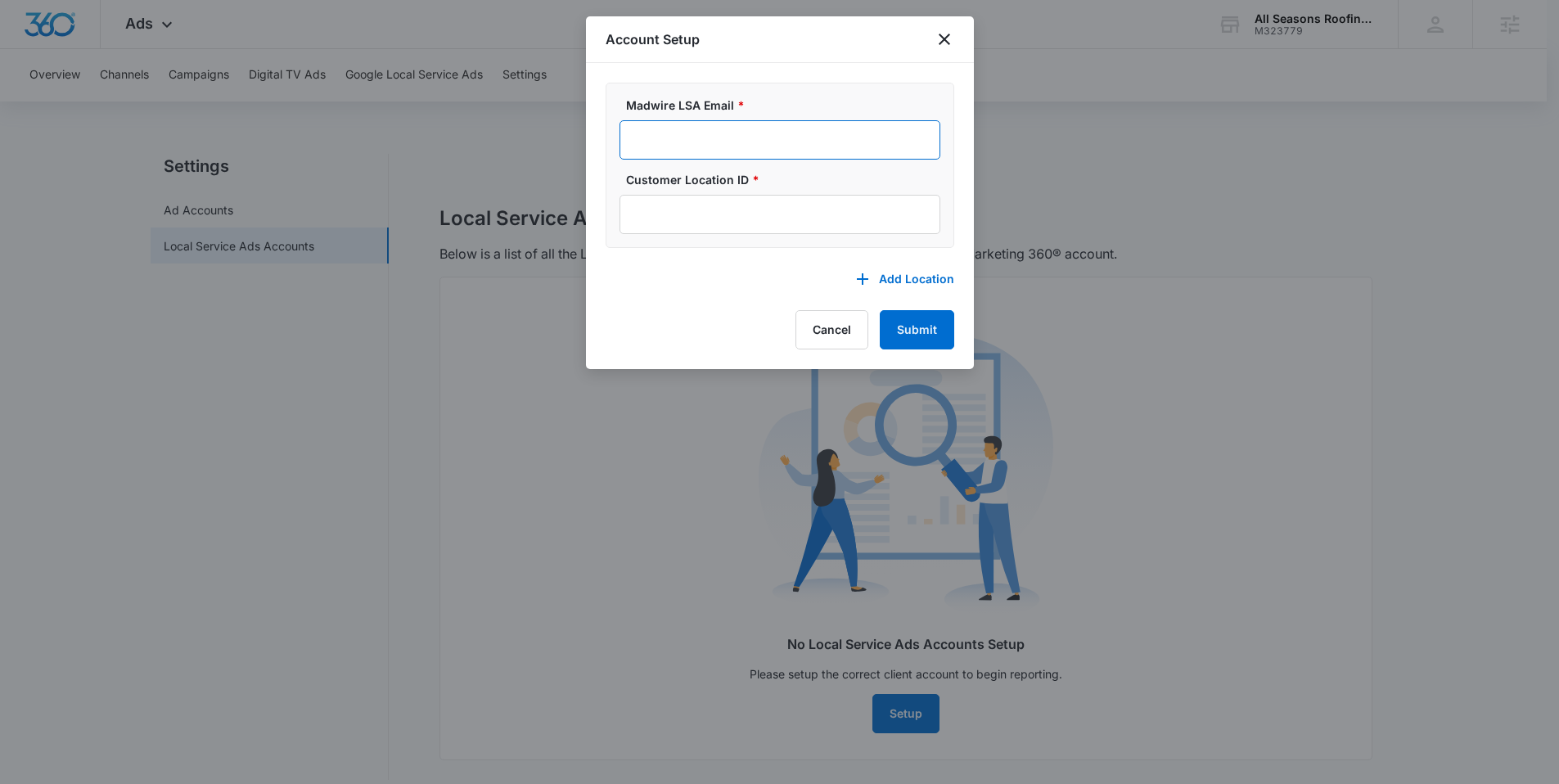
click at [707, 141] on input "Madwire LSA Email *" at bounding box center [780, 140] width 320 height 39
paste input "m360-localservices@madwire.com"
type input "m360-localservices@madwire.com"
click at [758, 210] on input "Customer Location ID *" at bounding box center [780, 215] width 320 height 39
paste input "[PHONE_NUMBER]"
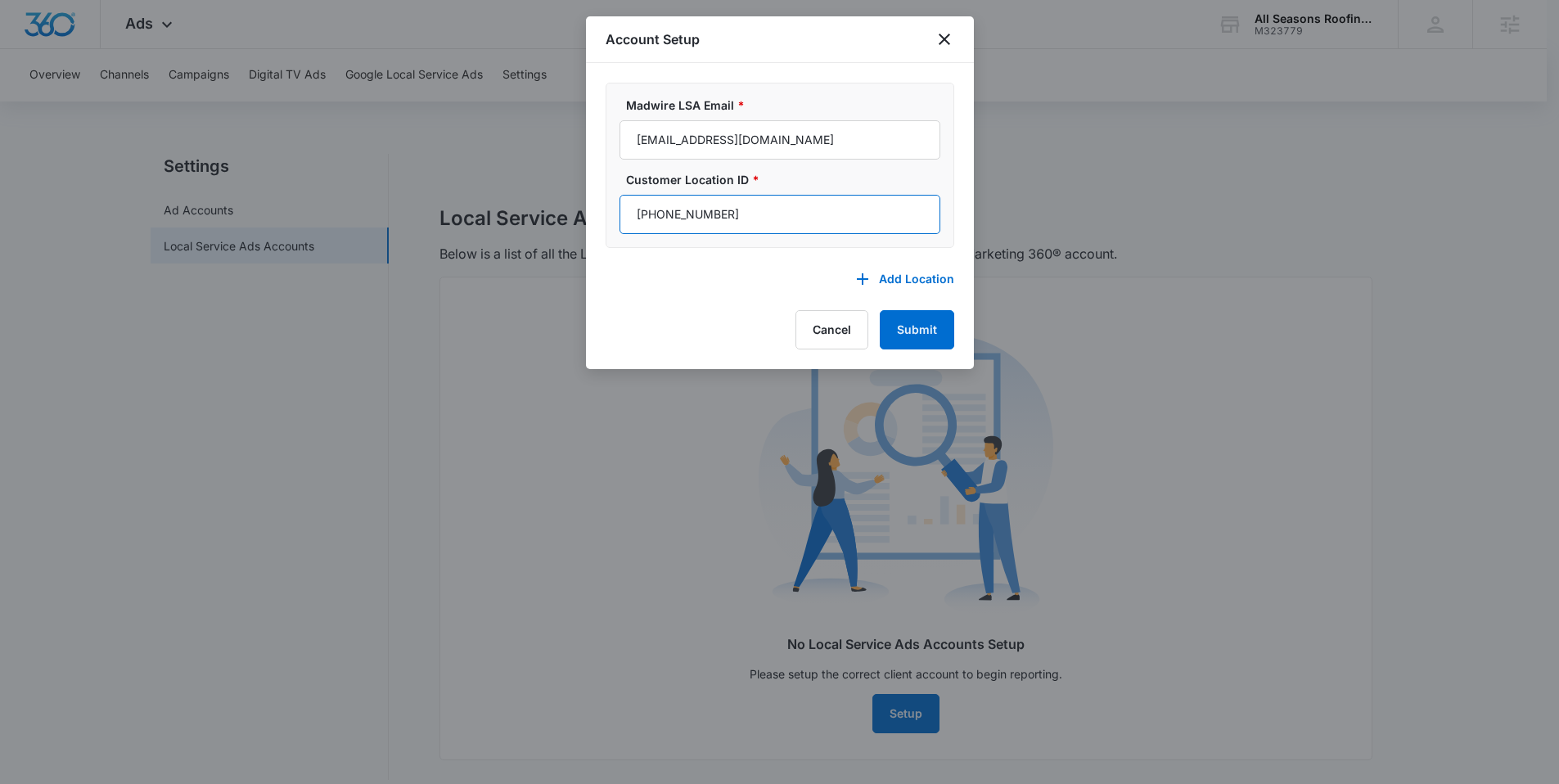
type input "[PHONE_NUMBER]"
click at [684, 322] on div "Add Location Cancel Submit" at bounding box center [779, 304] width 349 height 90
click at [921, 322] on button "Submit" at bounding box center [916, 330] width 74 height 39
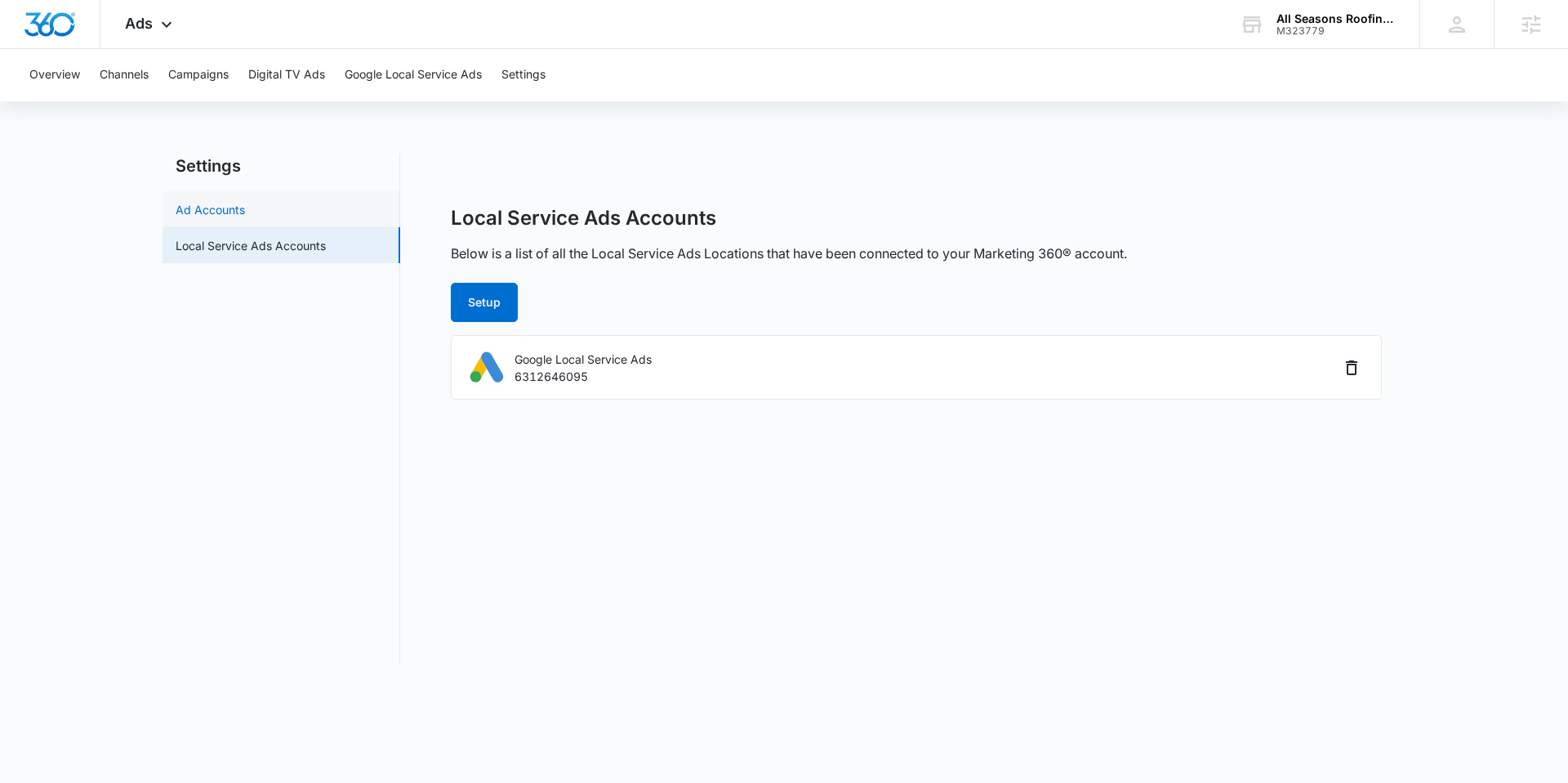
click at [245, 218] on link "Ad Accounts" at bounding box center [210, 209] width 70 height 17
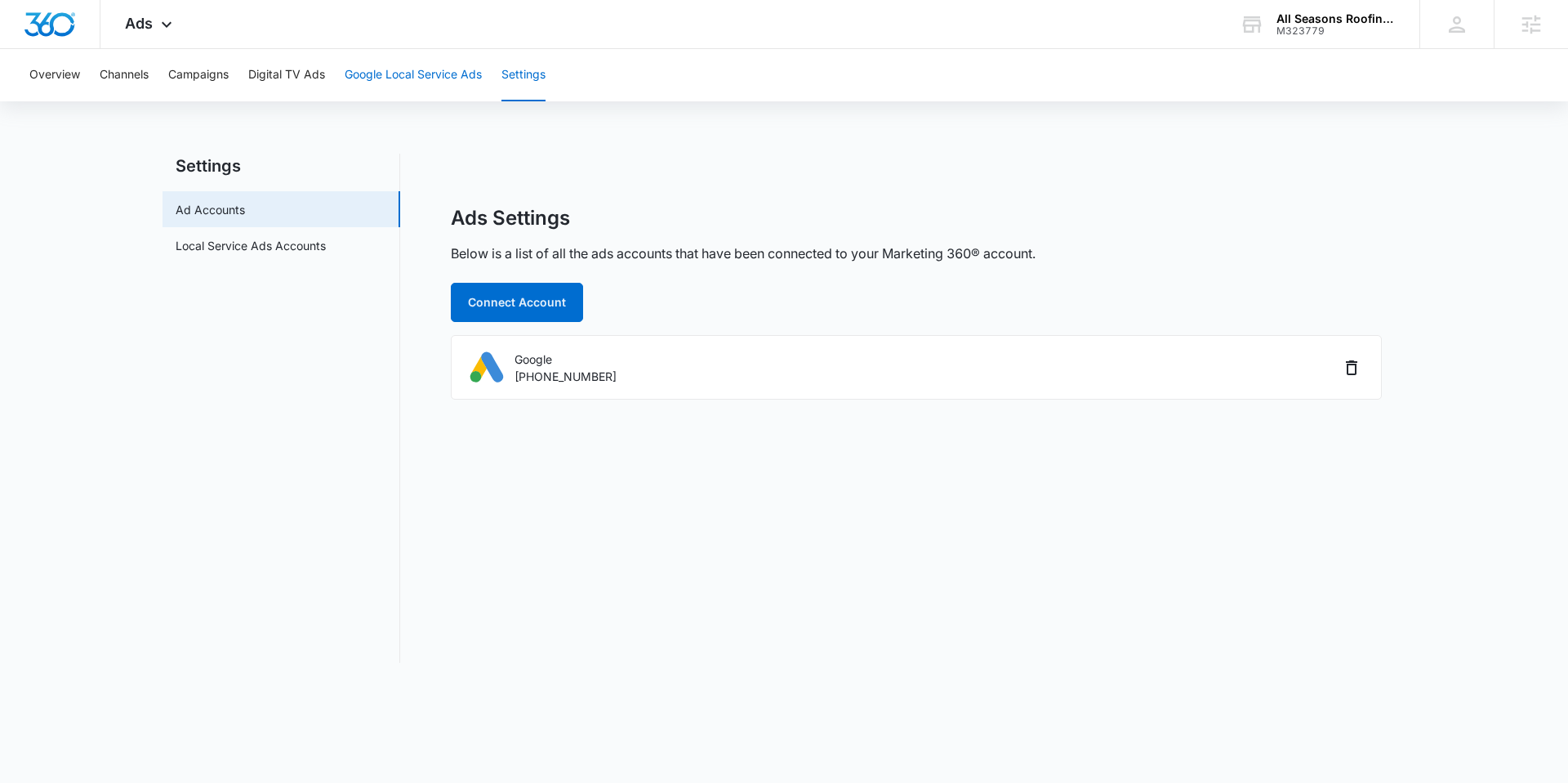
click at [437, 78] on button "Google Local Service Ads" at bounding box center [413, 75] width 137 height 52
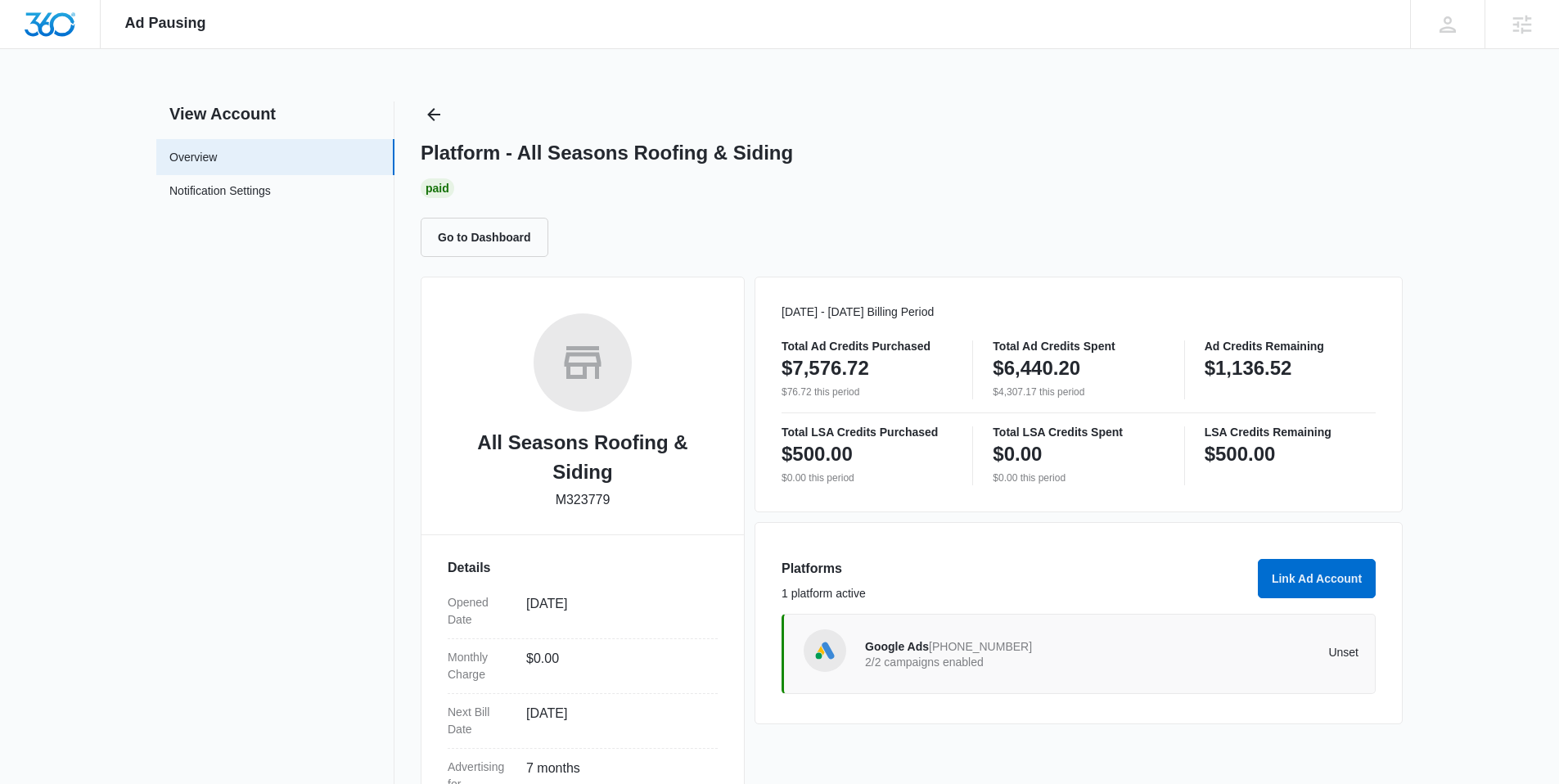
scroll to position [231, 0]
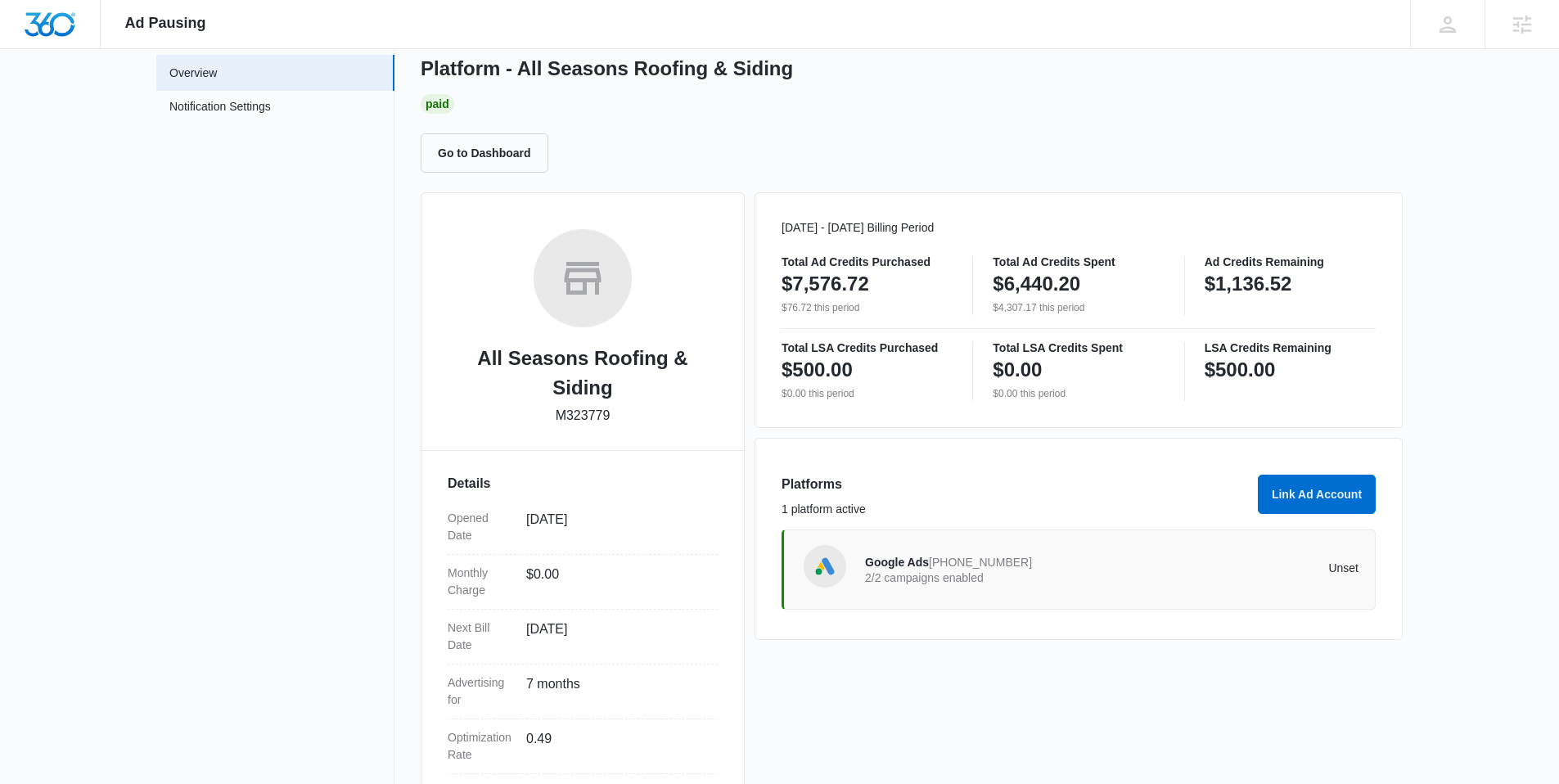
scroll to position [104, 0]
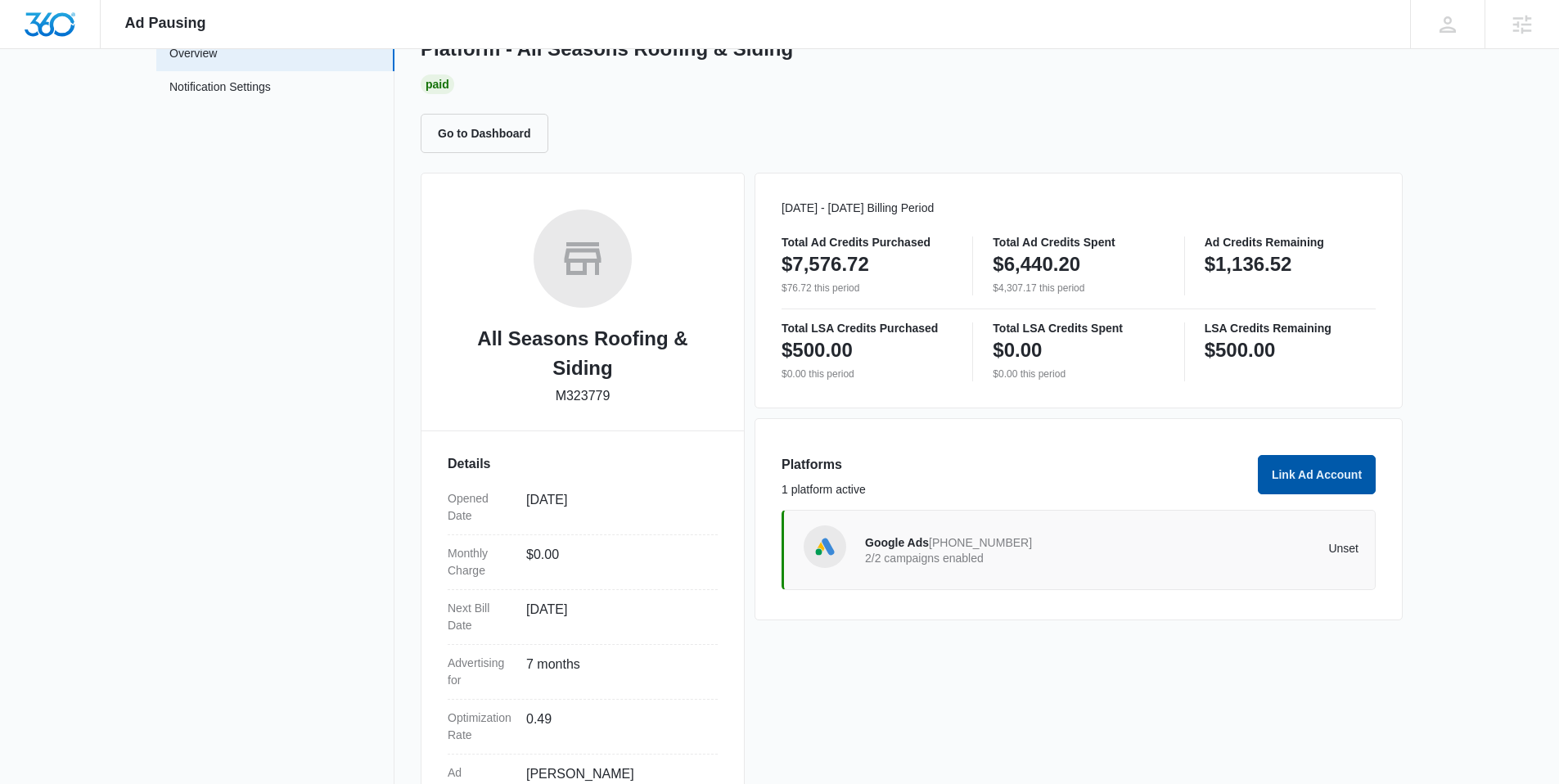
click at [1323, 468] on button "Link Ad Account" at bounding box center [1317, 475] width 118 height 39
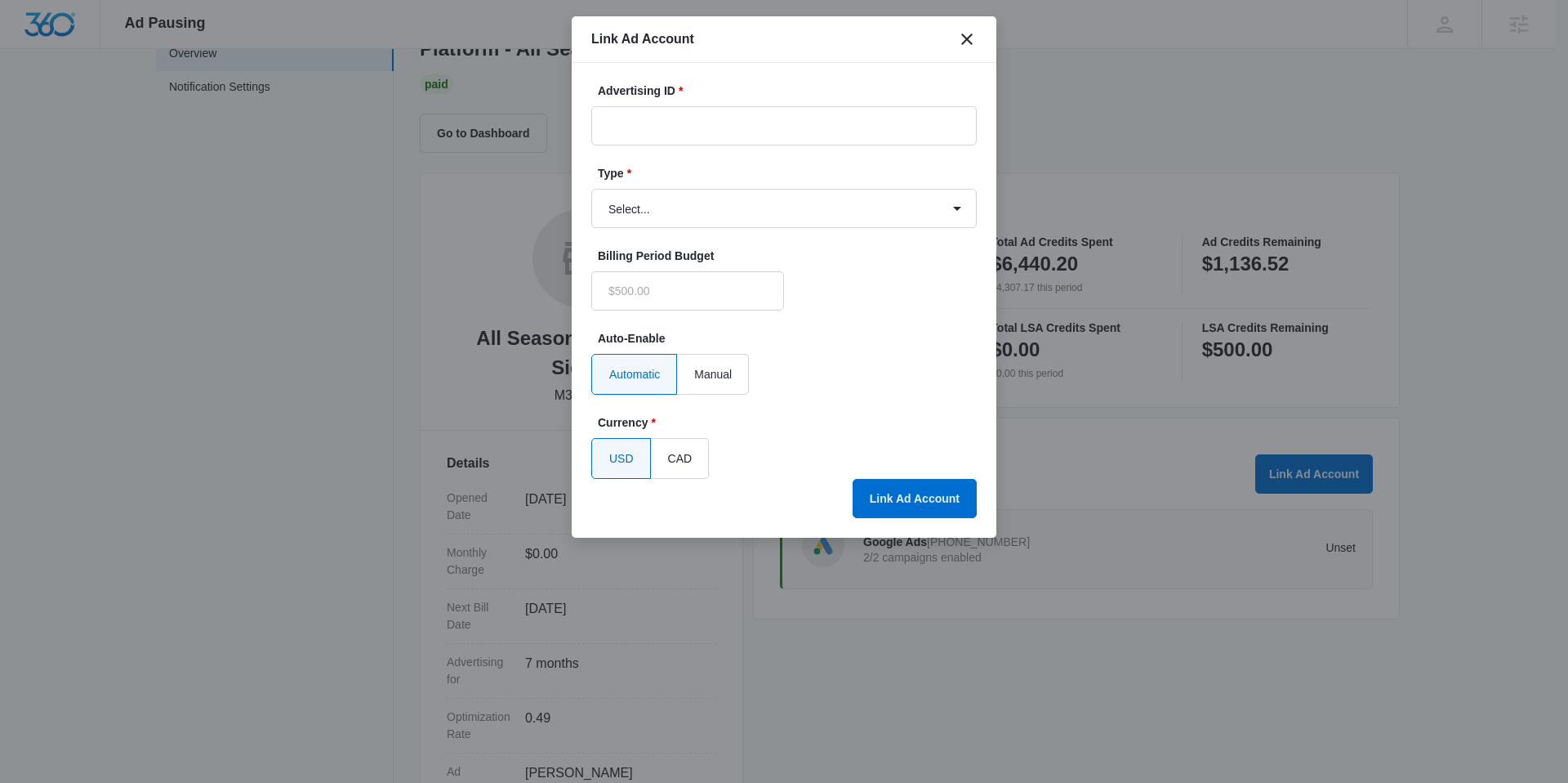
type input "$0.00"
click at [768, 126] on input "Advertising ID *" at bounding box center [784, 126] width 385 height 39
paste input "[PHONE_NUMBER]"
type input "[PHONE_NUMBER]"
click at [807, 221] on select "Select... Bing Ads Facebook Ads Google Ads" at bounding box center [784, 209] width 385 height 39
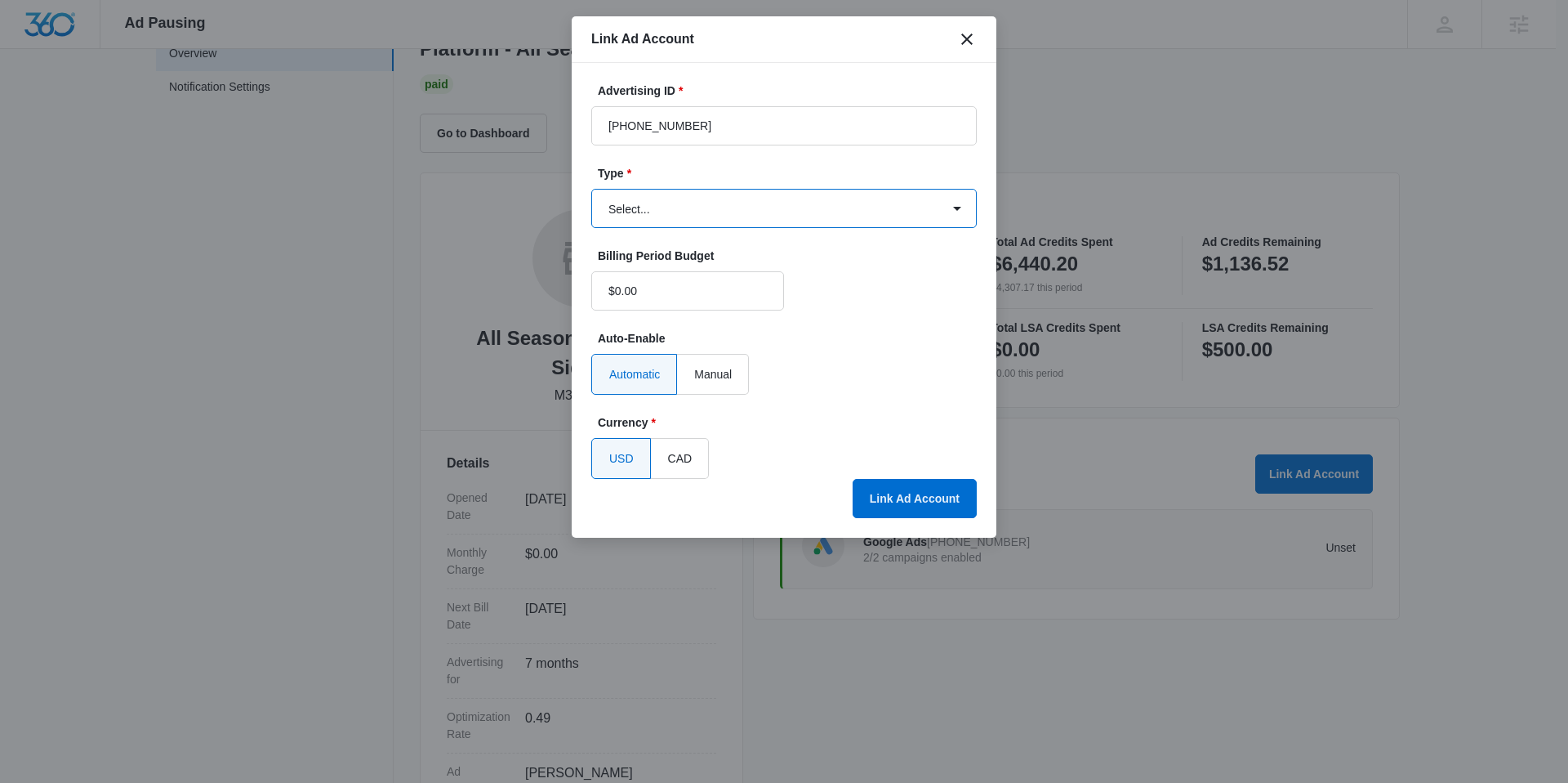
select select "google"
click at [591, 189] on select "Select... Bing Ads Facebook Ads Google Ads" at bounding box center [784, 209] width 385 height 39
click at [898, 493] on button "Link Ad Account" at bounding box center [915, 499] width 124 height 39
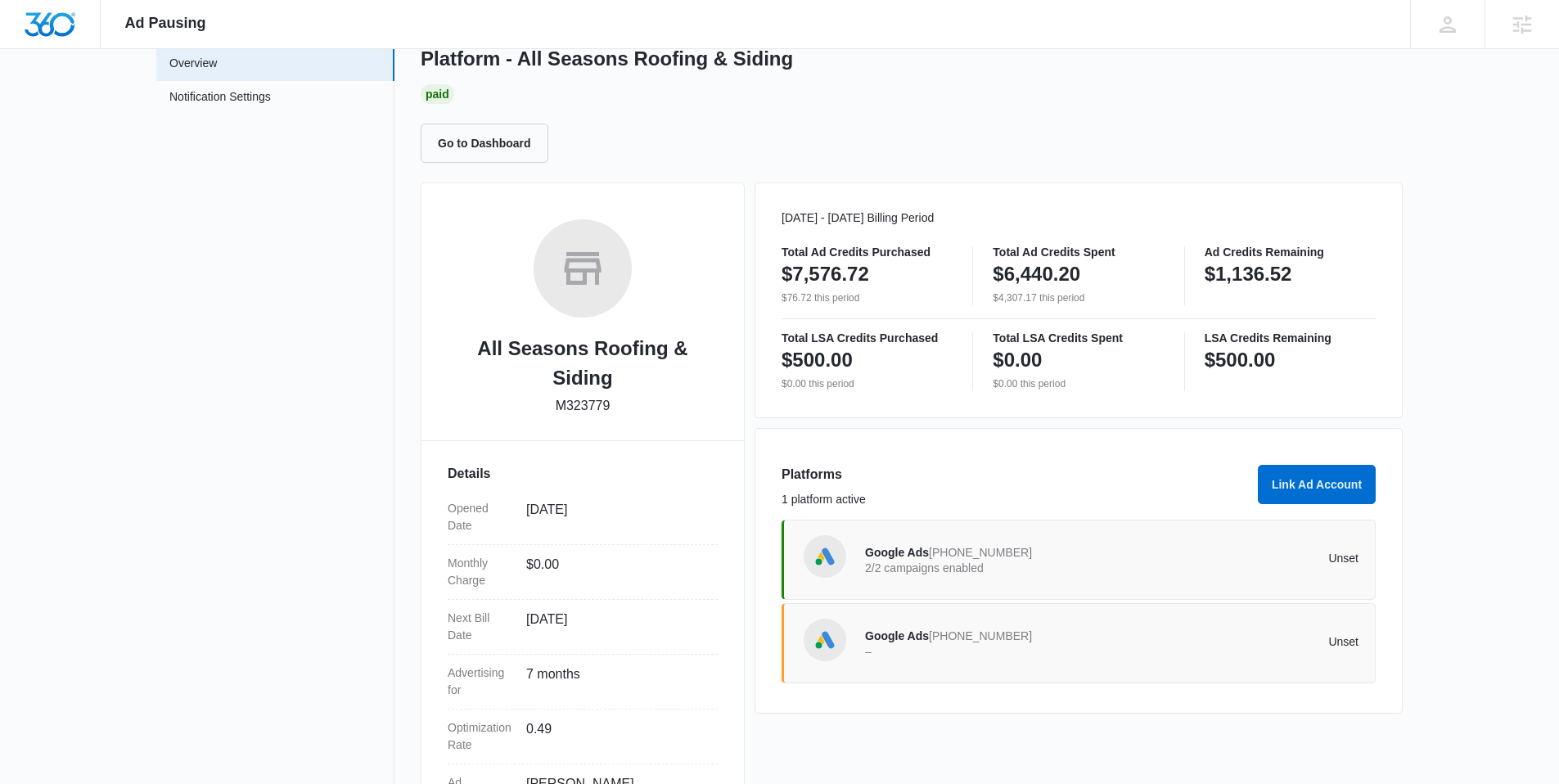
scroll to position [72, 0]
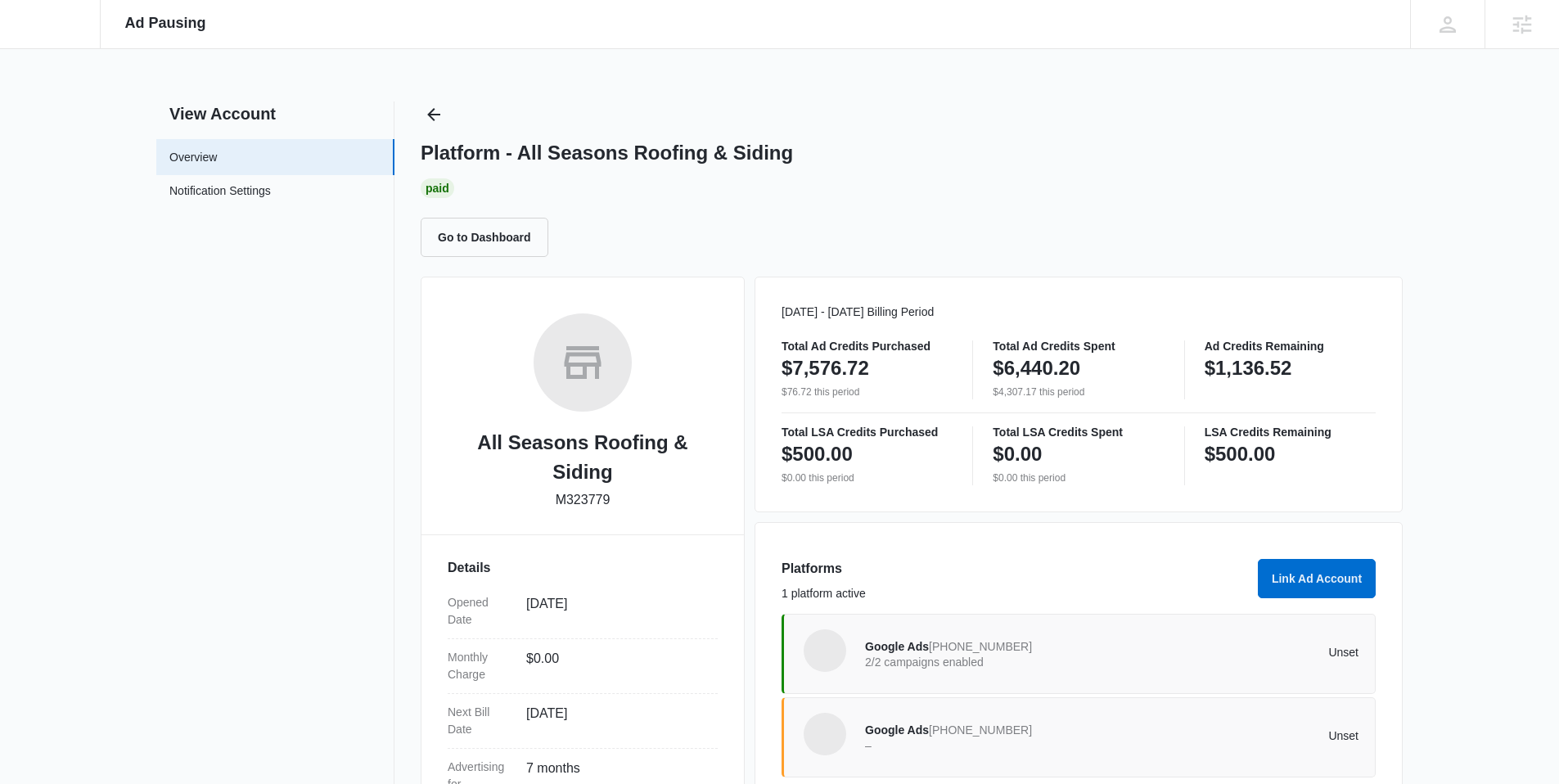
scroll to position [50, 0]
